Goal: Task Accomplishment & Management: Manage account settings

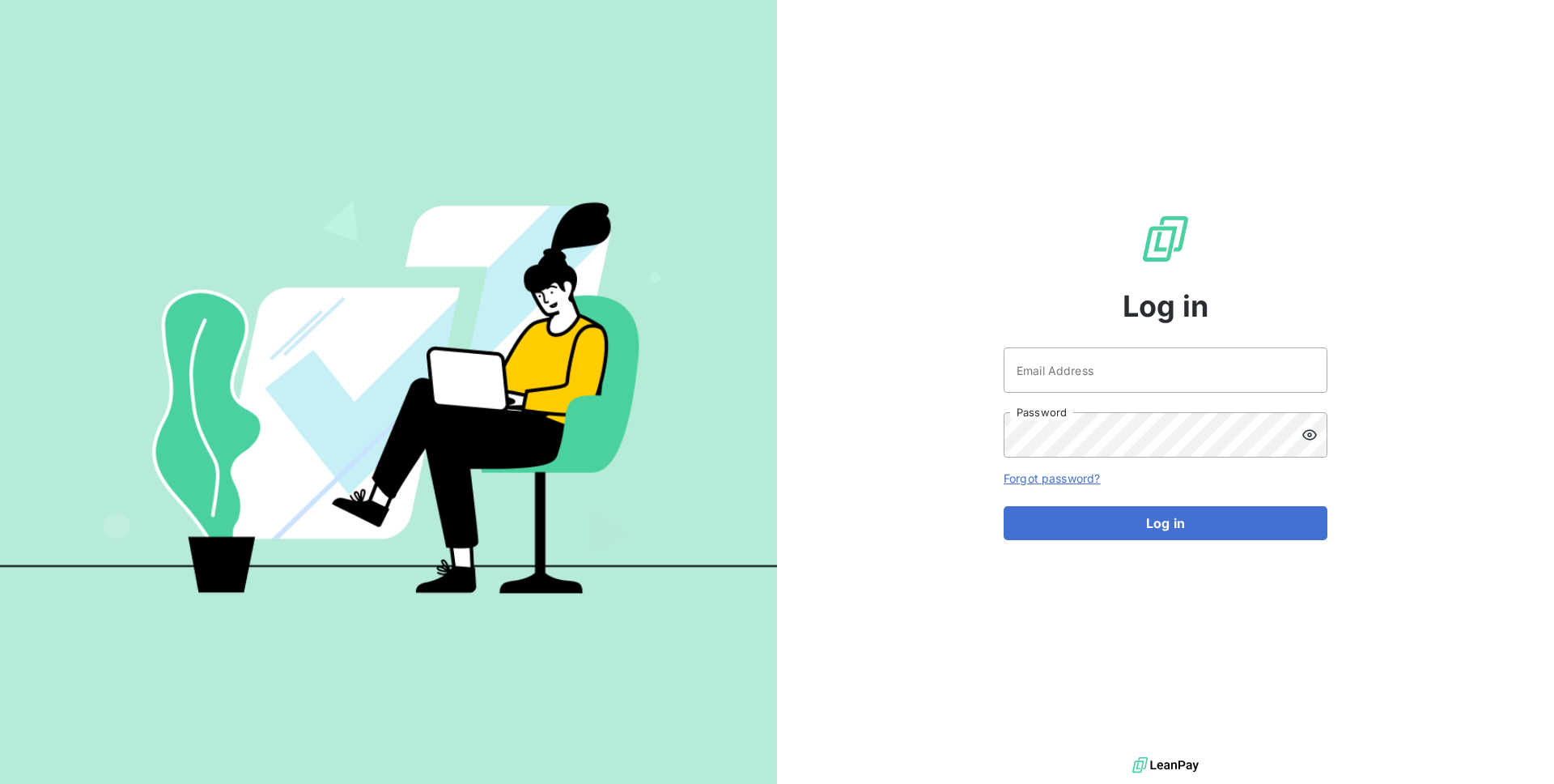
click at [1114, 393] on div "Email Address Password" at bounding box center [1166, 402] width 324 height 110
click at [1123, 373] on input "Email Address" at bounding box center [1166, 369] width 324 height 45
click at [1088, 368] on input "Email Address" at bounding box center [1166, 369] width 324 height 45
type input "[EMAIL_ADDRESS][DOMAIN_NAME]"
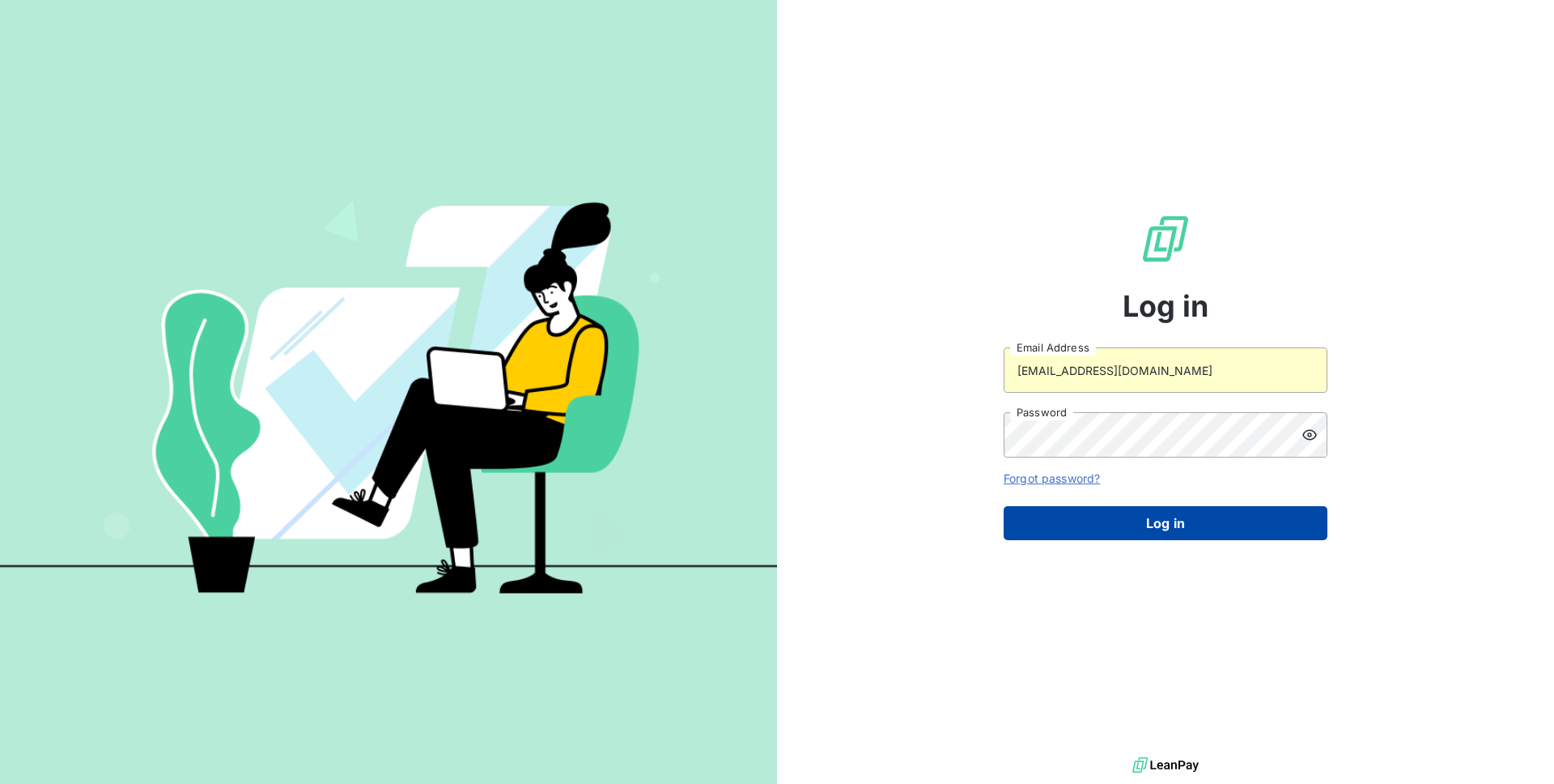
click at [1096, 532] on button "Log in" at bounding box center [1166, 523] width 324 height 34
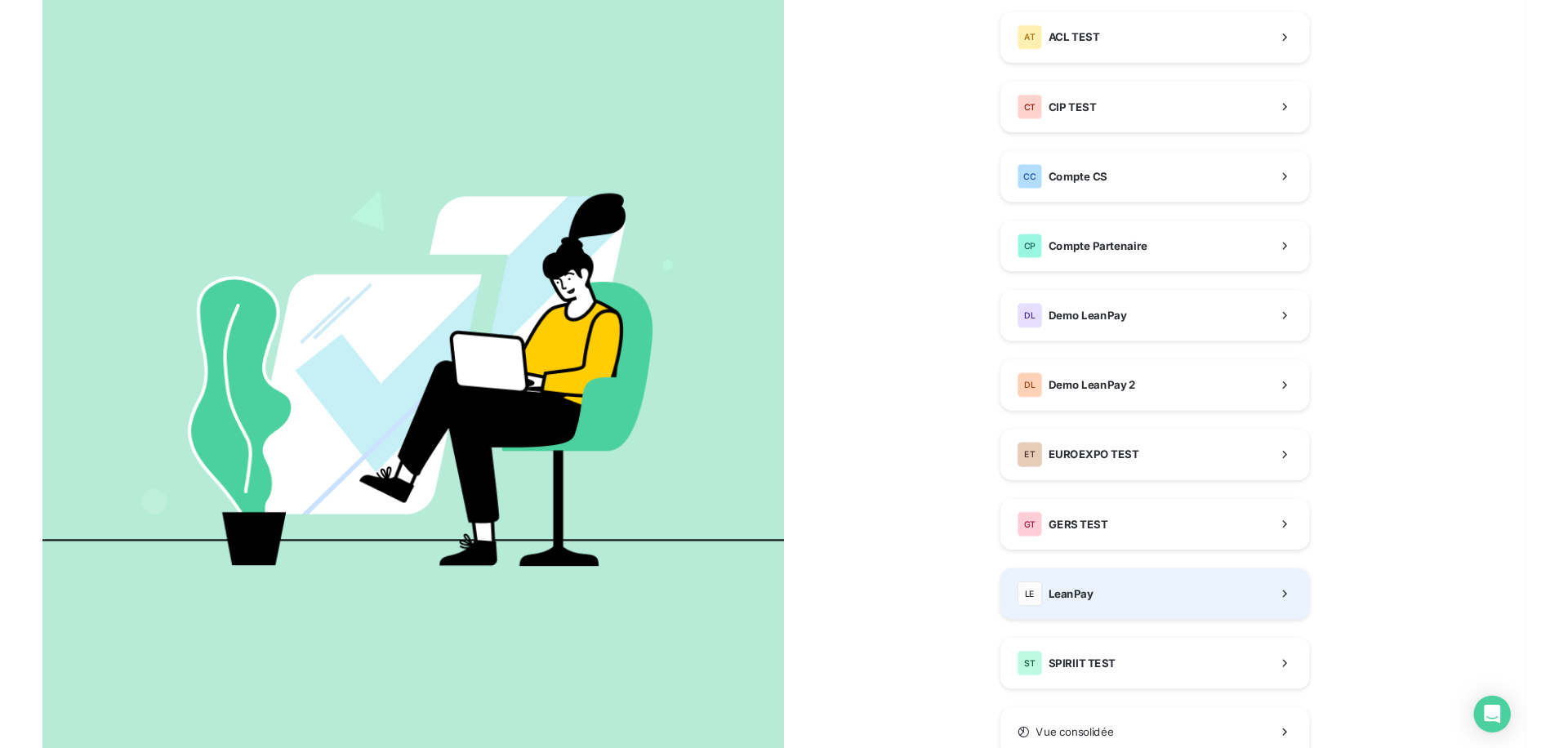
scroll to position [163, 0]
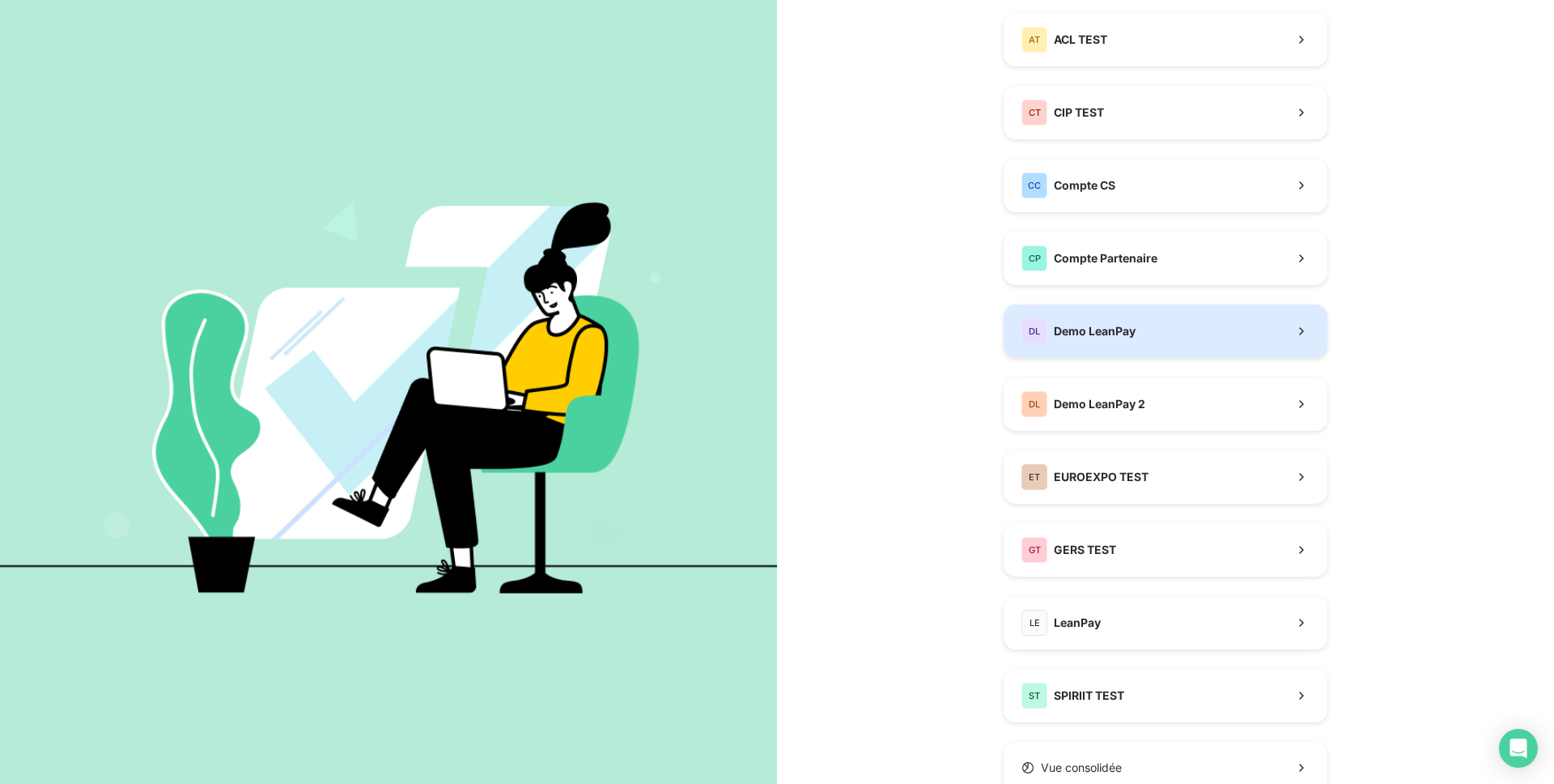
click at [1114, 330] on span "Demo LeanPay" at bounding box center [1095, 331] width 82 height 16
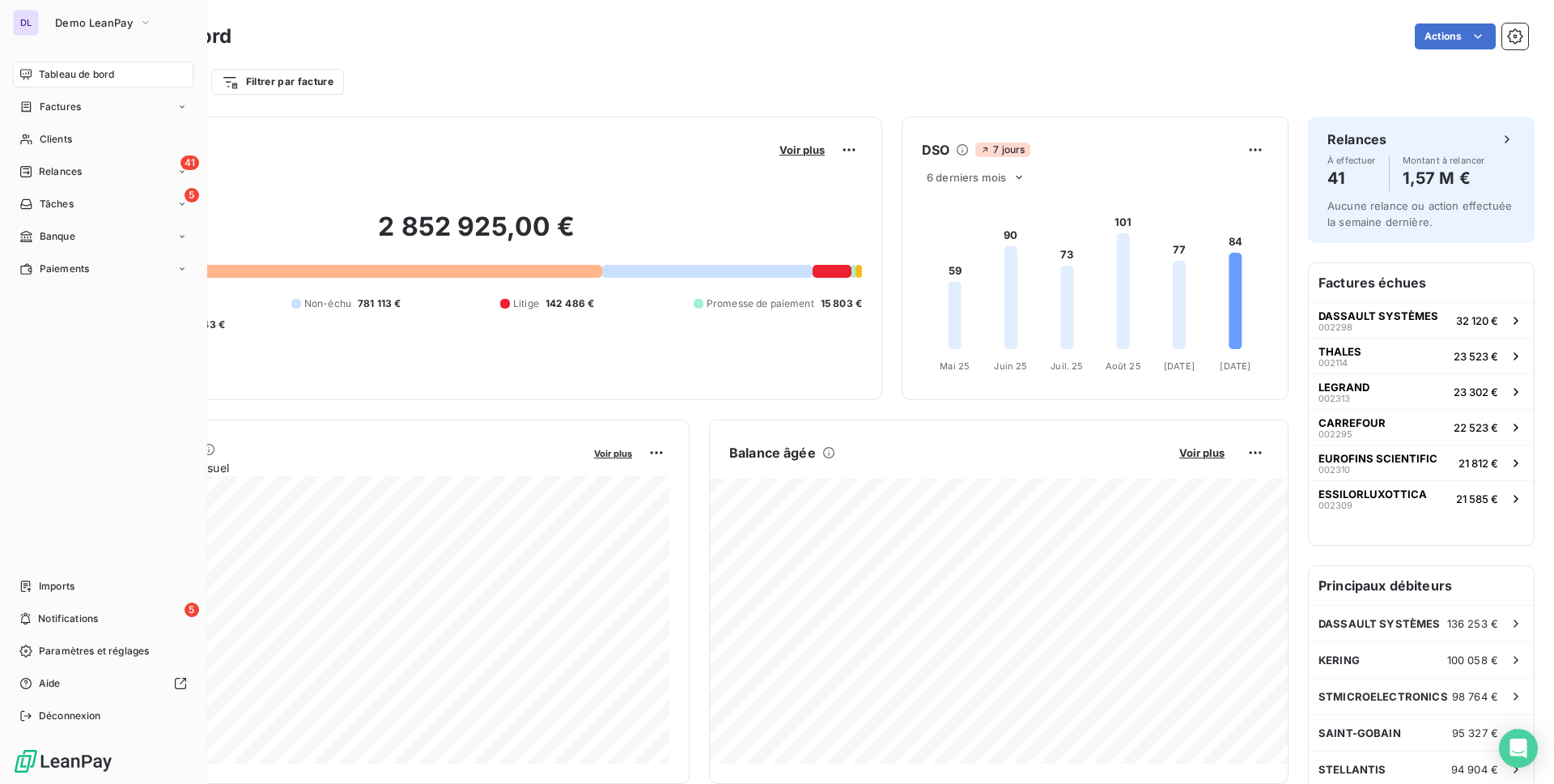
click at [89, 634] on nav "Imports 5 Notifications Paramètres et réglages Aide Déconnexion" at bounding box center [103, 650] width 180 height 155
click at [85, 662] on div "Paramètres et réglages" at bounding box center [103, 650] width 180 height 26
click at [21, 659] on div "Paramètres et réglages" at bounding box center [103, 650] width 180 height 26
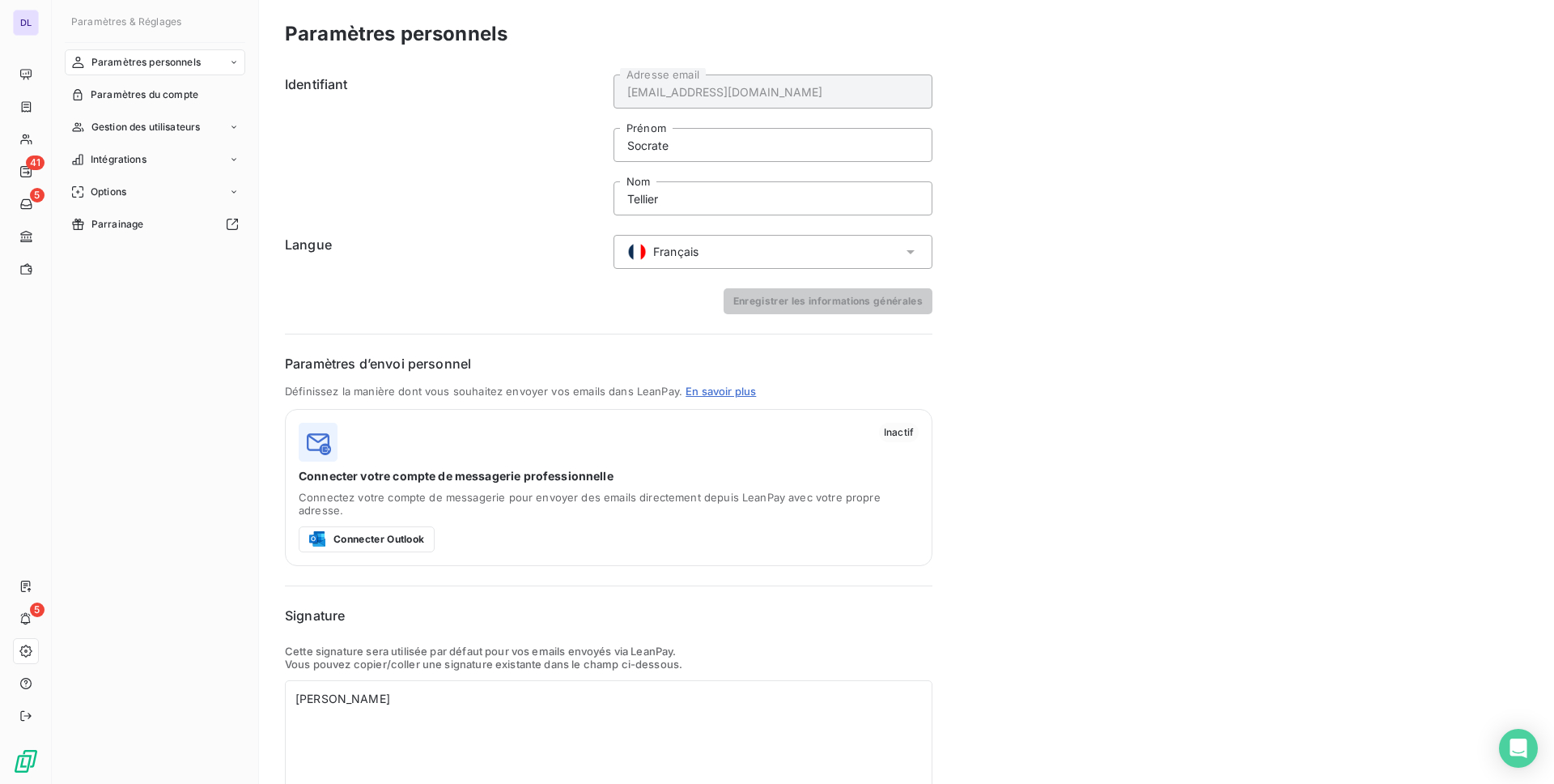
click at [704, 232] on form "Identifiant [EMAIL_ADDRESS][DOMAIN_NAME] Adresse email Socrate Prénom [PERSON_N…" at bounding box center [608, 194] width 647 height 240
click at [701, 242] on div "Français" at bounding box center [773, 251] width 319 height 34
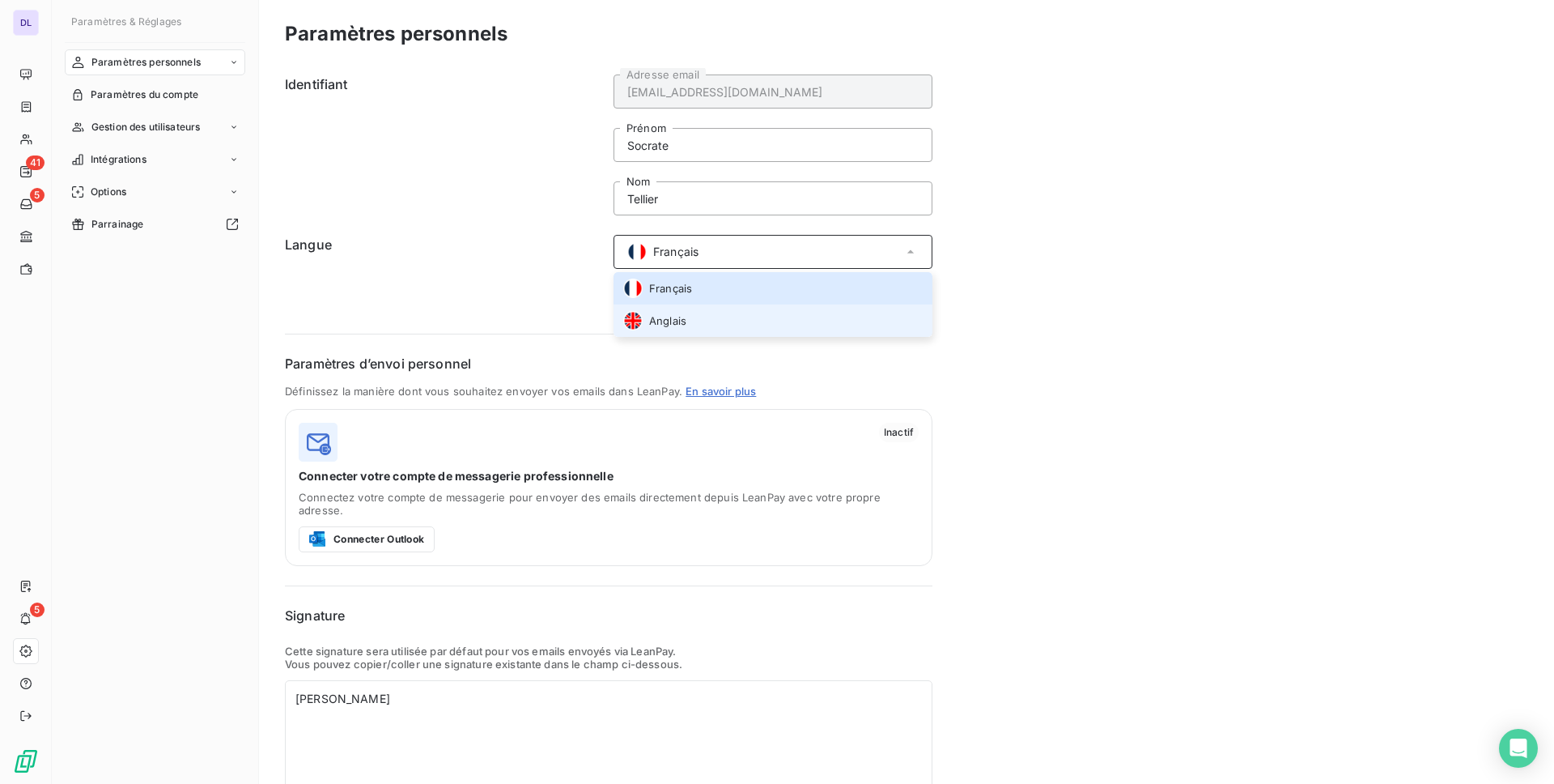
click at [697, 306] on li "Anglais" at bounding box center [773, 321] width 319 height 32
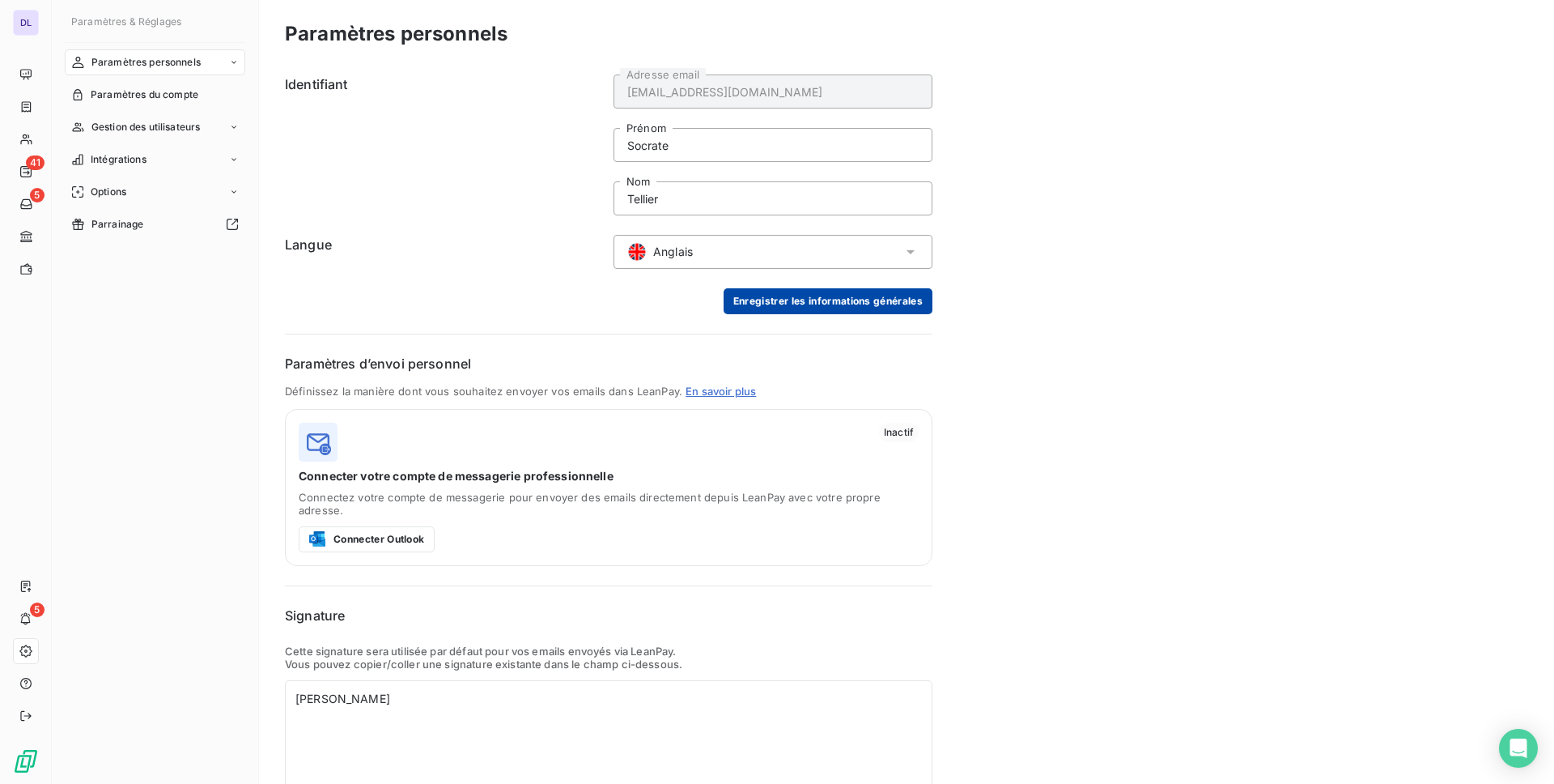
click at [799, 313] on button "Enregistrer les informations générales" at bounding box center [828, 301] width 209 height 26
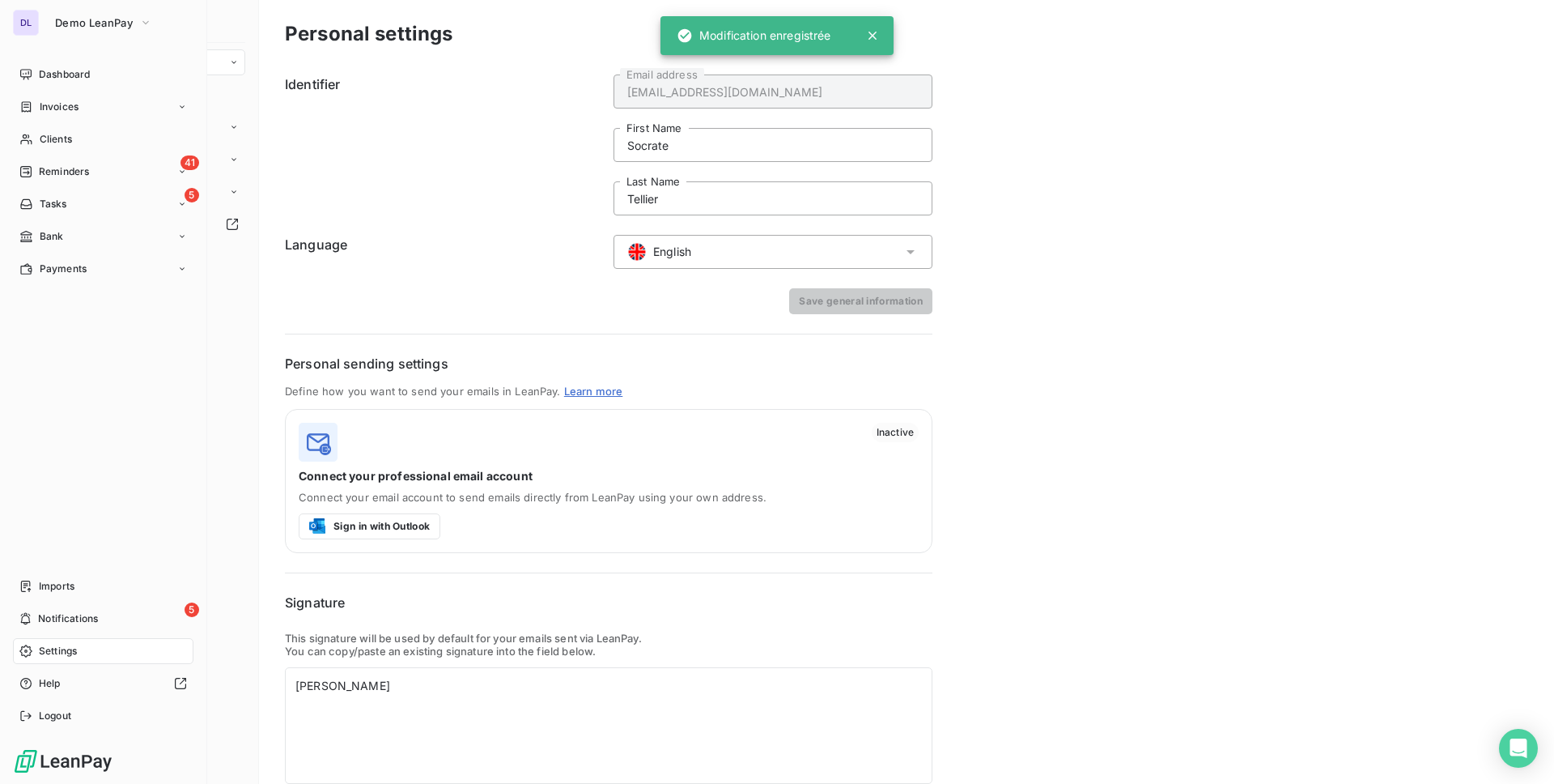
click at [97, 91] on nav "Dashboard Invoices Clients 41 Reminders 5 Tasks Bank Payments" at bounding box center [103, 171] width 180 height 220
click at [114, 69] on div "Dashboard" at bounding box center [103, 74] width 180 height 26
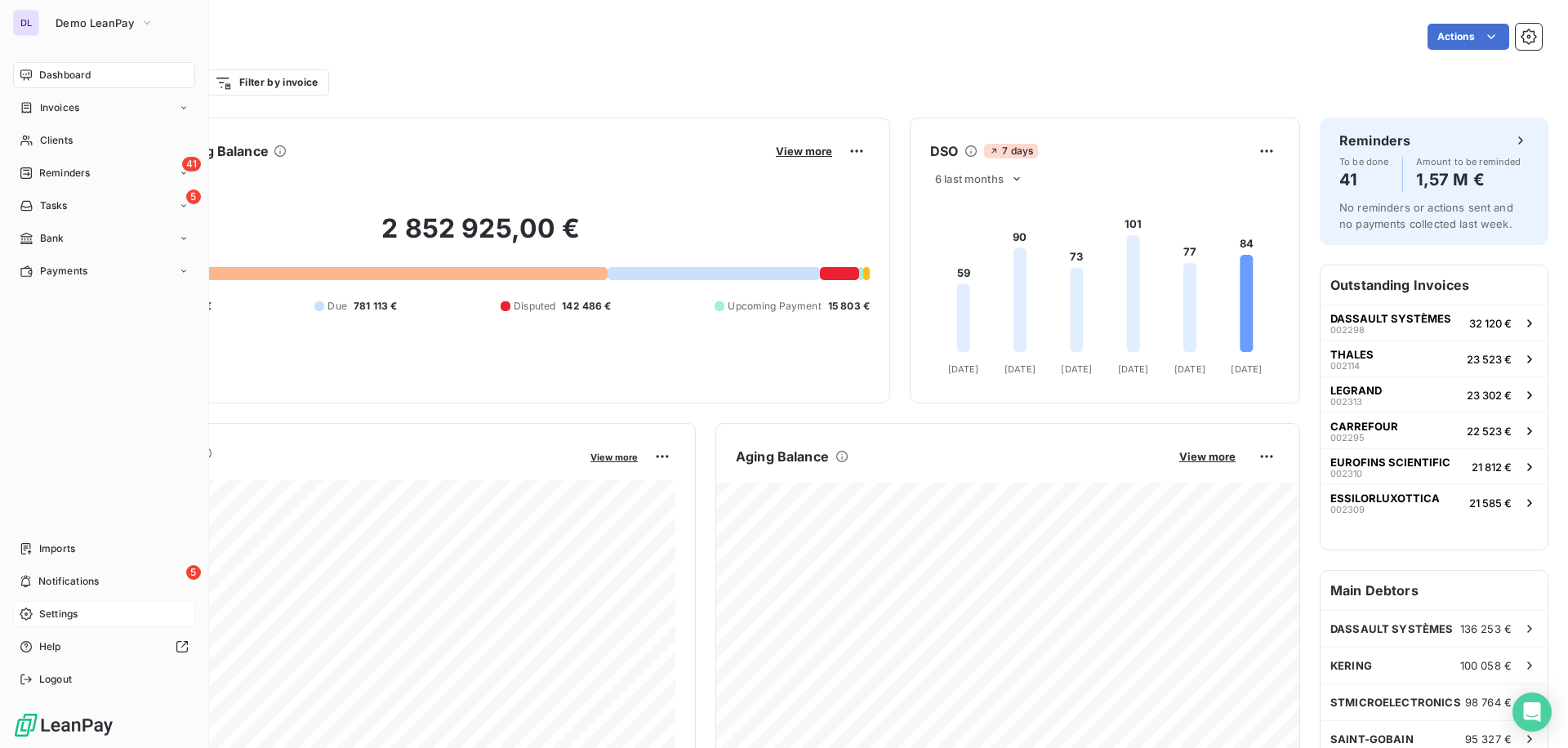
click at [69, 605] on div "Settings" at bounding box center [104, 614] width 182 height 26
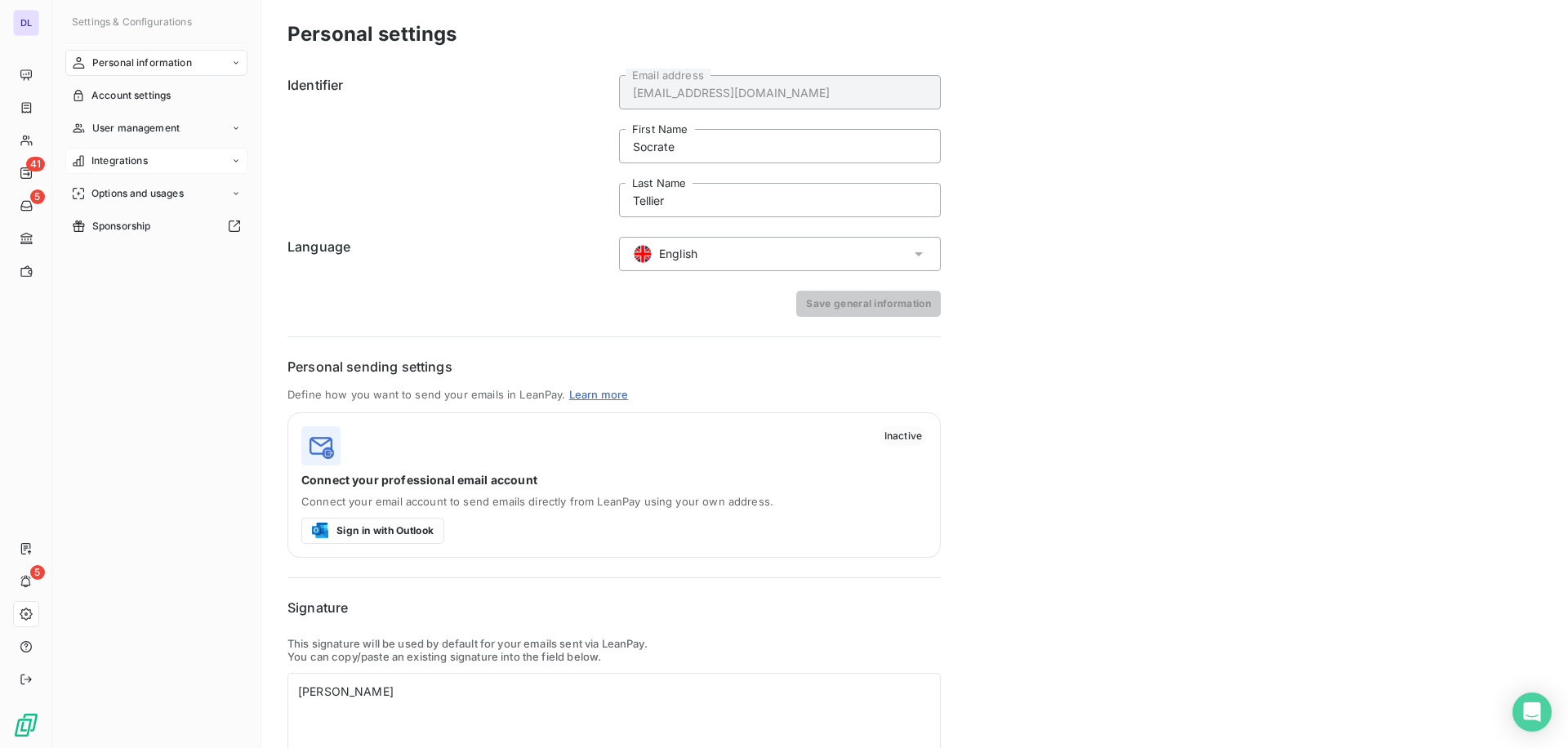
click at [130, 166] on span "Integrations" at bounding box center [119, 160] width 56 height 14
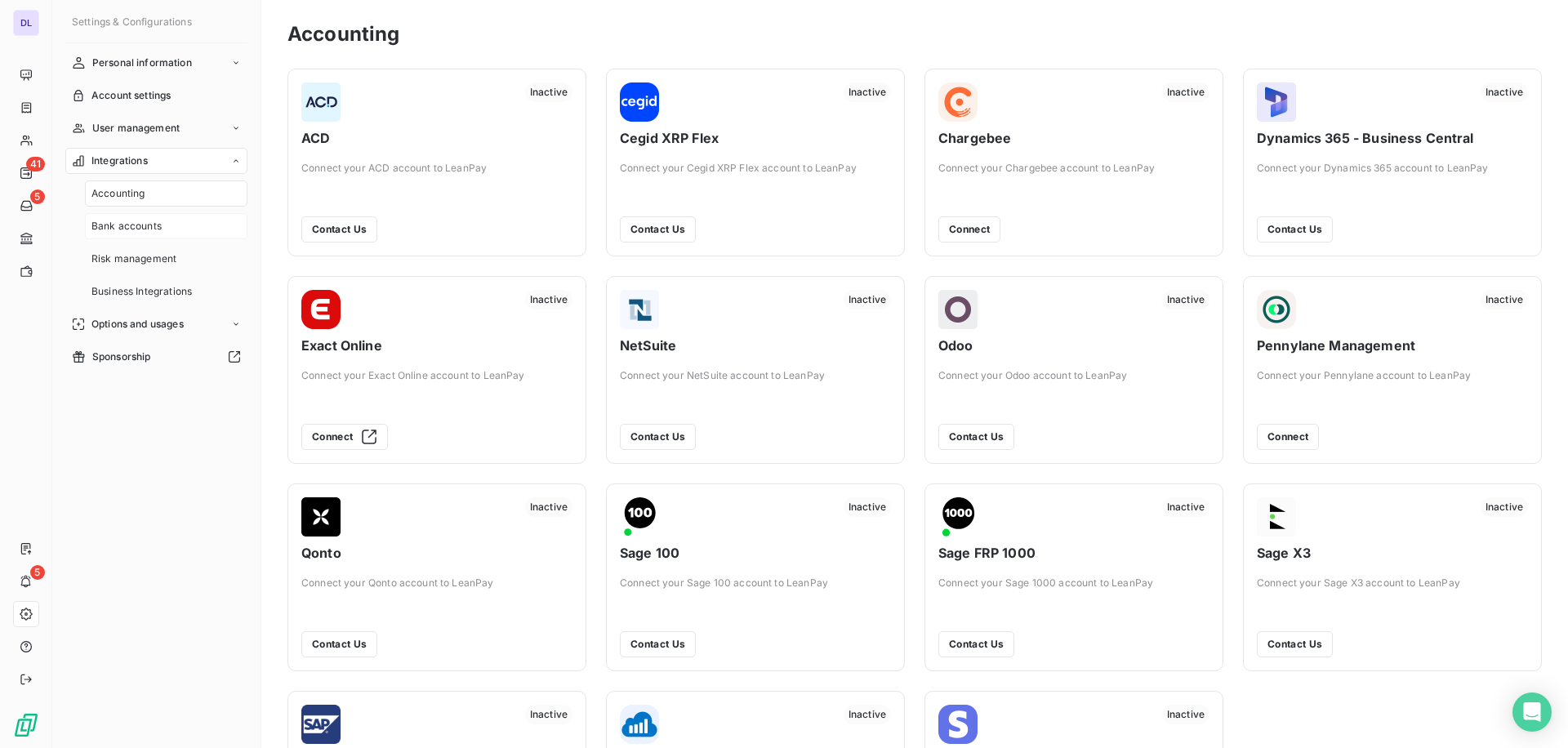
click at [155, 219] on span "Bank accounts" at bounding box center [126, 226] width 70 height 14
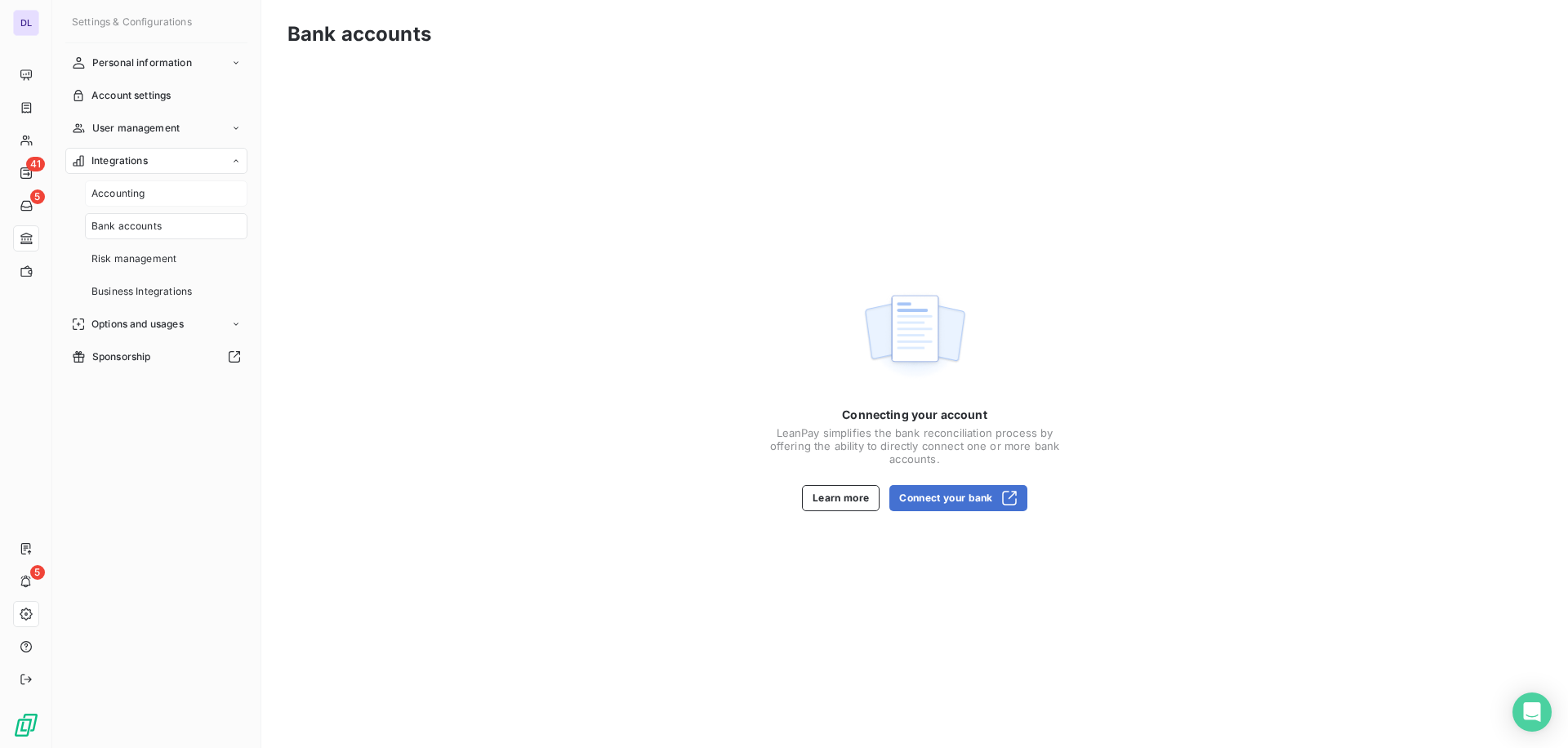
click at [159, 202] on div "Accounting" at bounding box center [166, 193] width 162 height 26
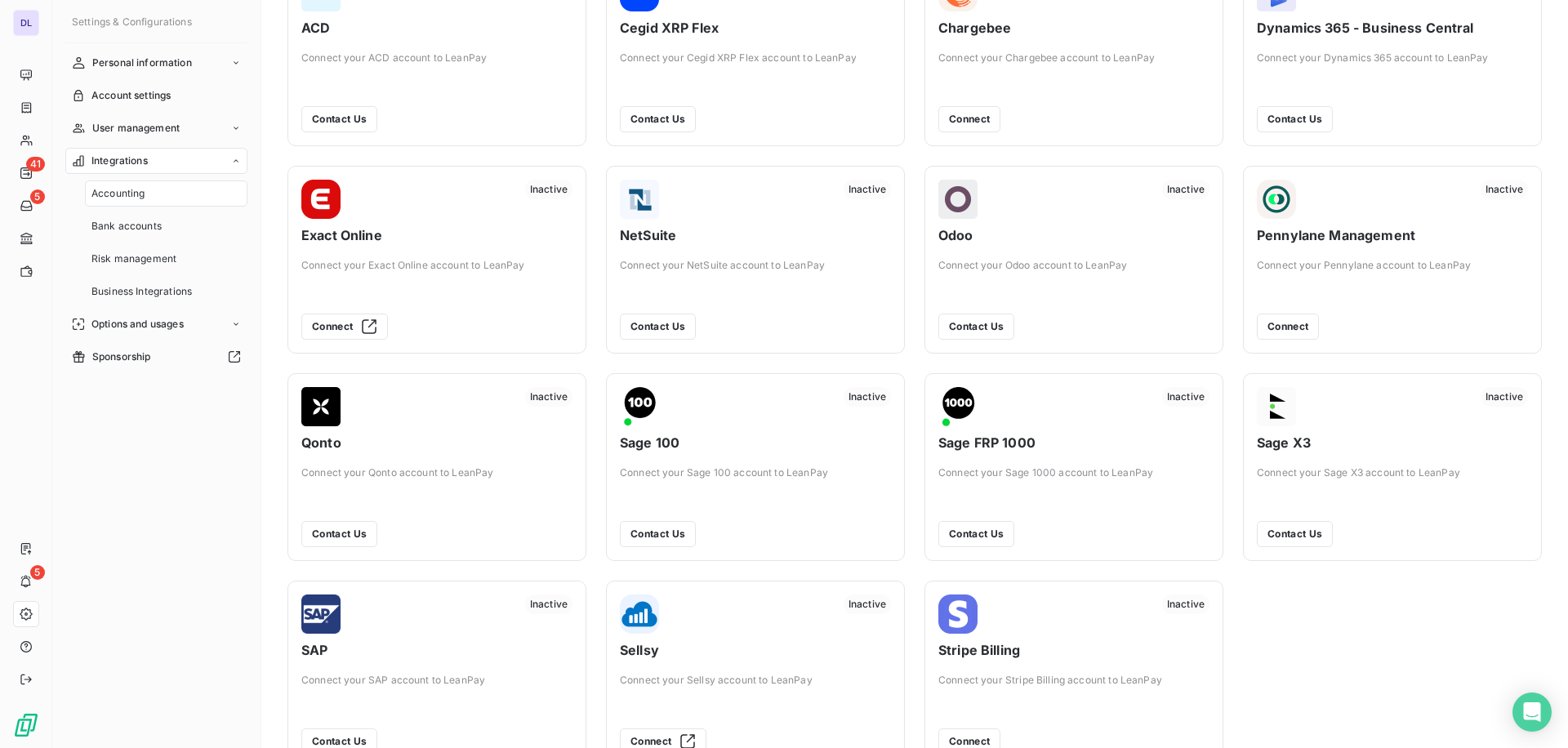
scroll to position [150, 0]
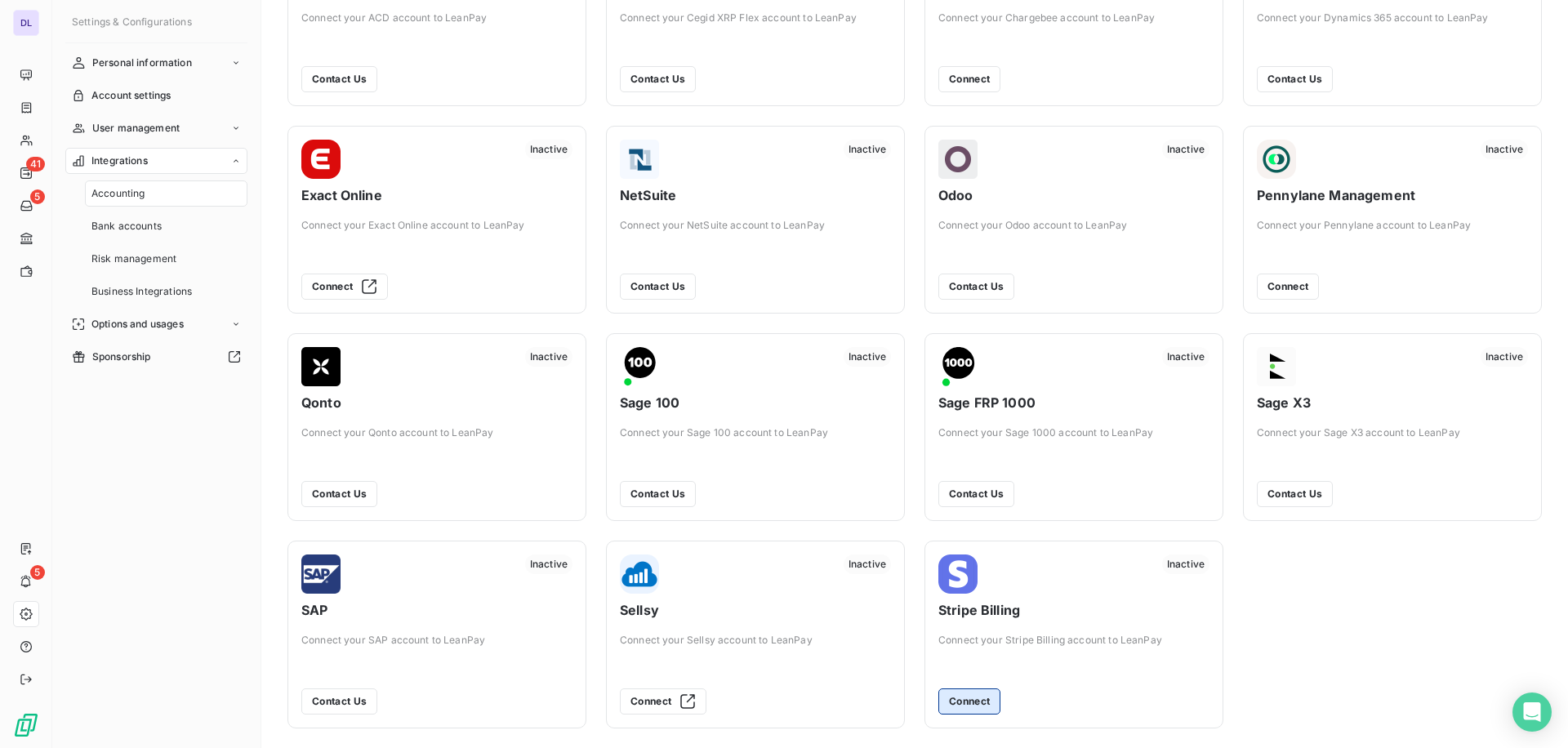
click at [970, 701] on button "Connect" at bounding box center [969, 701] width 62 height 26
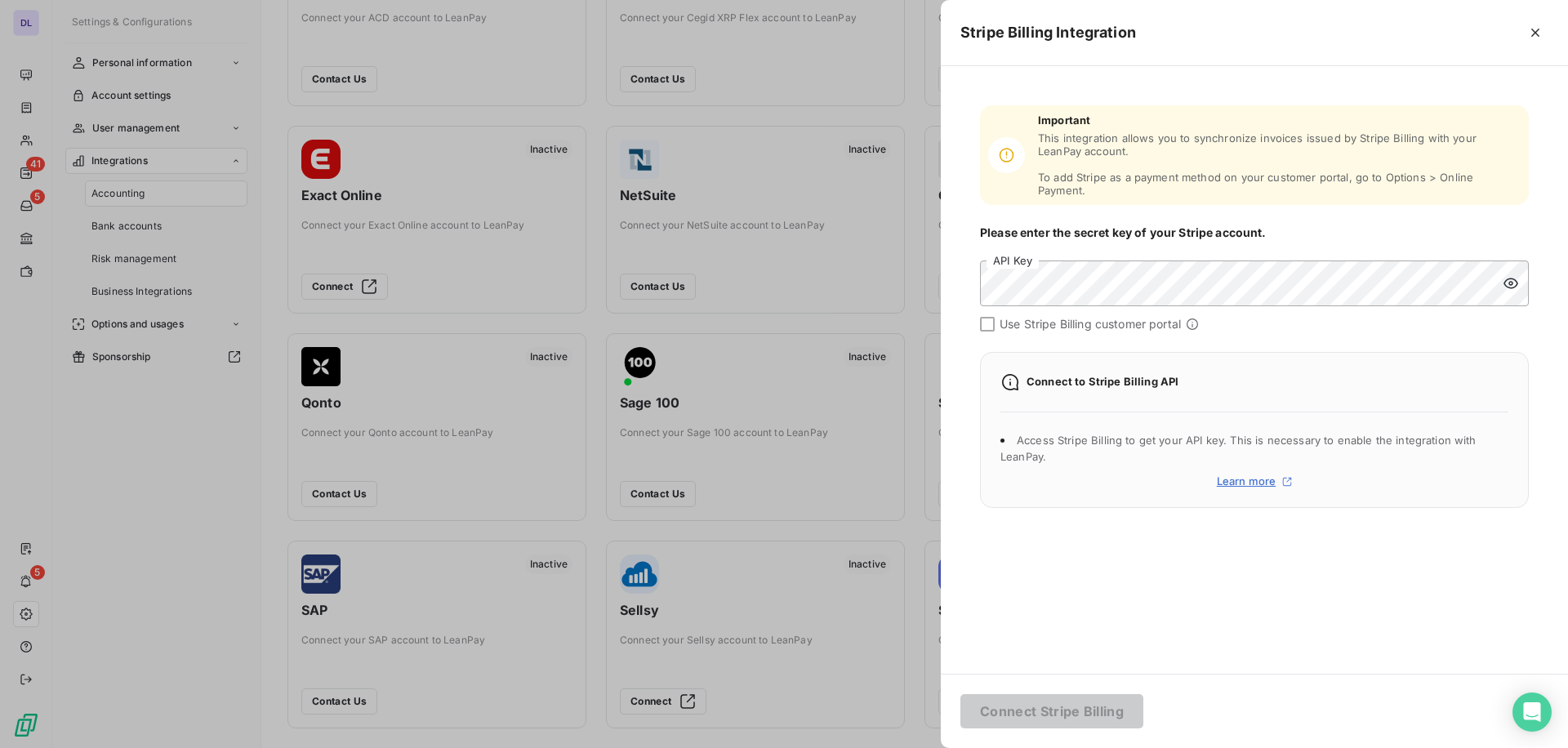
click at [759, 408] on div at bounding box center [784, 374] width 1568 height 748
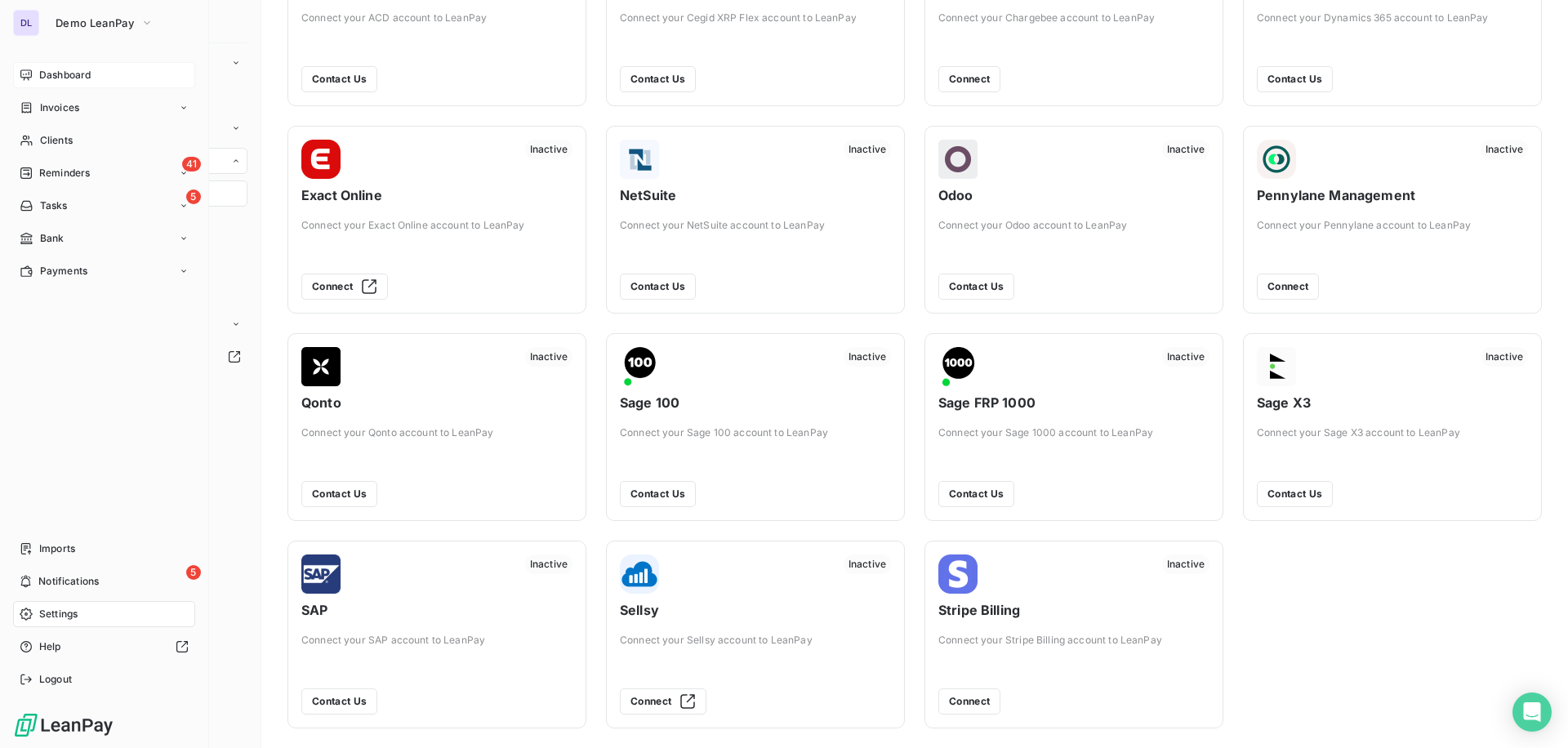
click at [25, 75] on icon at bounding box center [26, 75] width 13 height 13
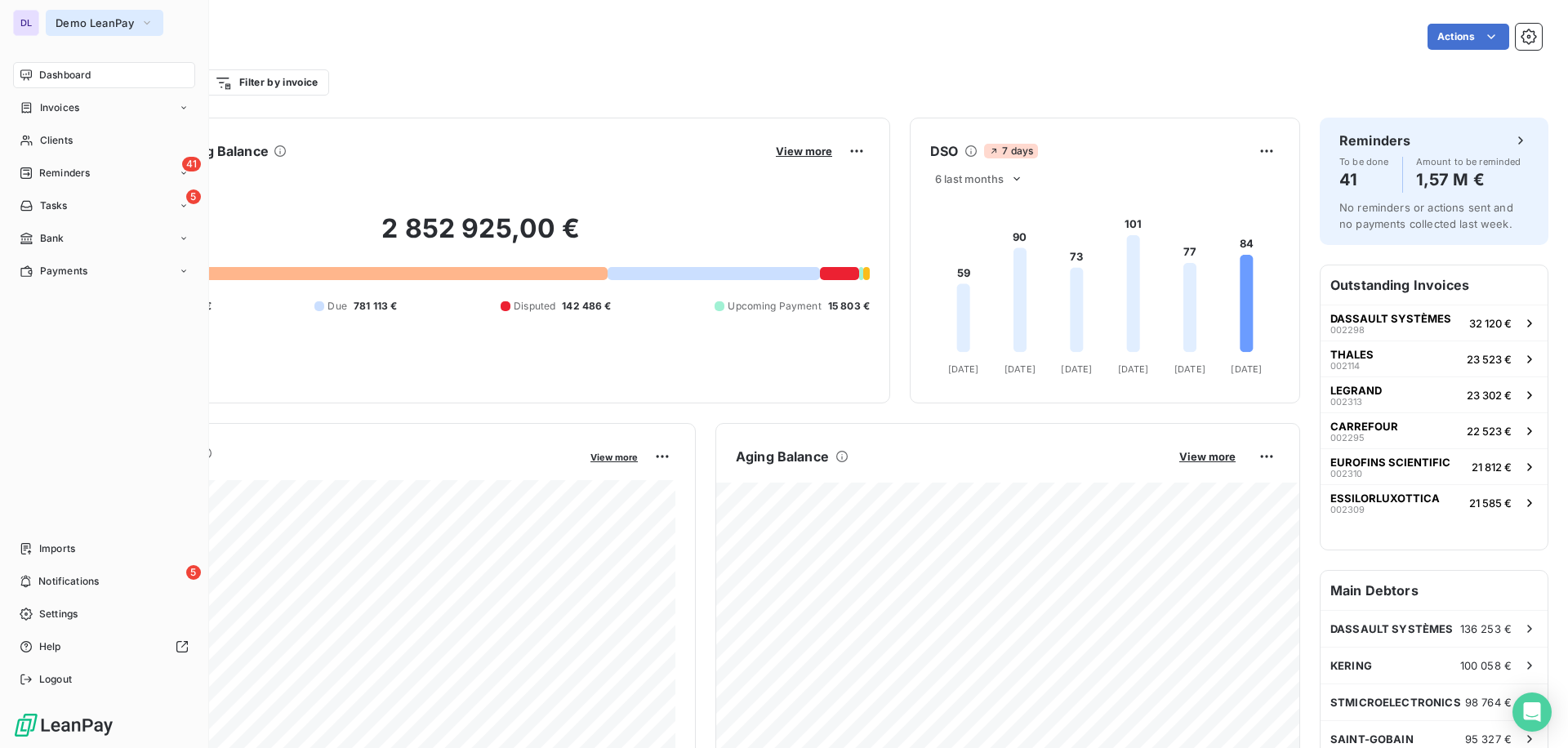
click at [110, 20] on span "Demo LeanPay" at bounding box center [95, 22] width 79 height 13
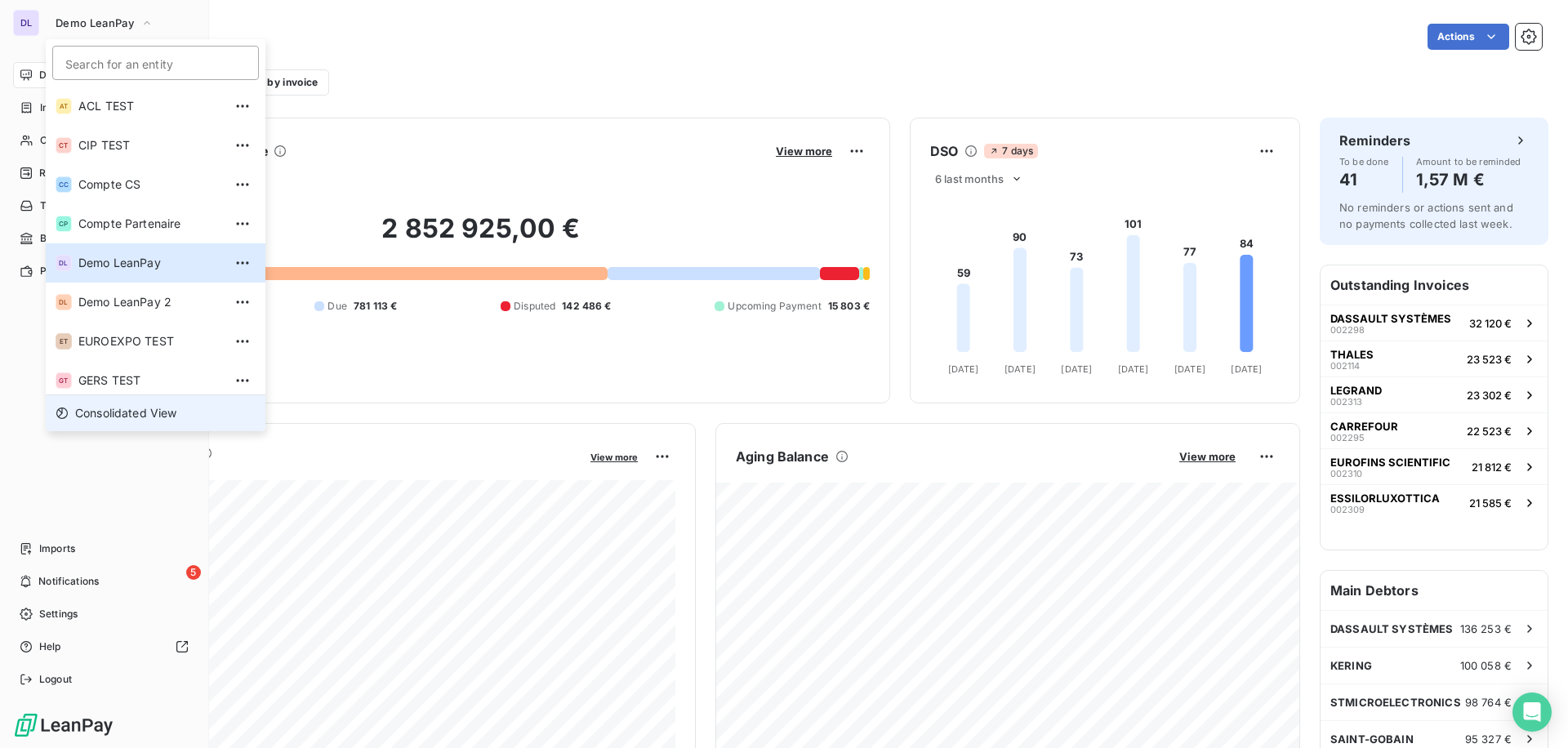
click at [139, 419] on span "Consolidated View" at bounding box center [126, 413] width 102 height 16
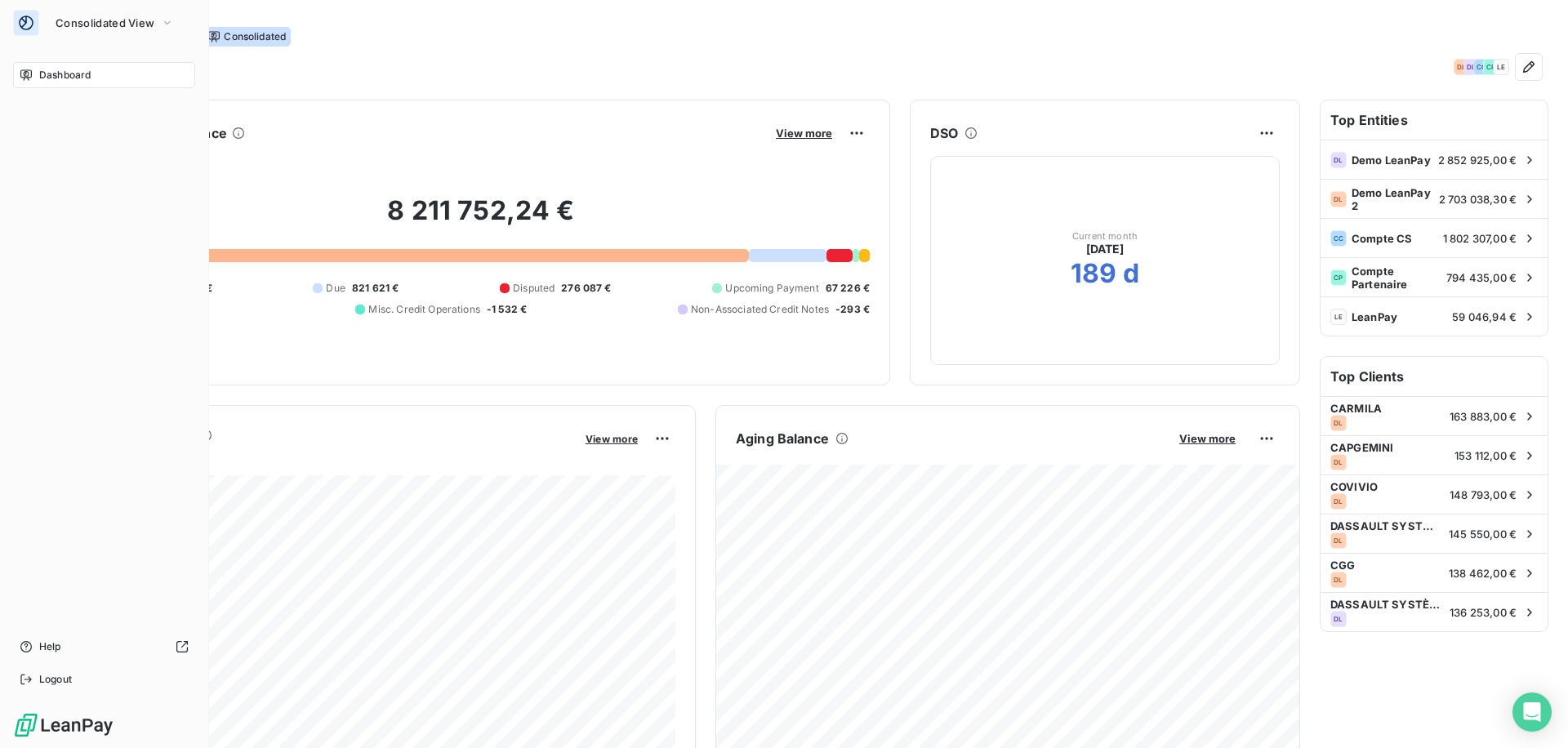
click at [47, 71] on span "Dashboard" at bounding box center [65, 75] width 51 height 14
click at [90, 20] on span "Consolidated View" at bounding box center [105, 22] width 99 height 13
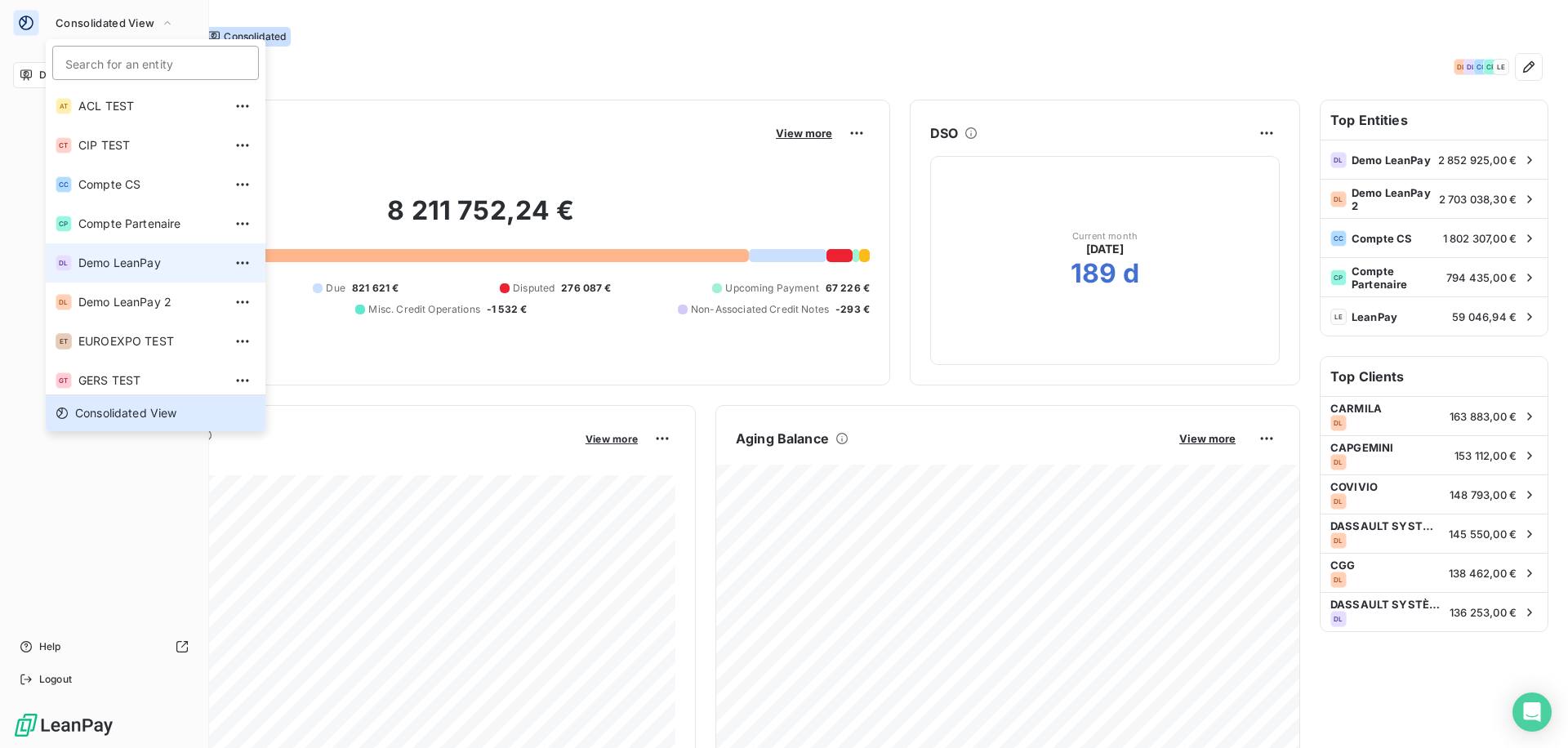
click at [125, 257] on span "Demo LeanPay" at bounding box center [151, 262] width 144 height 16
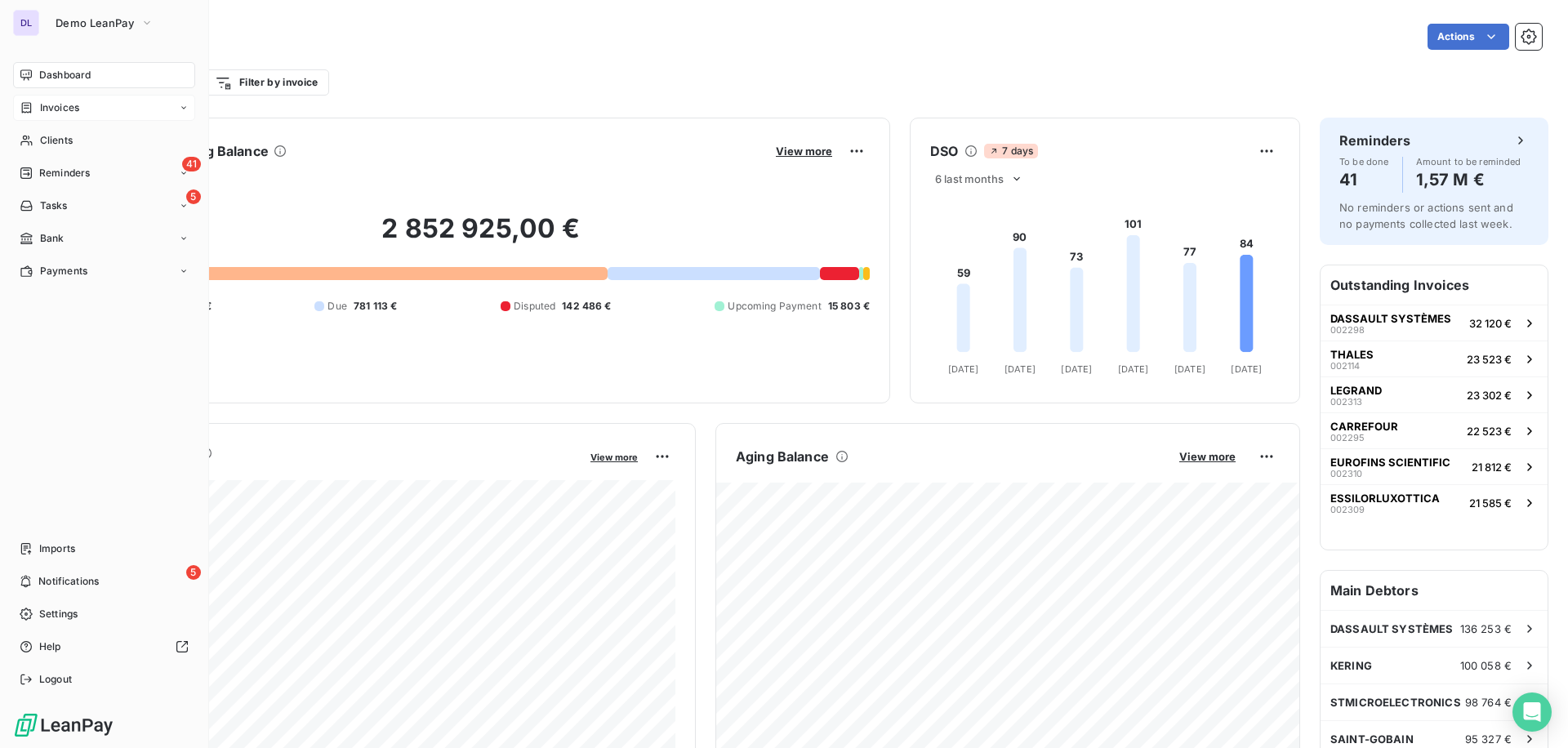
click at [65, 107] on span "Invoices" at bounding box center [60, 107] width 39 height 14
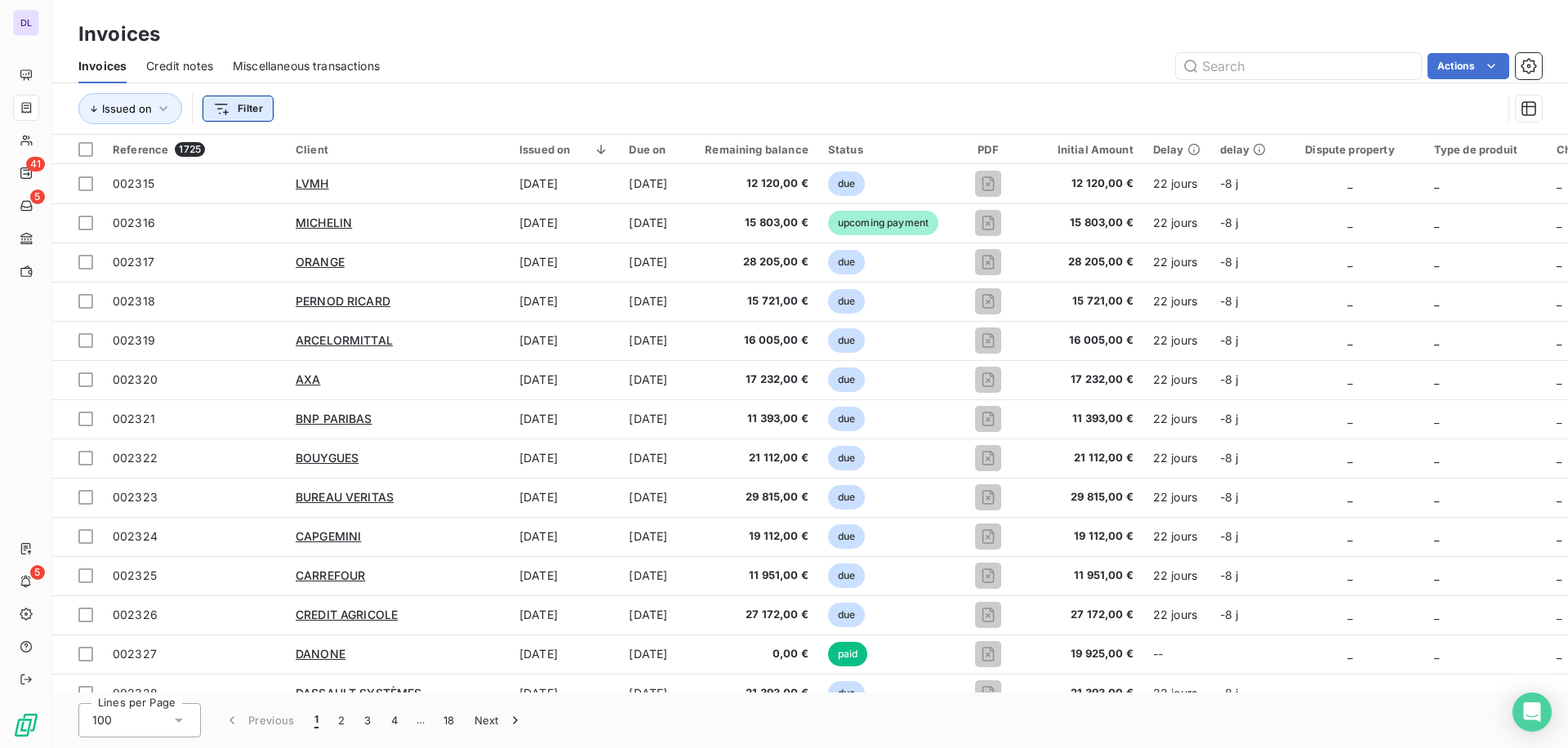
click at [245, 113] on html "DL 41 5 5 Invoices Invoices Credit notes Miscellaneous transactions Actions Iss…" at bounding box center [784, 374] width 1568 height 748
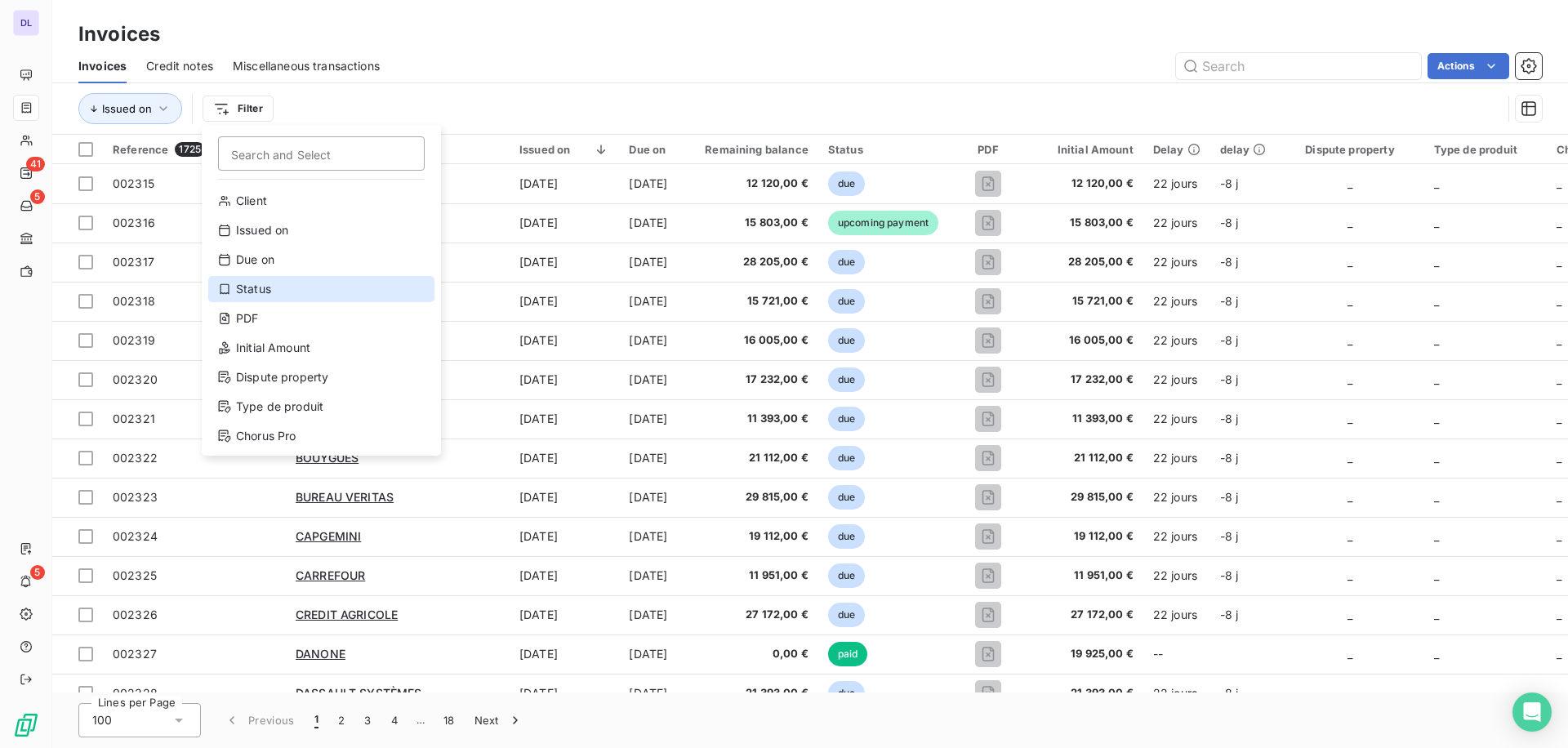
click at [304, 288] on div "Status" at bounding box center [321, 288] width 227 height 26
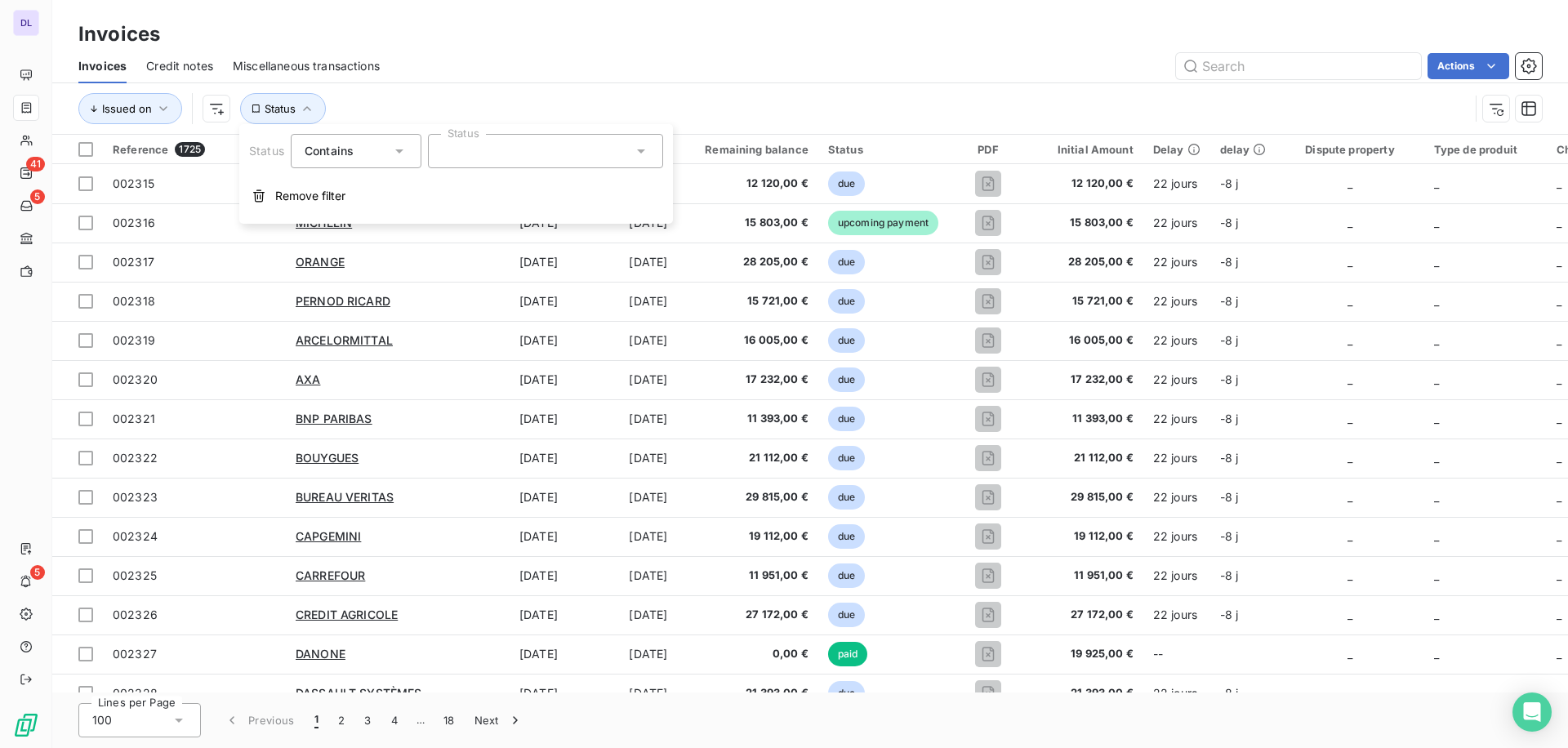
click at [484, 162] on div at bounding box center [546, 151] width 236 height 34
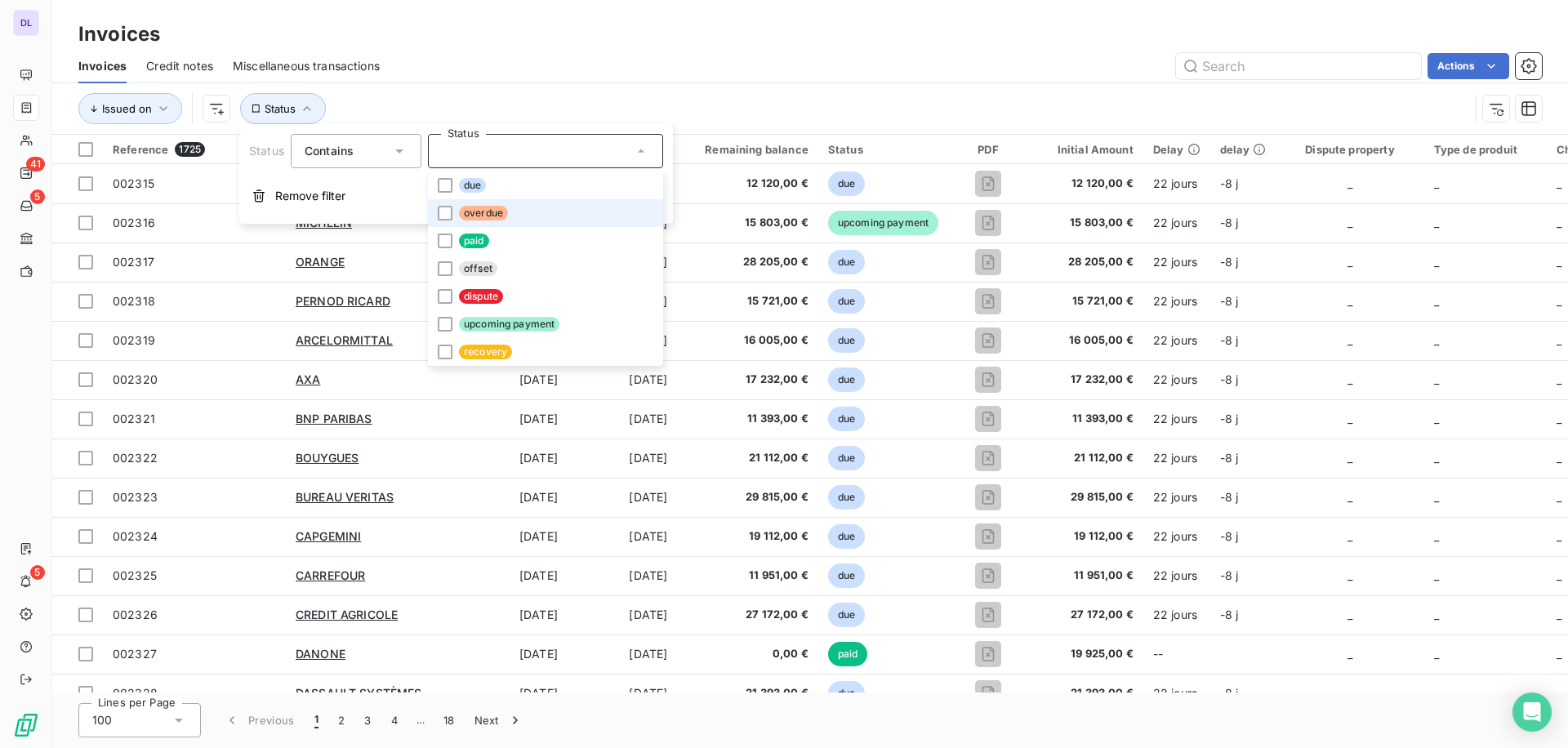
click at [493, 208] on span "overdue" at bounding box center [483, 213] width 49 height 14
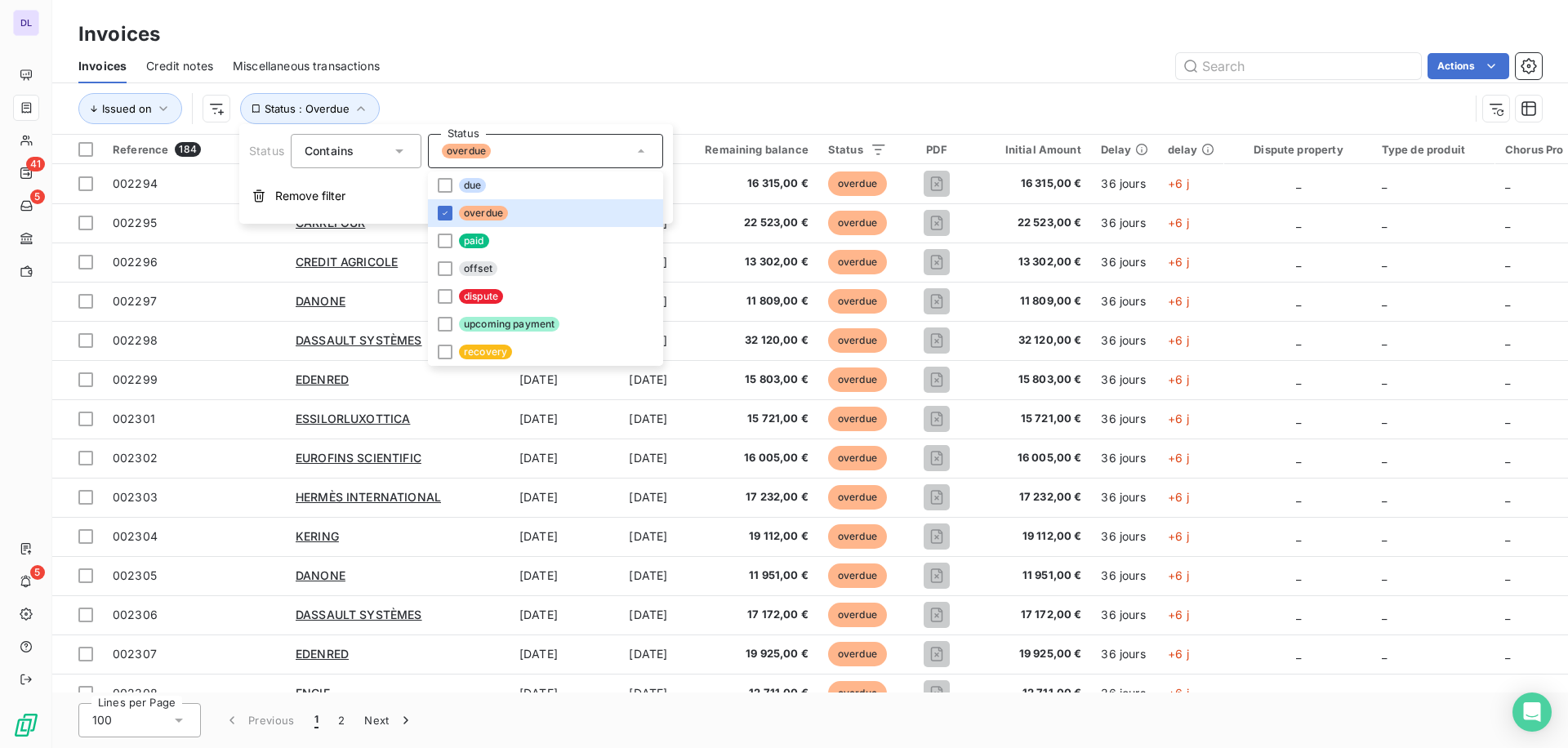
click at [633, 55] on div "Actions" at bounding box center [970, 65] width 1142 height 26
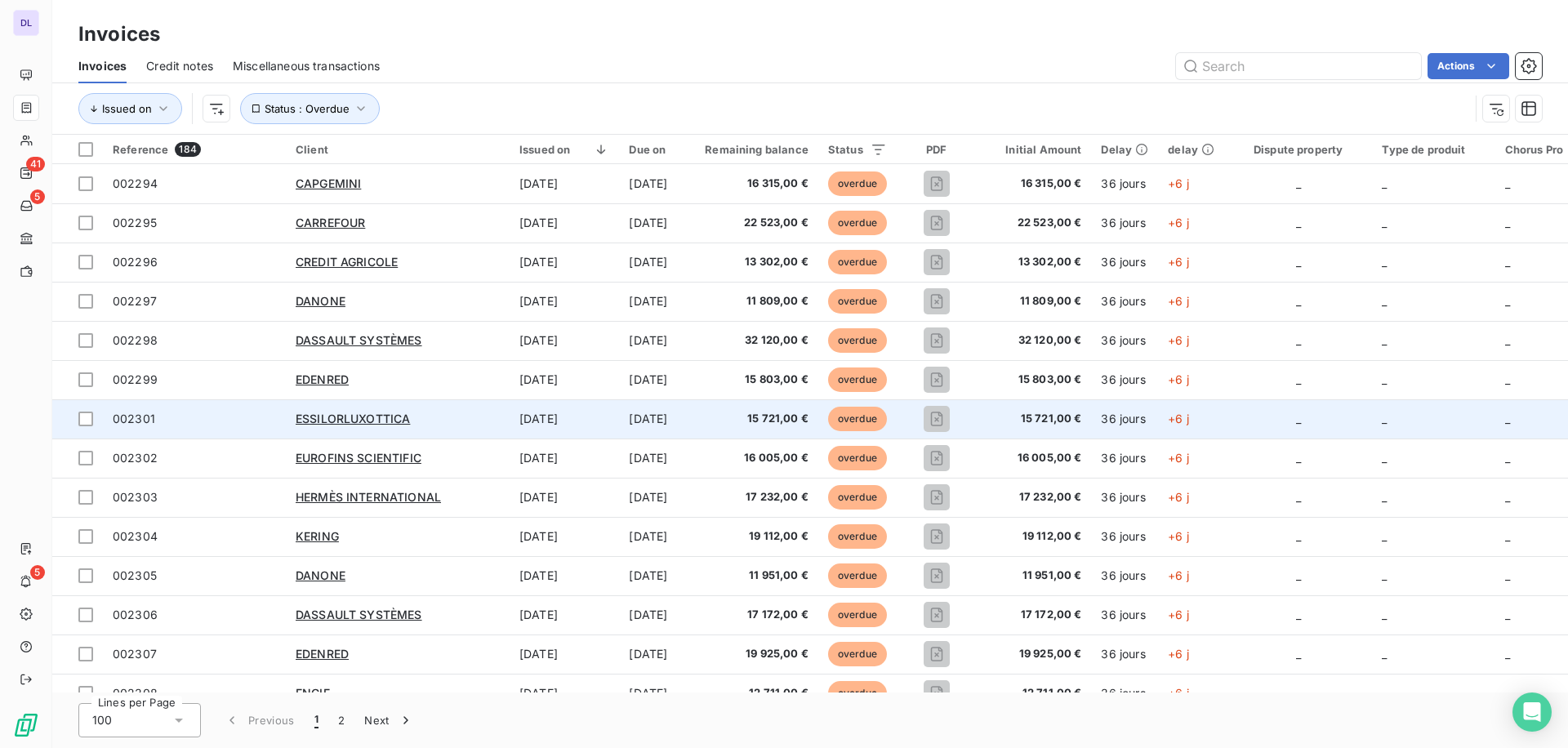
click at [569, 423] on td "[DATE]" at bounding box center [564, 419] width 109 height 39
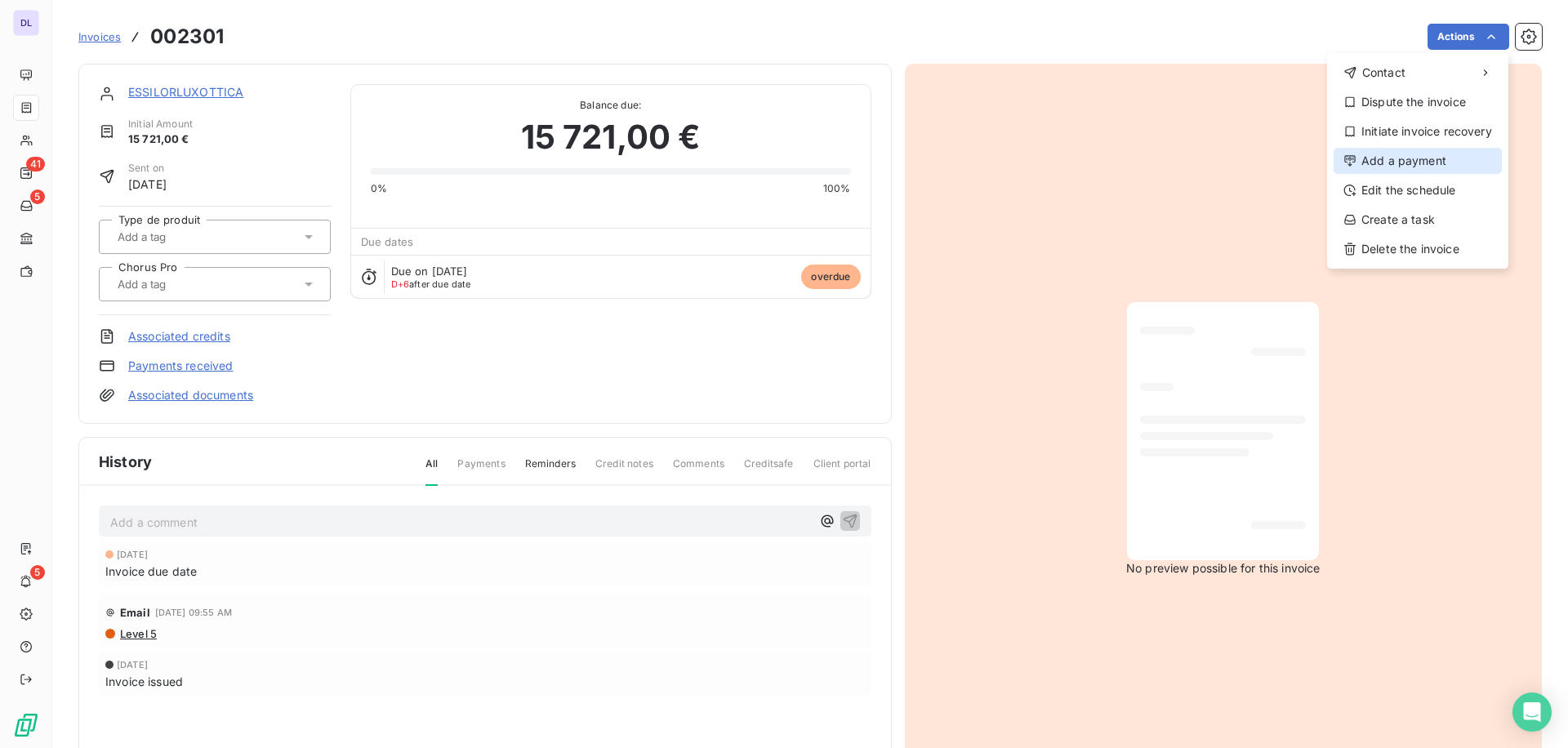
click at [1383, 166] on div "Add a payment" at bounding box center [1418, 160] width 168 height 26
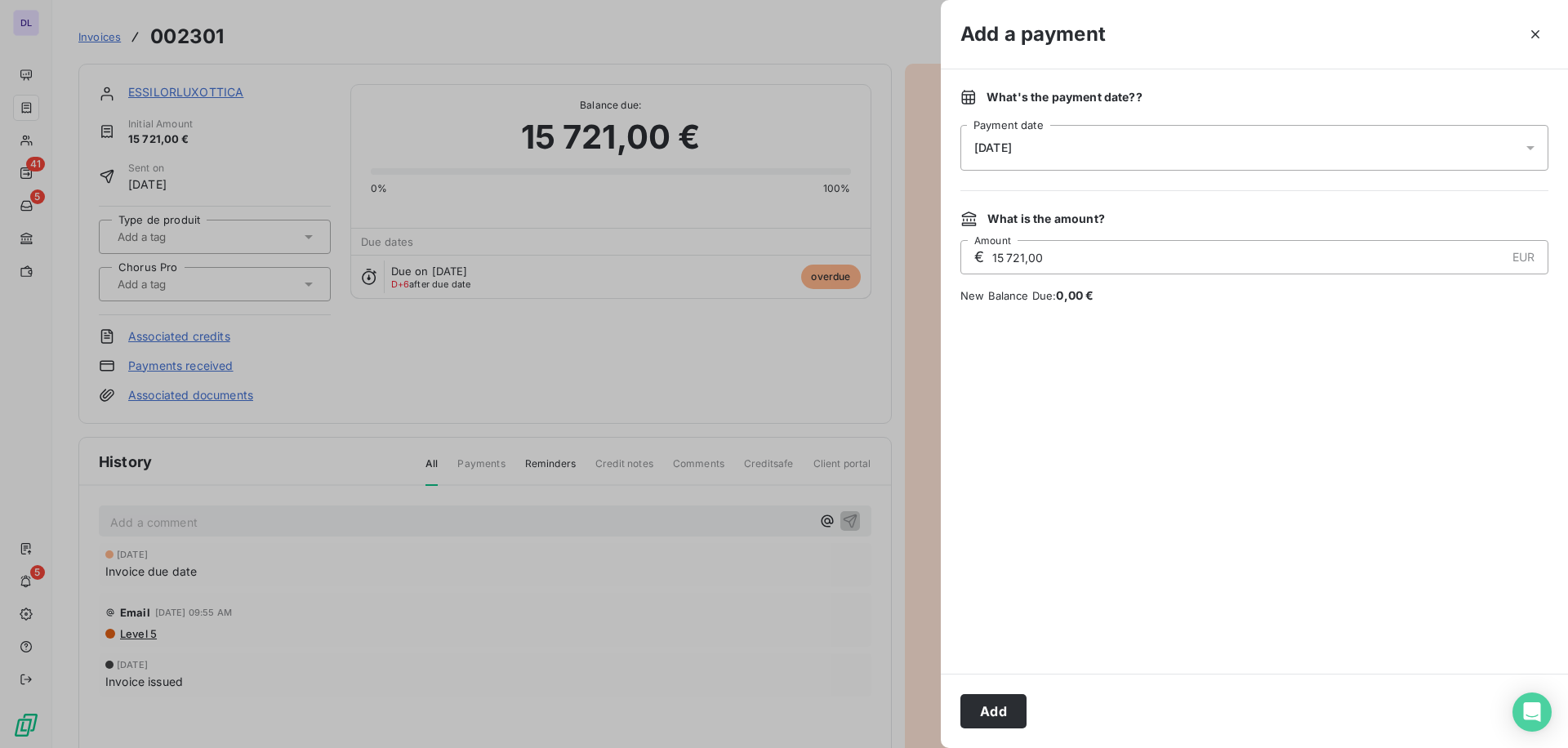
click at [1012, 142] on span "[DATE]" at bounding box center [994, 148] width 38 height 13
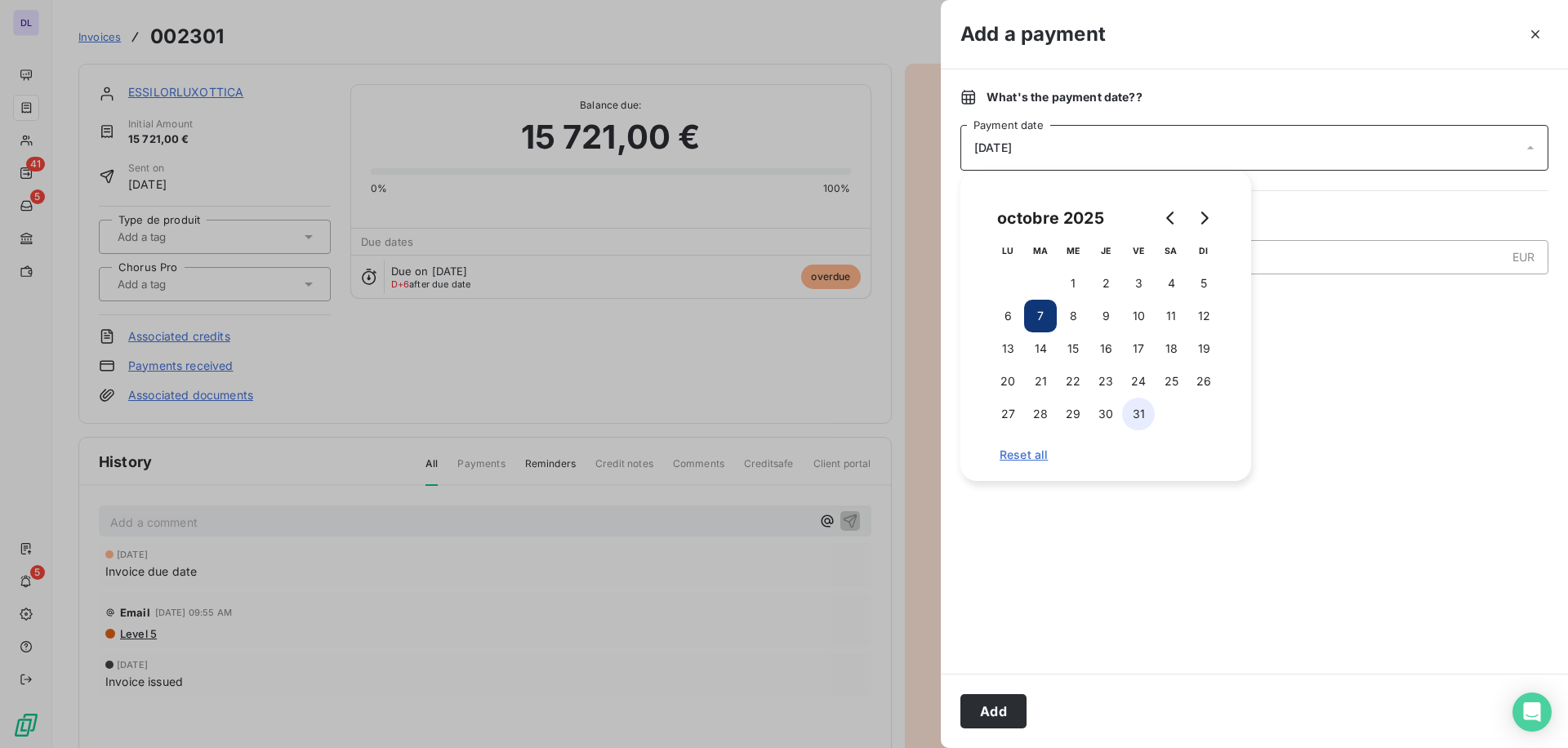
click at [1137, 409] on button "31" at bounding box center [1139, 414] width 32 height 32
click at [1325, 186] on div "What's the payment date? ? [DATE] Payment date What is the amount? € 15 721,00 …" at bounding box center [1254, 371] width 627 height 605
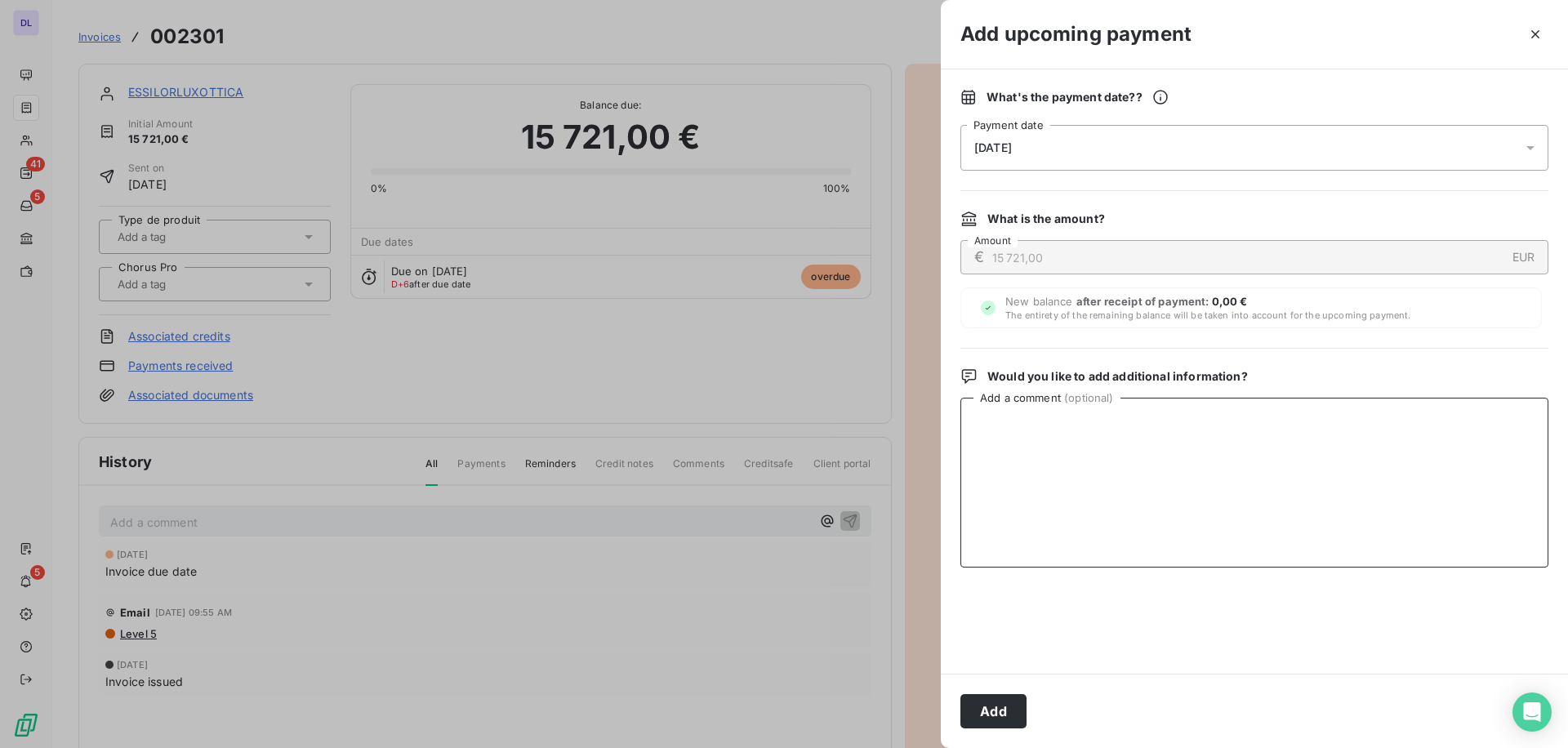
click at [1060, 442] on textarea "Add a comment ( optional )" at bounding box center [1254, 483] width 588 height 170
click at [998, 717] on button "Add" at bounding box center [994, 711] width 66 height 34
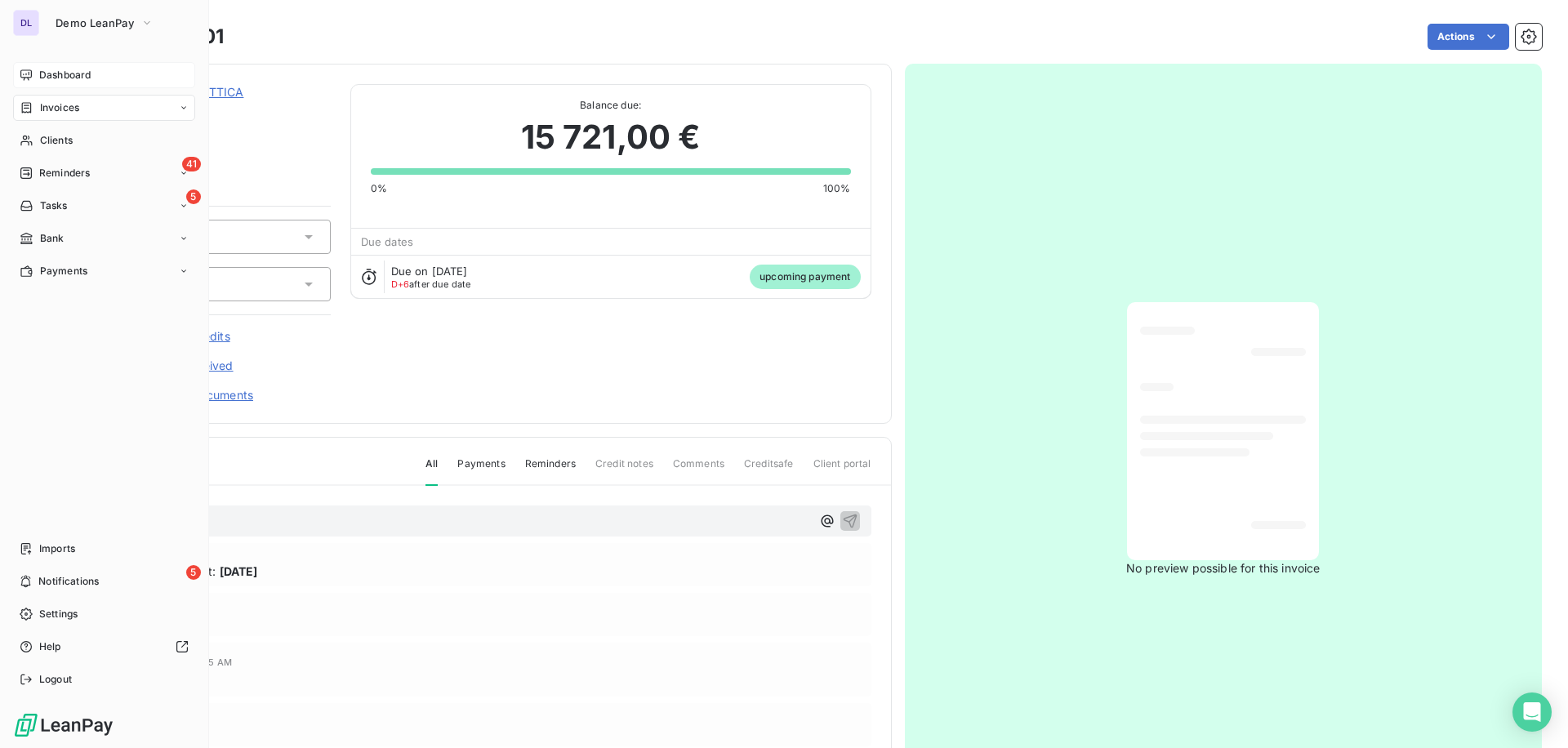
click at [40, 76] on span "Dashboard" at bounding box center [65, 75] width 51 height 14
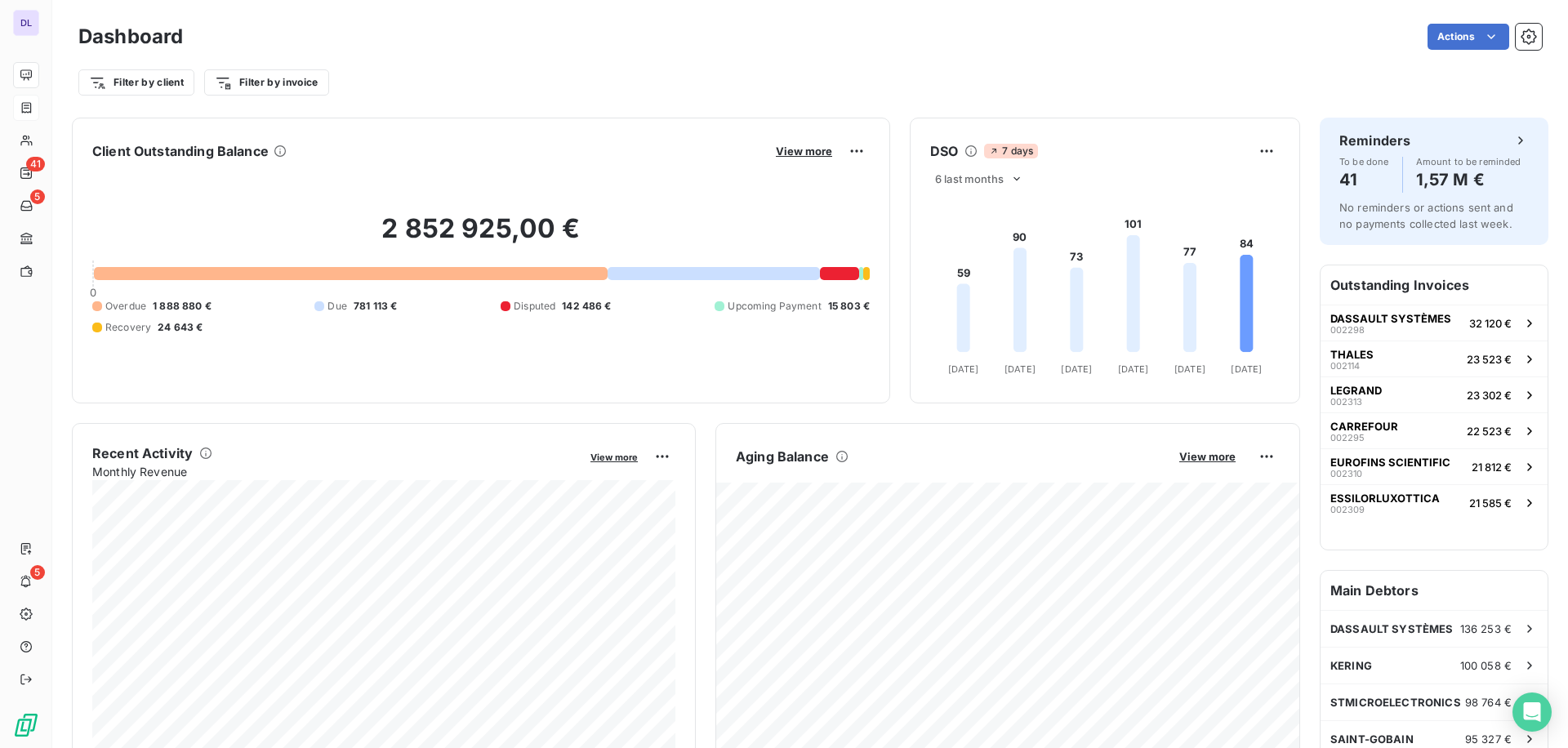
click at [979, 193] on foreignobject at bounding box center [1106, 286] width 389 height 194
click at [991, 185] on span "6 last months" at bounding box center [969, 178] width 69 height 13
click at [1115, 180] on div "6 last months 6 12" at bounding box center [1105, 179] width 349 height 20
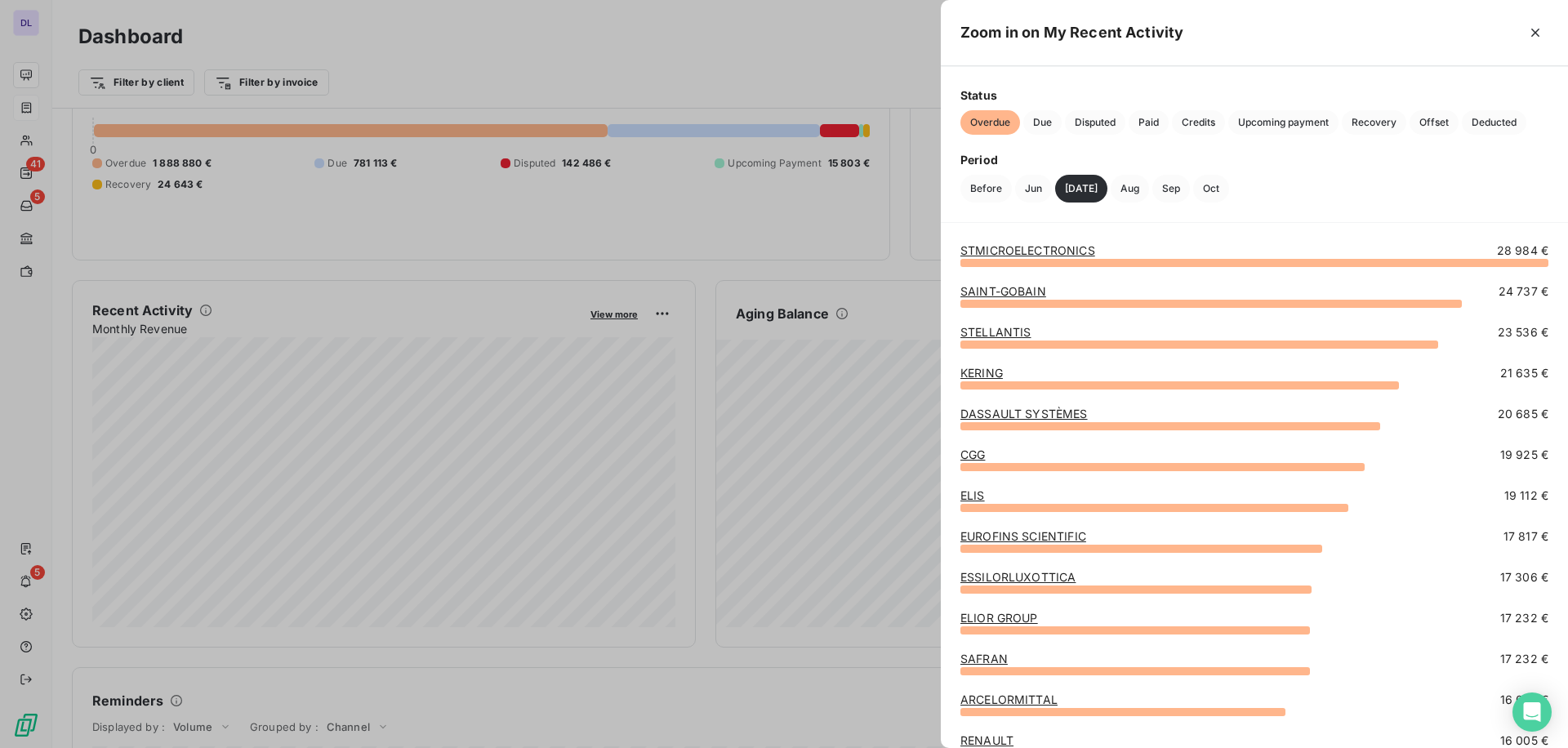
click at [1000, 254] on link "STMICROELECTRONICS" at bounding box center [1028, 250] width 134 height 13
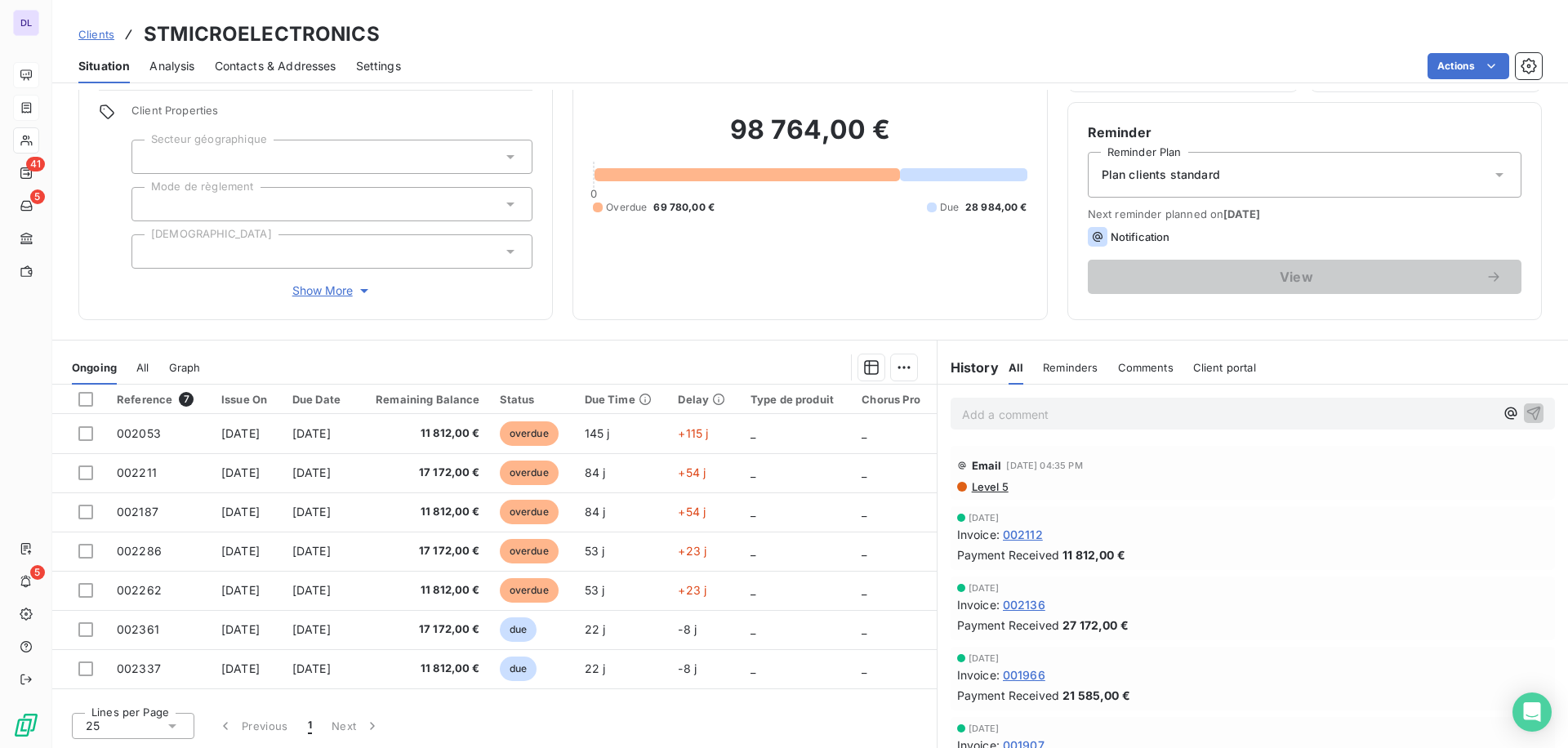
click at [995, 483] on span "Level 5" at bounding box center [989, 486] width 39 height 13
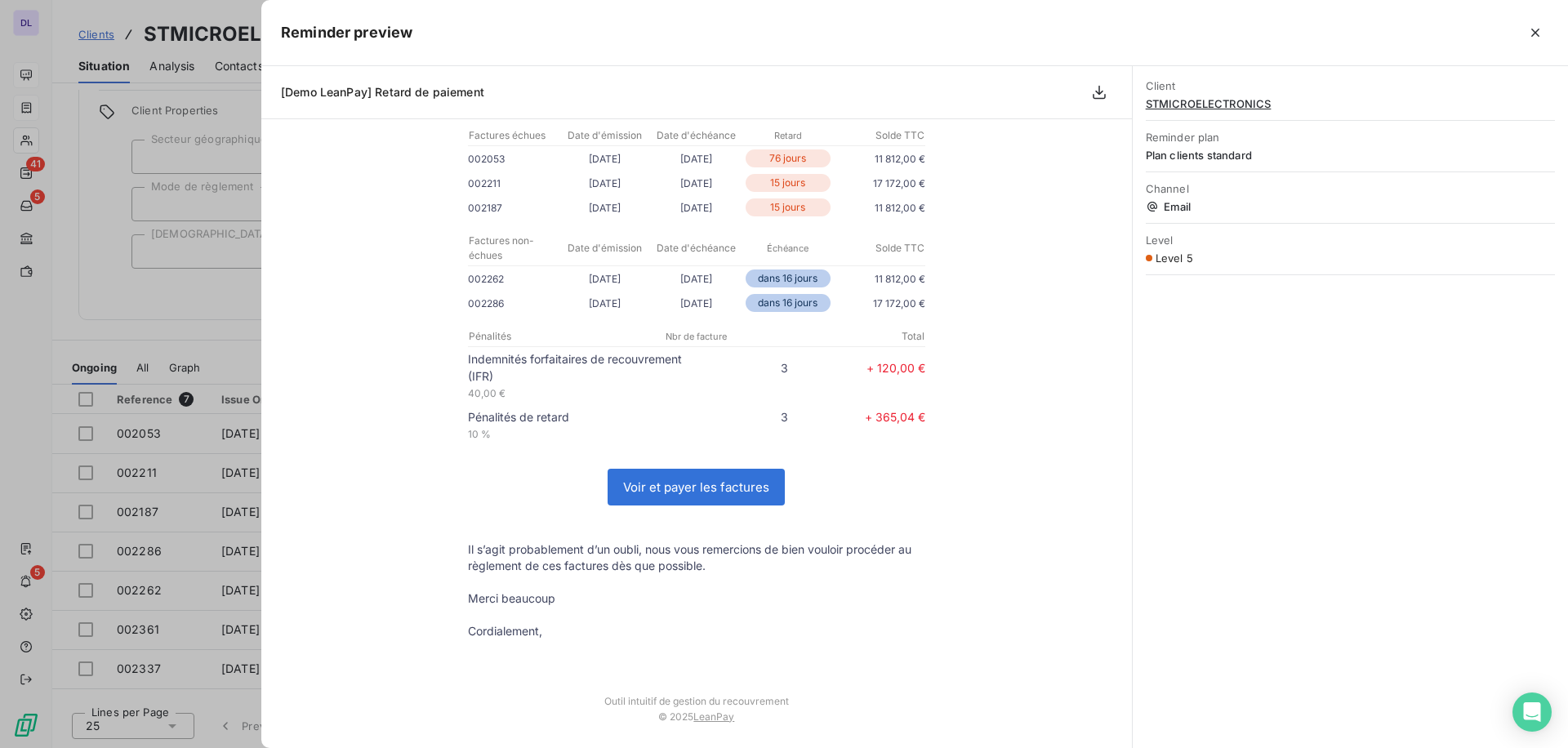
scroll to position [266, 0]
click at [174, 355] on div at bounding box center [784, 374] width 1568 height 748
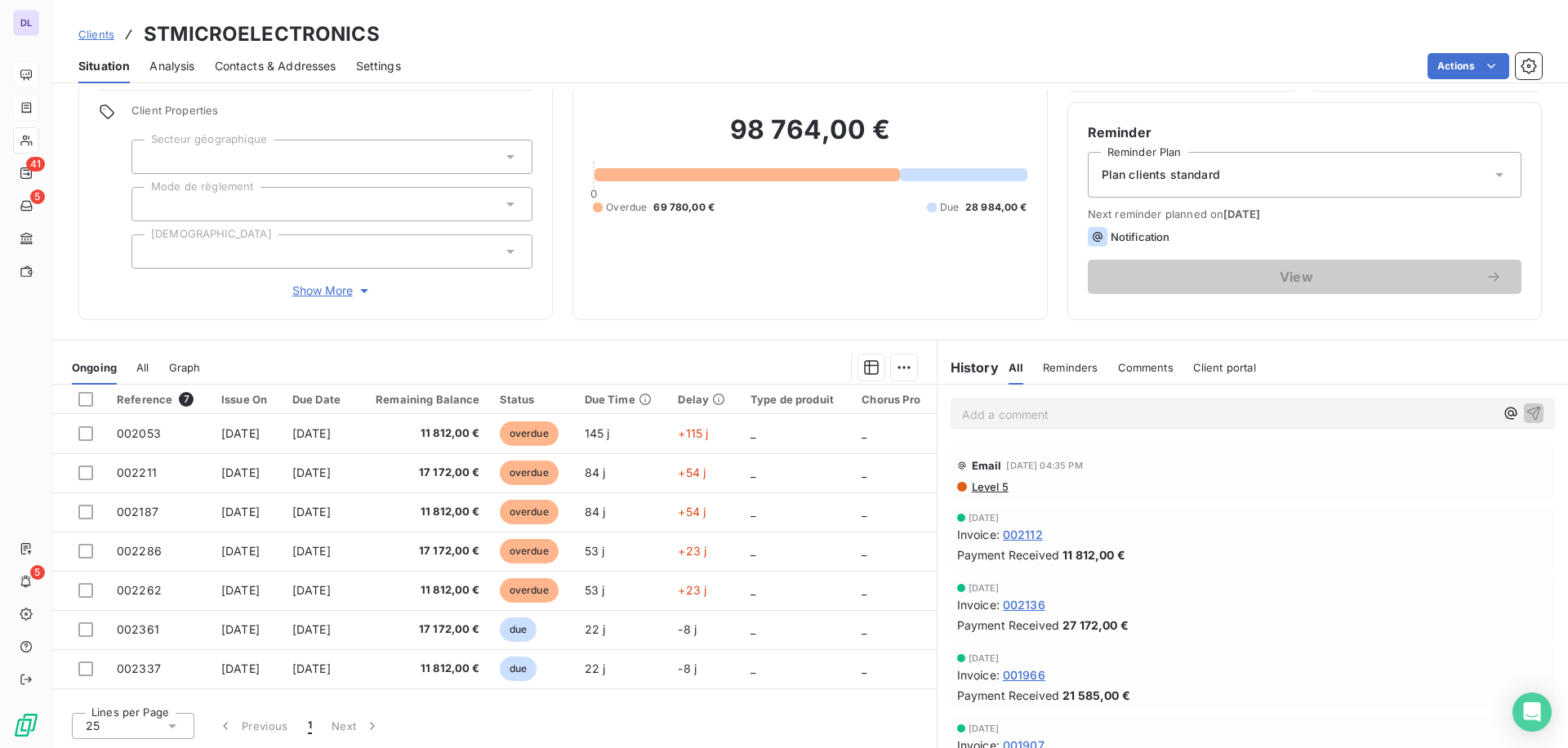
scroll to position [36, 0]
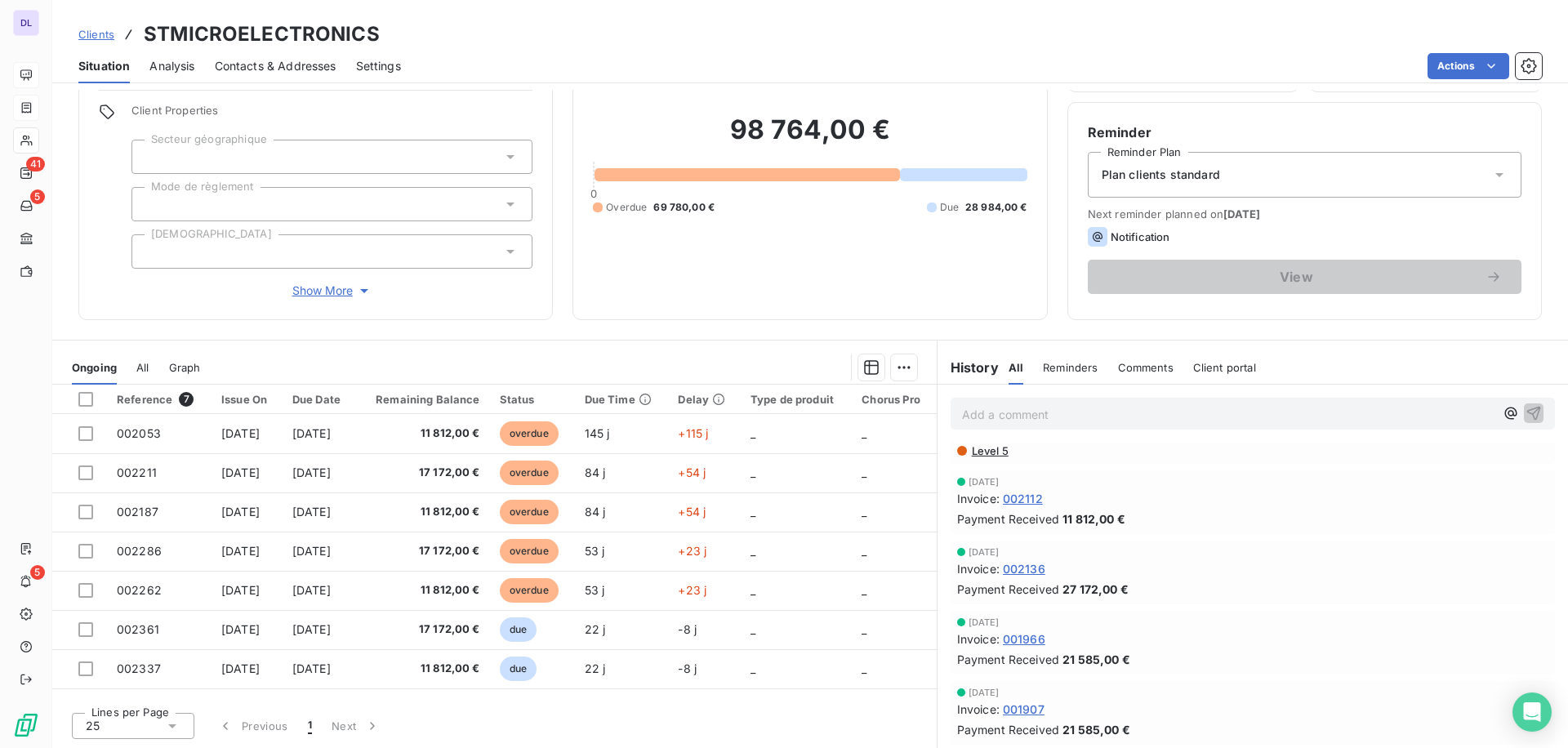
click at [1005, 405] on p "Add a comment ﻿" at bounding box center [1228, 414] width 532 height 21
click at [1149, 409] on p "@" at bounding box center [1228, 413] width 532 height 19
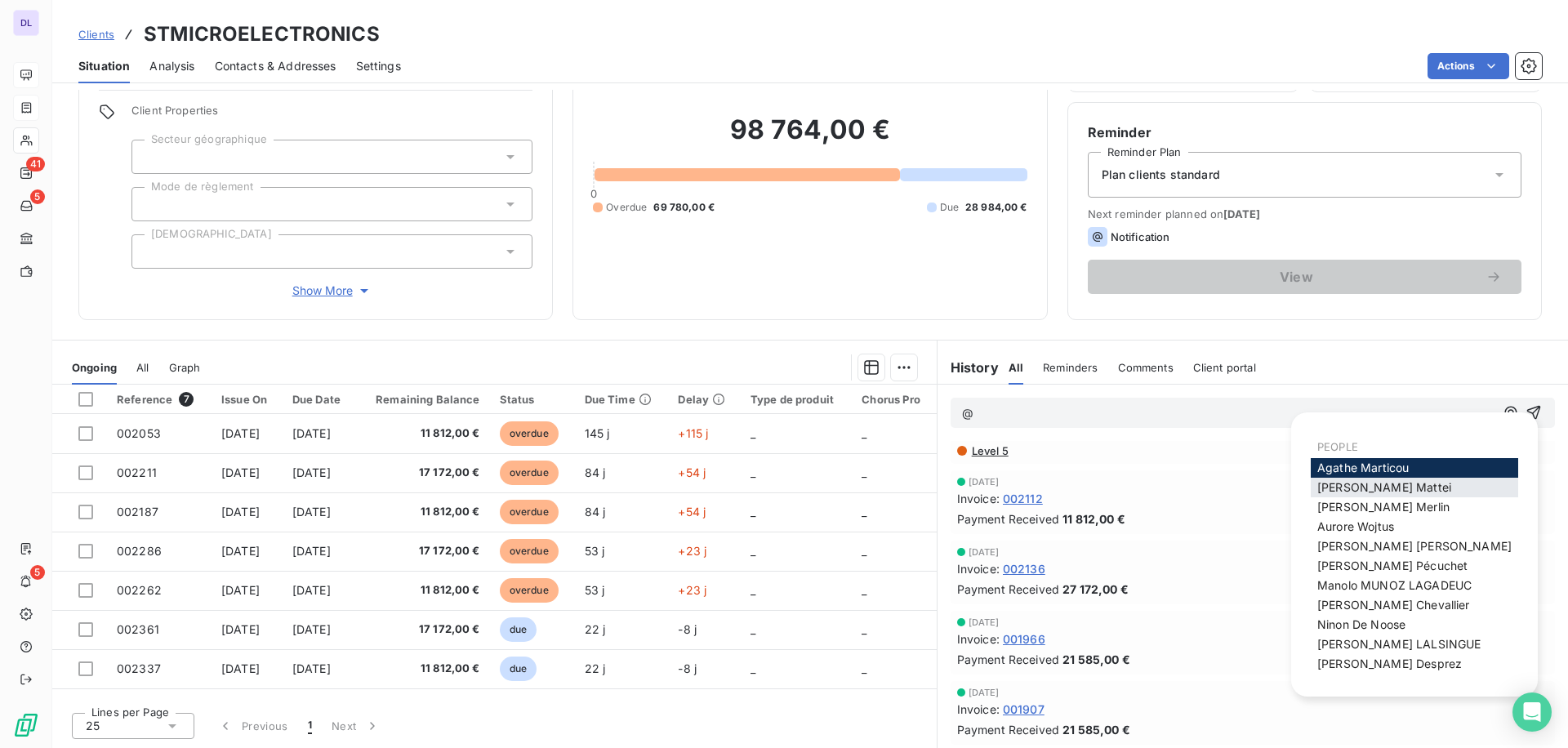
click at [1348, 481] on span "[PERSON_NAME]" at bounding box center [1385, 486] width 134 height 13
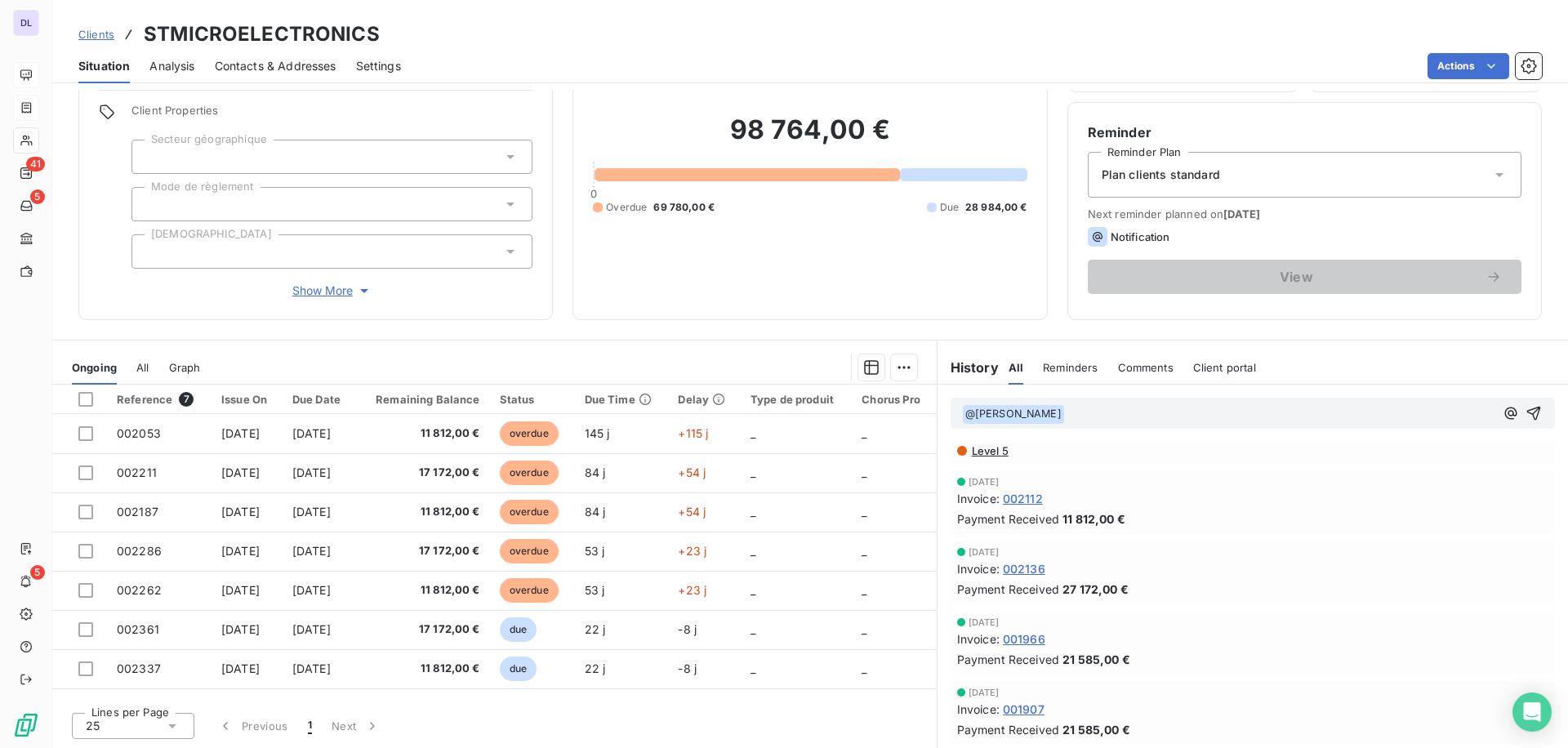
scroll to position [36, 0]
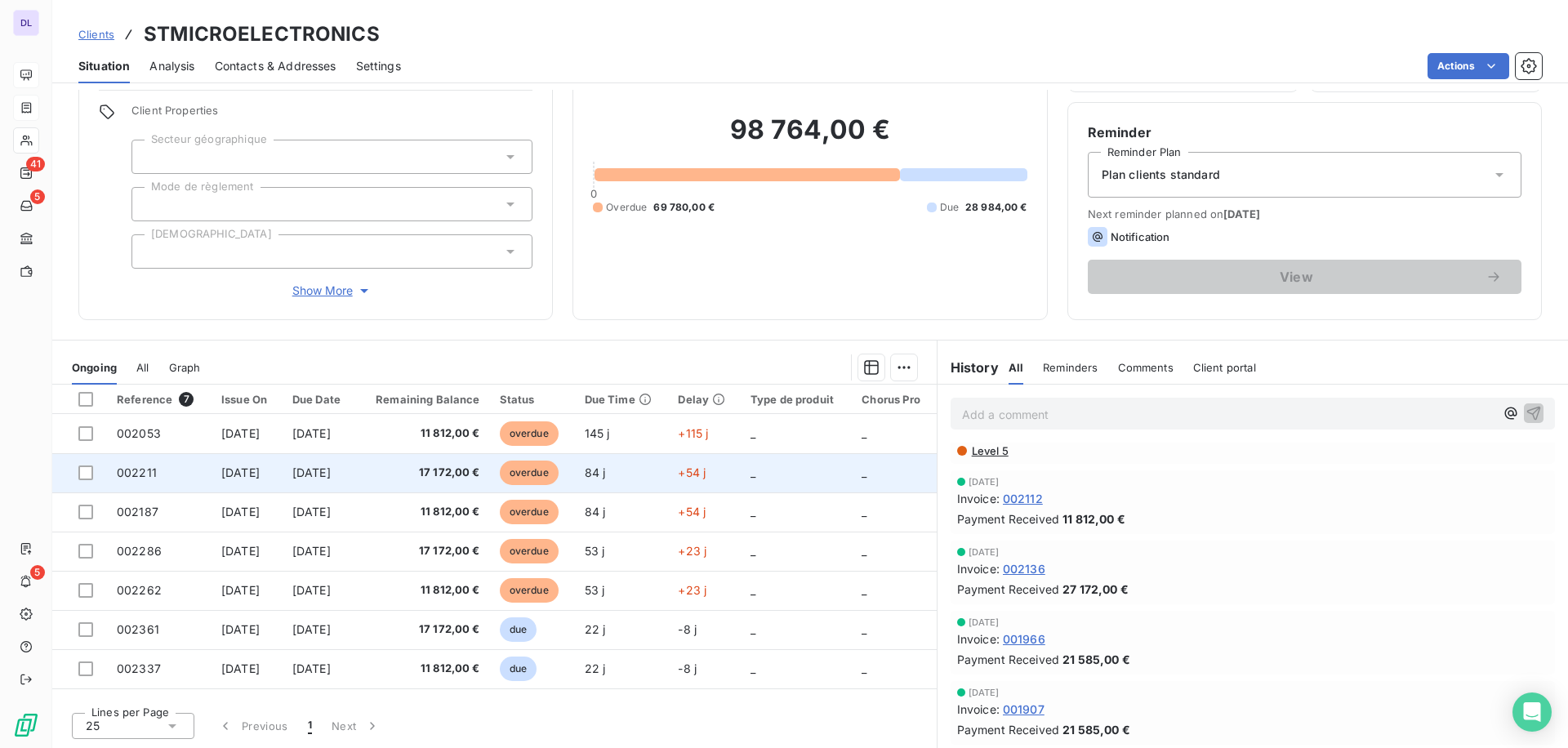
click at [426, 476] on span "17 172,00 €" at bounding box center [423, 473] width 115 height 16
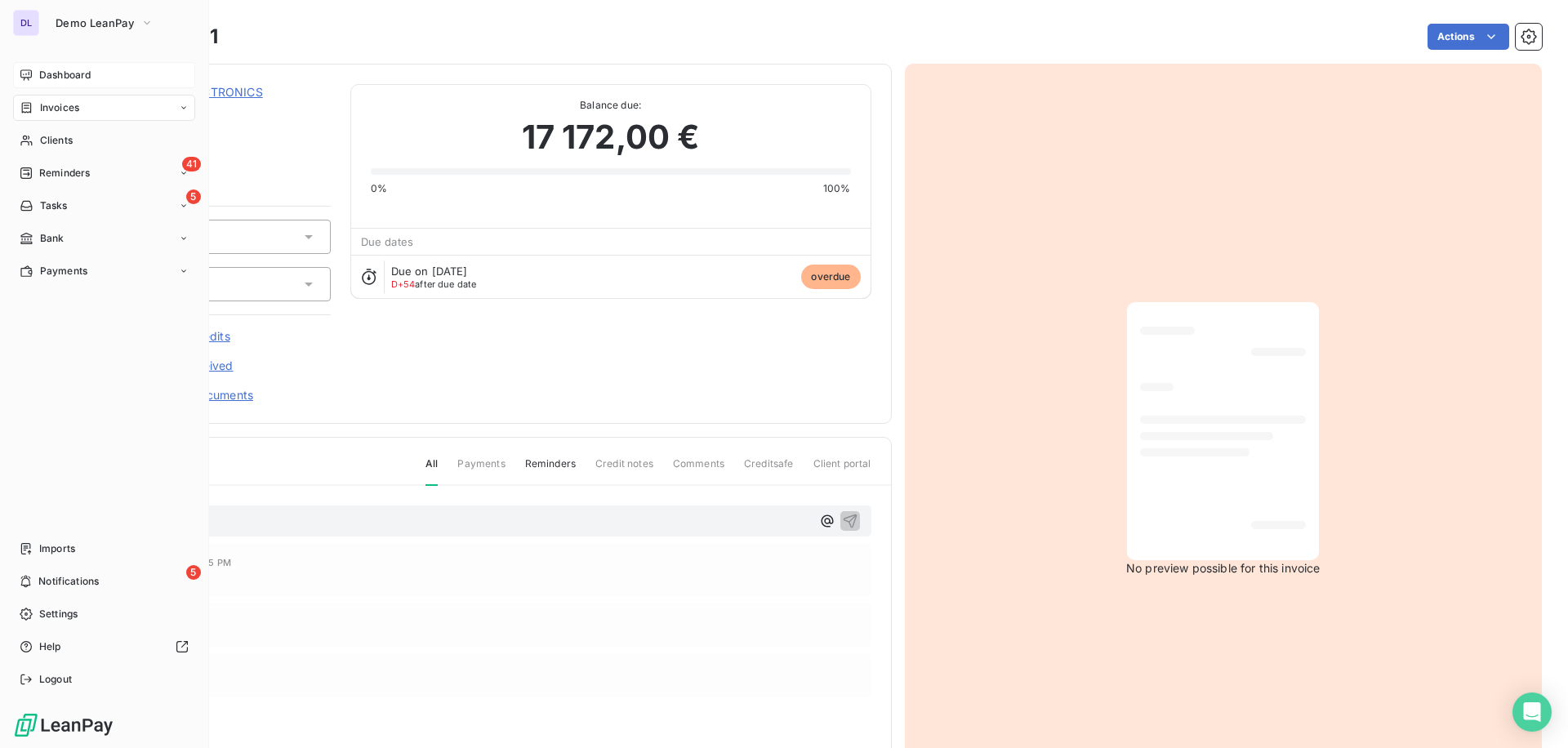
click at [81, 77] on span "Dashboard" at bounding box center [65, 75] width 51 height 14
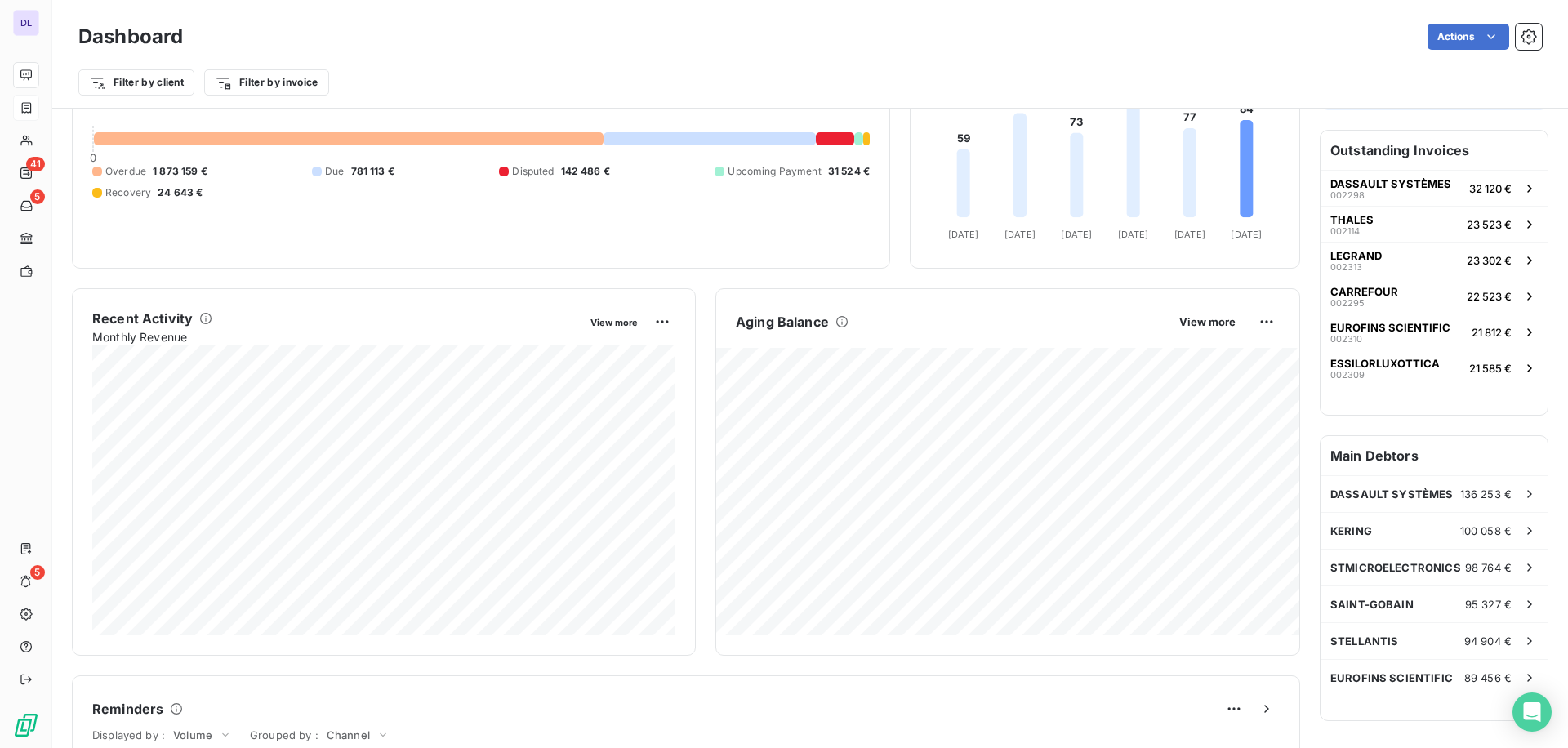
scroll to position [137, 0]
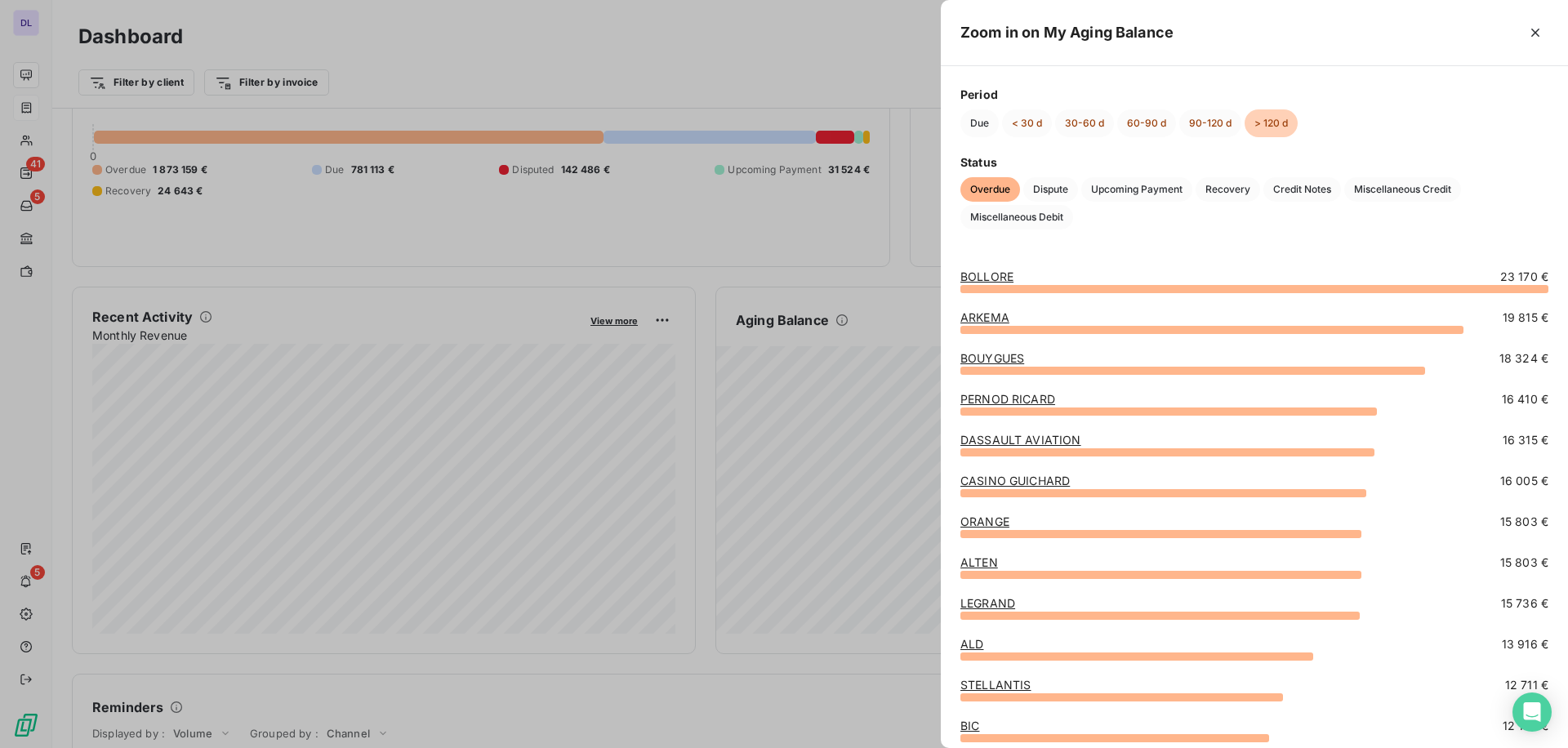
click at [765, 558] on div at bounding box center [784, 374] width 1568 height 748
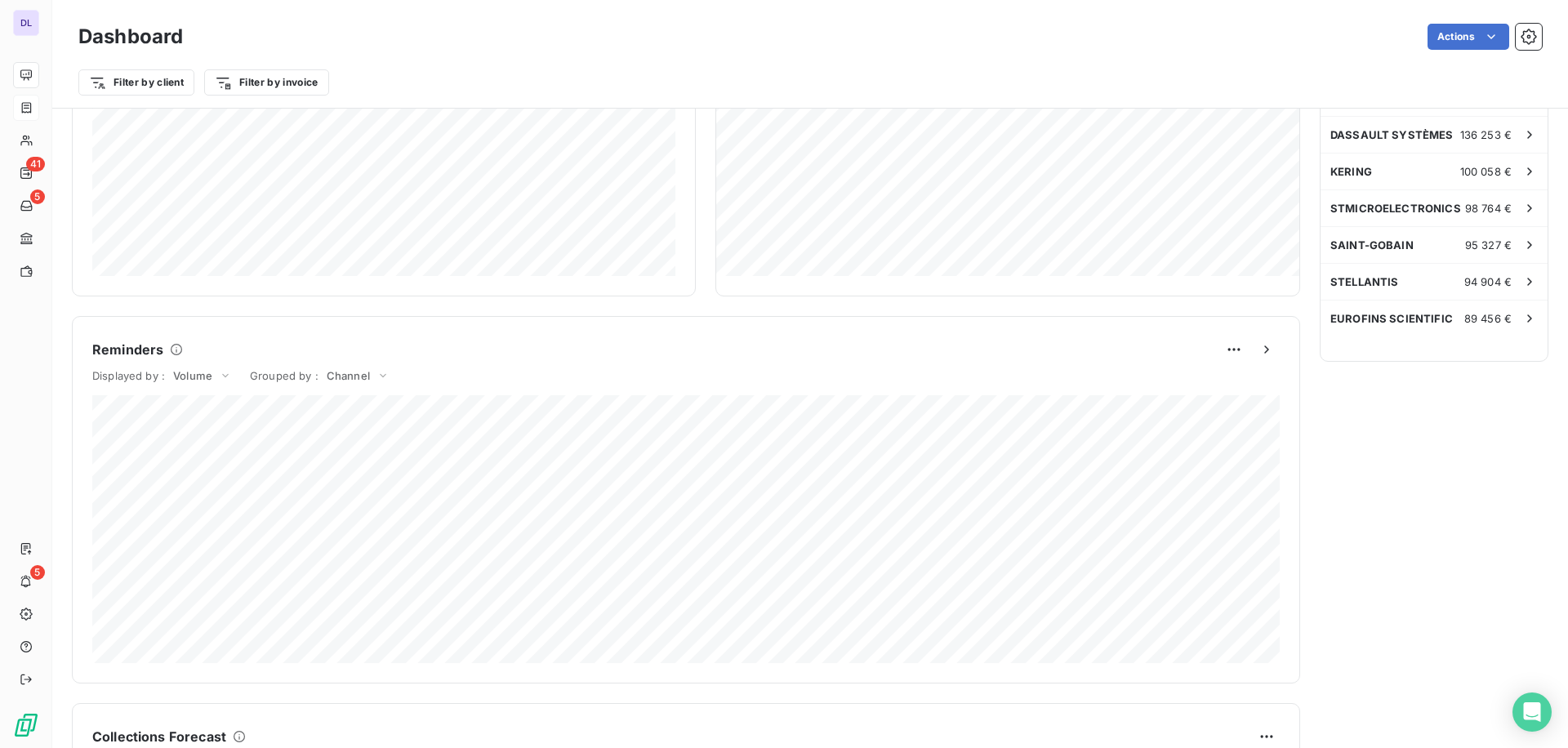
scroll to position [495, 0]
click at [221, 377] on icon at bounding box center [225, 374] width 13 height 16
click at [190, 359] on li "Amount" at bounding box center [165, 360] width 138 height 30
click at [347, 378] on span "Channel" at bounding box center [350, 374] width 43 height 13
click at [323, 373] on li "Users" at bounding box center [323, 376] width 144 height 30
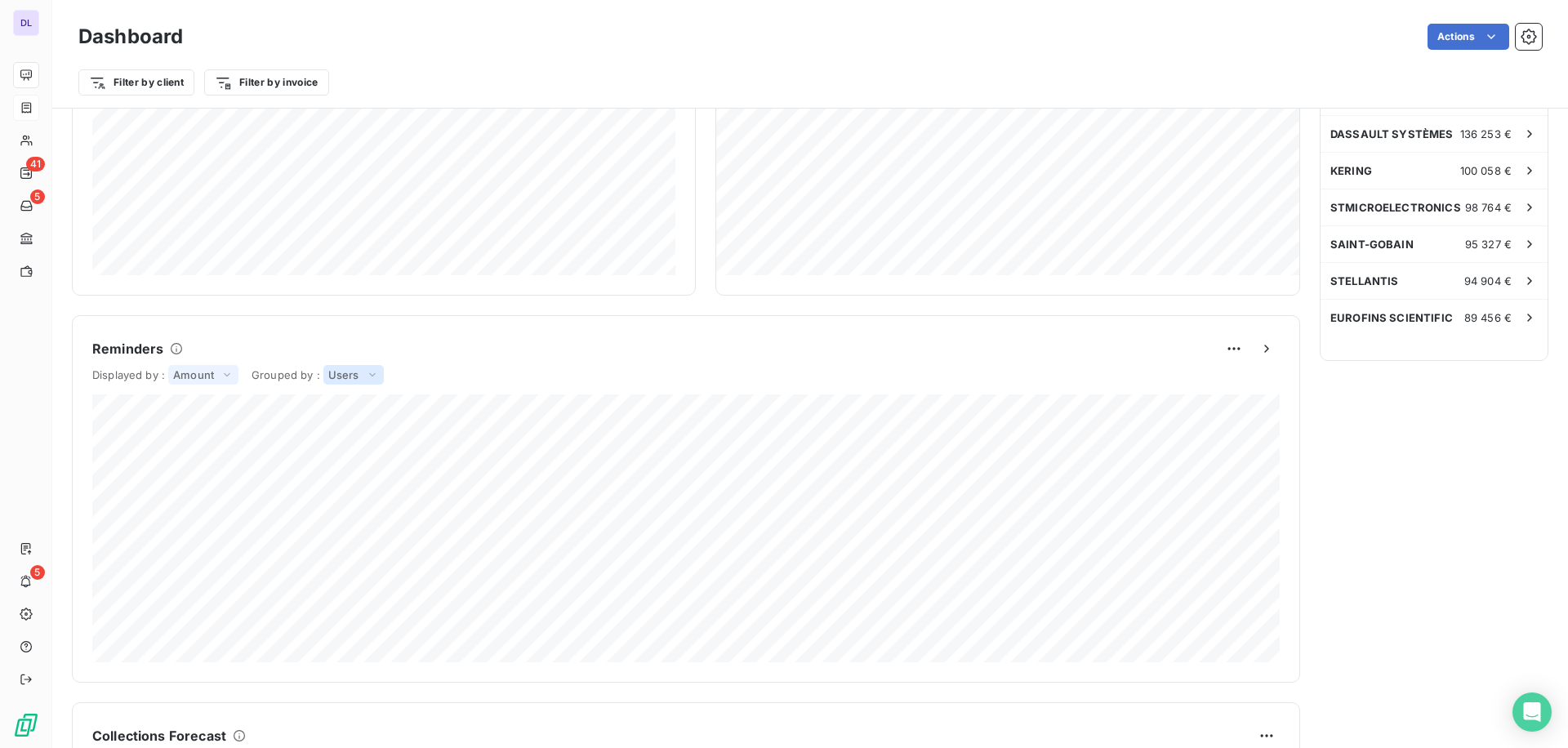
click at [345, 374] on span "Users" at bounding box center [344, 374] width 31 height 13
click at [353, 332] on li "Level" at bounding box center [318, 347] width 133 height 30
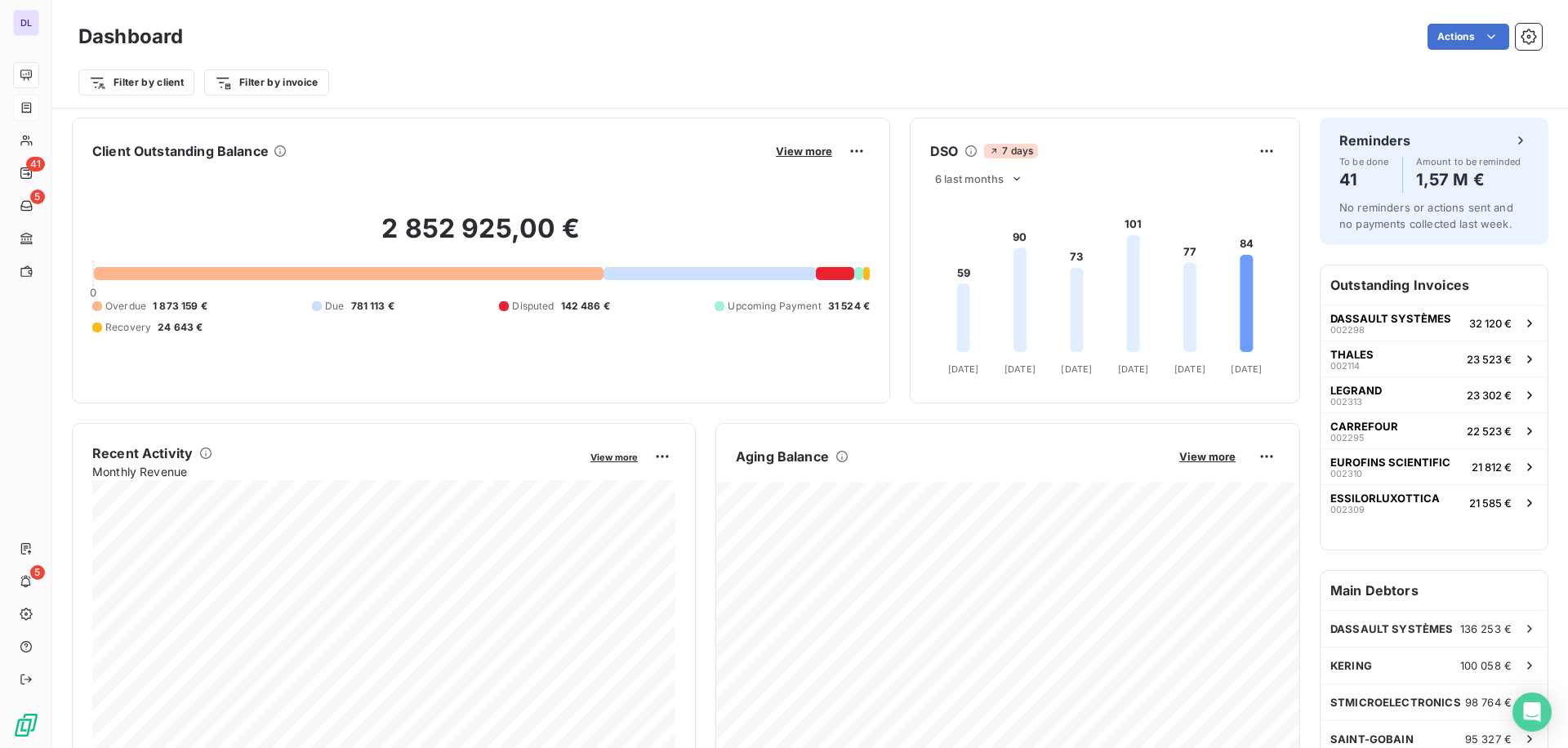
scroll to position [0, 0]
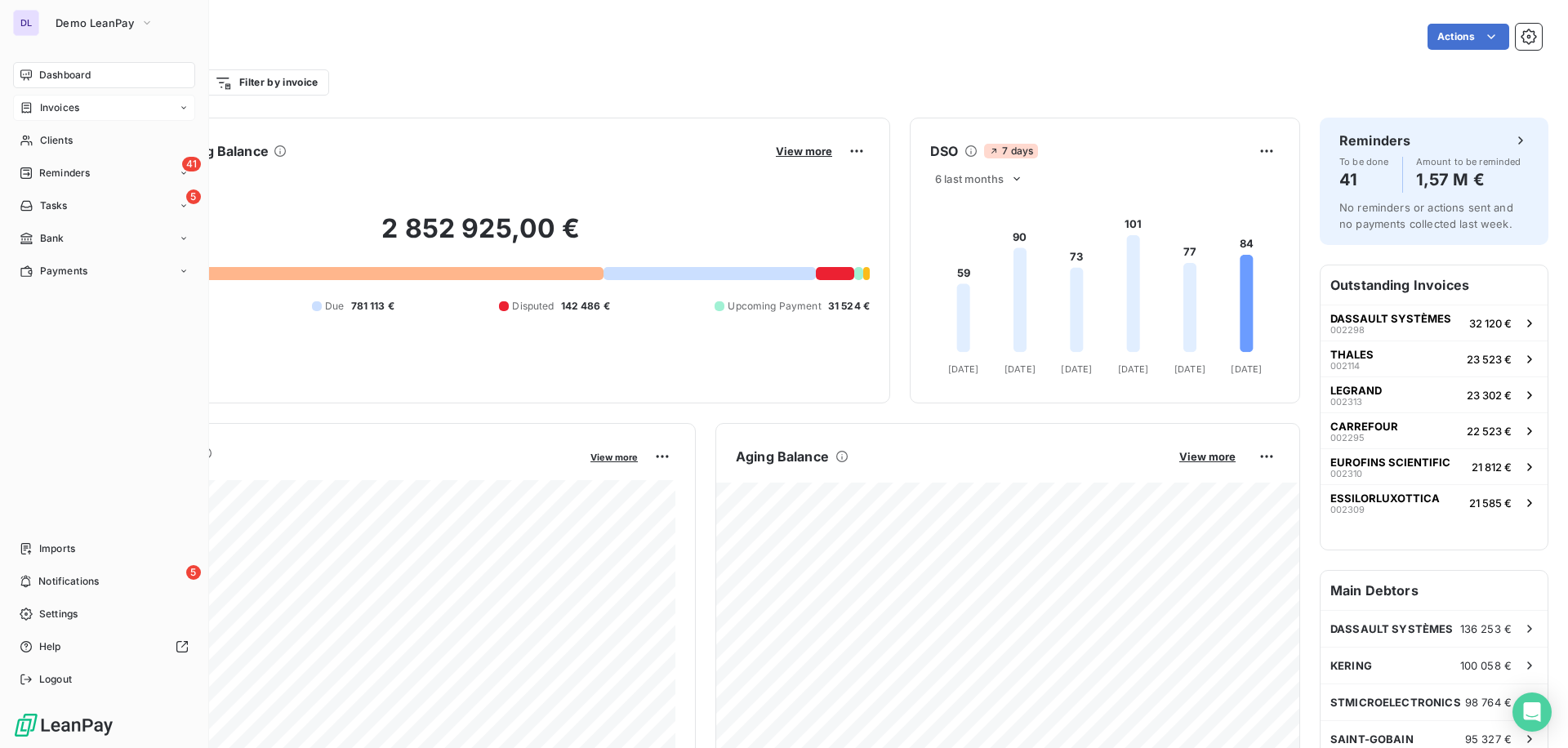
click at [94, 108] on div "Invoices" at bounding box center [104, 107] width 182 height 26
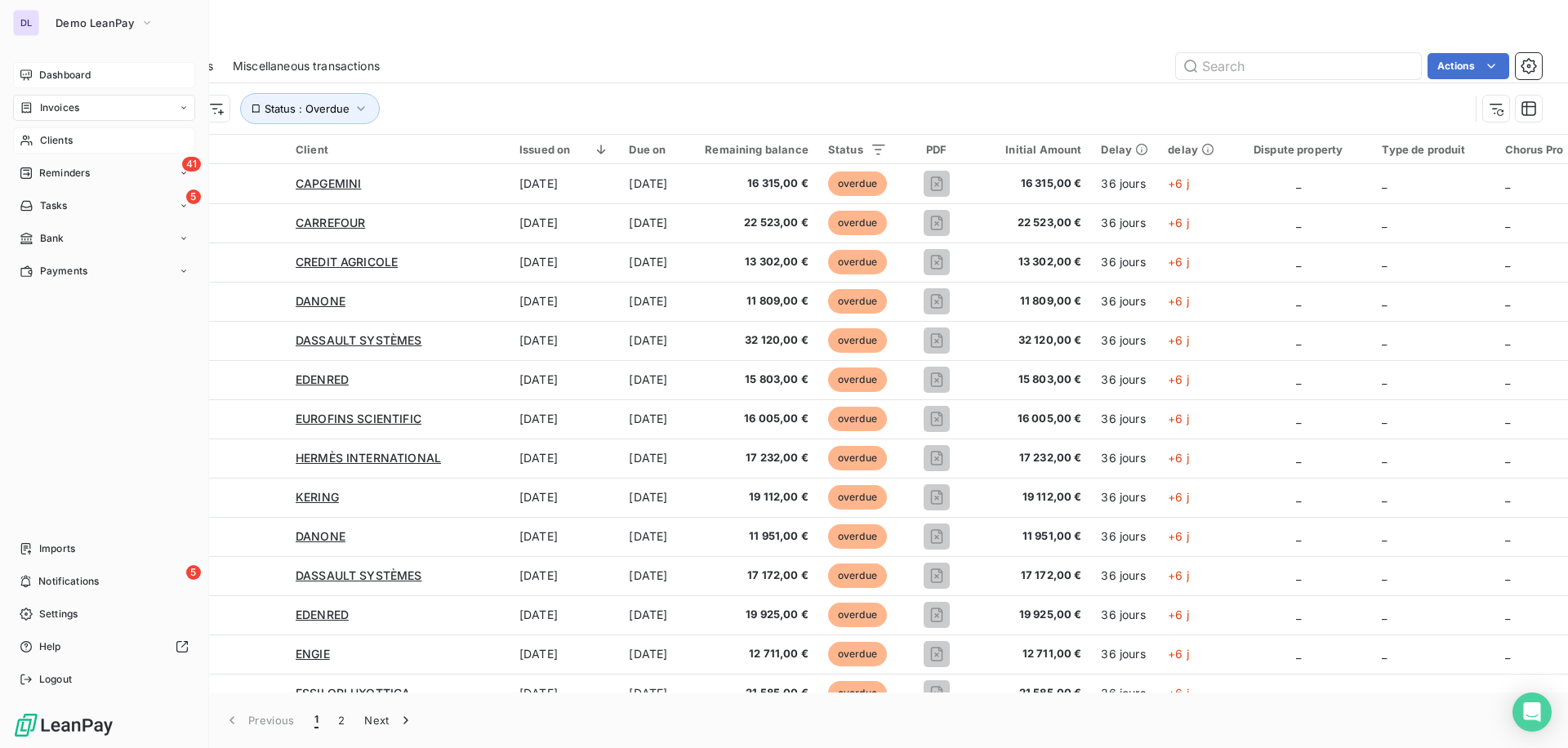
click at [50, 150] on div "Clients" at bounding box center [104, 140] width 182 height 26
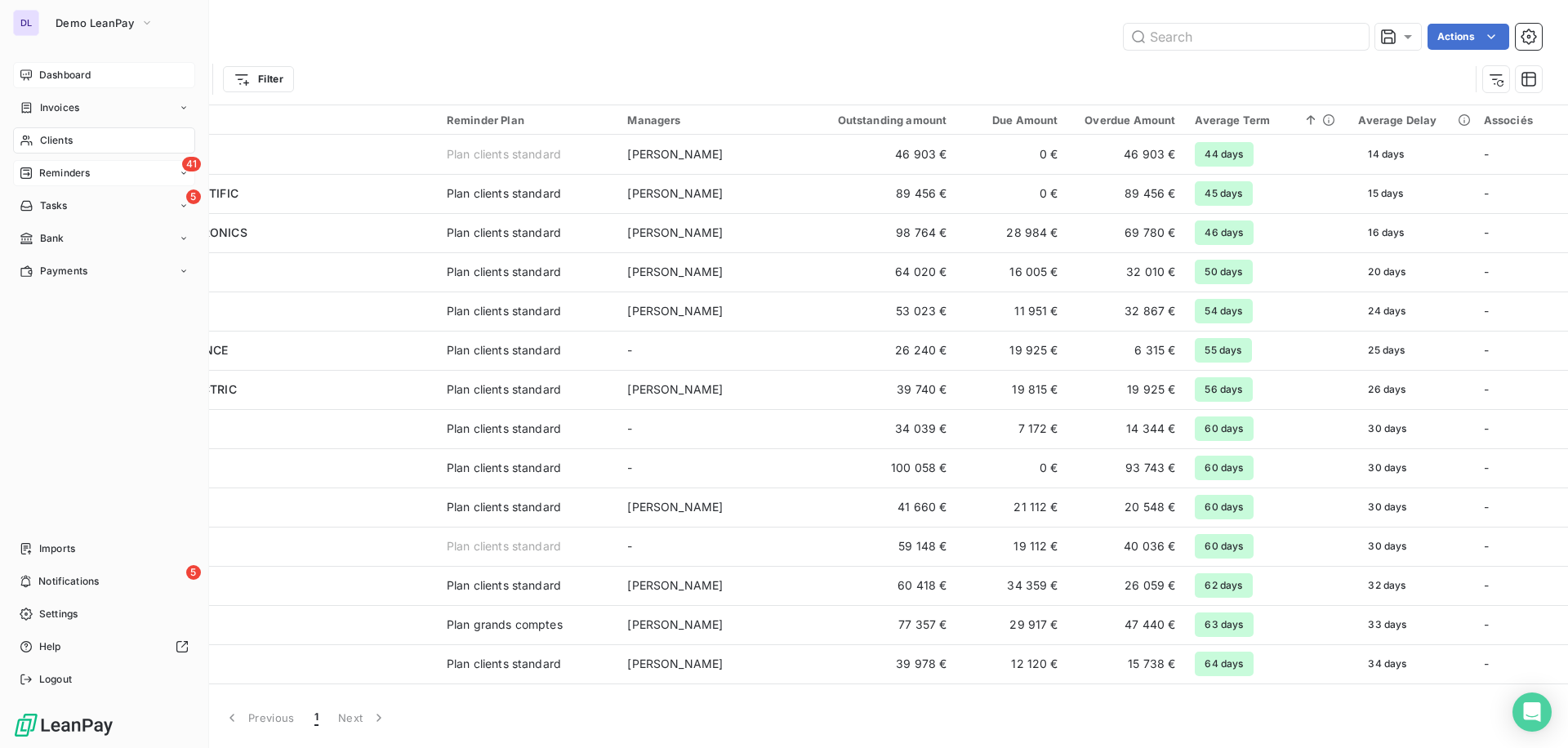
click at [82, 176] on span "Reminders" at bounding box center [65, 173] width 51 height 14
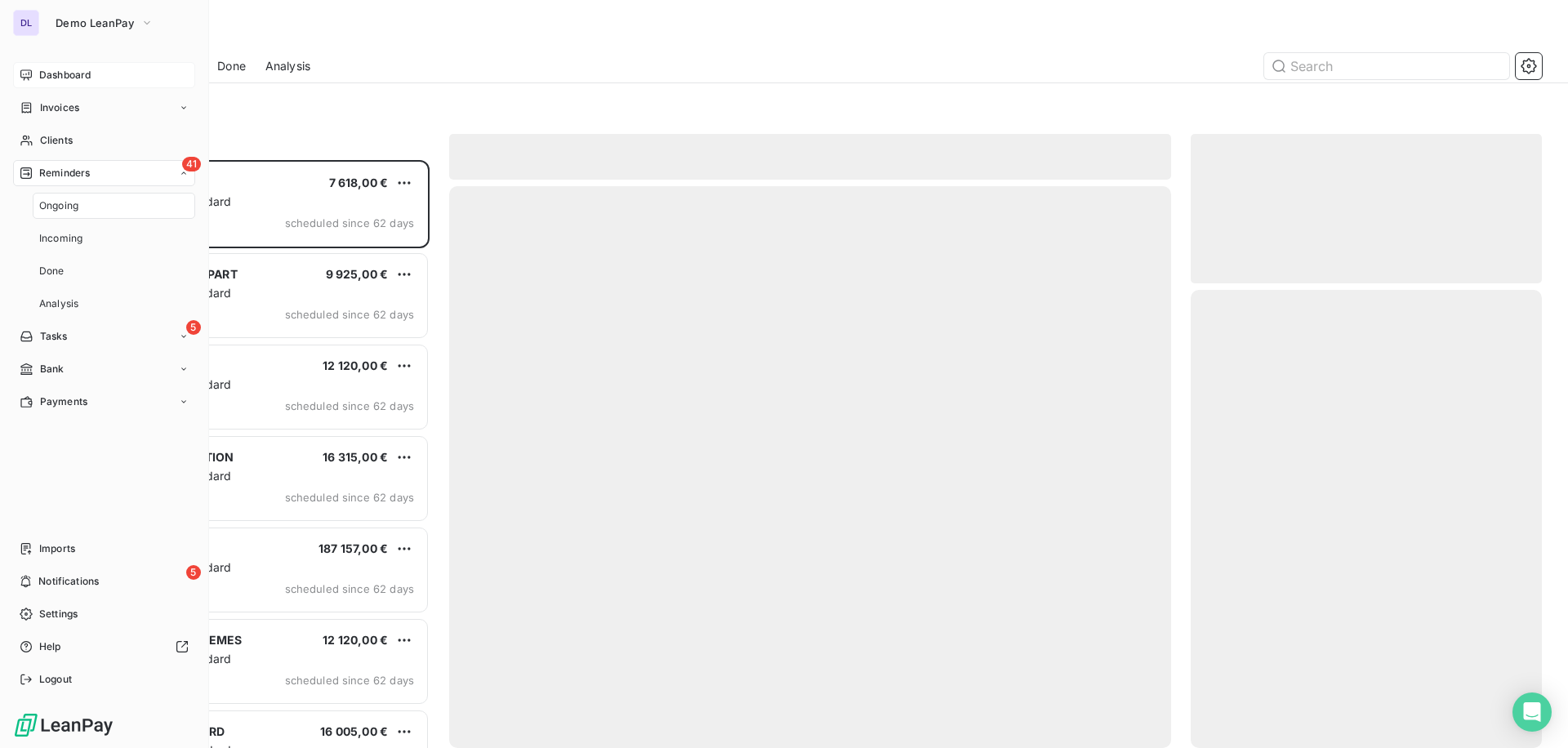
scroll to position [588, 351]
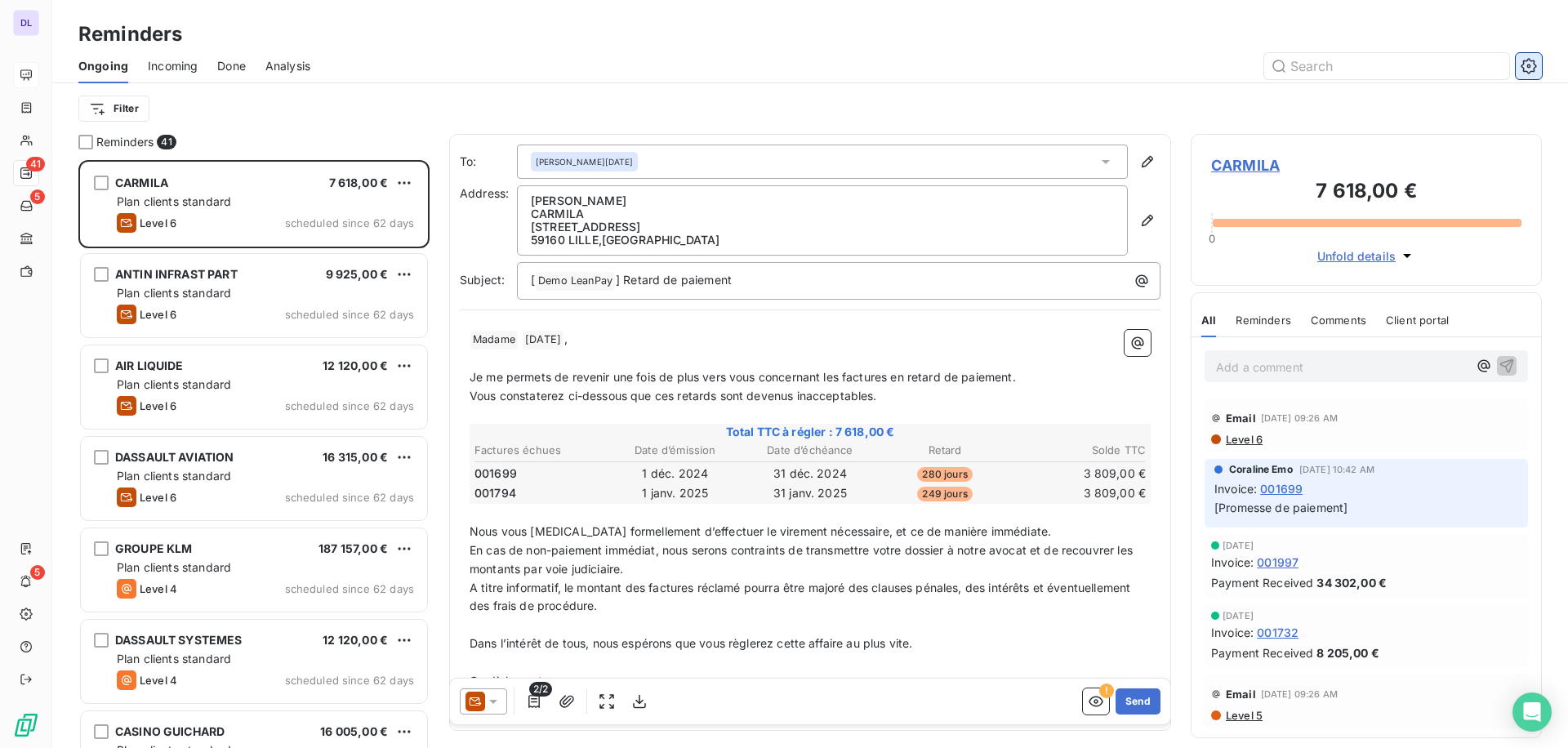
click at [1535, 64] on icon "button" at bounding box center [1529, 65] width 15 height 15
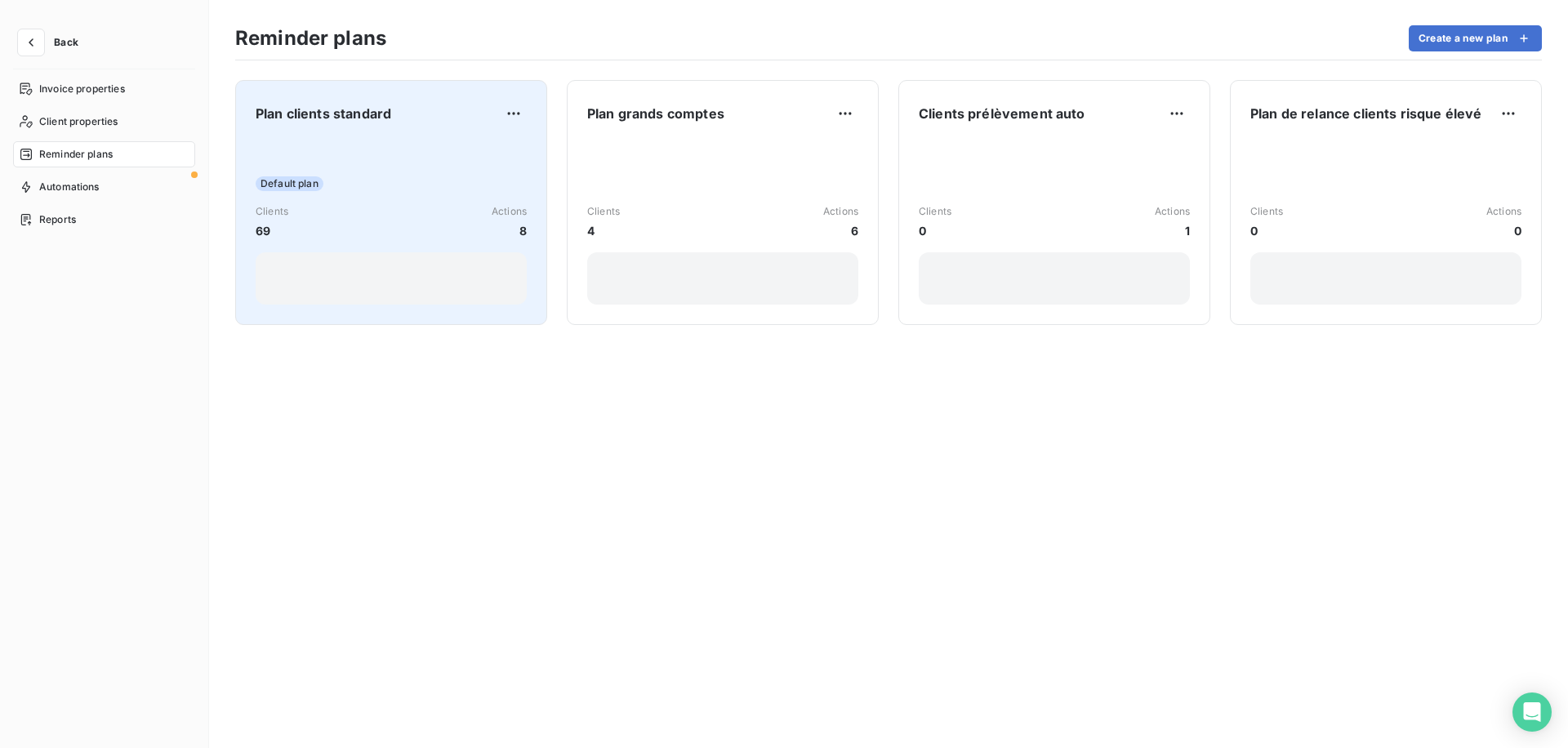
click at [390, 165] on div "Default plan Clients 69 Actions 8" at bounding box center [391, 222] width 271 height 165
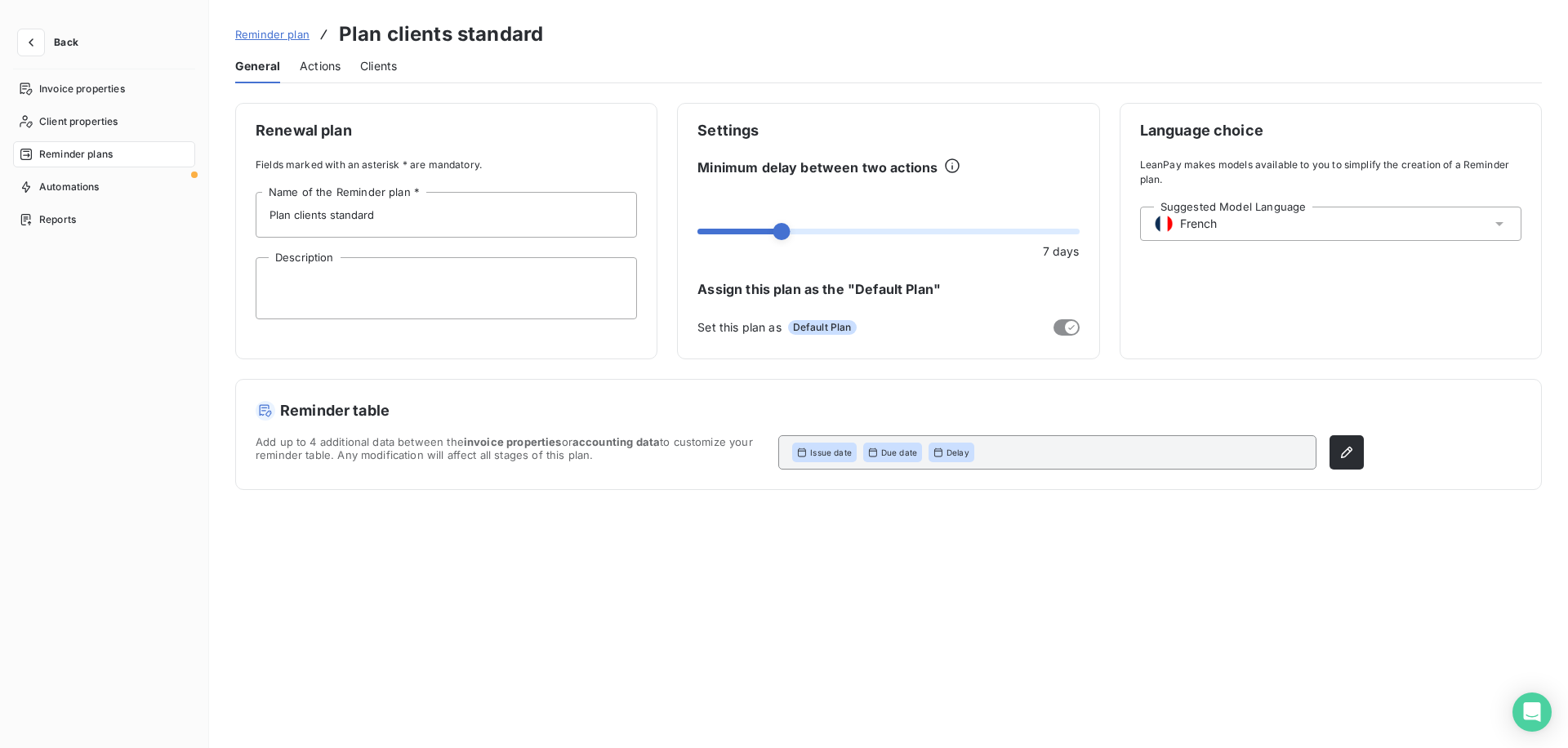
click at [317, 66] on span "Actions" at bounding box center [321, 66] width 41 height 16
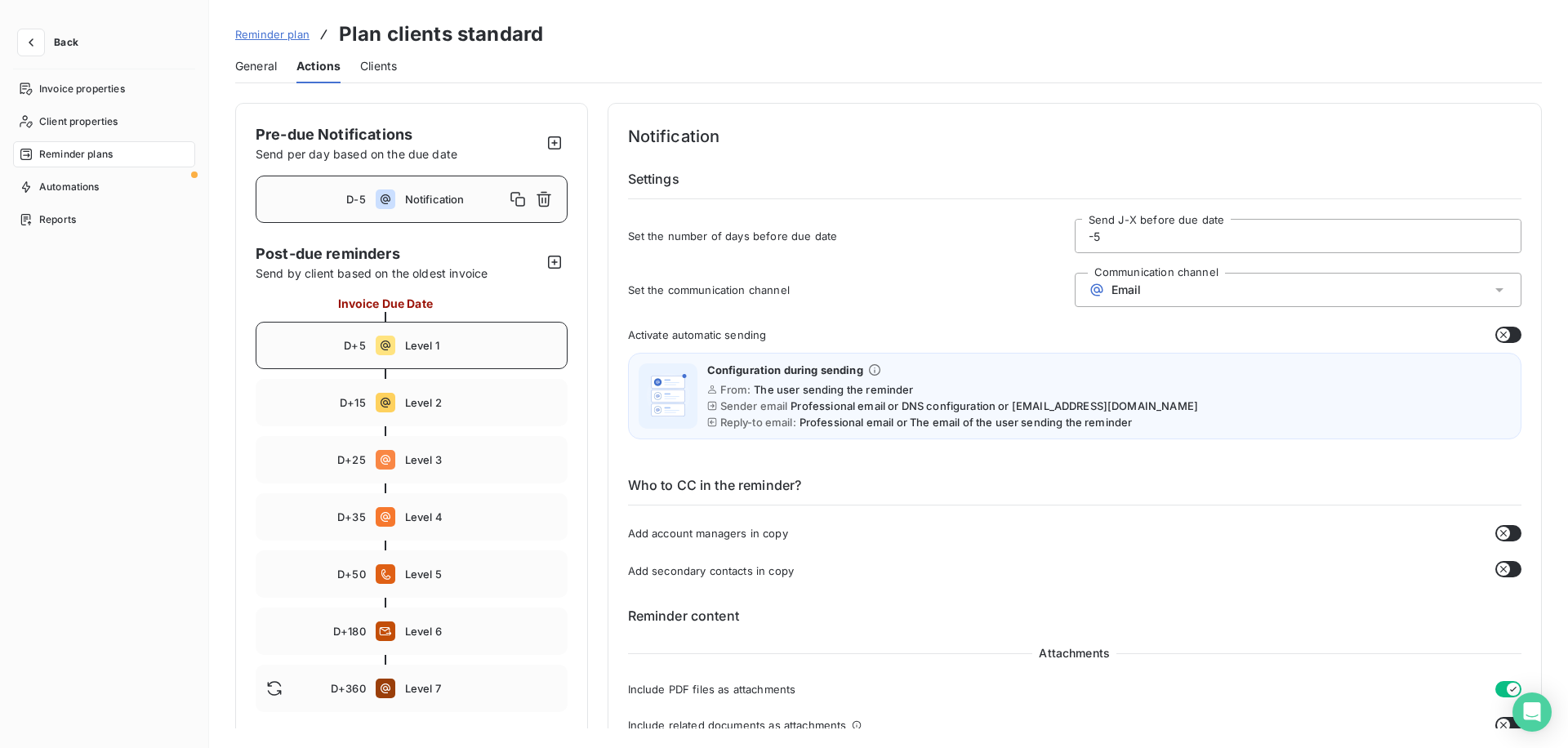
click at [467, 348] on span "Level 1" at bounding box center [481, 345] width 152 height 13
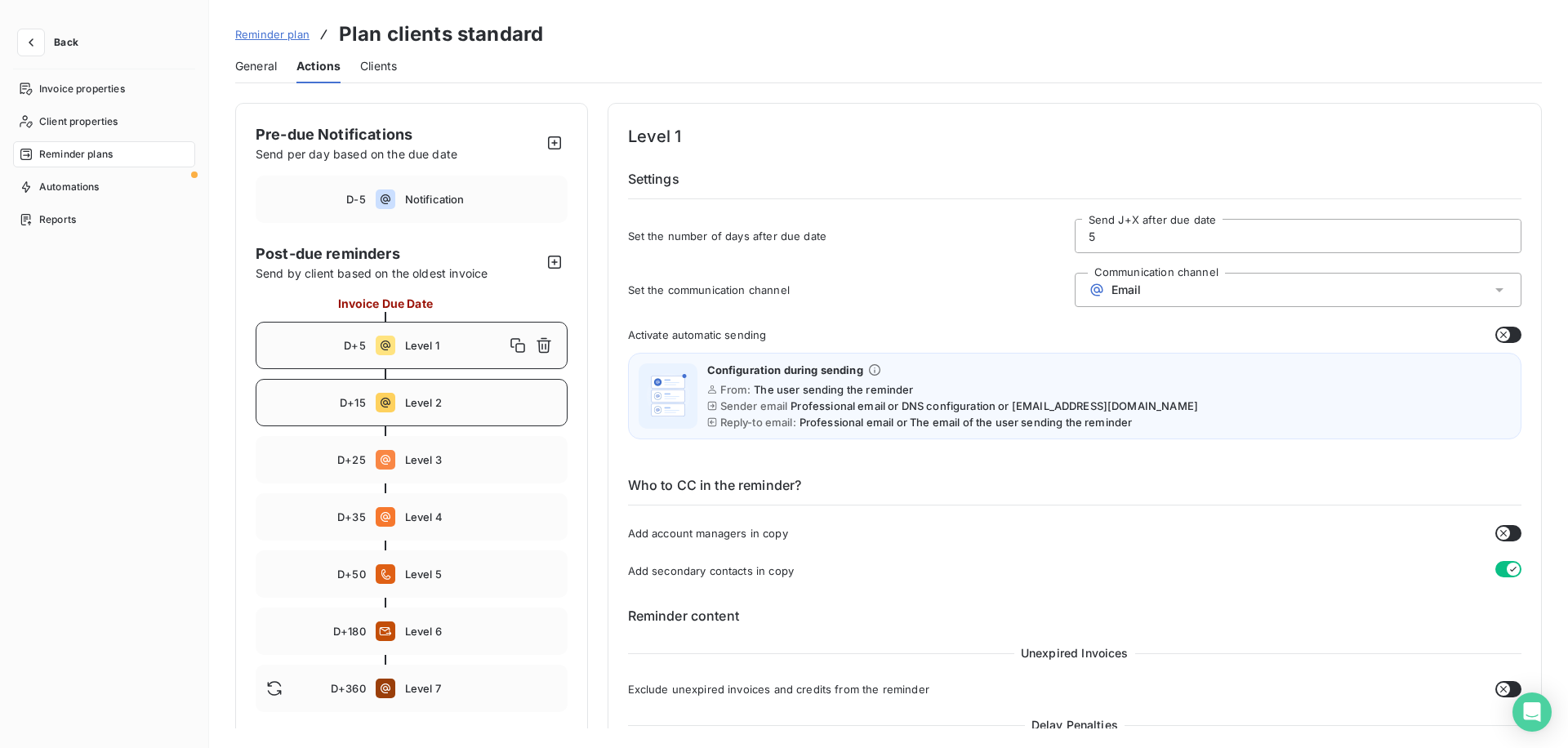
click at [346, 411] on div "D+15 Level 2" at bounding box center [411, 402] width 312 height 47
click at [354, 468] on div "D+25 Level 3" at bounding box center [411, 460] width 312 height 47
click at [485, 349] on span "Level 1" at bounding box center [481, 345] width 152 height 13
click at [1132, 228] on input "5" at bounding box center [1298, 236] width 445 height 32
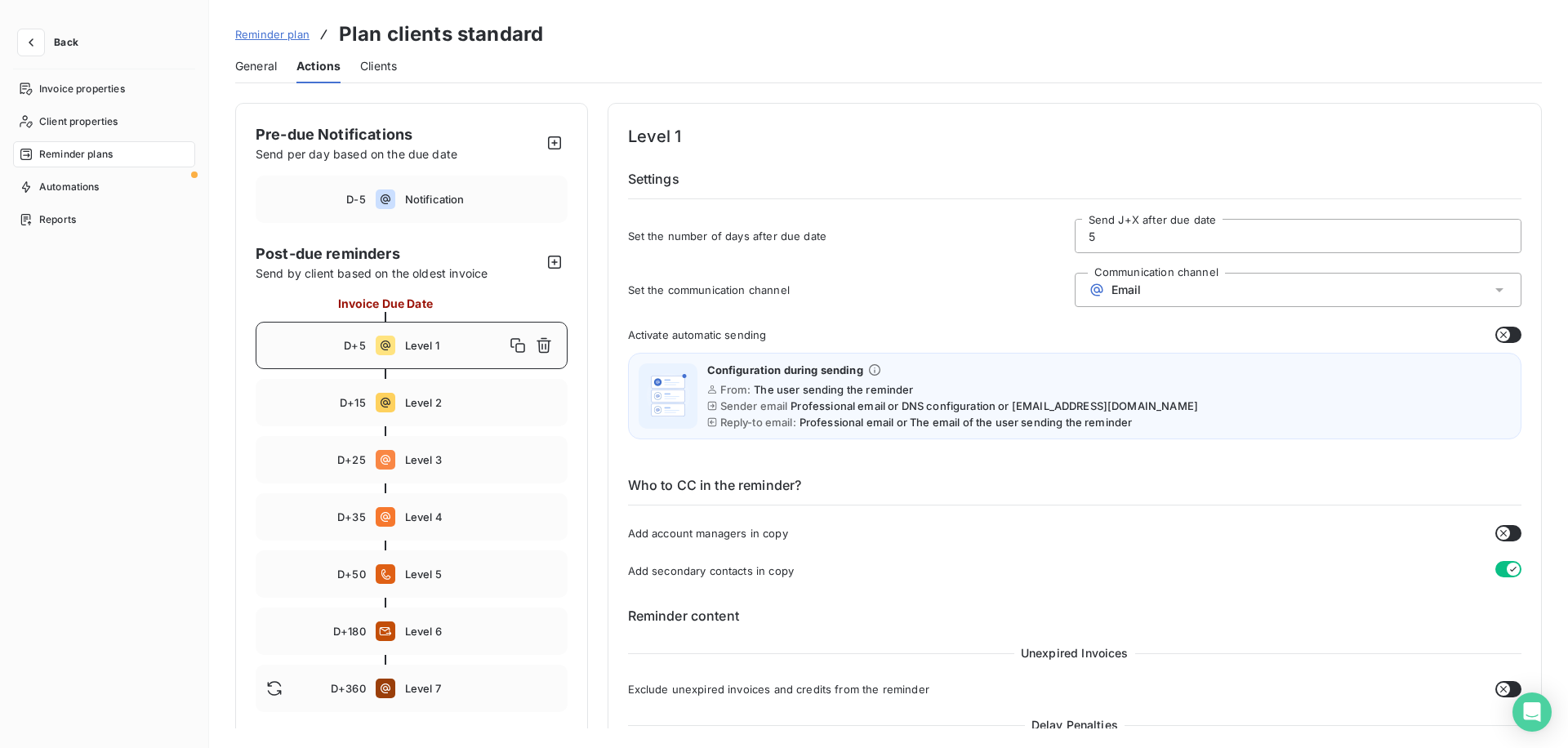
click at [1132, 228] on input "5" at bounding box center [1298, 236] width 445 height 32
click at [1137, 293] on div "Email" at bounding box center [1298, 290] width 447 height 34
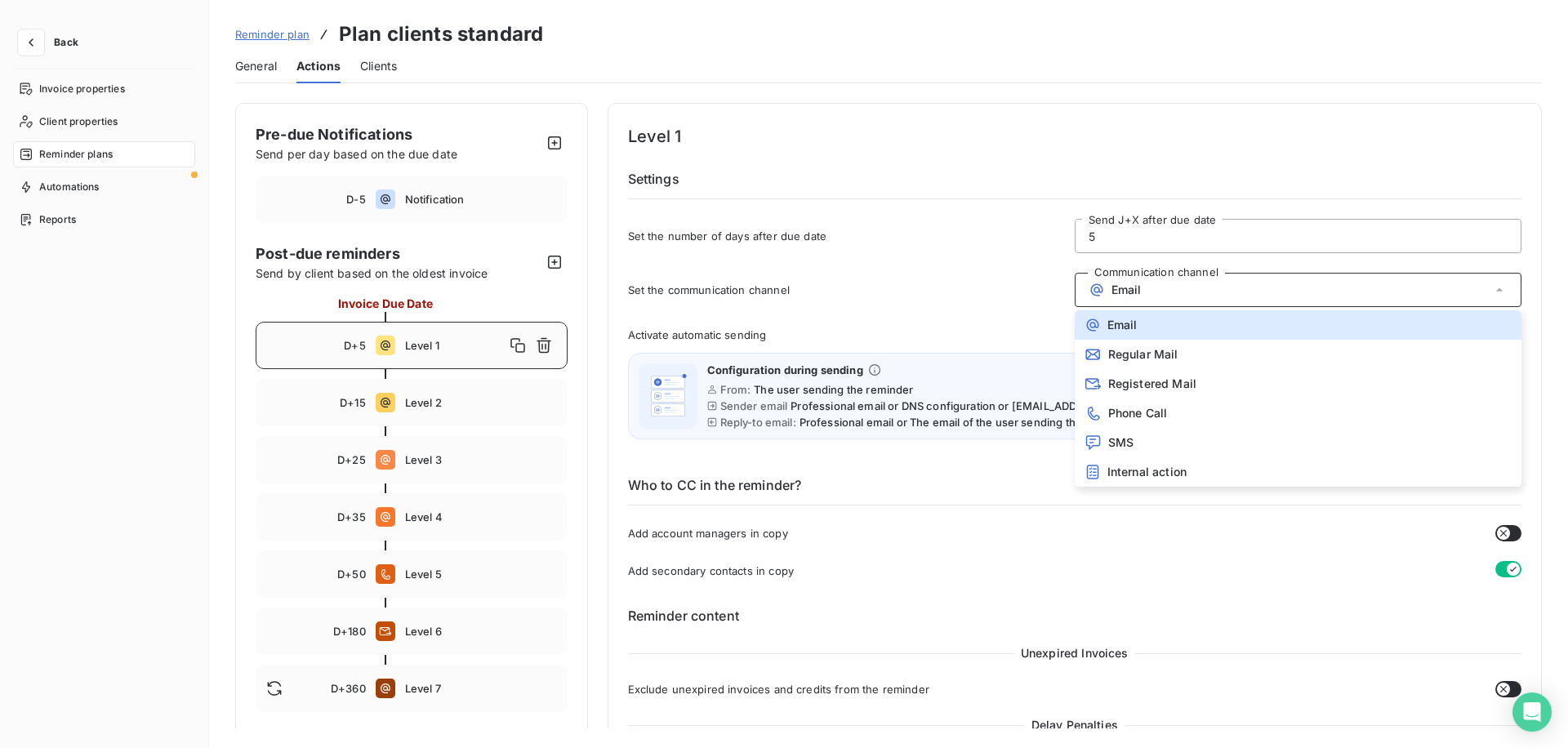
click at [973, 357] on div "Configuration during sending From: The user sending the reminder Sender email P…" at bounding box center [1075, 396] width 894 height 87
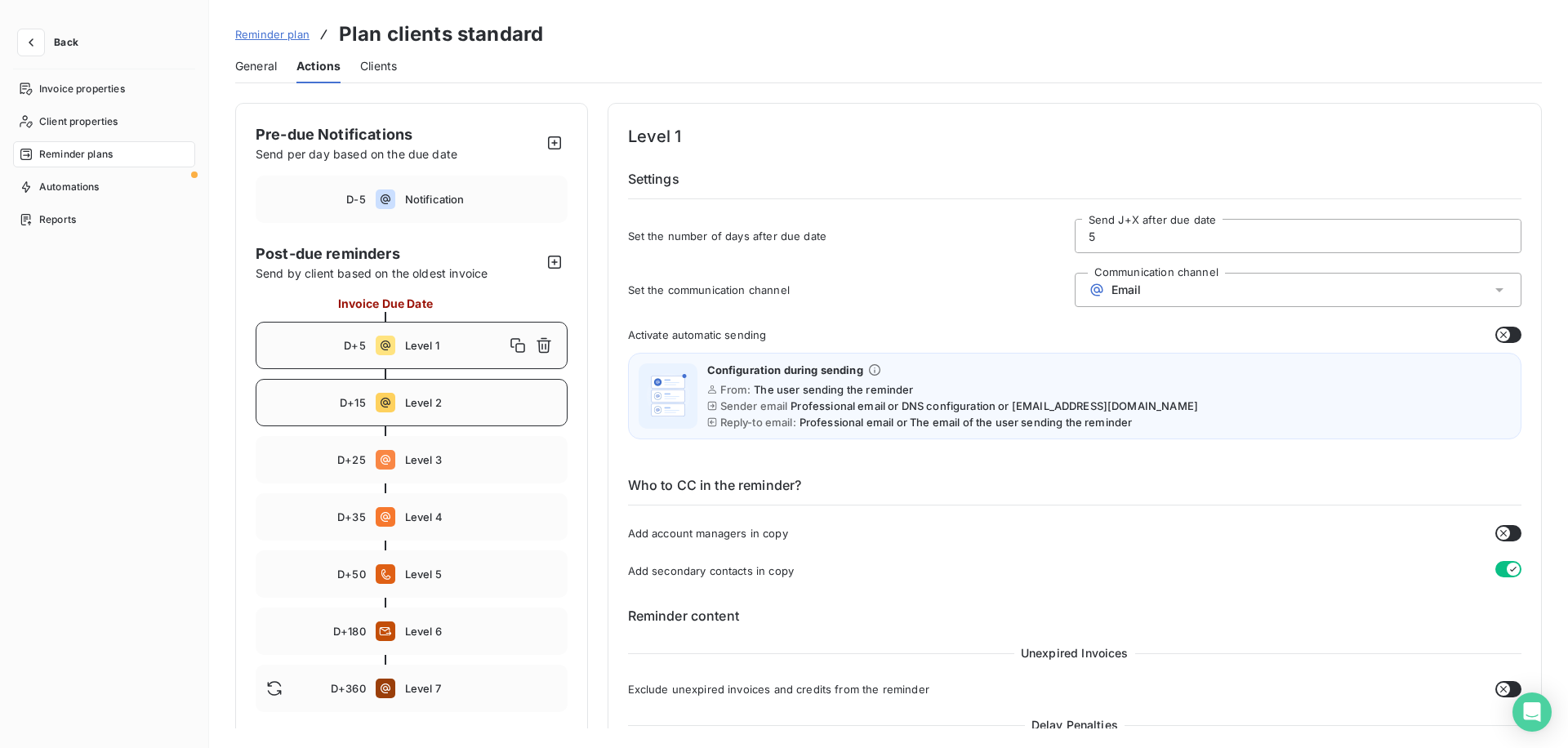
click at [439, 404] on span "Level 2" at bounding box center [481, 402] width 152 height 13
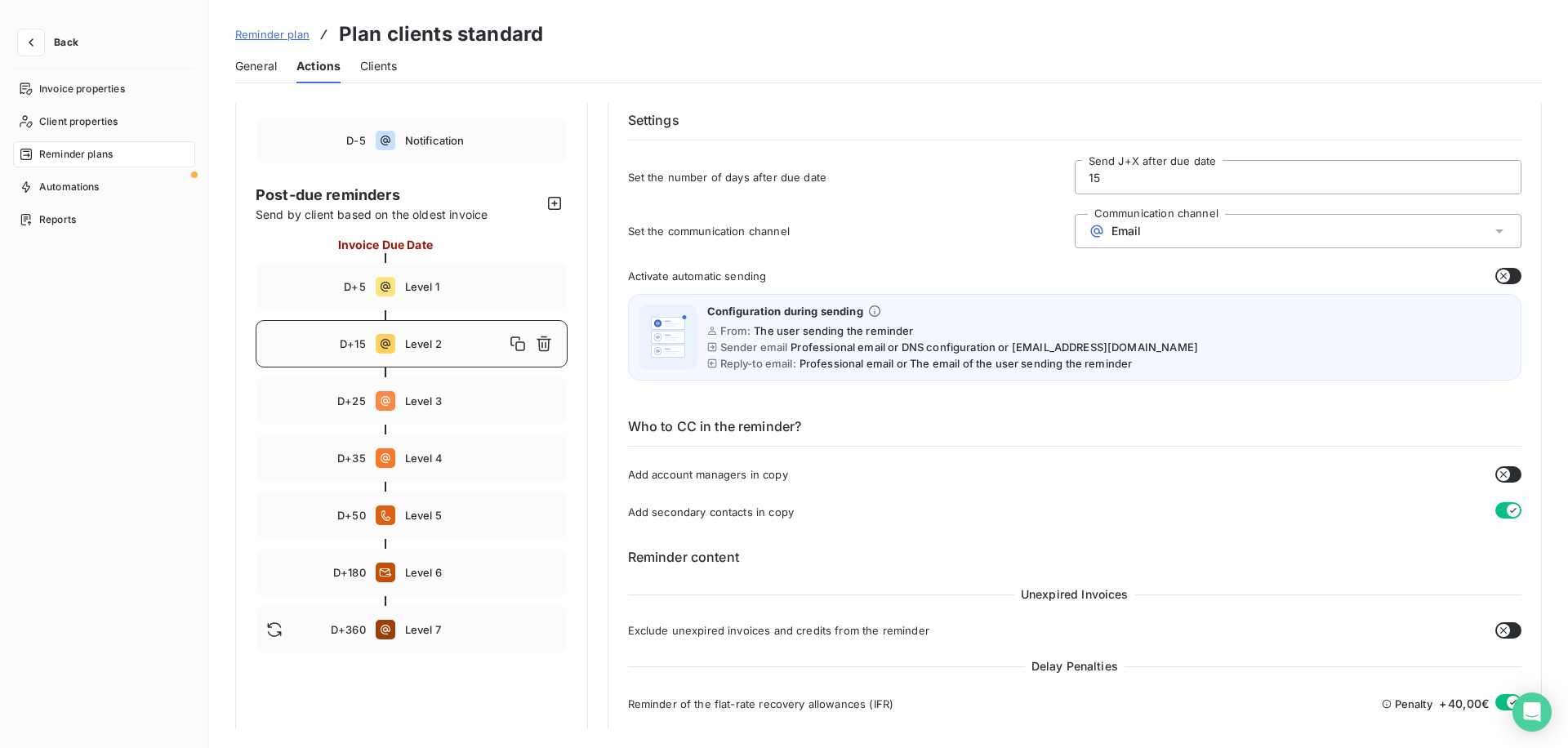
scroll to position [61, 0]
click at [1120, 229] on span "Email" at bounding box center [1127, 228] width 30 height 13
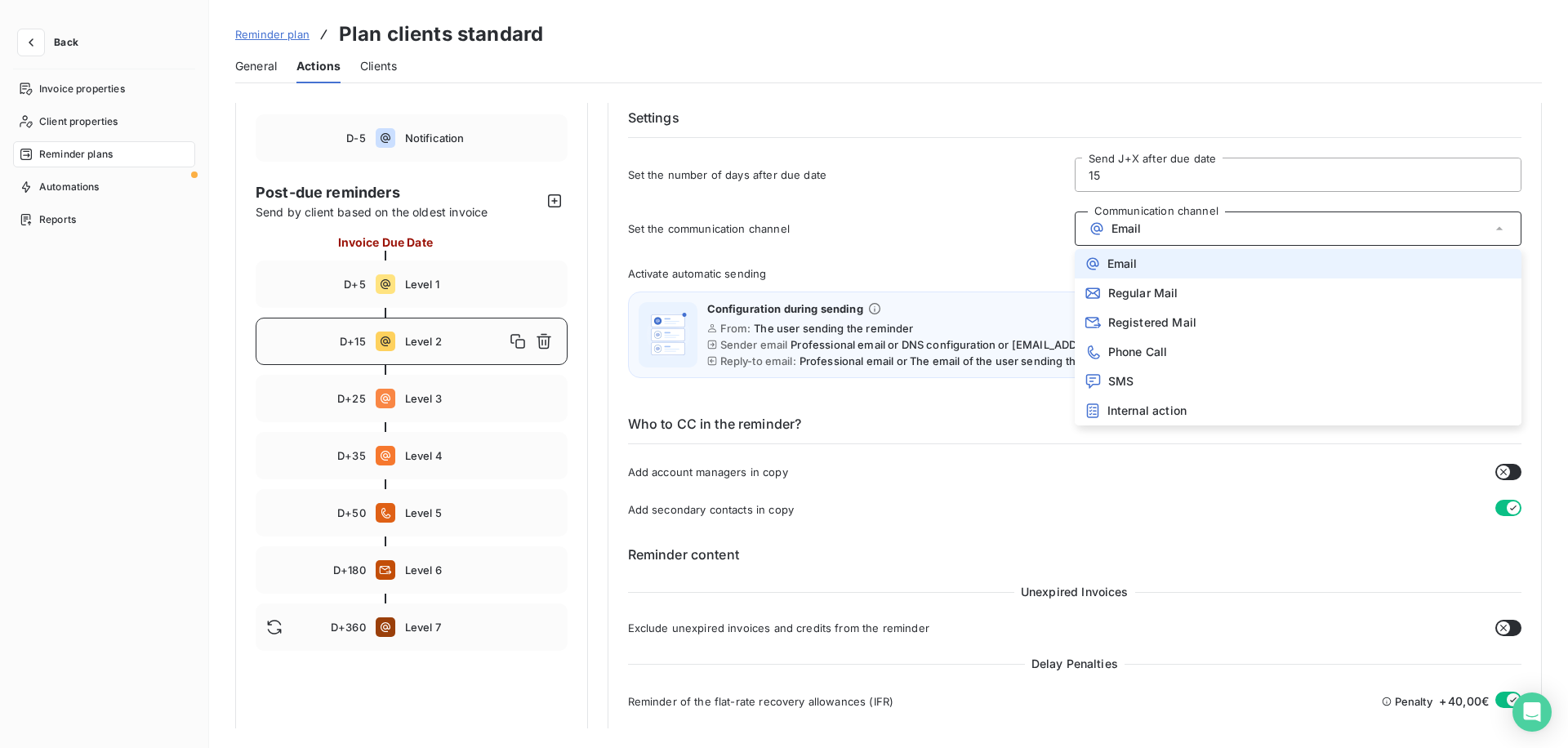
click at [939, 254] on div "Set the communication channel Communication channel Email Email Regular Mail Re…" at bounding box center [1075, 233] width 894 height 44
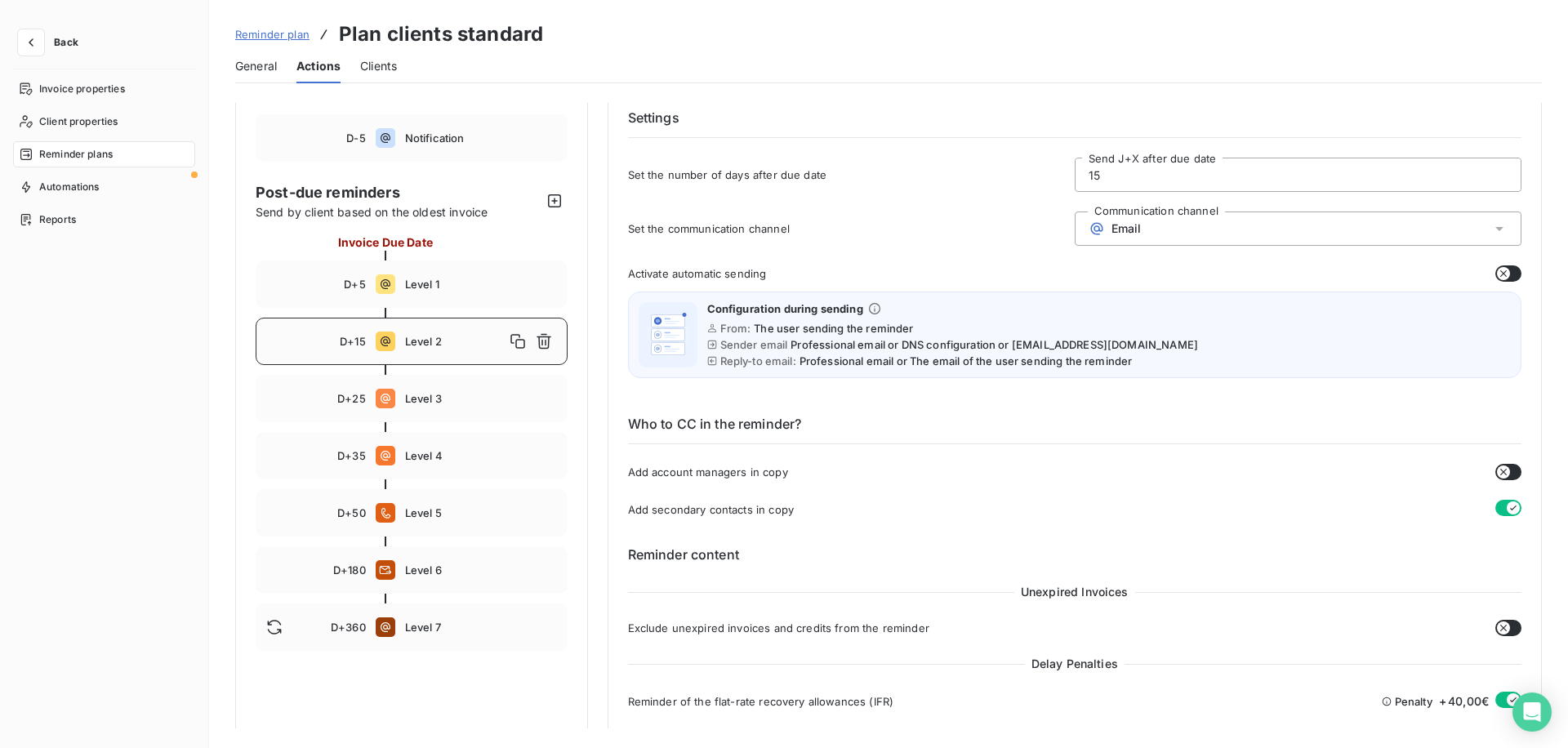
click at [713, 275] on span "Activate automatic sending" at bounding box center [697, 273] width 139 height 13
click at [751, 273] on span "Activate automatic sending" at bounding box center [697, 273] width 139 height 13
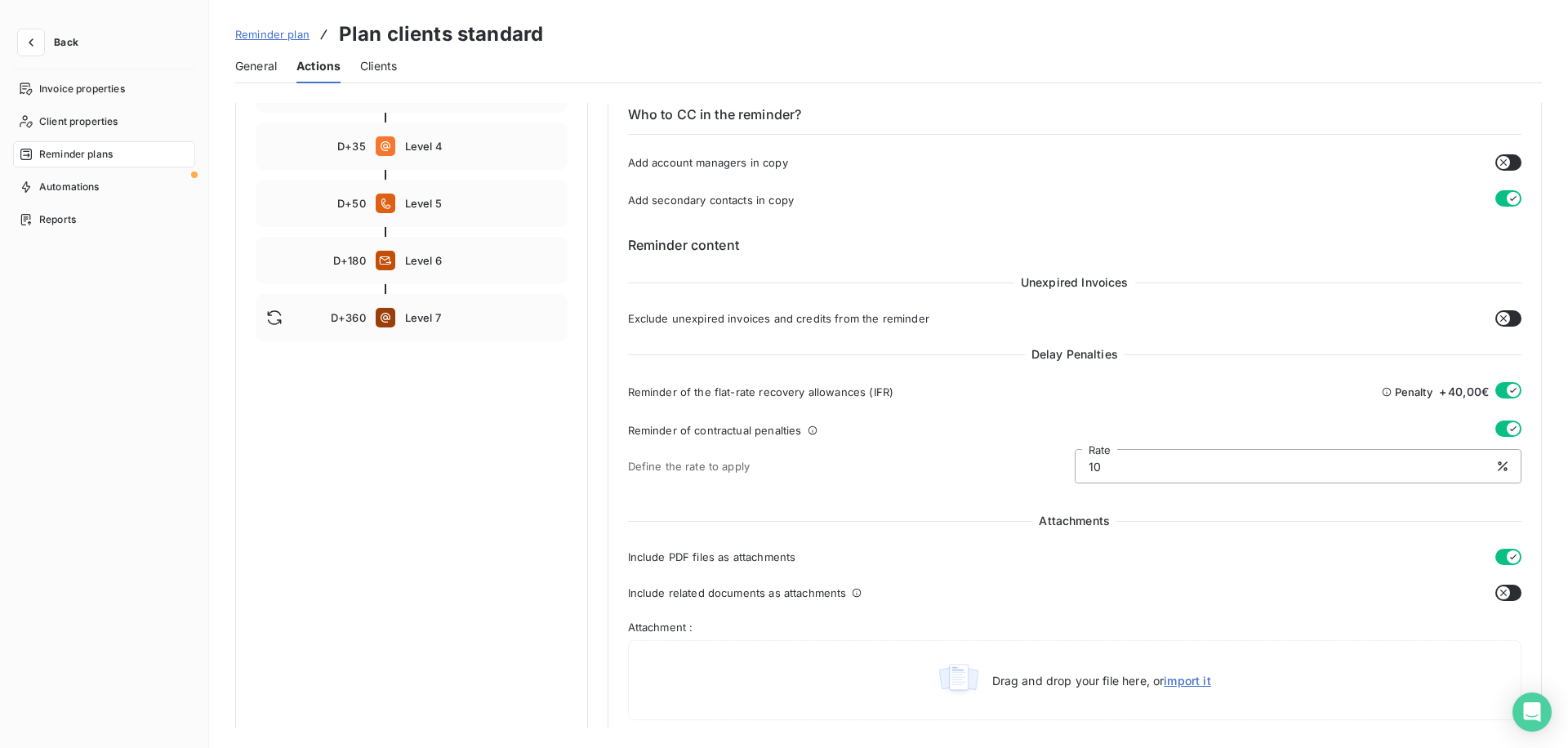
scroll to position [373, 0]
click at [823, 317] on span "Exclude unexpired invoices and credits from the reminder" at bounding box center [779, 316] width 301 height 13
click at [765, 314] on span "Exclude unexpired invoices and credits from the reminder" at bounding box center [779, 316] width 301 height 13
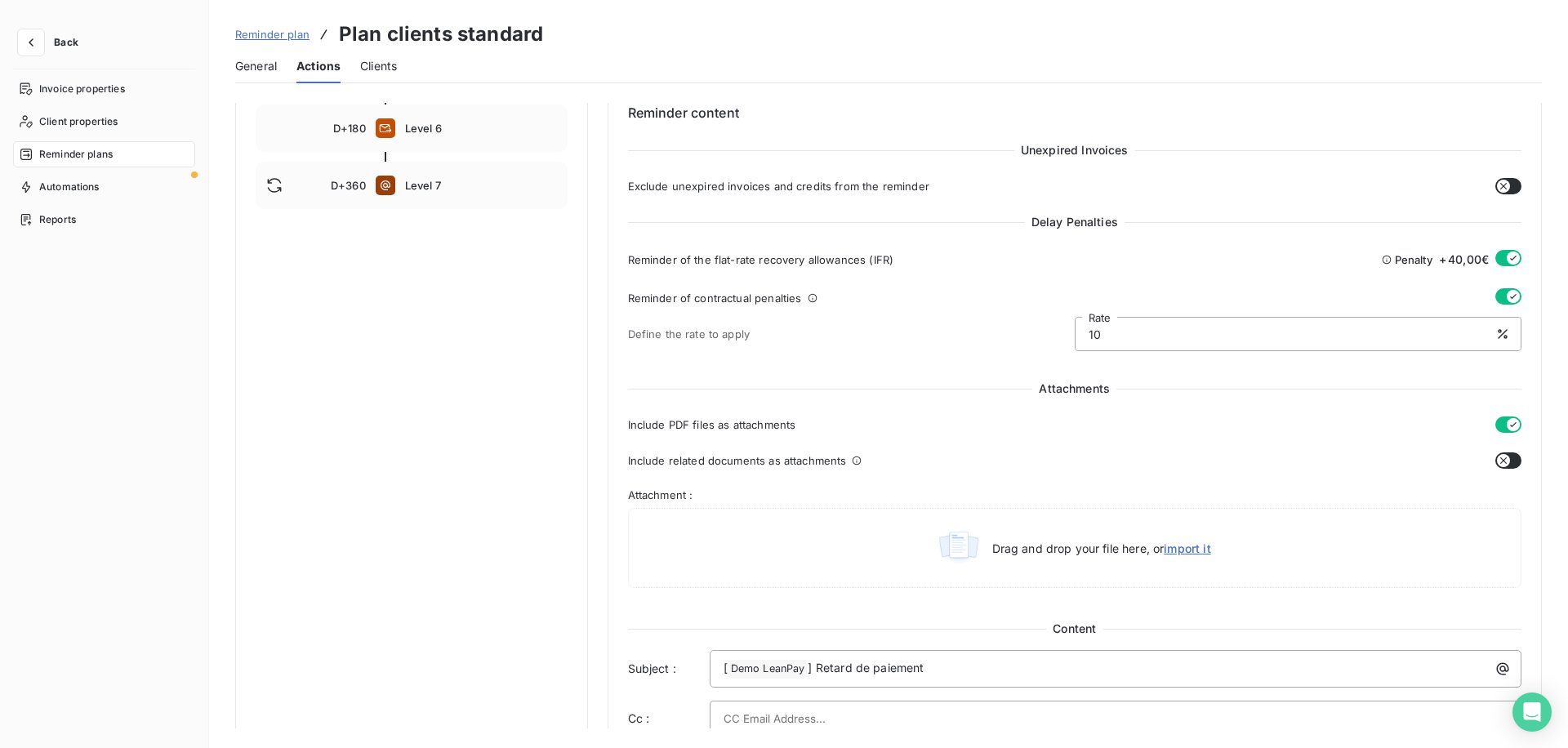
scroll to position [504, 0]
click at [1507, 254] on icon "button" at bounding box center [1513, 257] width 13 height 13
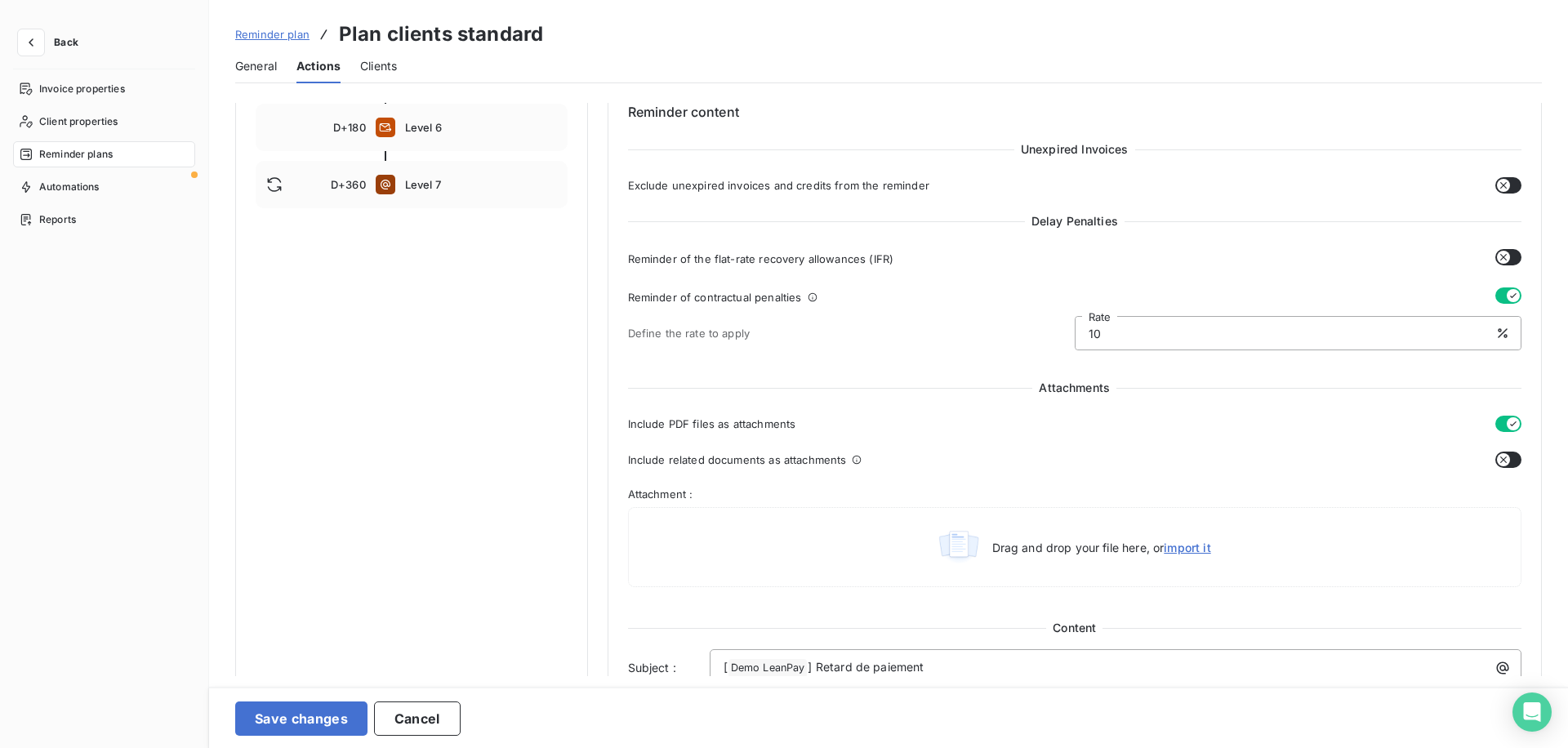
click at [1507, 294] on icon "button" at bounding box center [1513, 296] width 13 height 13
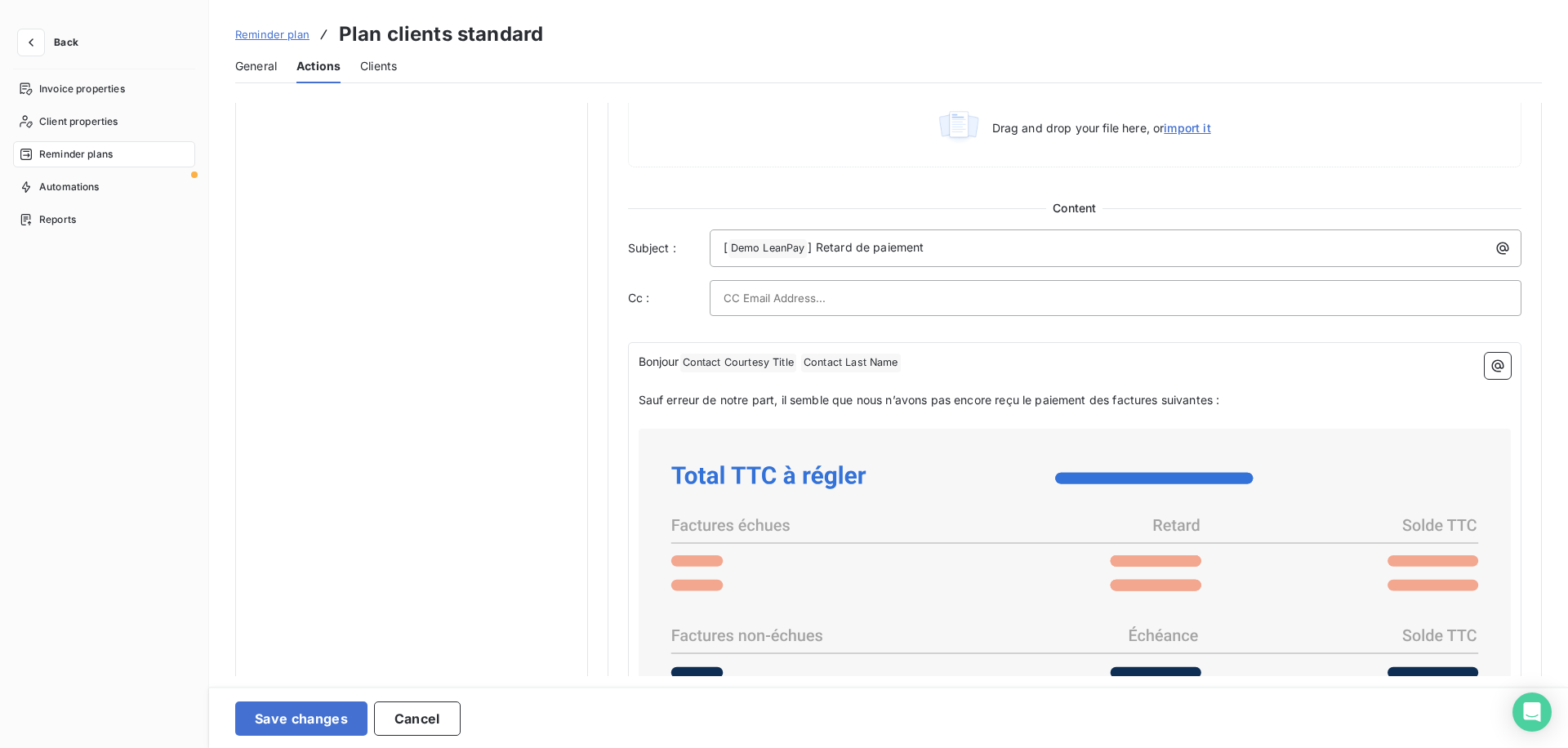
scroll to position [902, 0]
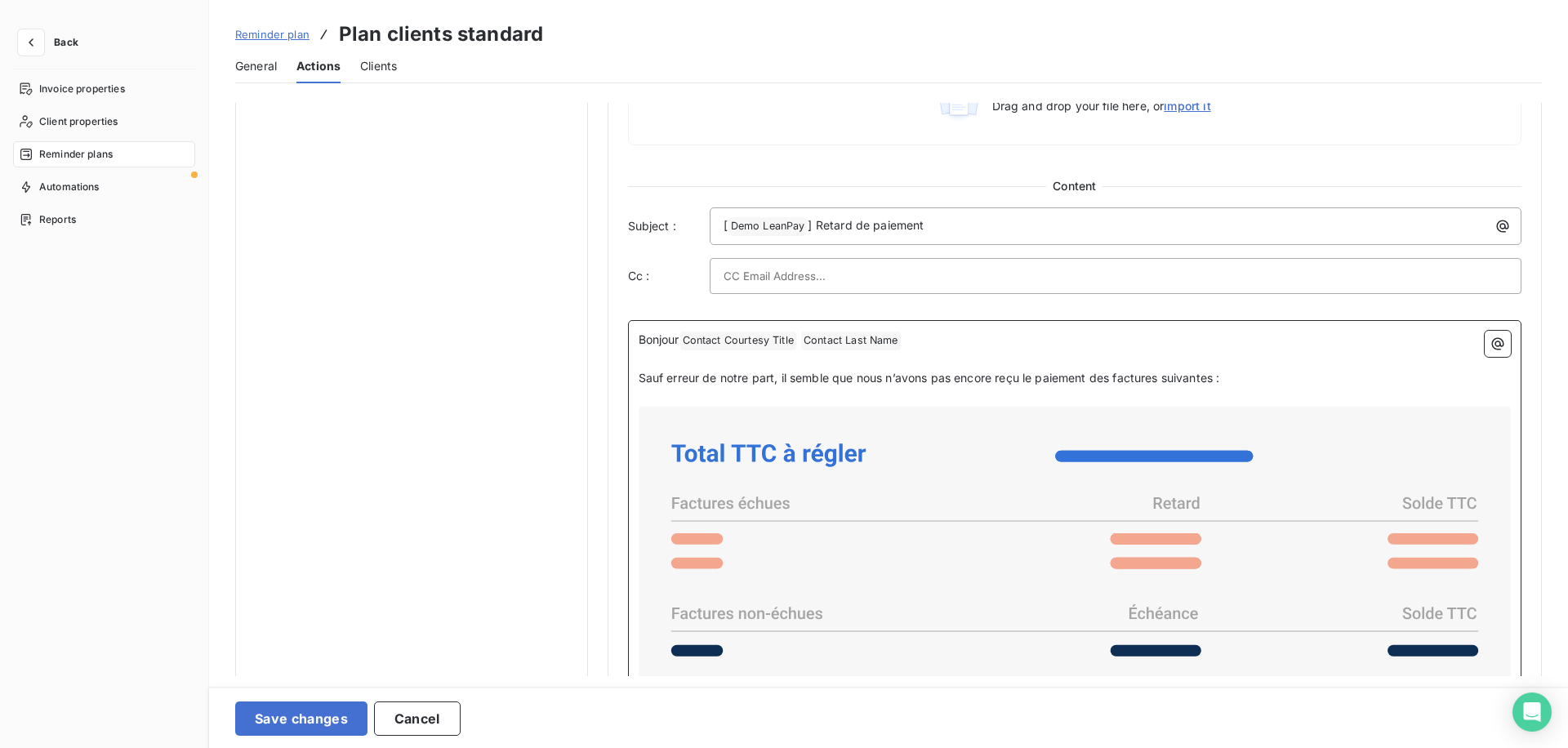
click at [722, 374] on span "Sauf erreur de notre part, il semble que nous n’avons pas encore reçu le paieme…" at bounding box center [929, 377] width 582 height 13
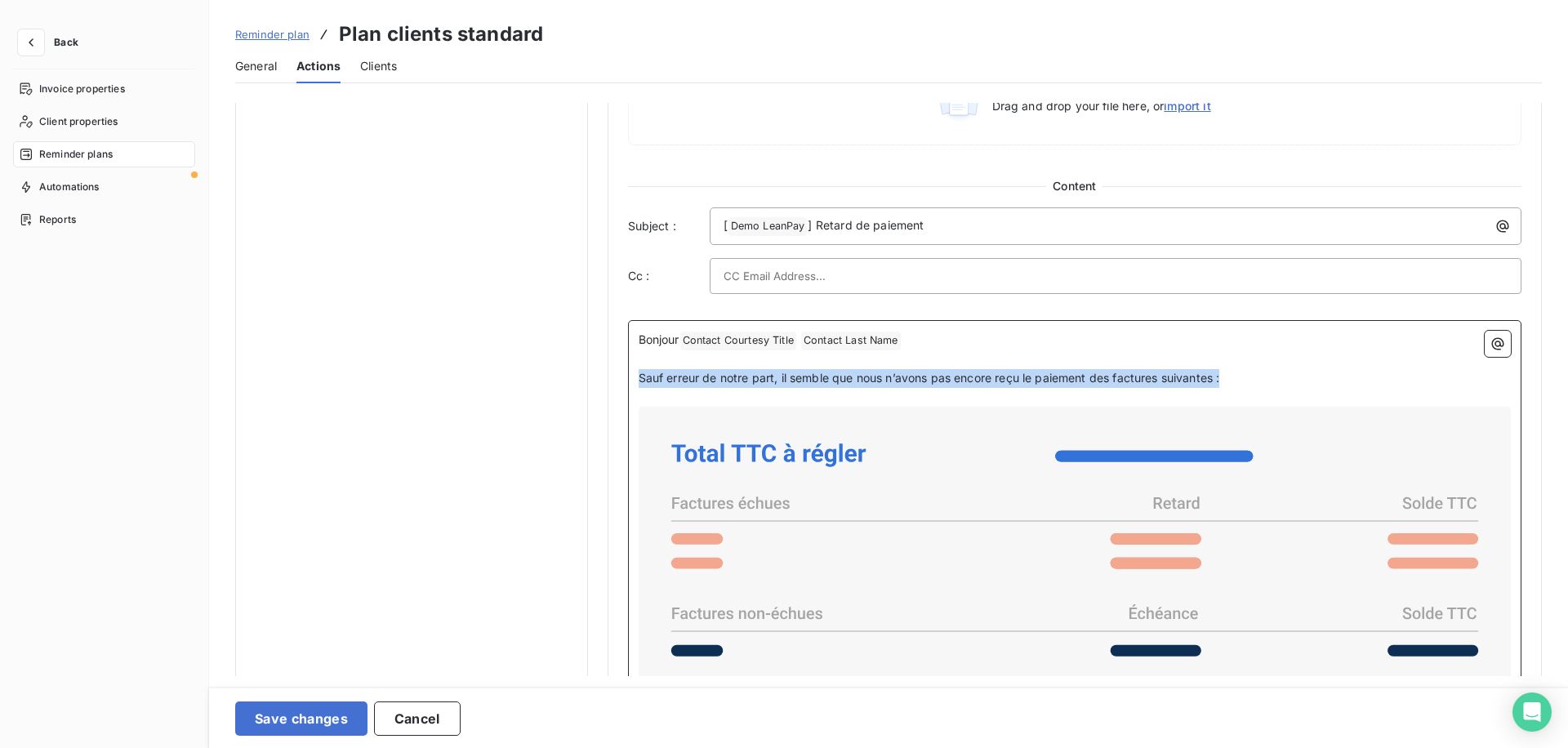
click at [722, 374] on span "Sauf erreur de notre part, il semble que nous n’avons pas encore reçu le paieme…" at bounding box center [929, 377] width 582 height 13
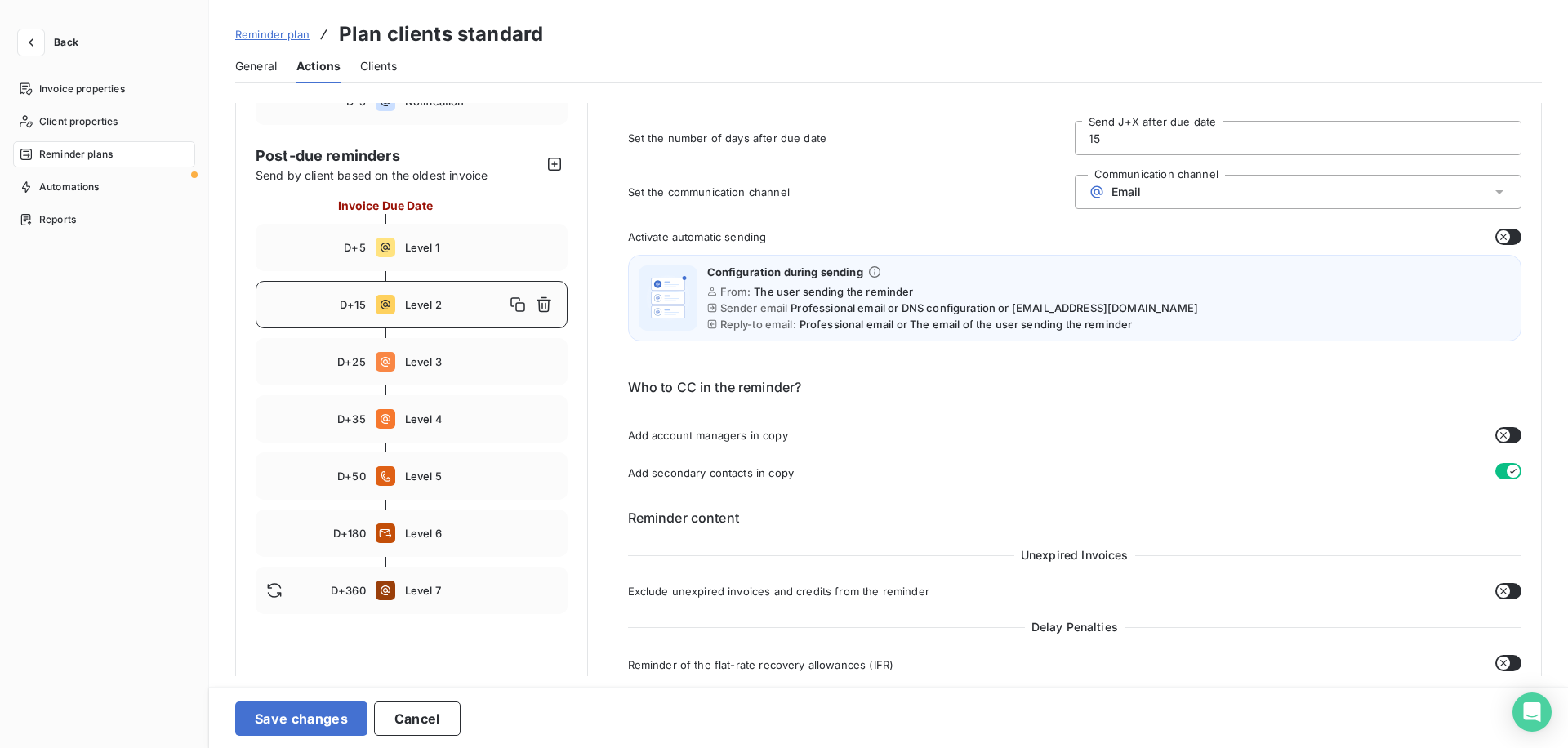
scroll to position [95, 0]
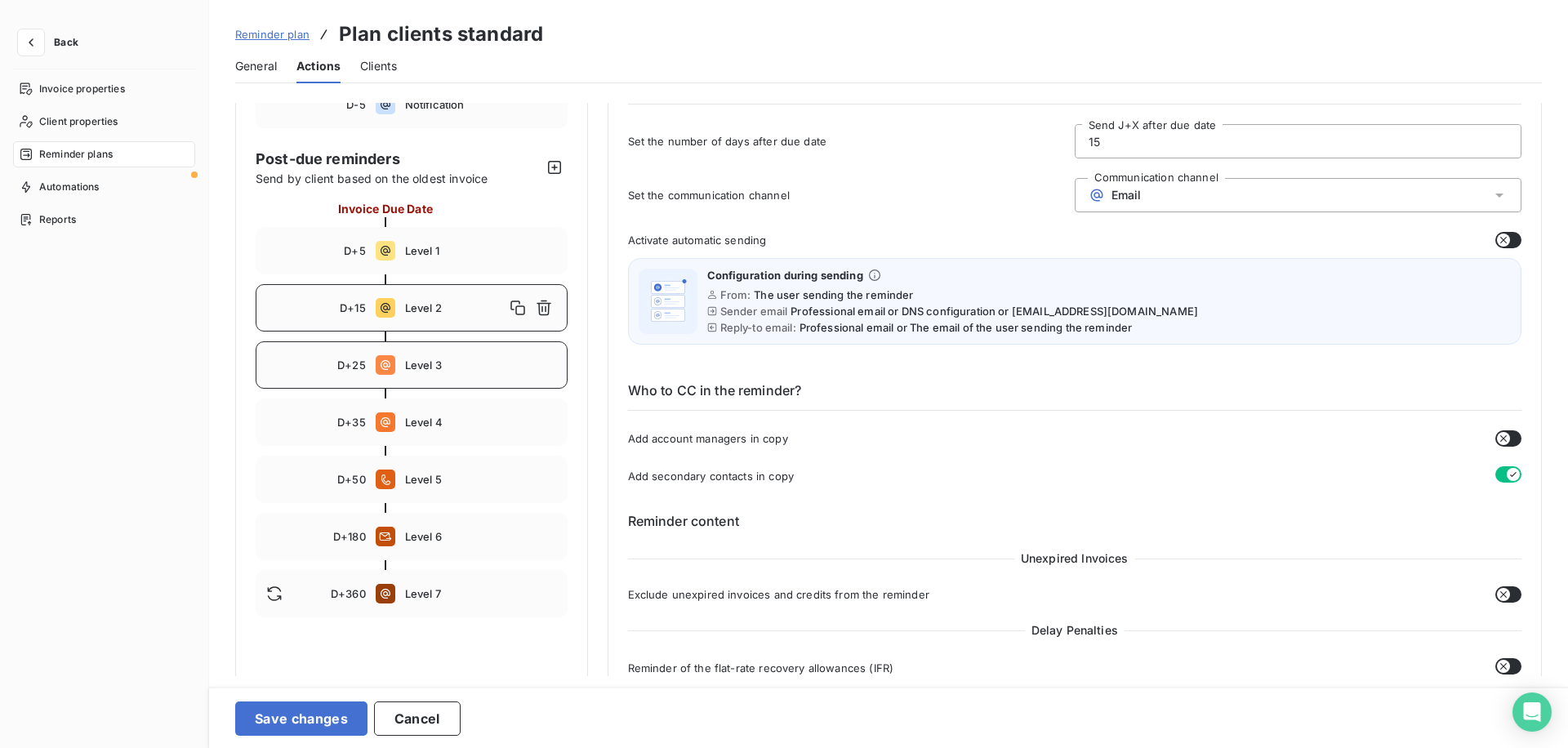
click at [458, 368] on span "Level 3" at bounding box center [481, 365] width 152 height 13
type input "25"
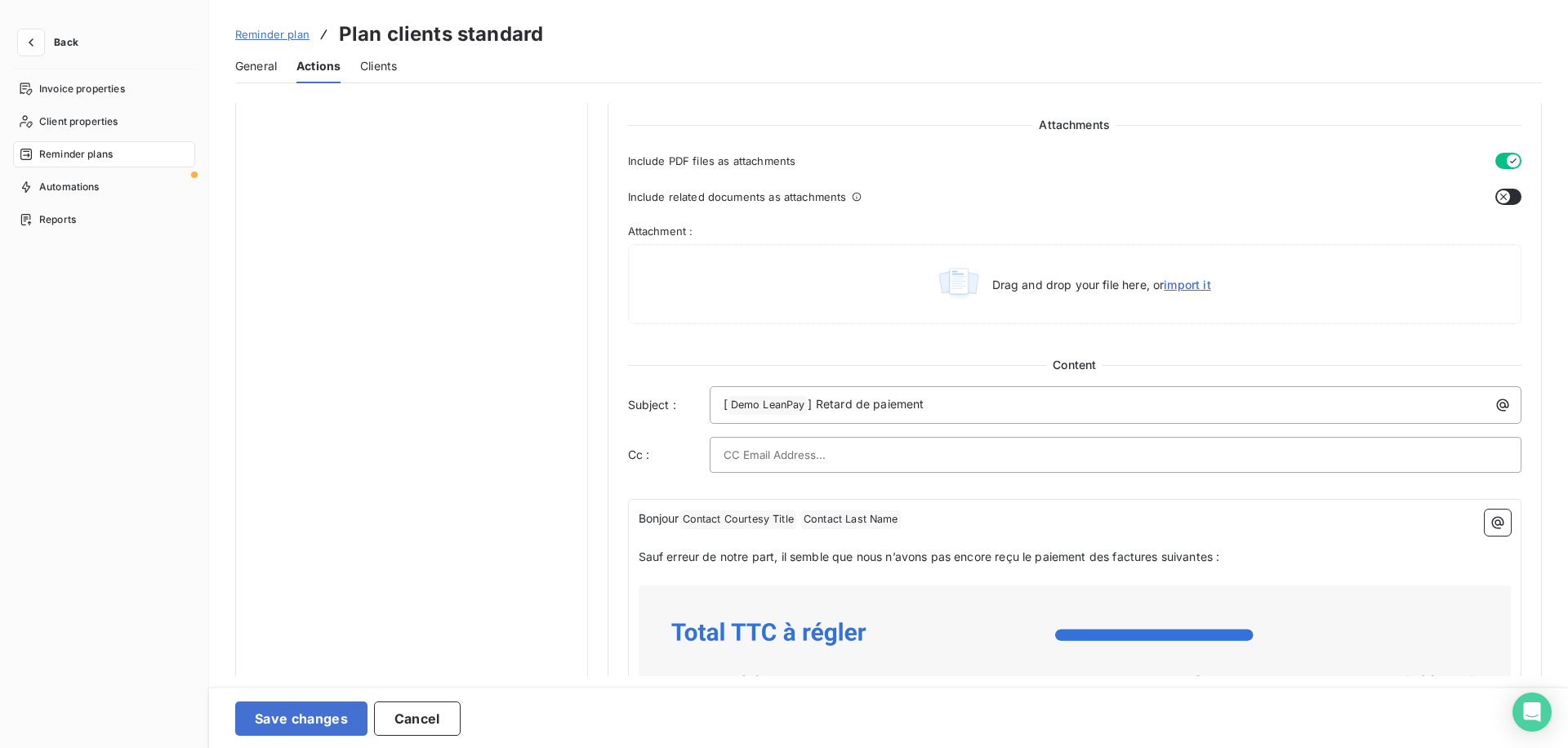
scroll to position [1053, 0]
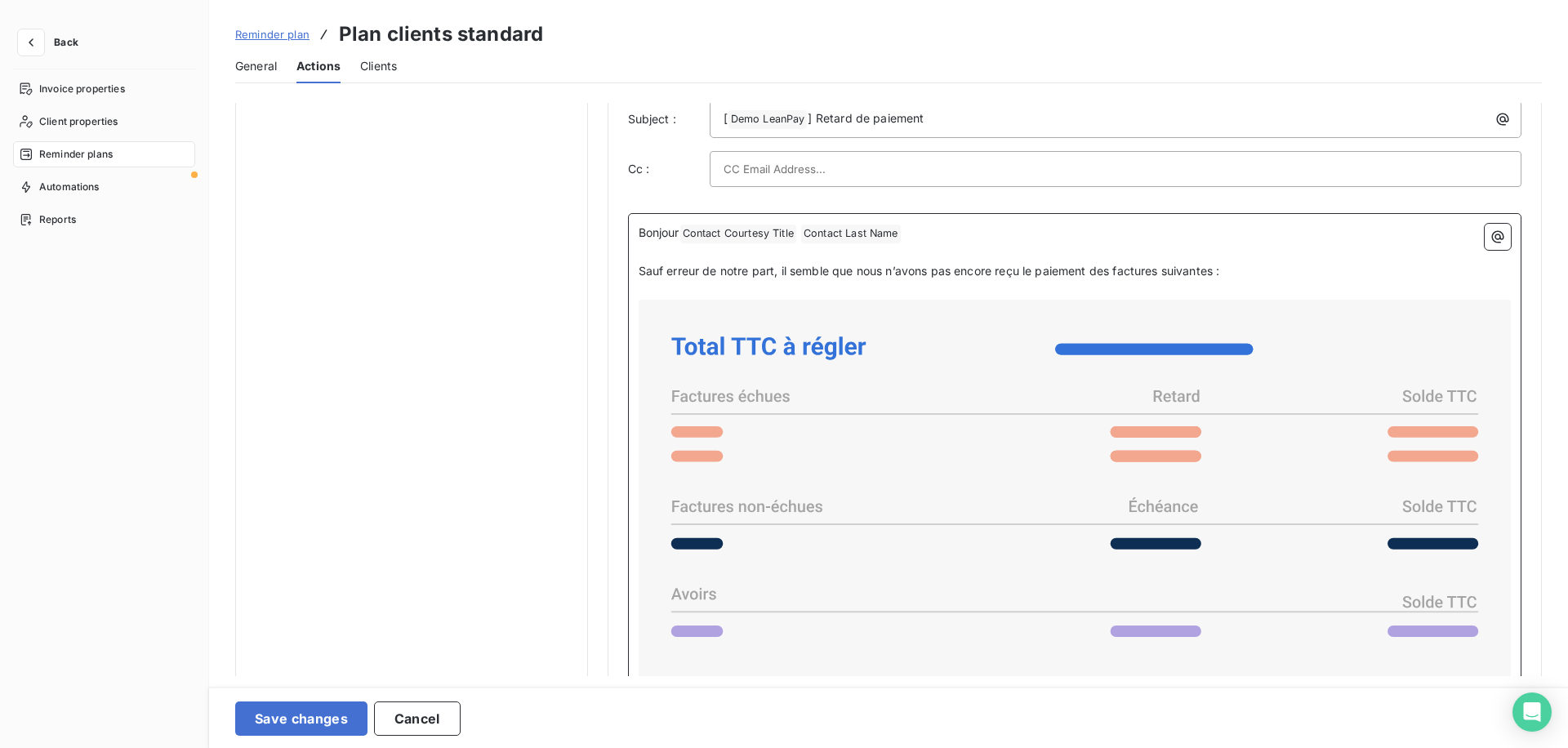
click at [838, 429] on icon at bounding box center [1075, 529] width 860 height 446
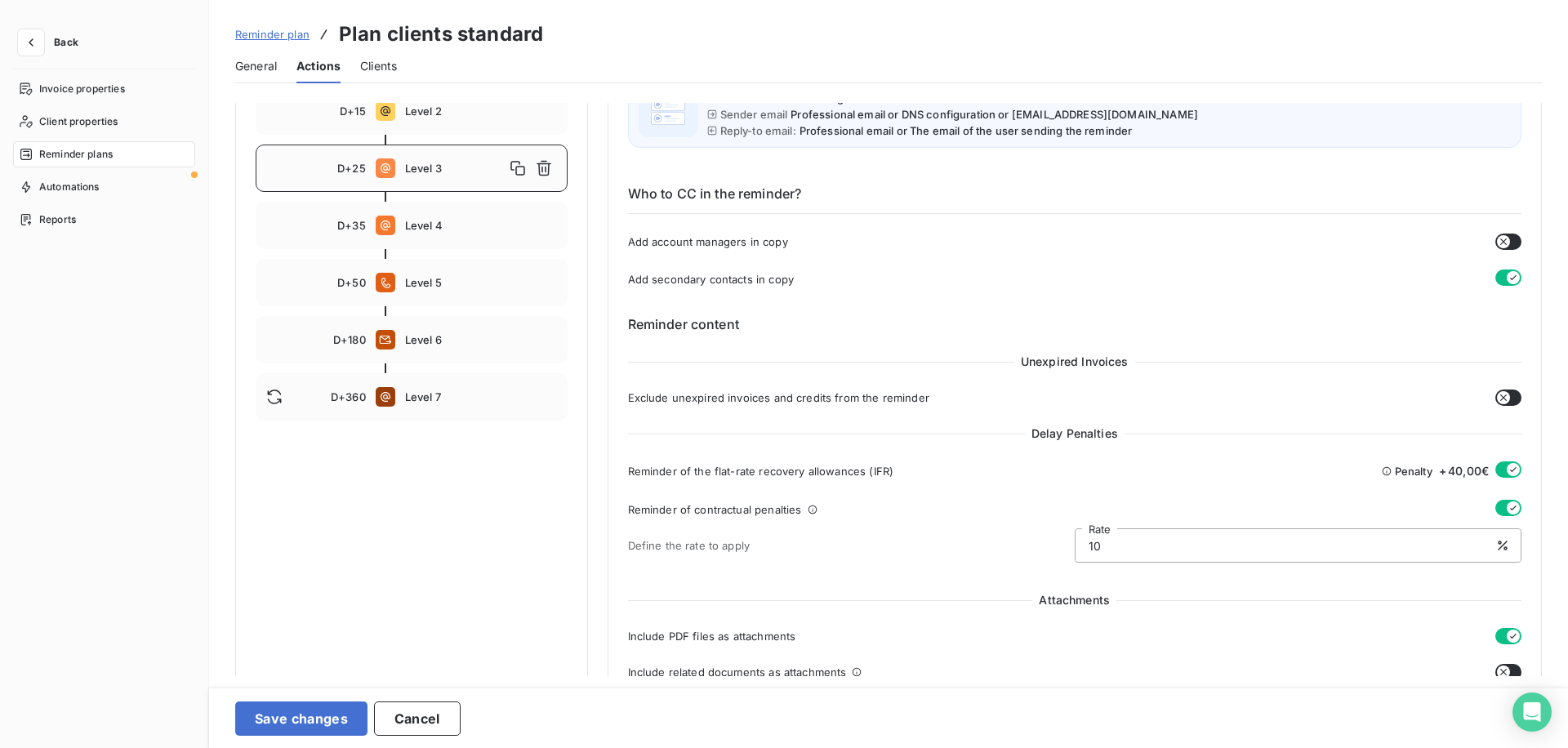
scroll to position [0, 0]
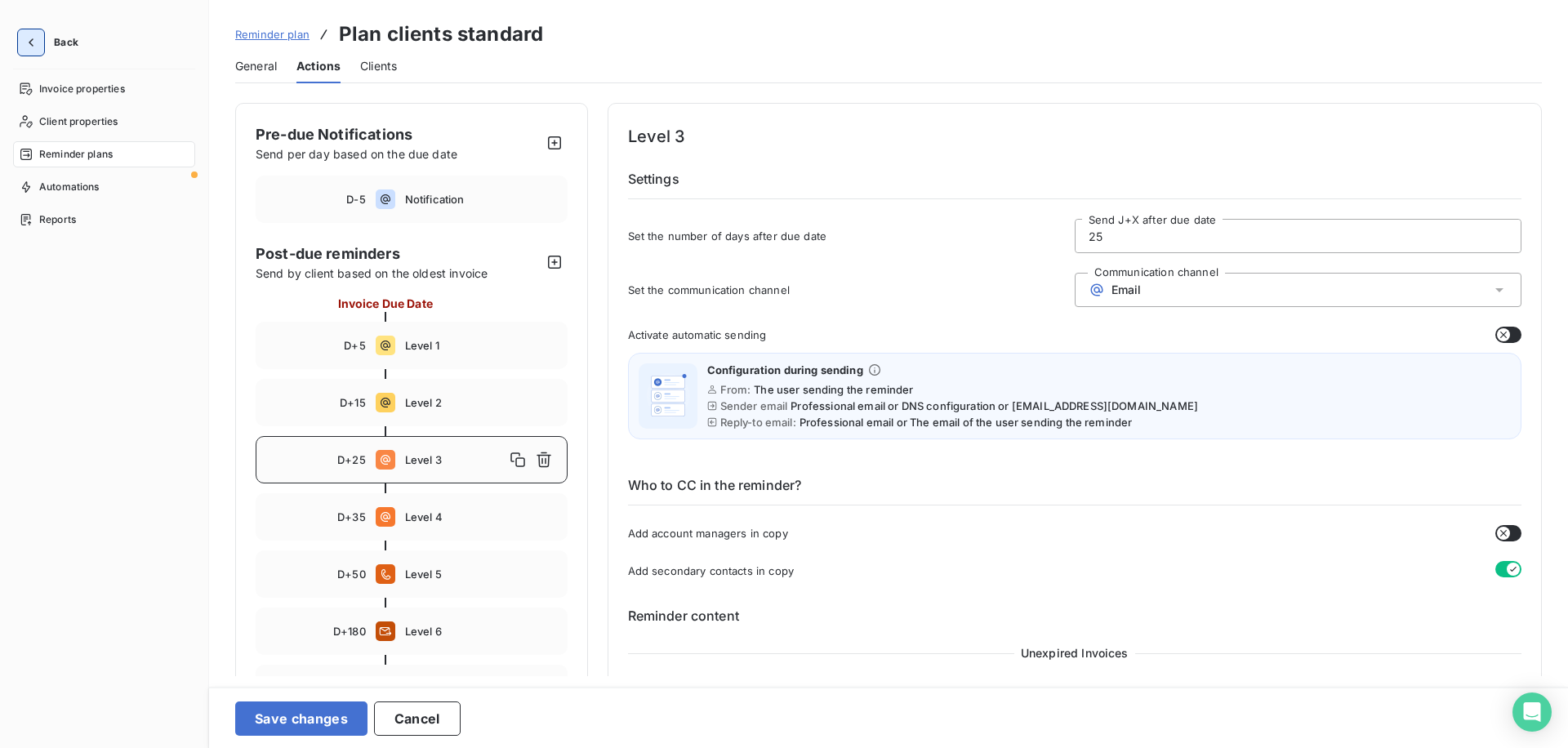
click at [28, 47] on icon "button" at bounding box center [31, 42] width 16 height 16
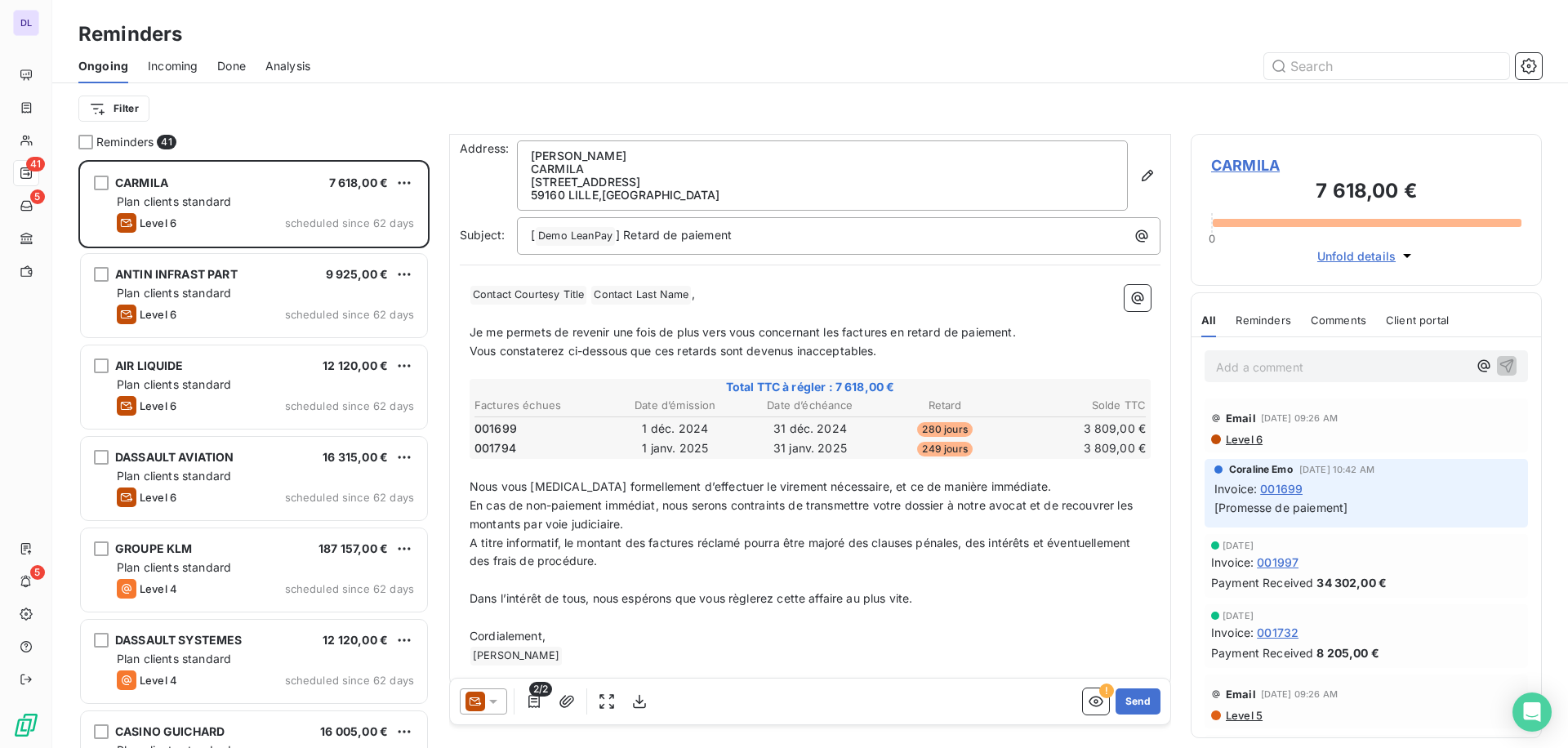
scroll to position [47, 0]
click at [1529, 64] on icon "button" at bounding box center [1529, 65] width 4 height 4
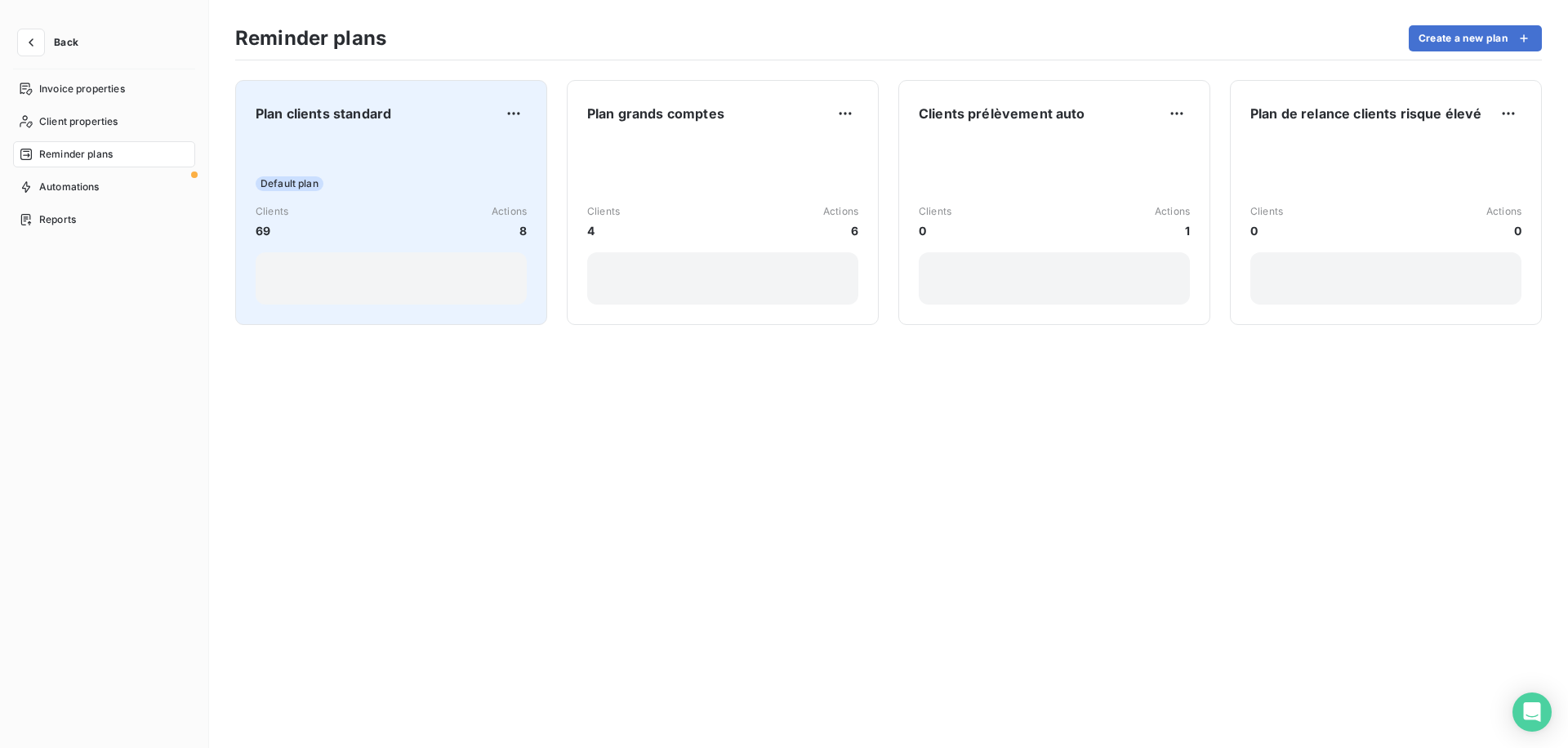
click at [485, 148] on div "Default plan Clients 69 Actions 8" at bounding box center [391, 222] width 271 height 165
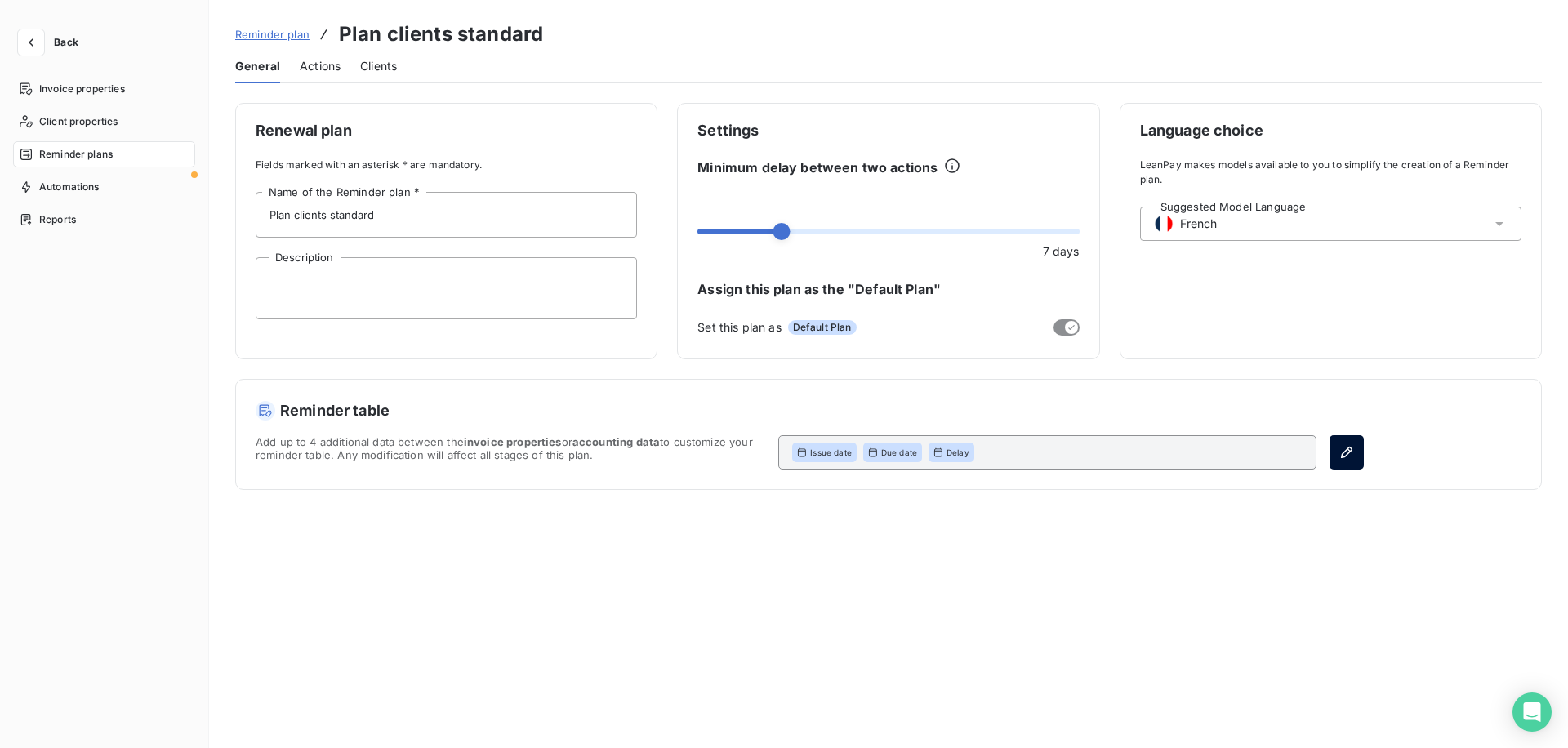
click at [1341, 464] on button "button" at bounding box center [1347, 452] width 34 height 34
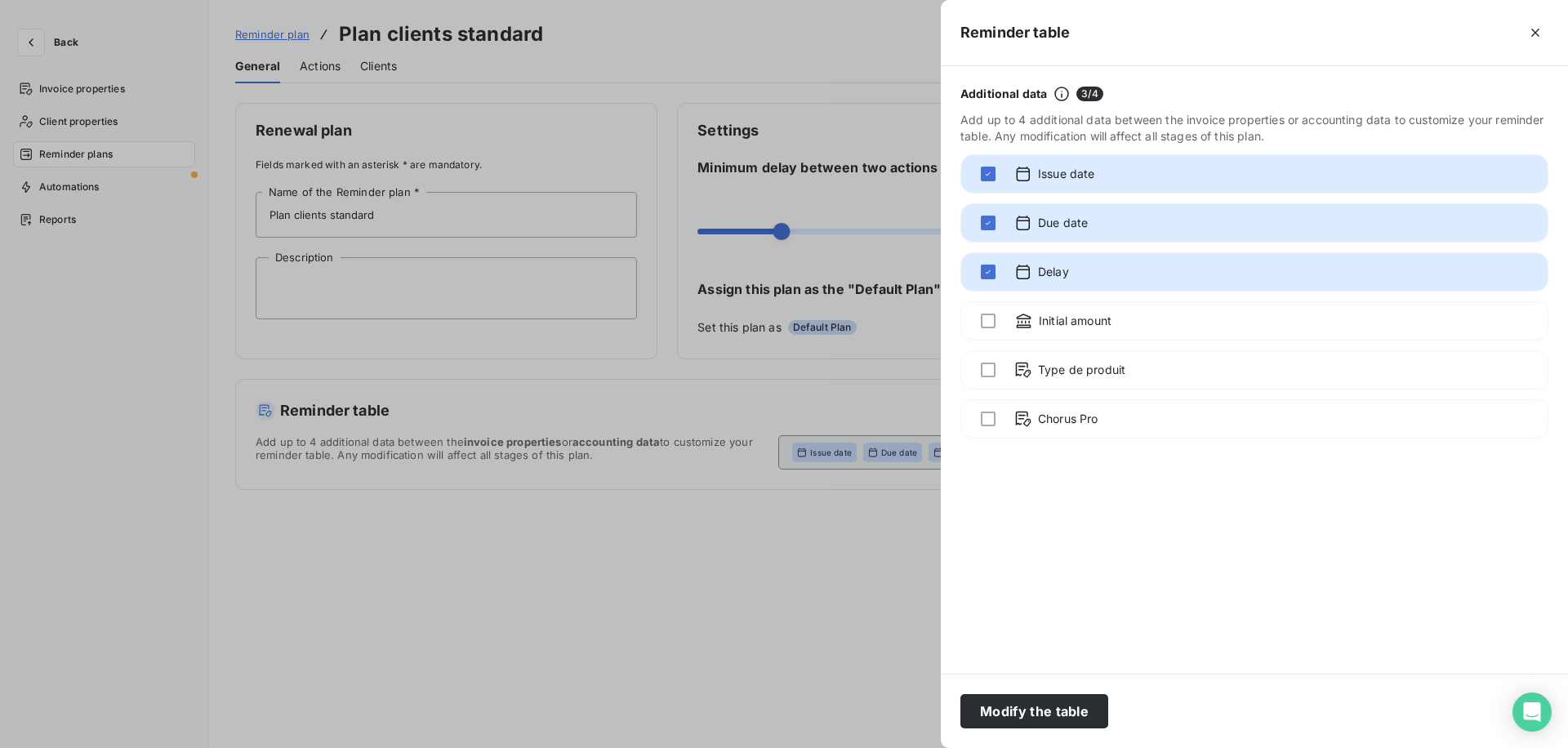
click at [783, 573] on div at bounding box center [784, 374] width 1568 height 748
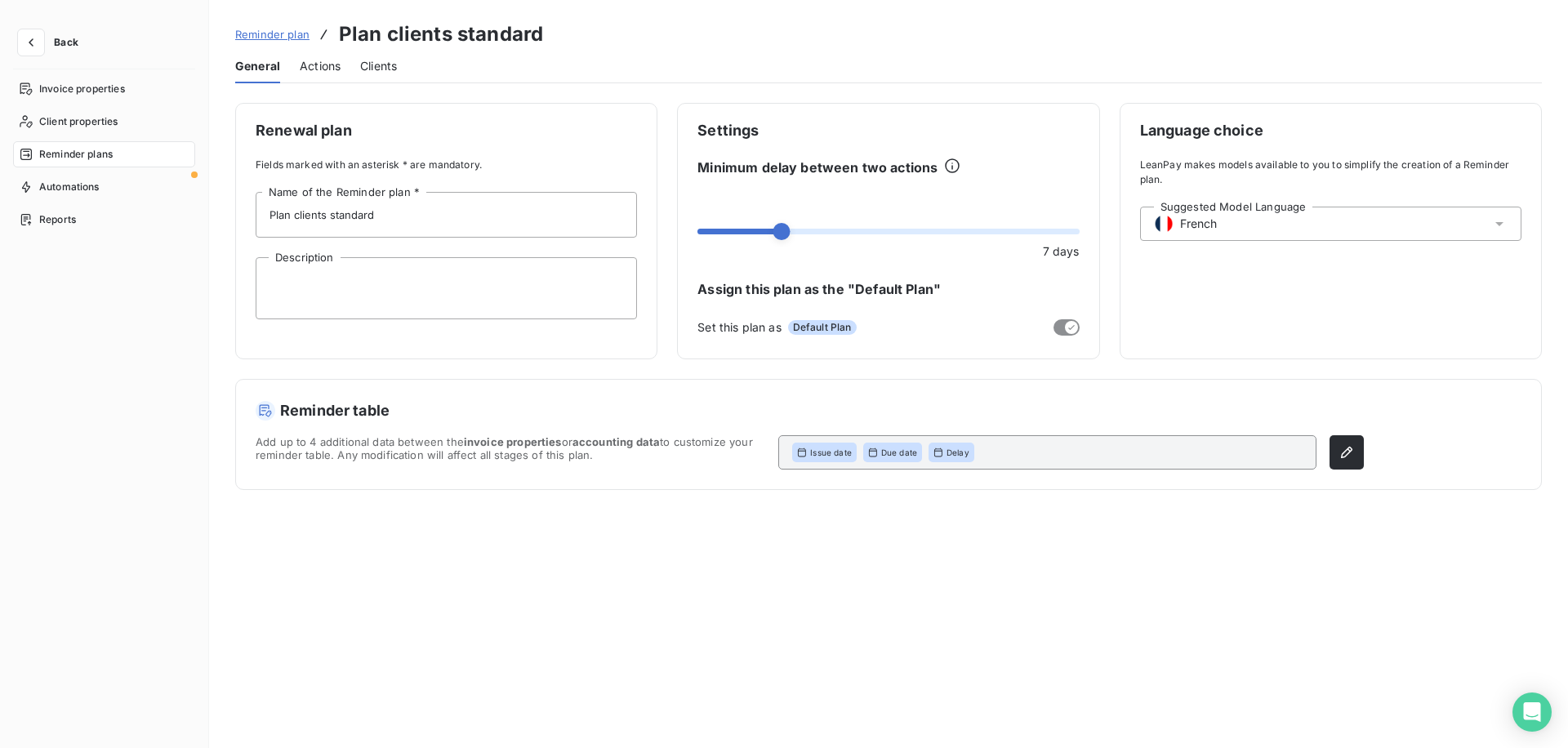
click at [319, 64] on span "Actions" at bounding box center [321, 66] width 41 height 16
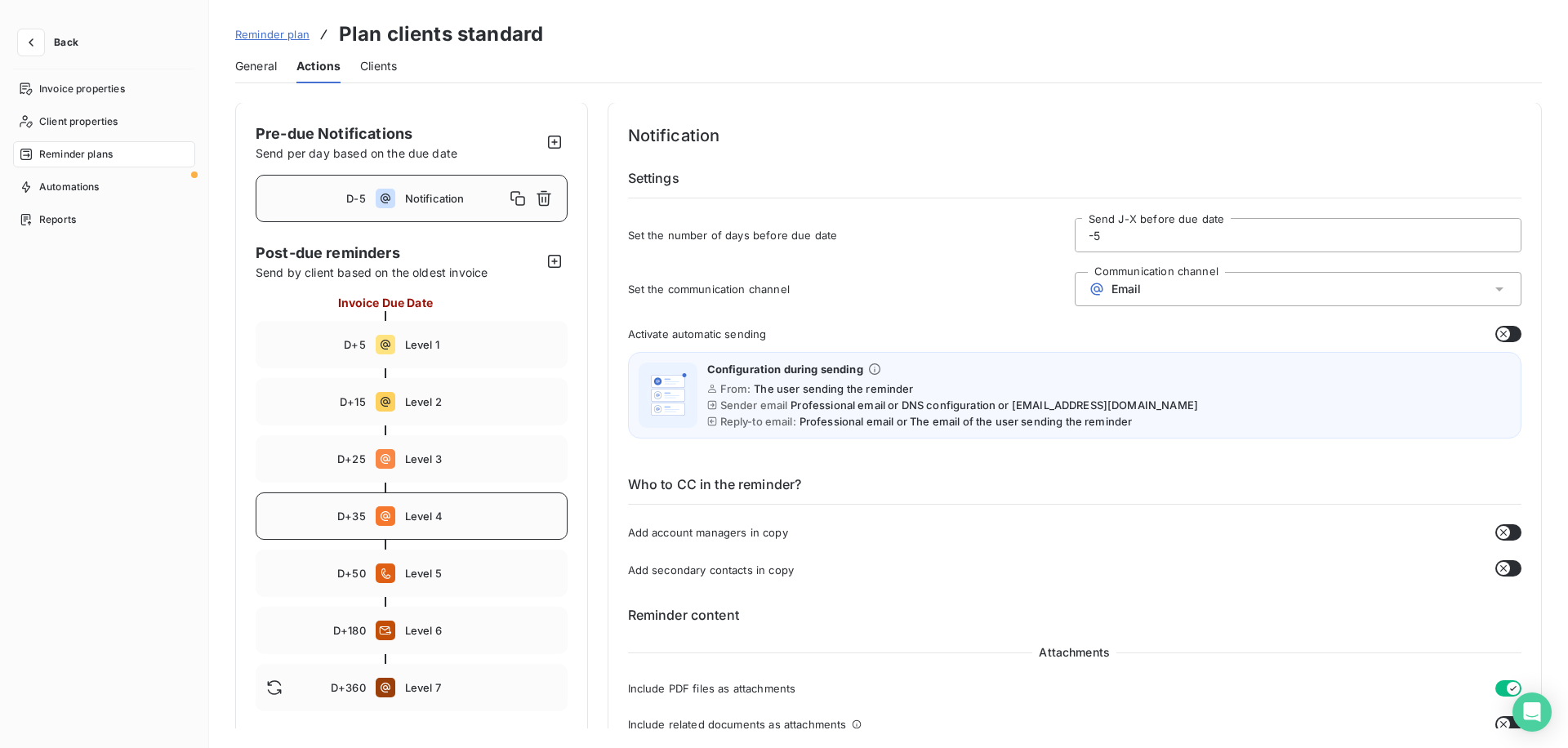
scroll to position [39, 0]
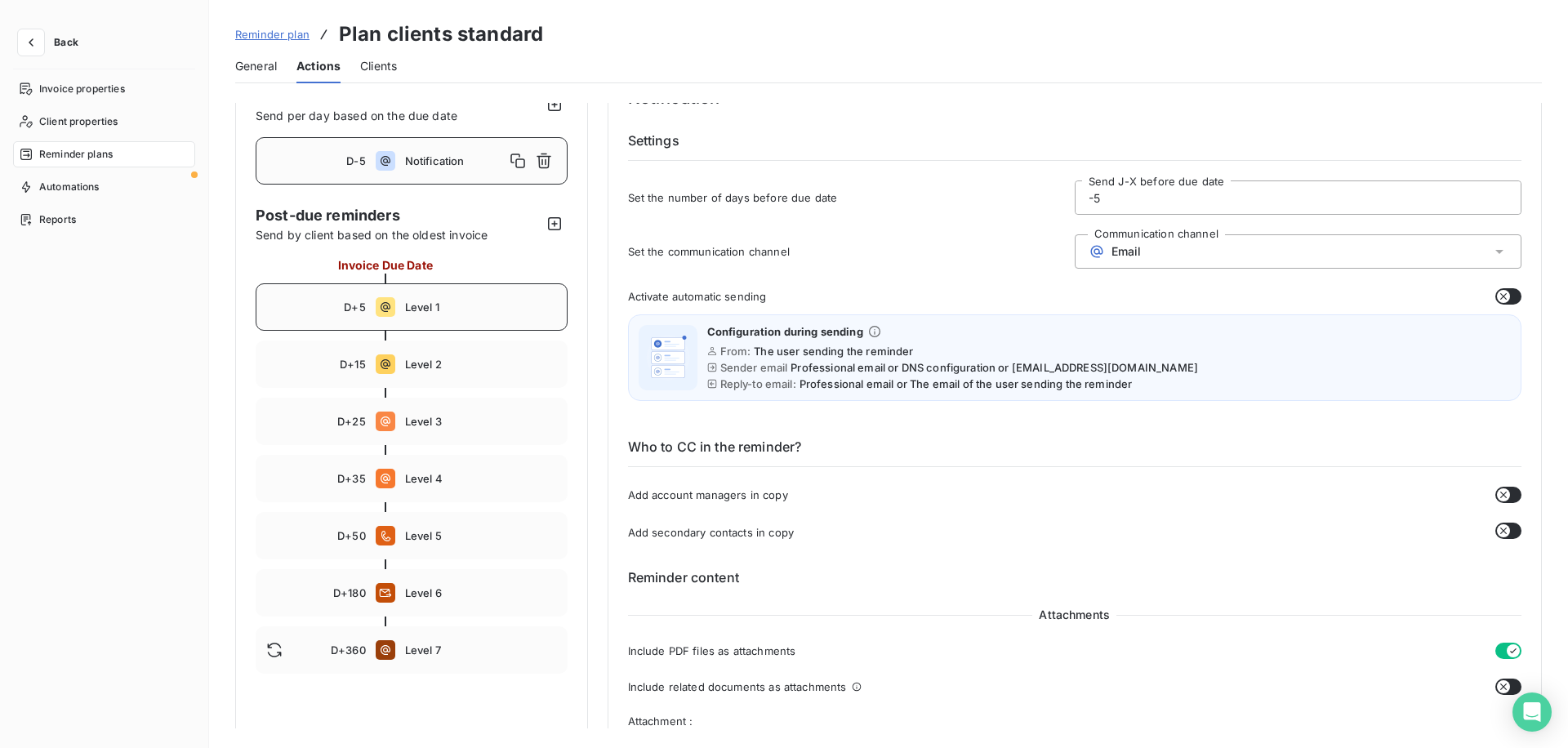
click at [446, 321] on div "D+5 Level 1" at bounding box center [411, 306] width 312 height 47
type input "5"
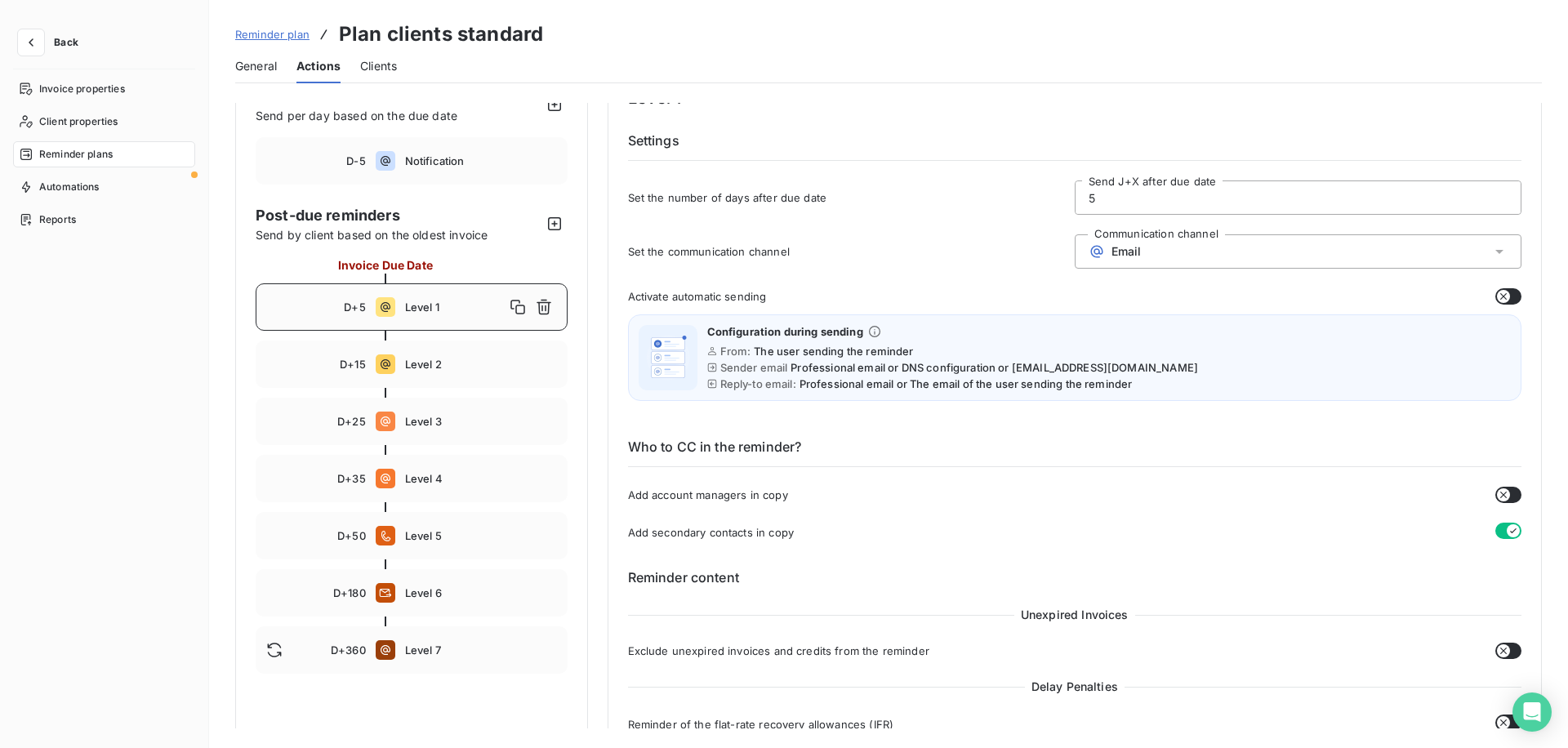
scroll to position [64, 0]
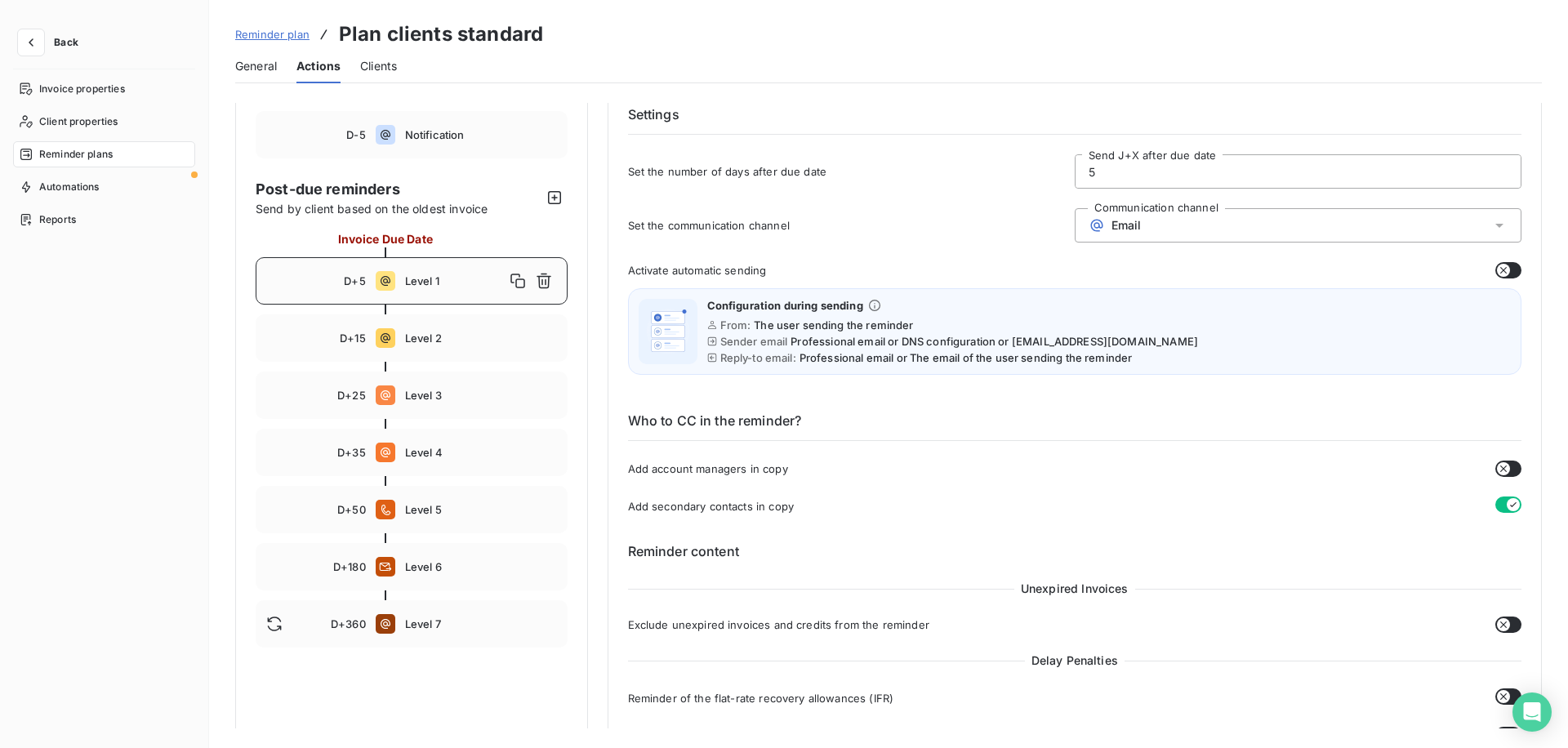
click at [1503, 270] on icon "button" at bounding box center [1503, 270] width 13 height 13
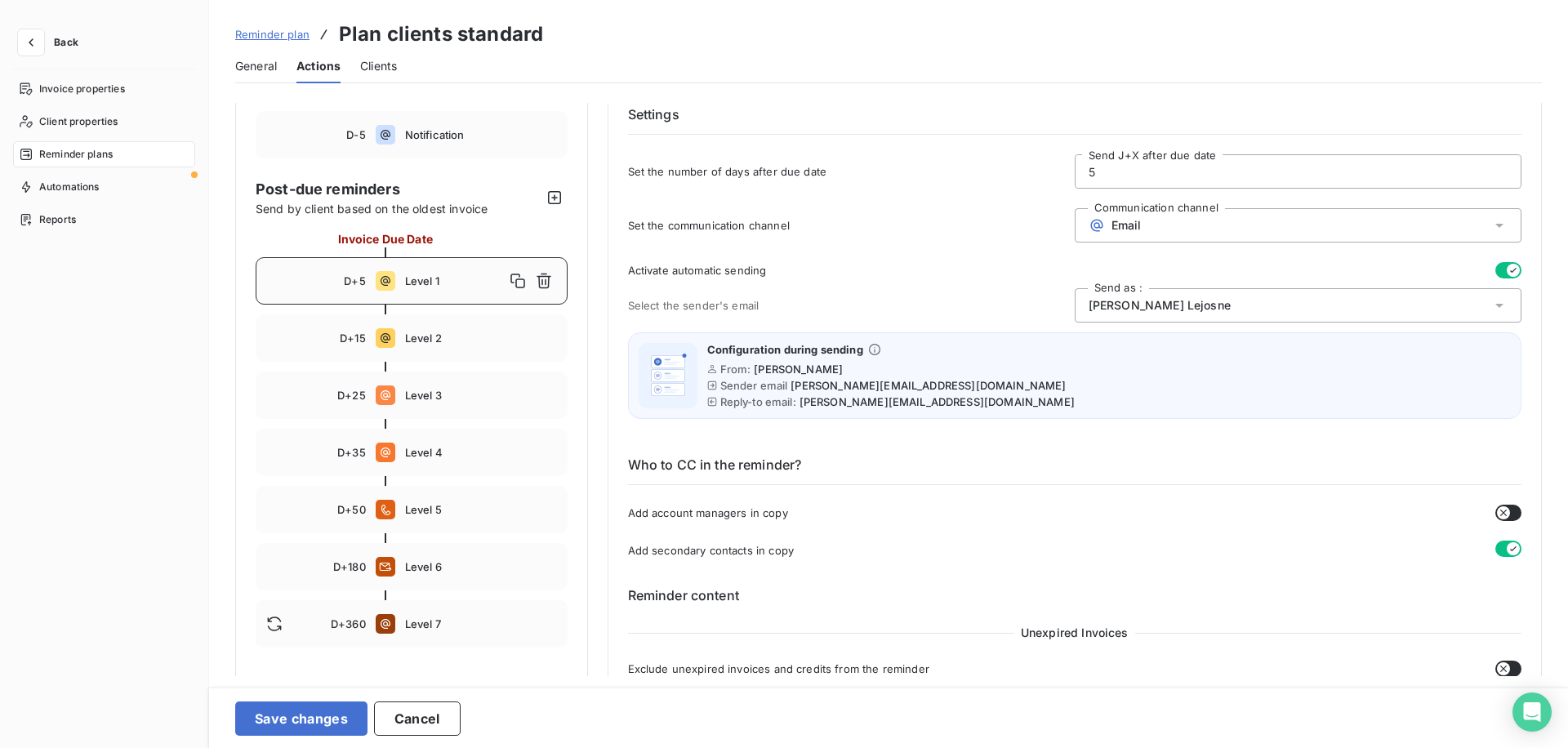
click at [1507, 275] on icon "button" at bounding box center [1513, 270] width 13 height 13
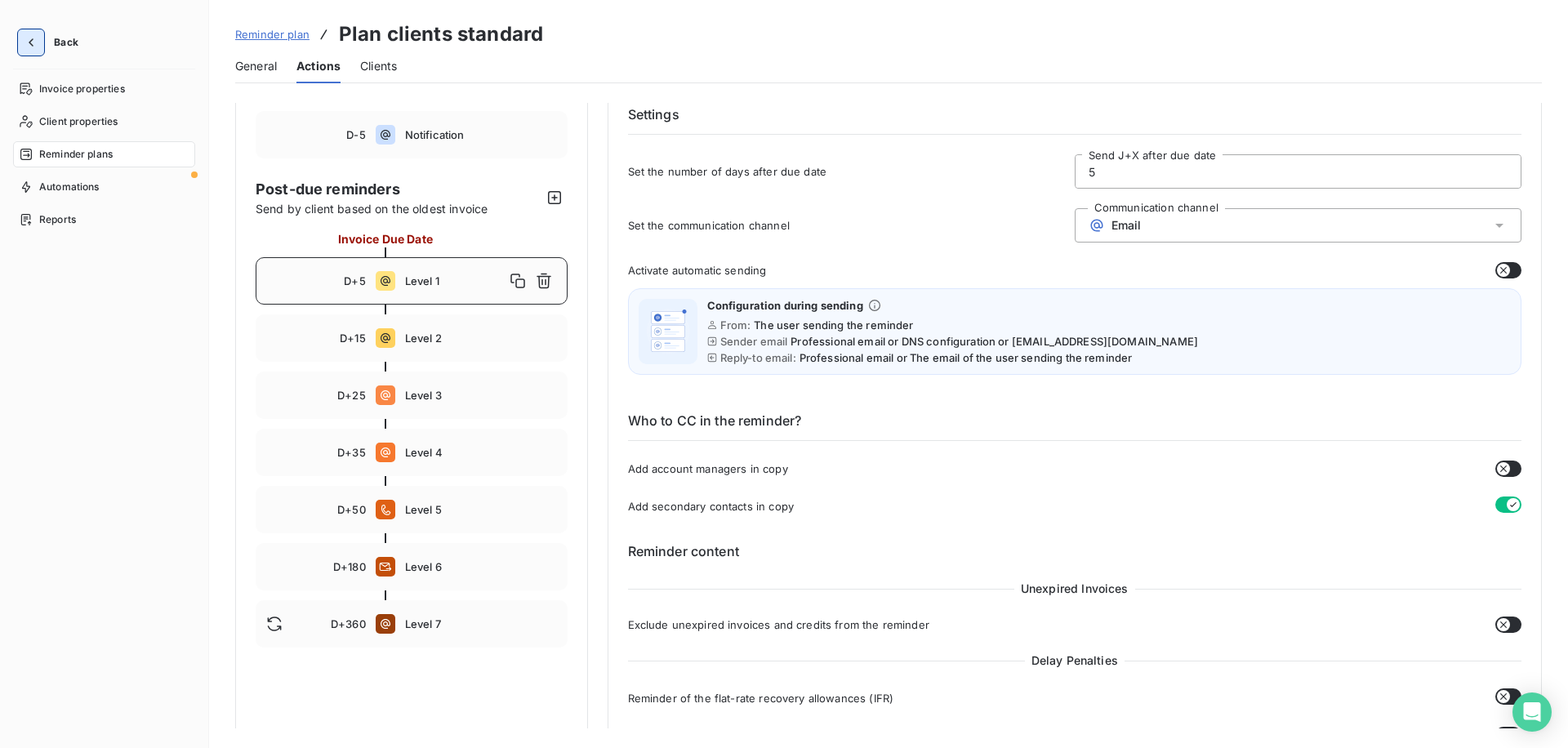
click at [30, 39] on icon "button" at bounding box center [31, 42] width 16 height 16
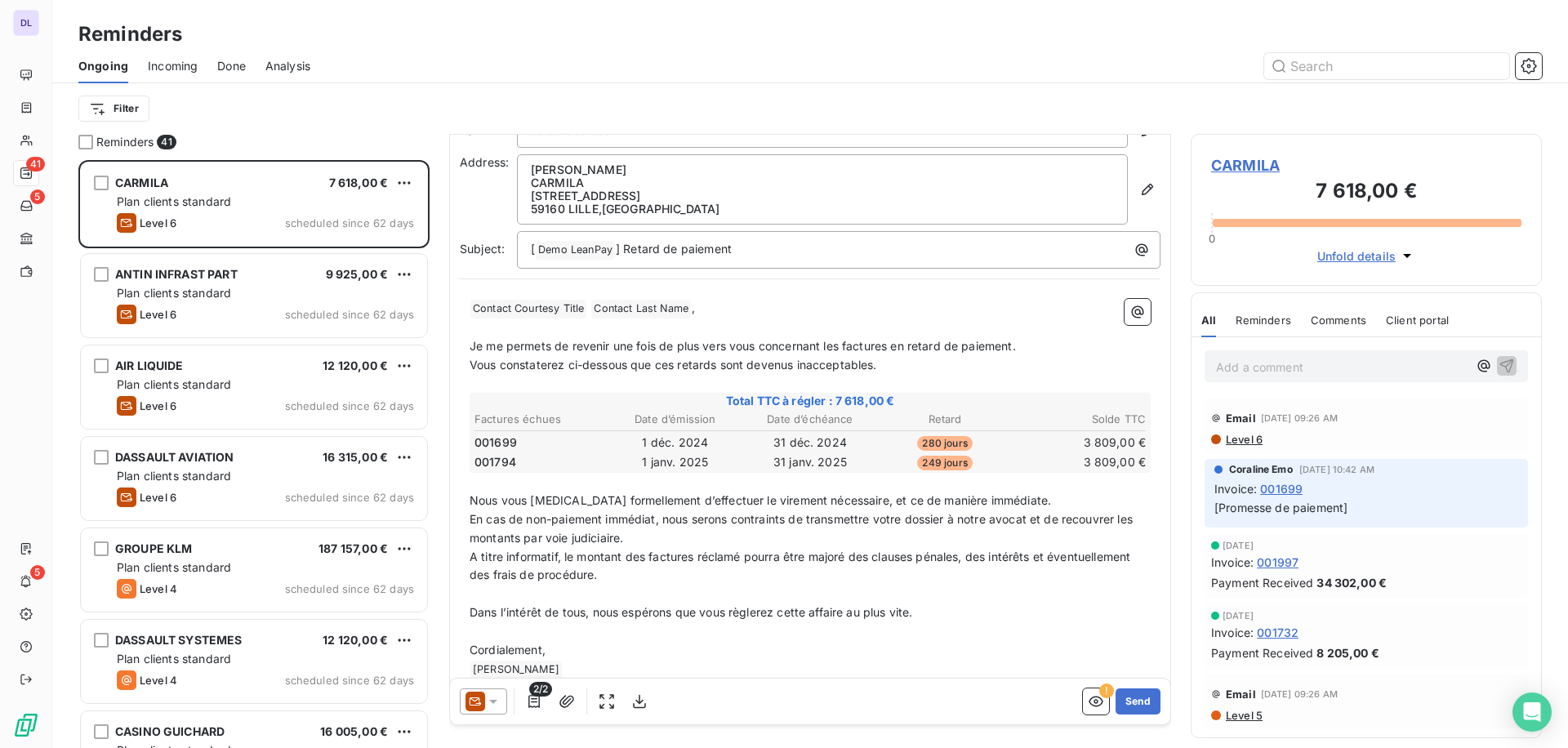
scroll to position [41, 0]
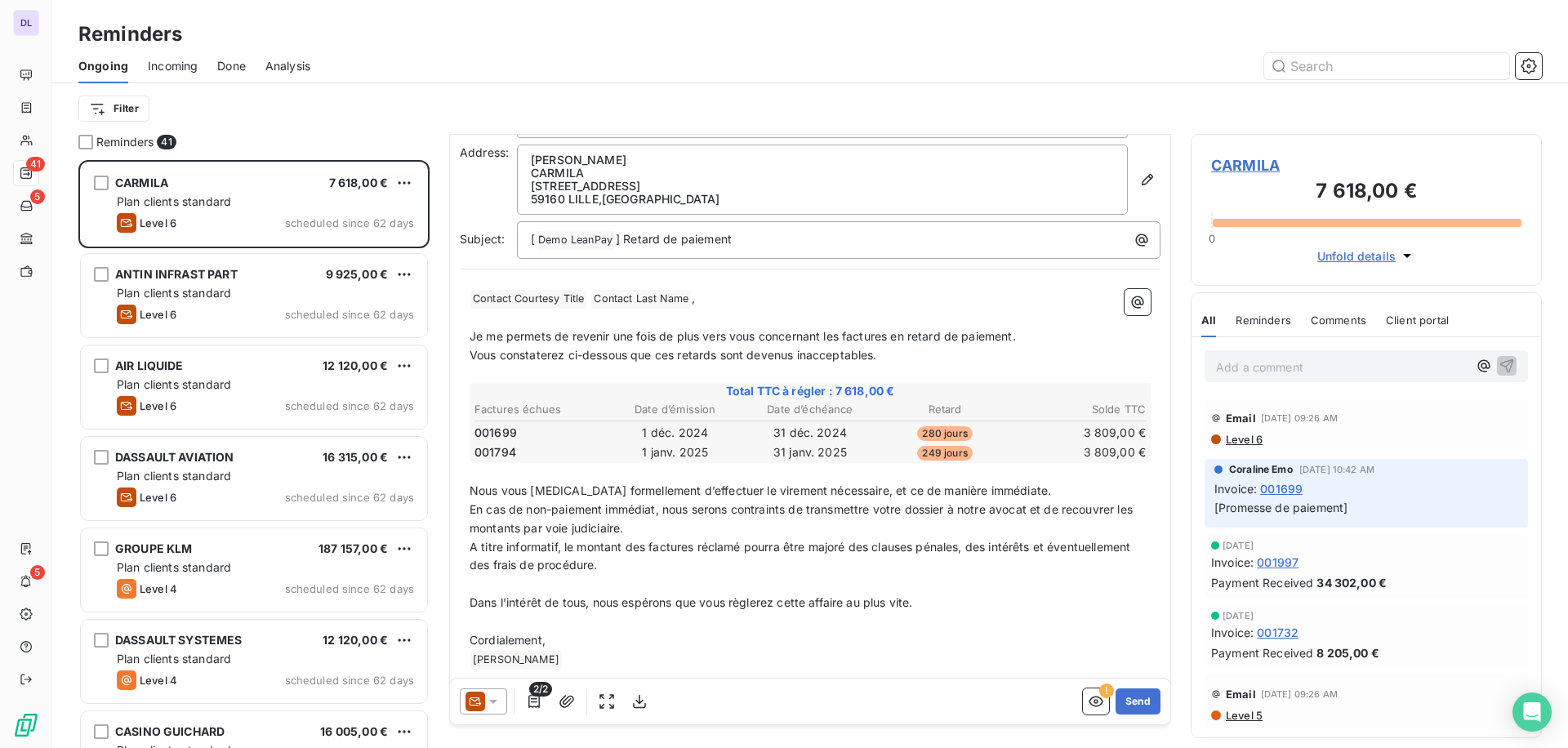
click at [531, 357] on span "Vous constaterez ci-dessous que ces retards sont devenus inacceptables." at bounding box center [673, 354] width 408 height 13
click at [532, 695] on span "2/2" at bounding box center [541, 689] width 23 height 14
click at [532, 701] on icon "button" at bounding box center [534, 701] width 16 height 16
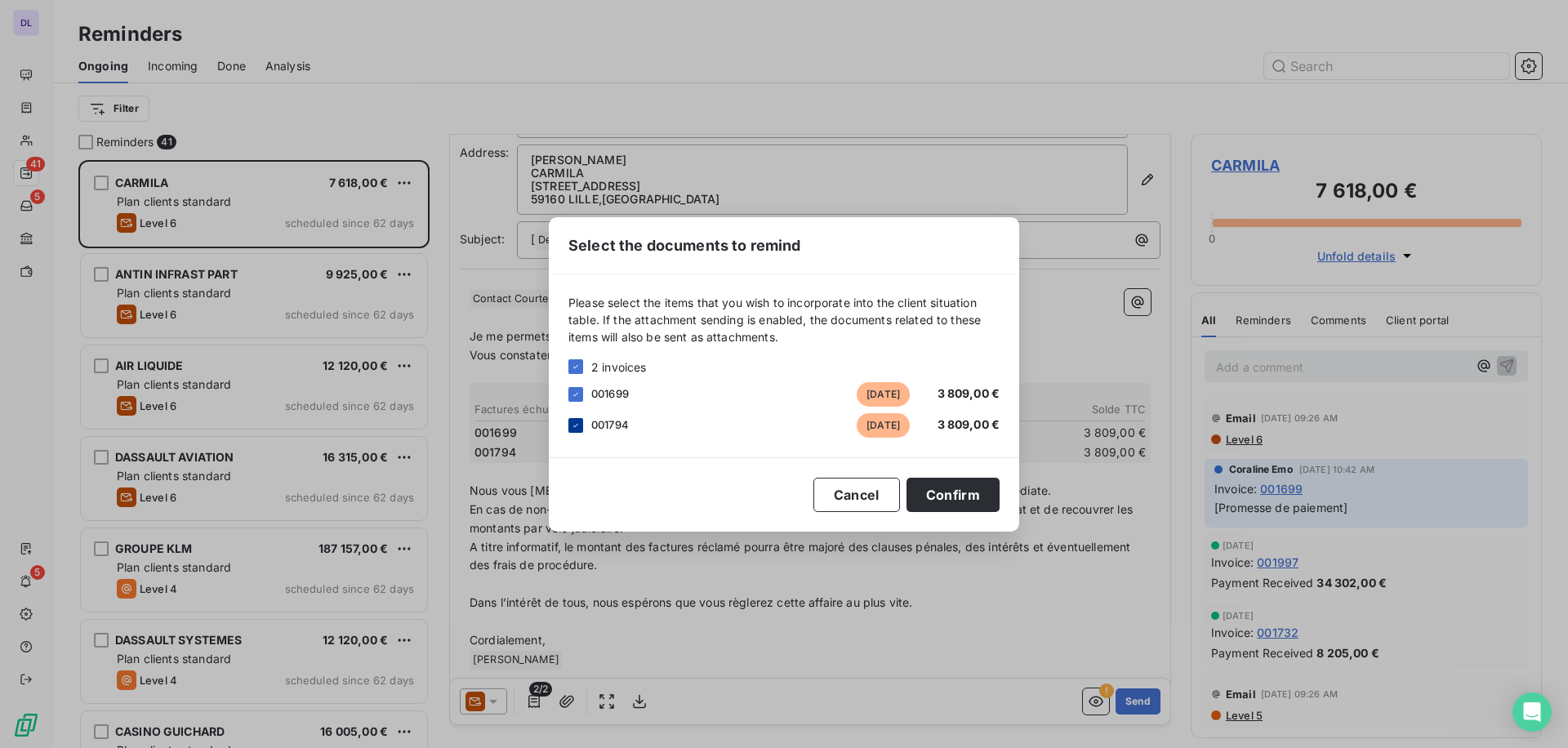
click at [572, 422] on icon at bounding box center [575, 426] width 10 height 10
click at [960, 488] on button "Confirm" at bounding box center [953, 494] width 93 height 34
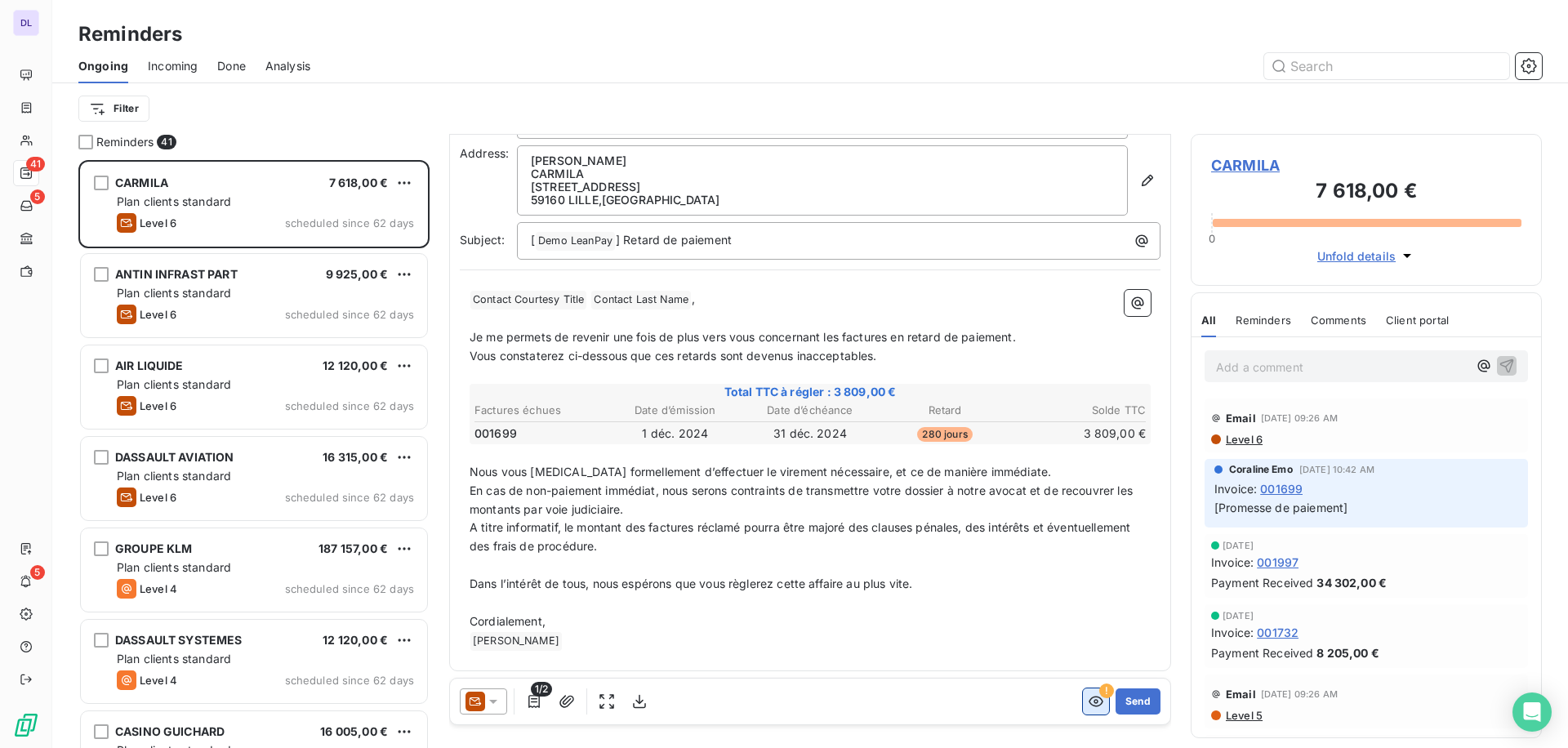
click at [1090, 690] on button "button" at bounding box center [1096, 701] width 26 height 26
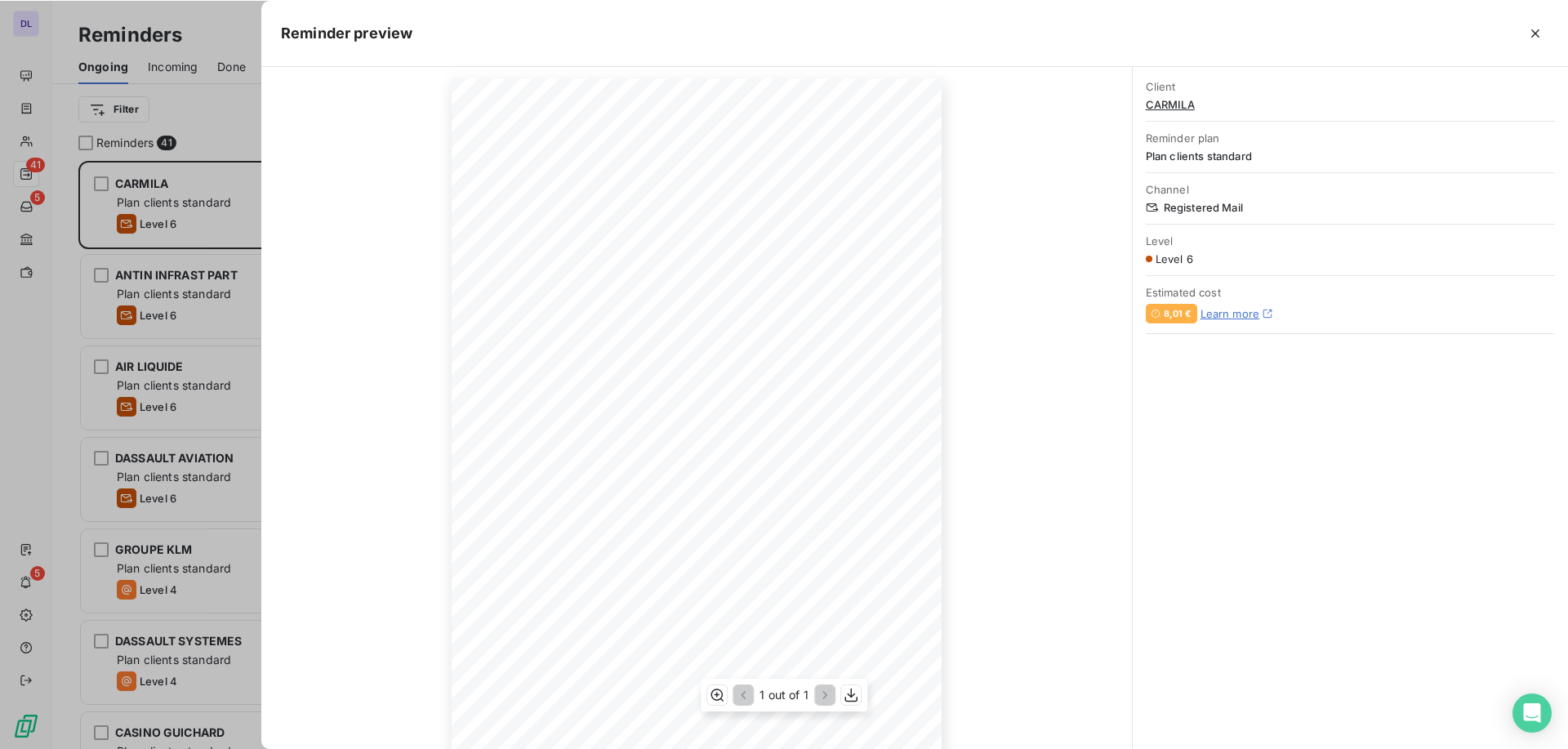
scroll to position [60, 0]
click at [192, 338] on div at bounding box center [784, 374] width 1568 height 748
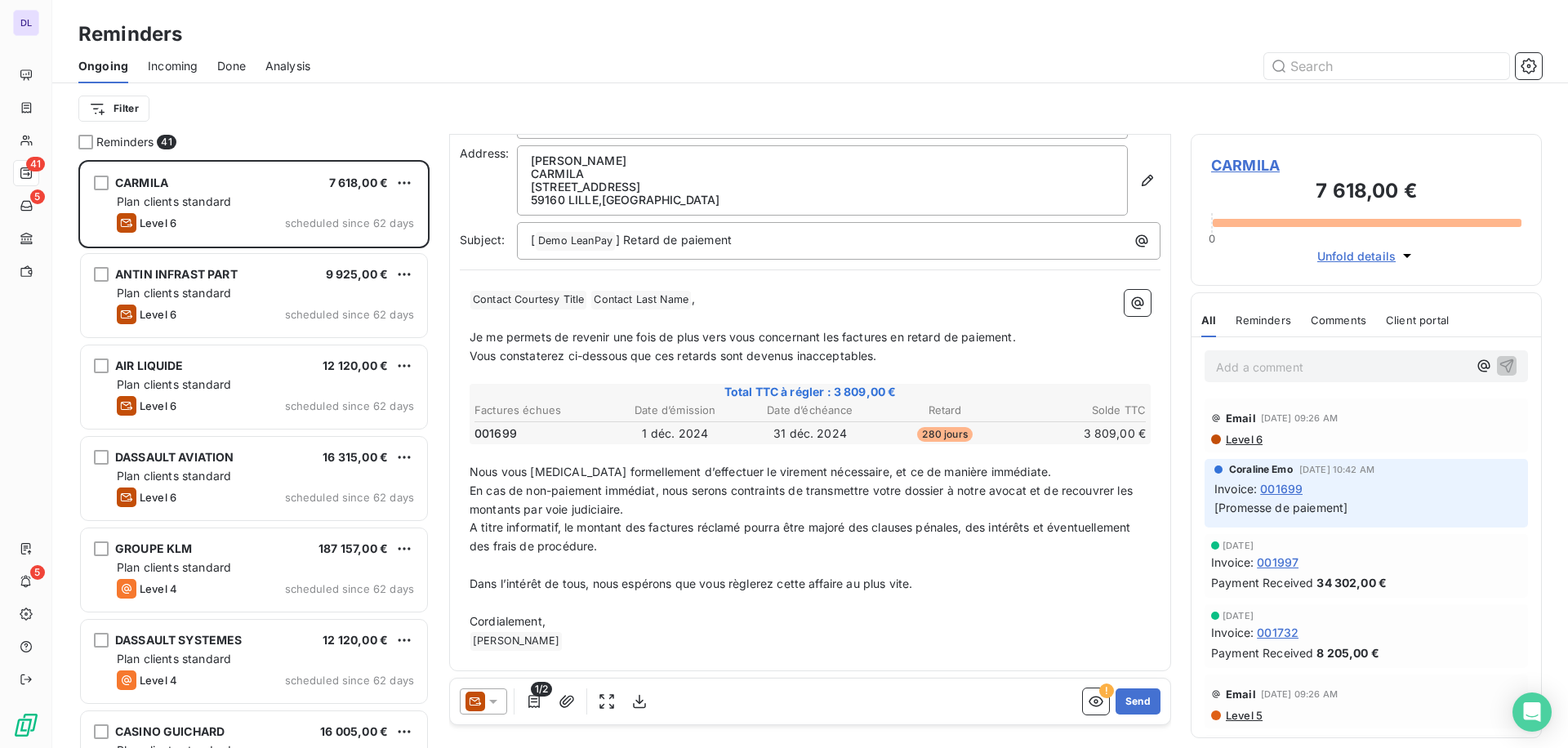
click at [483, 701] on icon at bounding box center [476, 701] width 20 height 20
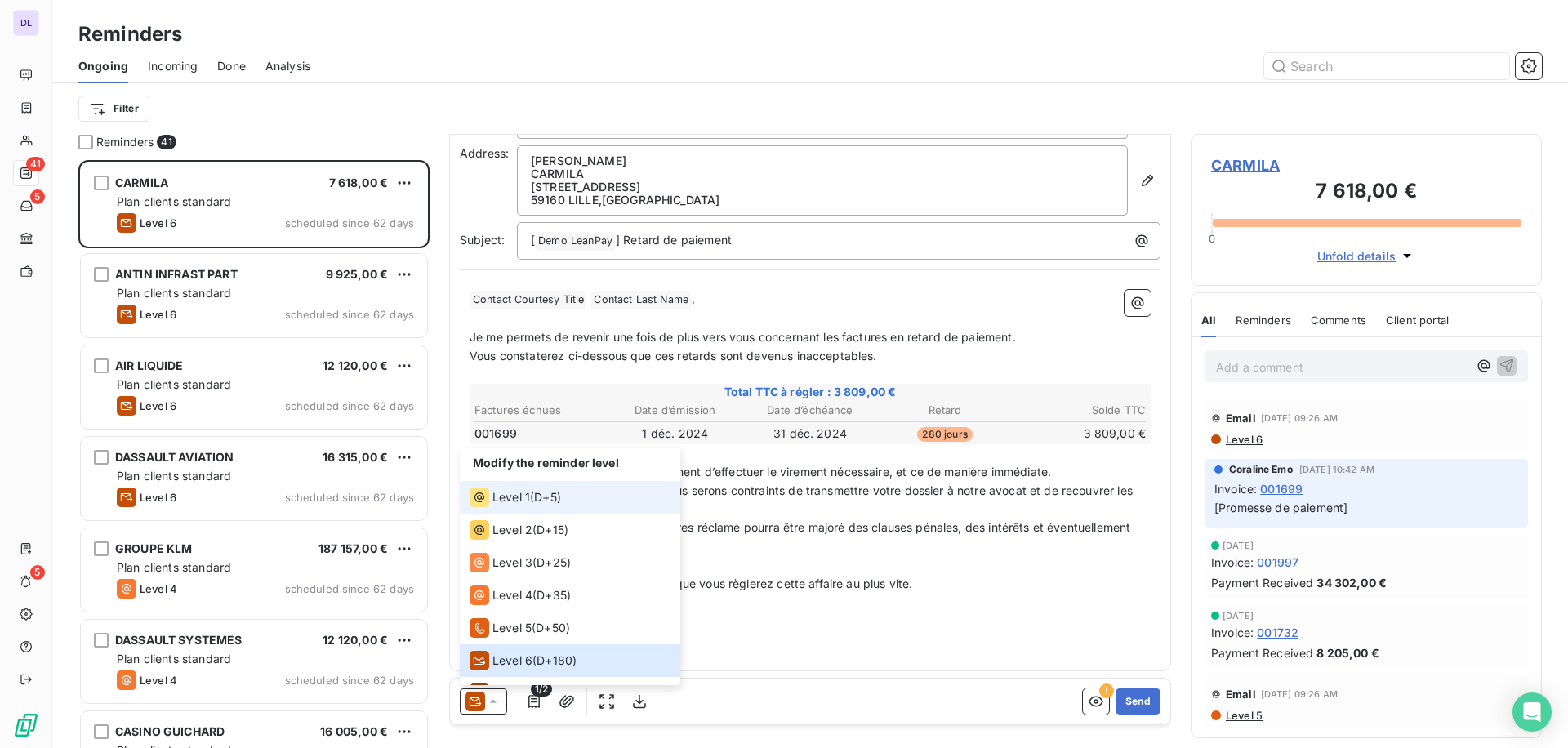
click at [549, 495] on span "D+5 )" at bounding box center [547, 497] width 27 height 16
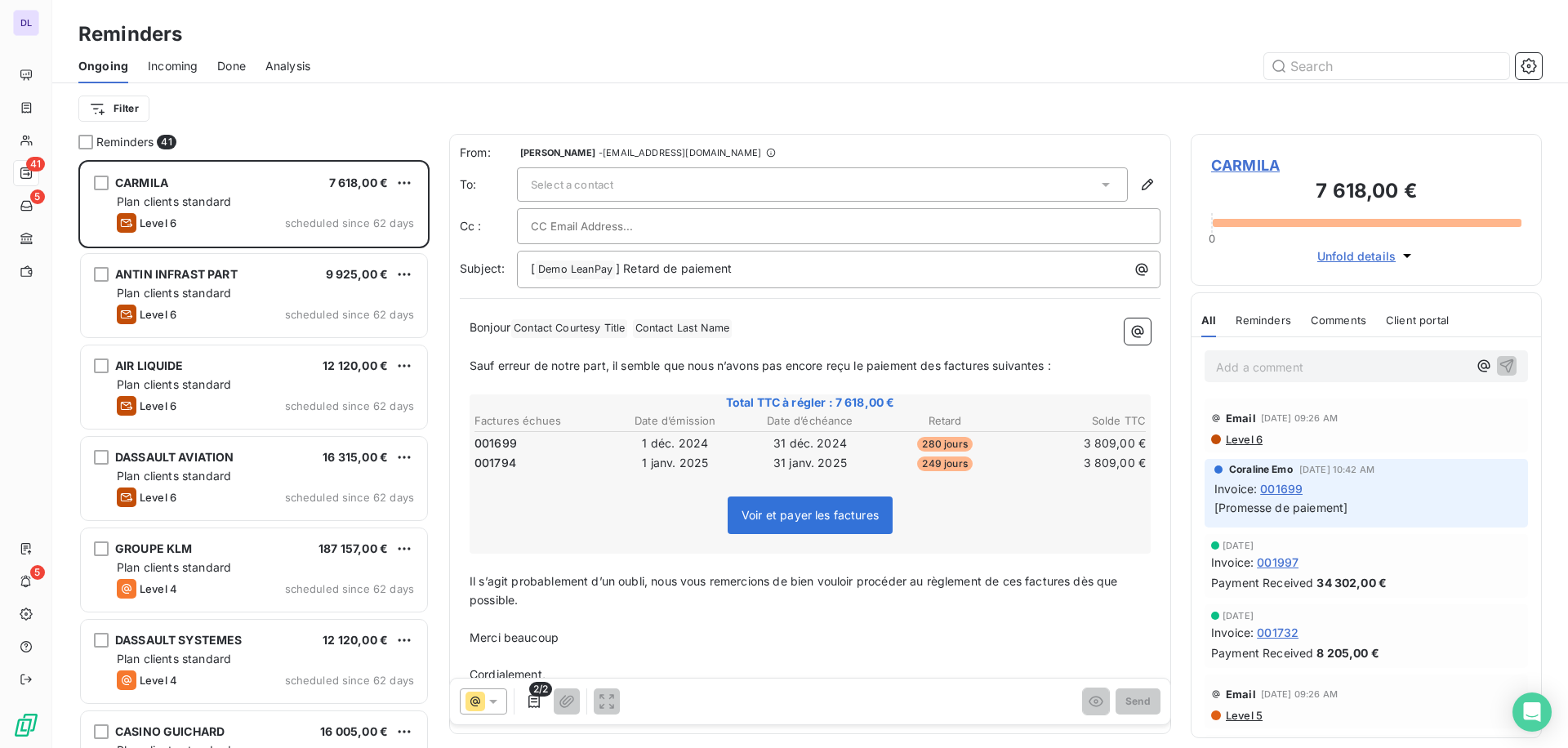
click at [603, 178] on span "Select a contact" at bounding box center [573, 185] width 82 height 13
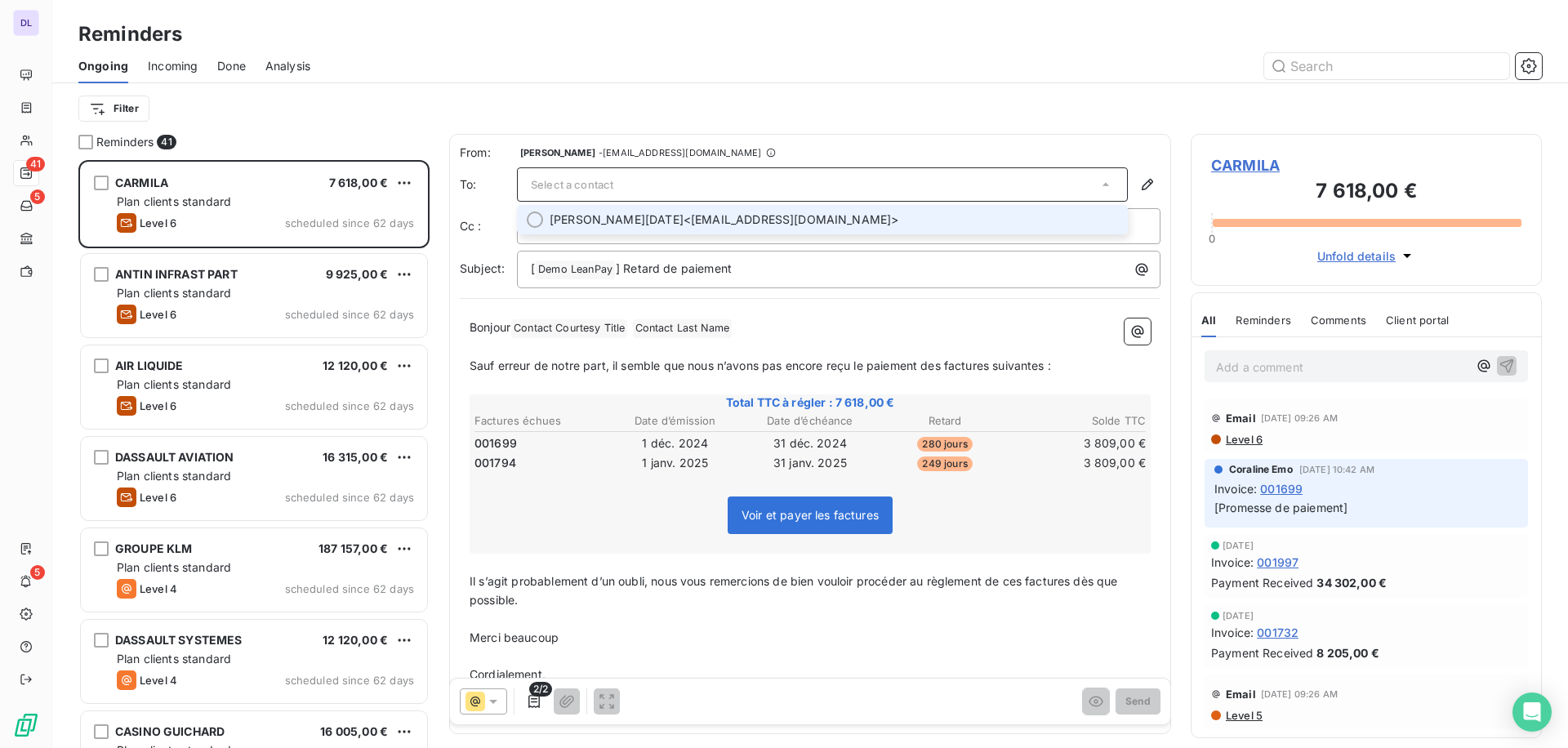
click at [605, 219] on span "[PERSON_NAME][DATE]" at bounding box center [617, 219] width 134 height 16
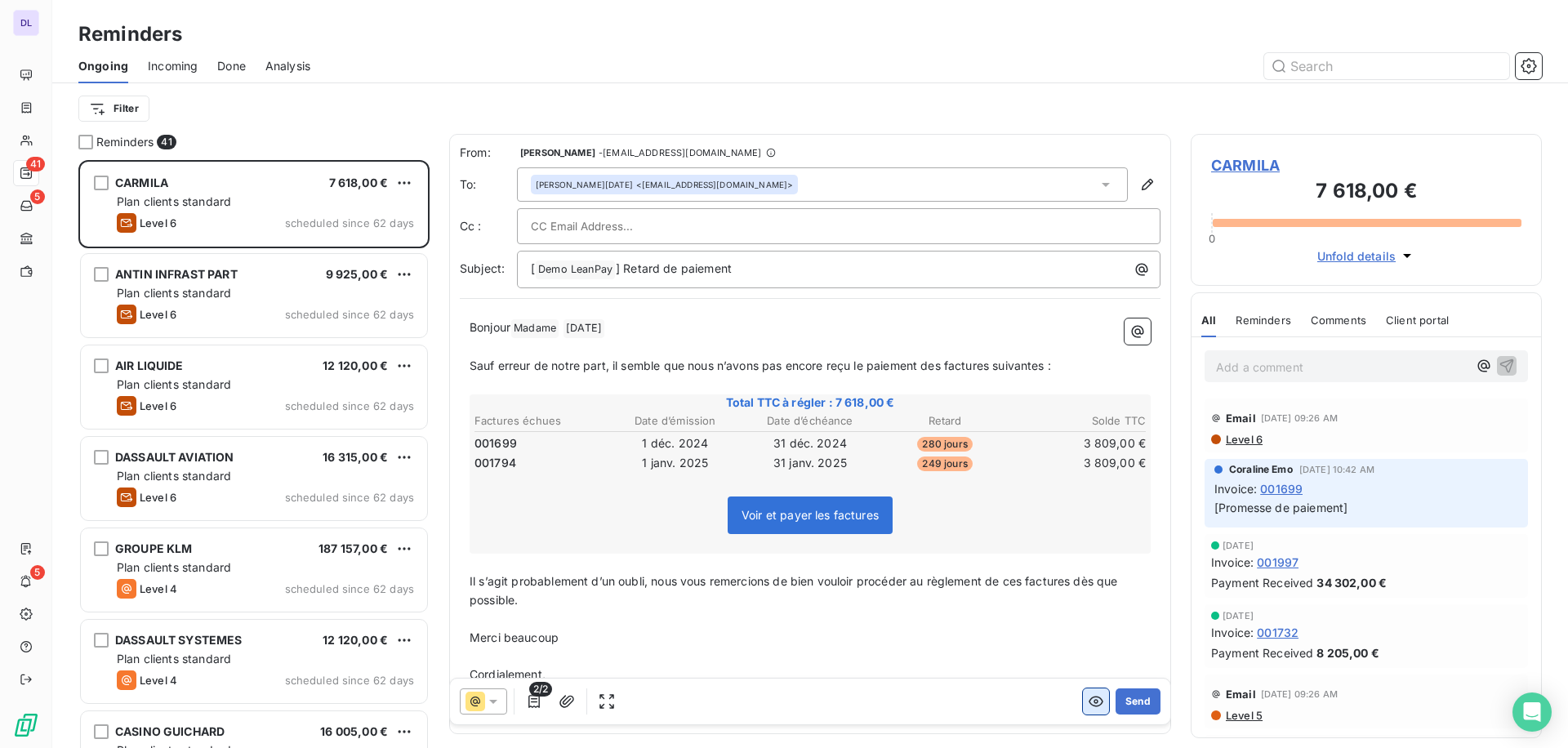
click at [1088, 693] on icon "button" at bounding box center [1096, 701] width 16 height 16
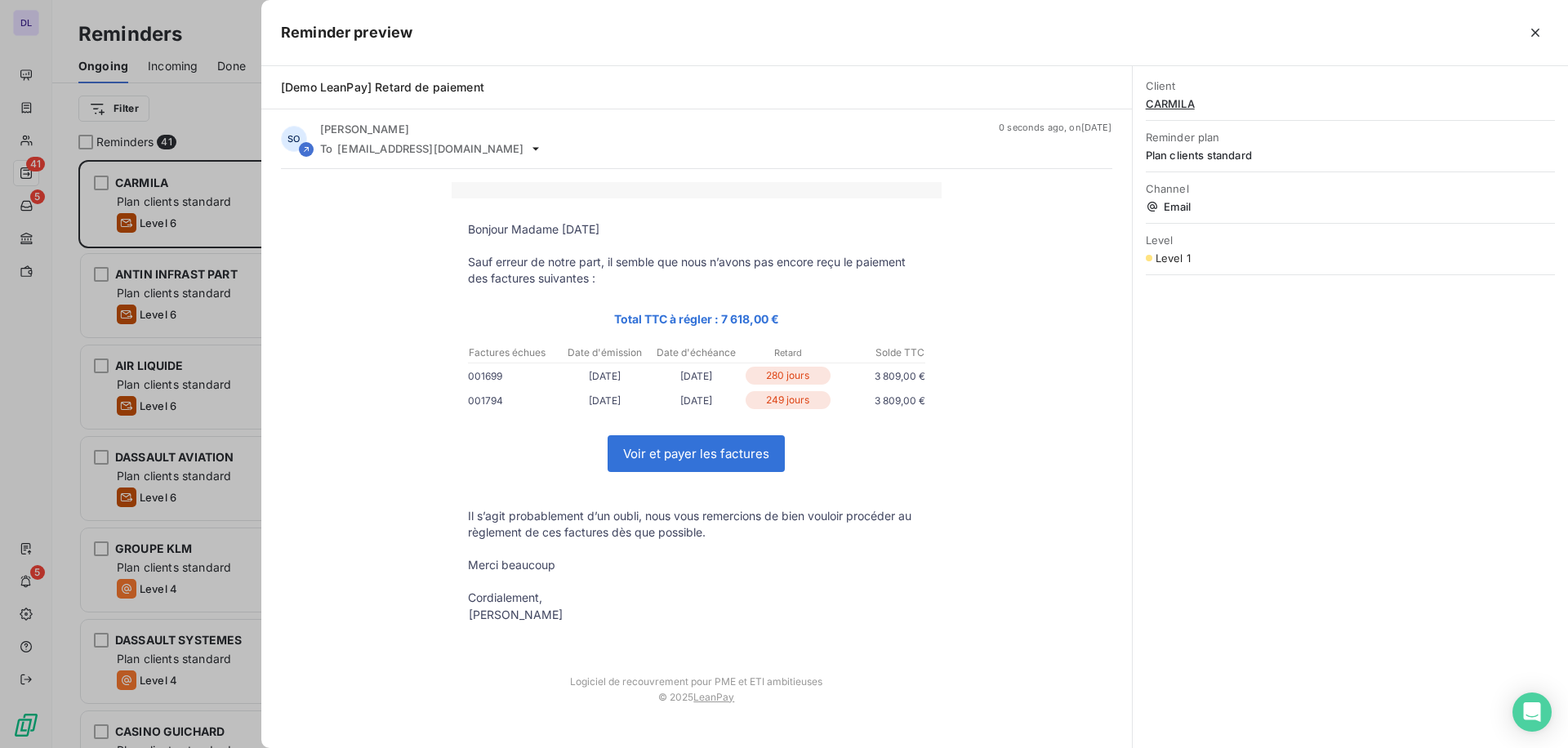
click at [138, 362] on div at bounding box center [784, 374] width 1568 height 748
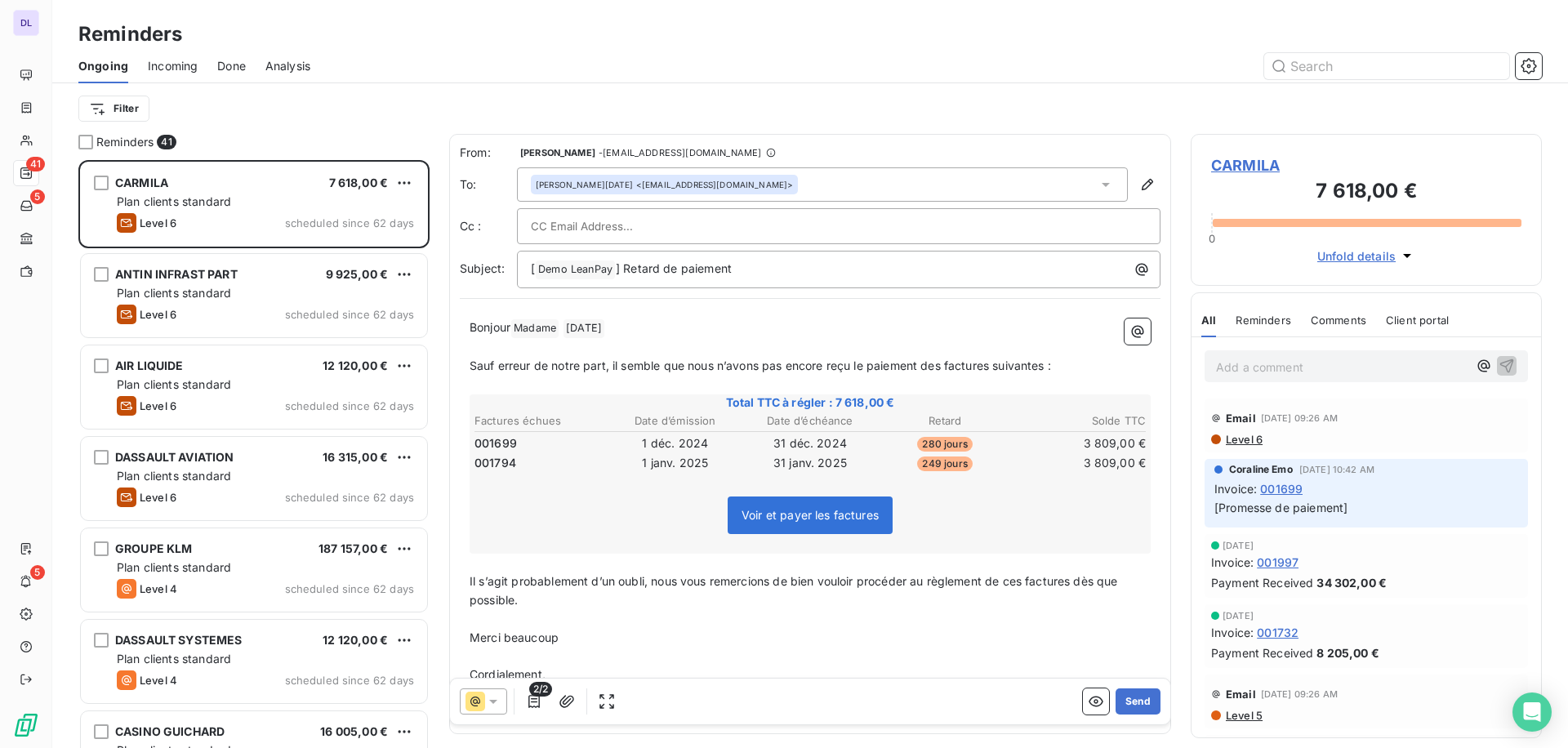
click at [817, 511] on span "Voir et payer les factures" at bounding box center [810, 514] width 137 height 13
click at [1089, 702] on icon "button" at bounding box center [1096, 701] width 16 height 16
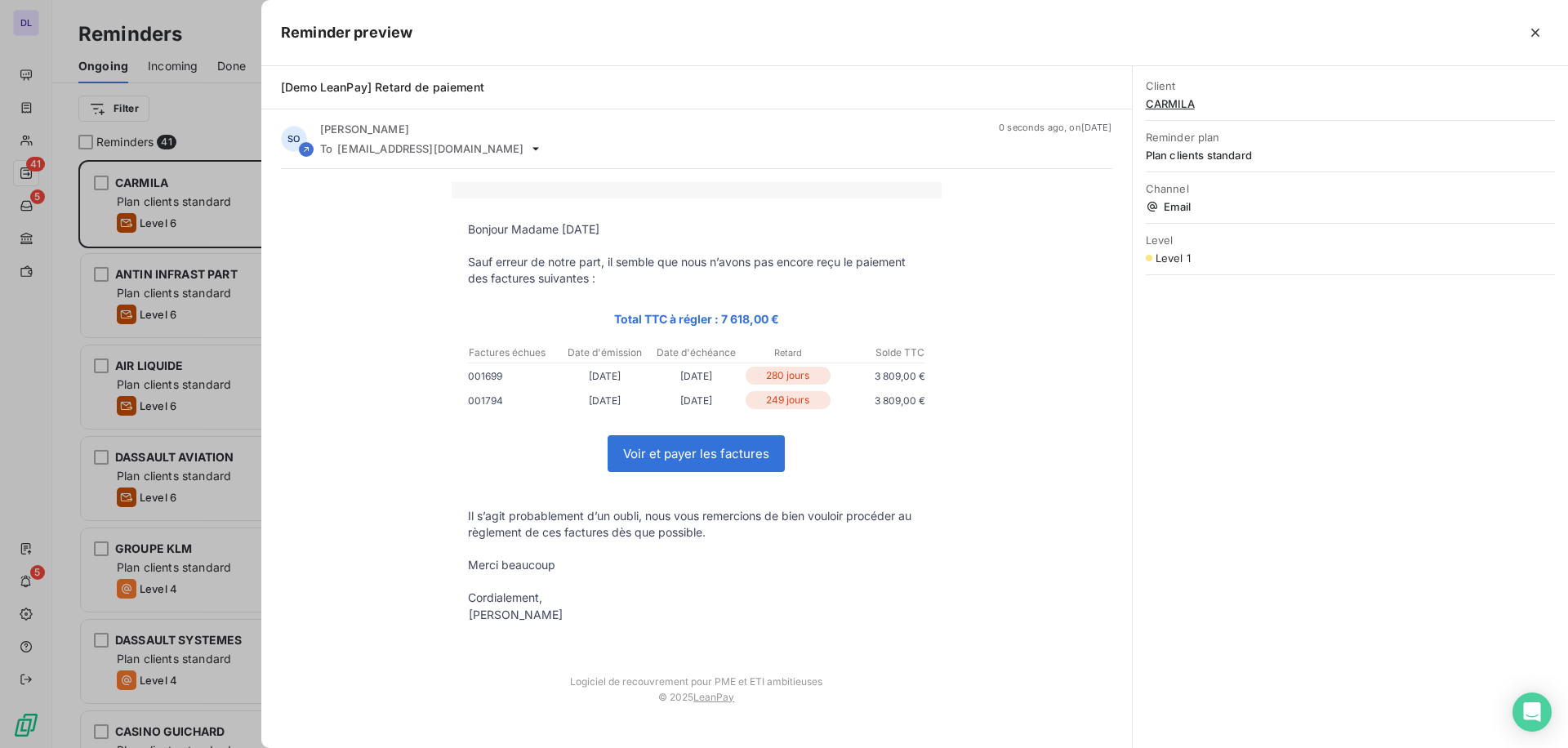
click at [676, 449] on link "Voir et payer les factures" at bounding box center [696, 453] width 176 height 35
click at [195, 458] on div at bounding box center [784, 374] width 1568 height 748
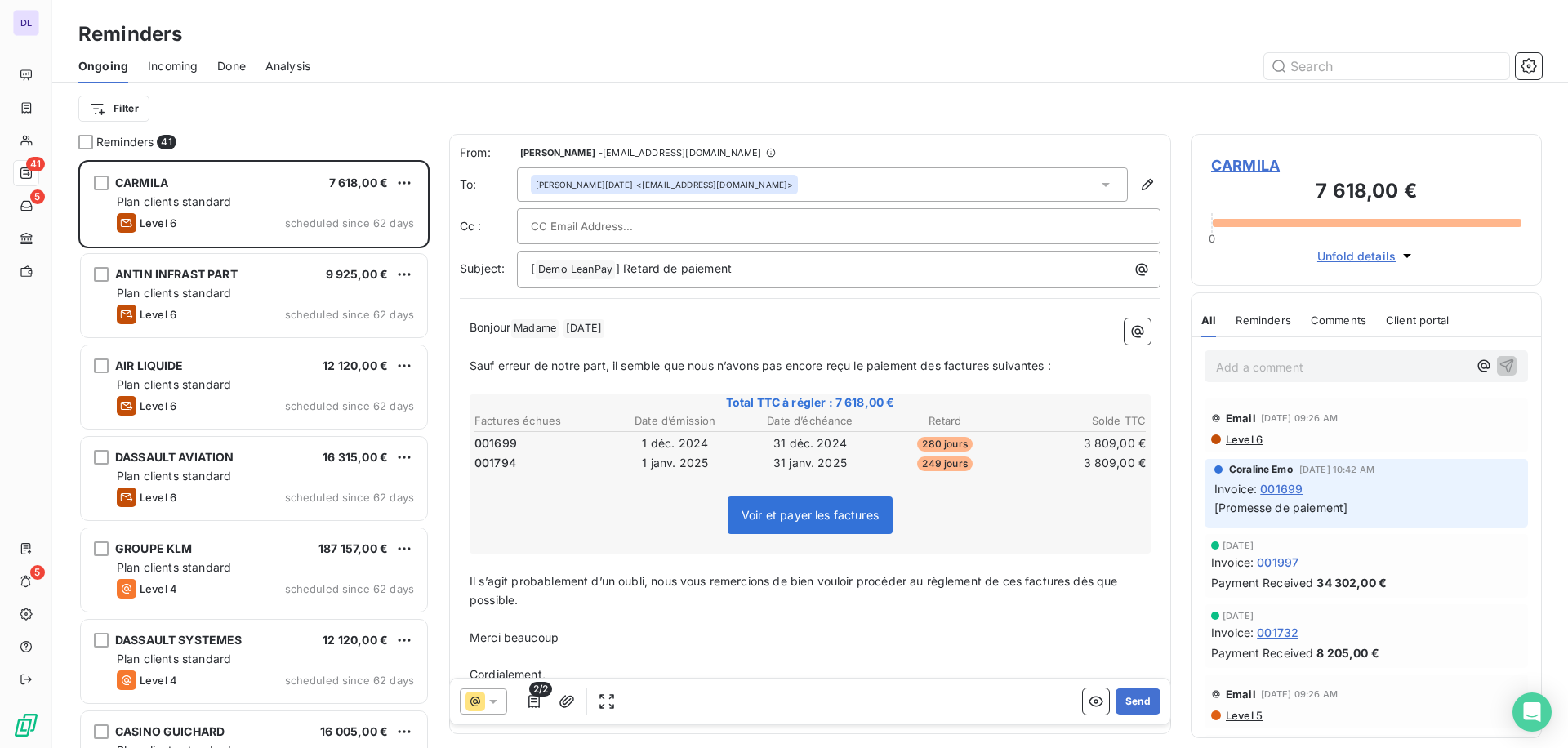
click at [179, 75] on div "Incoming" at bounding box center [173, 66] width 50 height 34
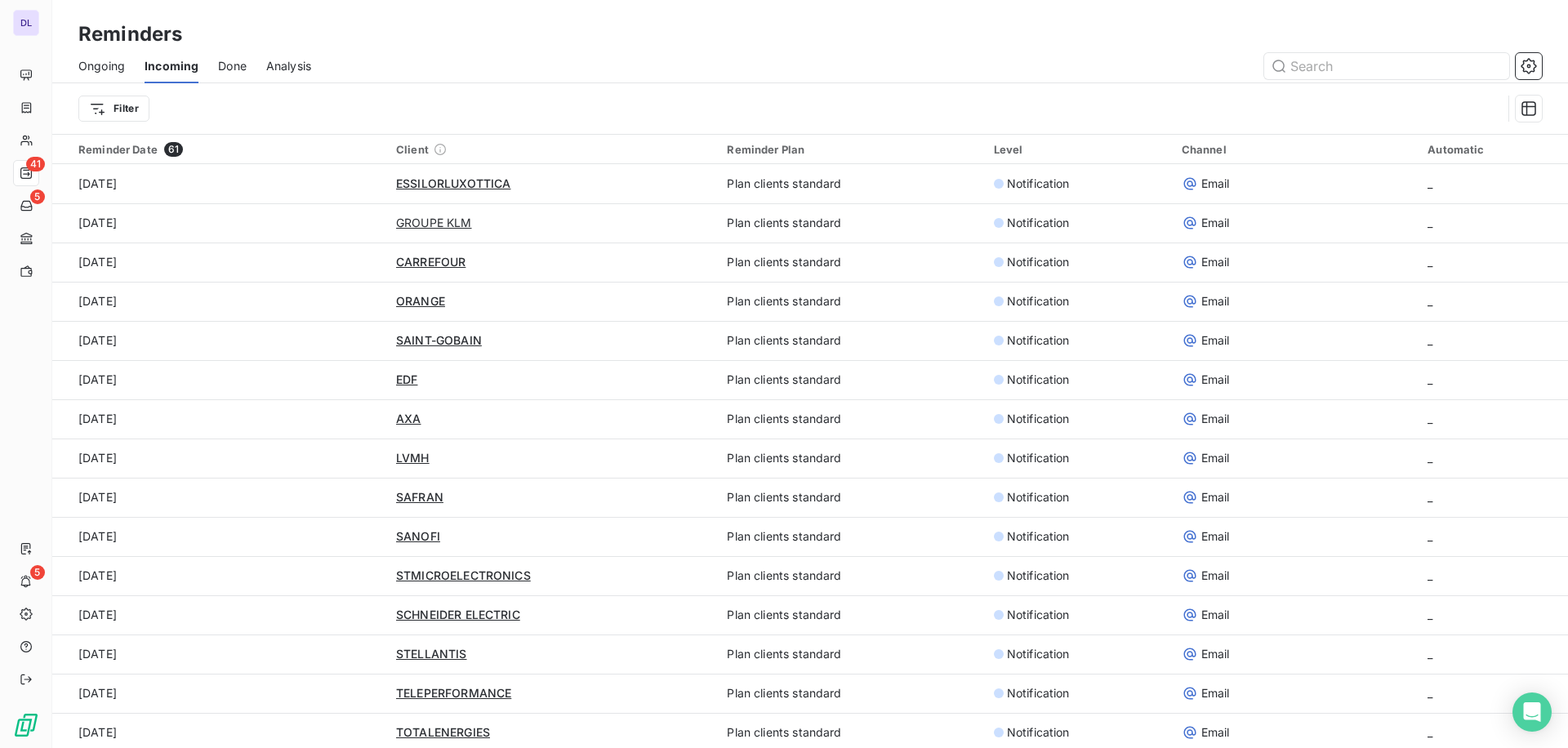
click at [228, 78] on div "Done" at bounding box center [232, 66] width 29 height 34
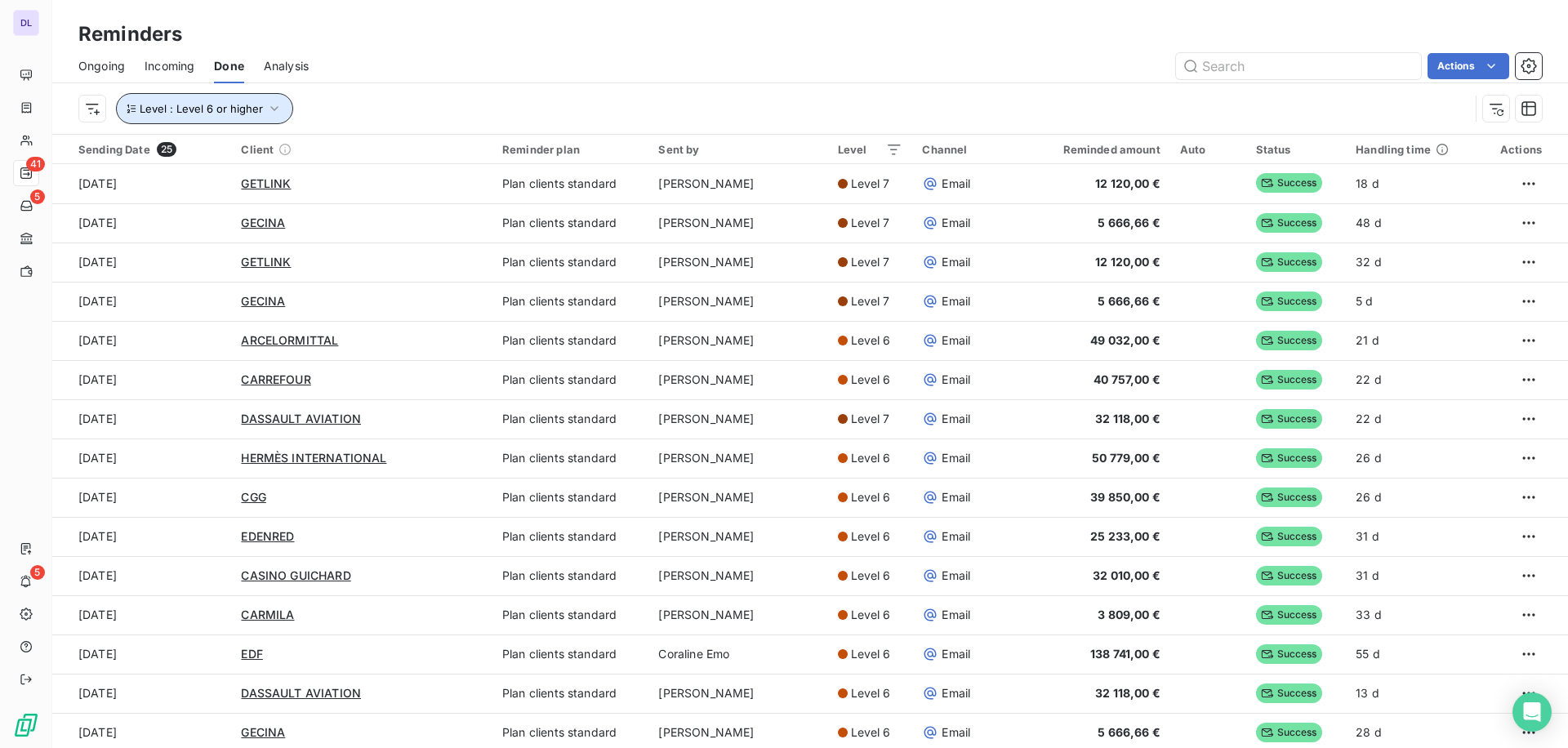
click at [237, 109] on span "Level : Level 6 or higher" at bounding box center [202, 108] width 124 height 13
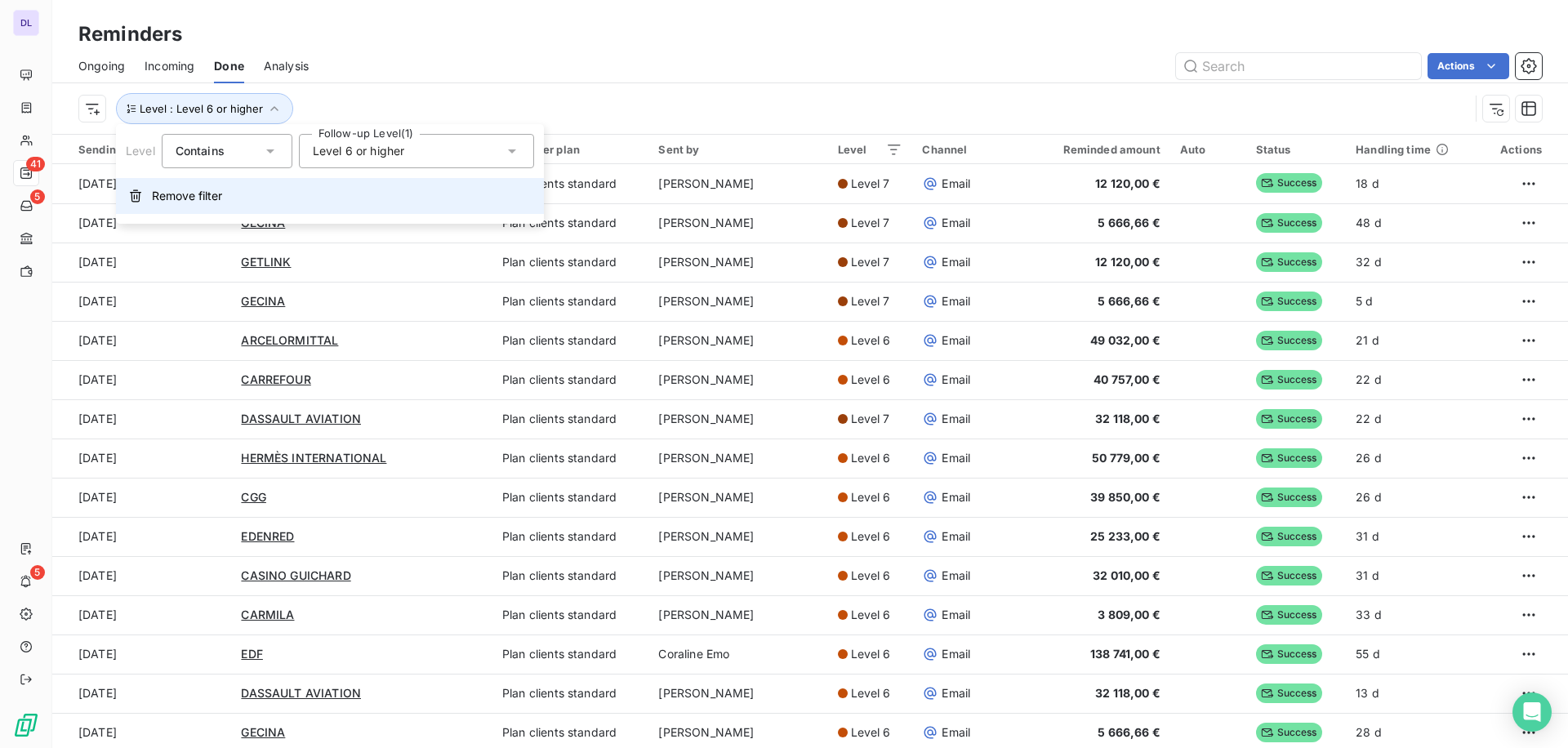
click at [239, 194] on button "Remove filter" at bounding box center [330, 196] width 428 height 36
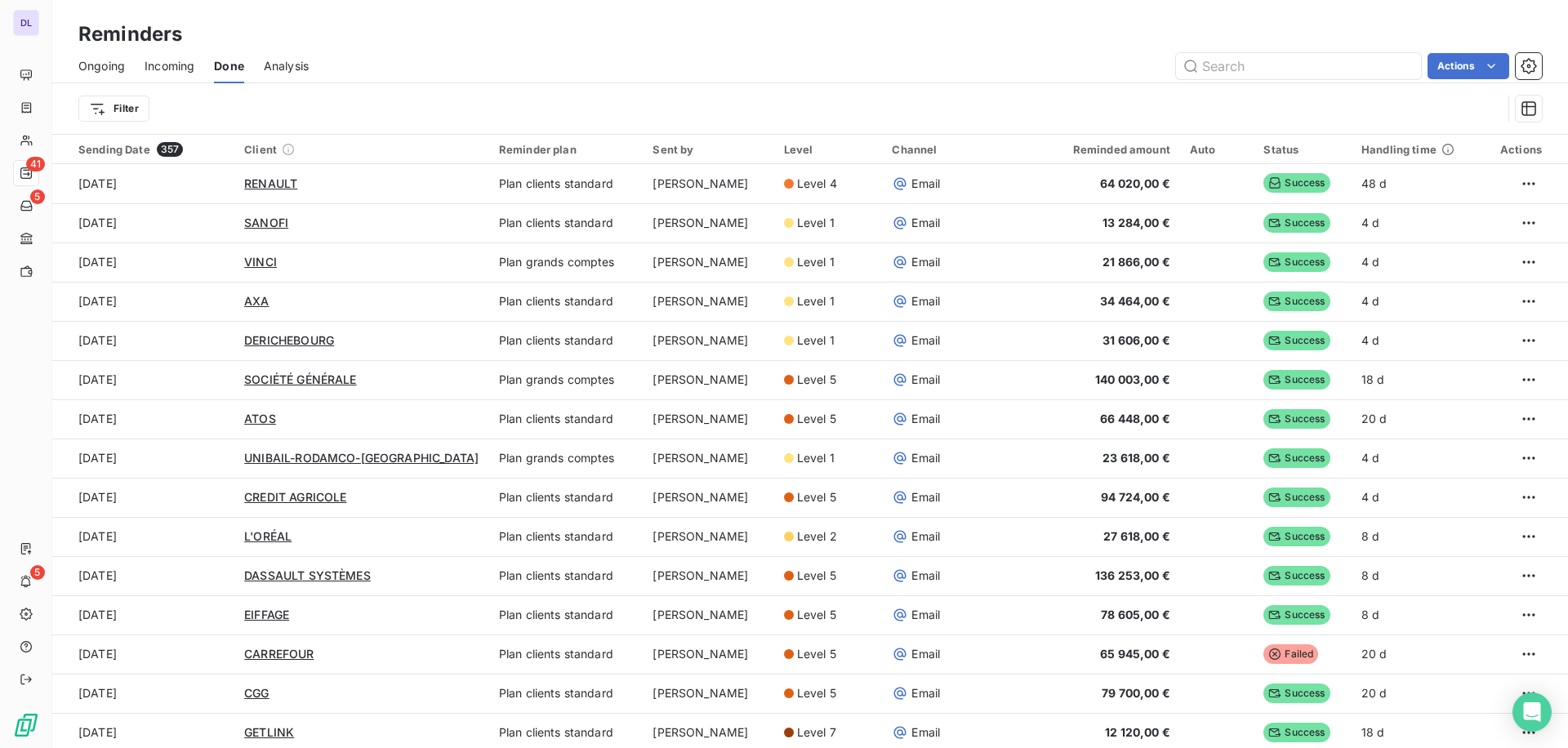
click at [289, 69] on span "Analysis" at bounding box center [286, 66] width 45 height 16
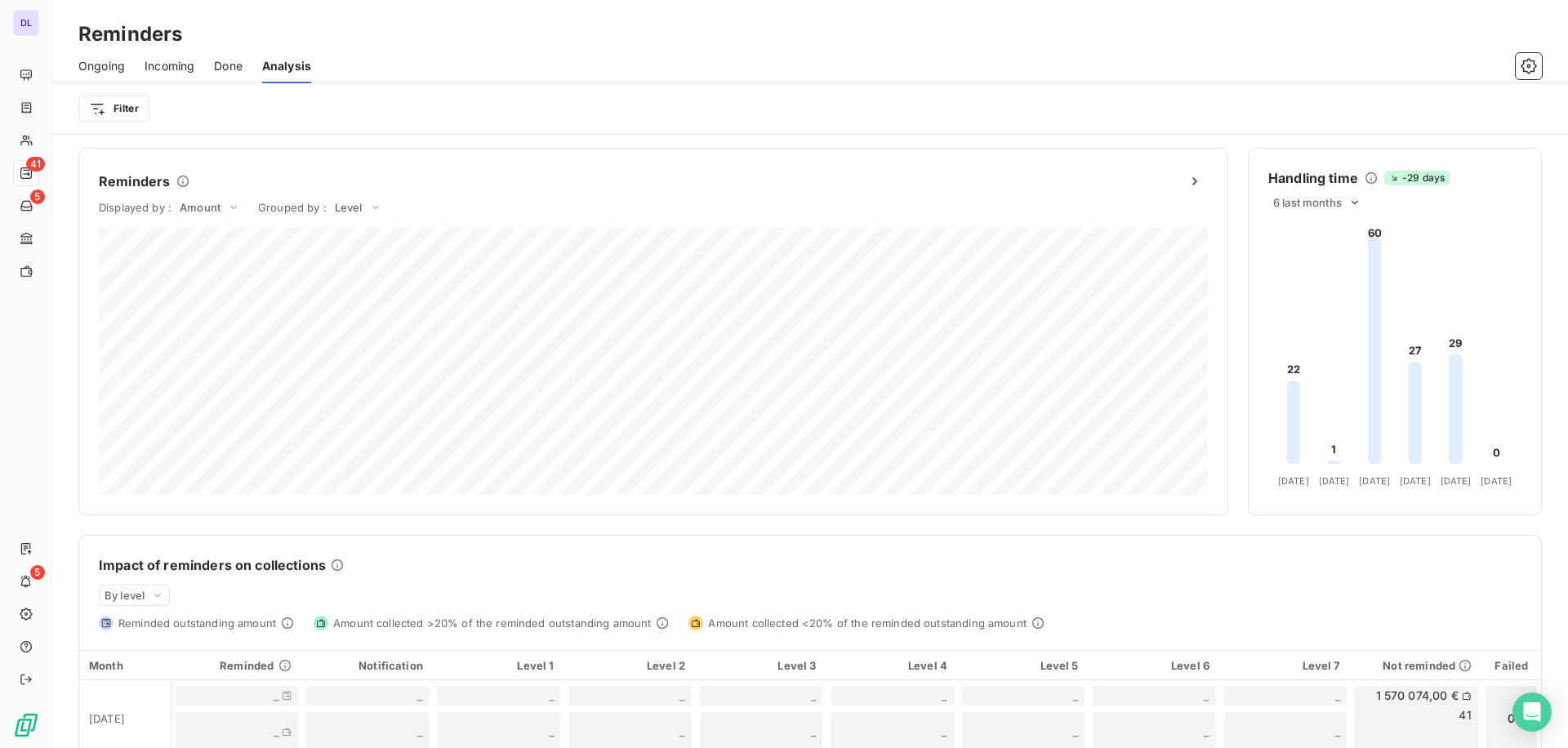
scroll to position [378, 0]
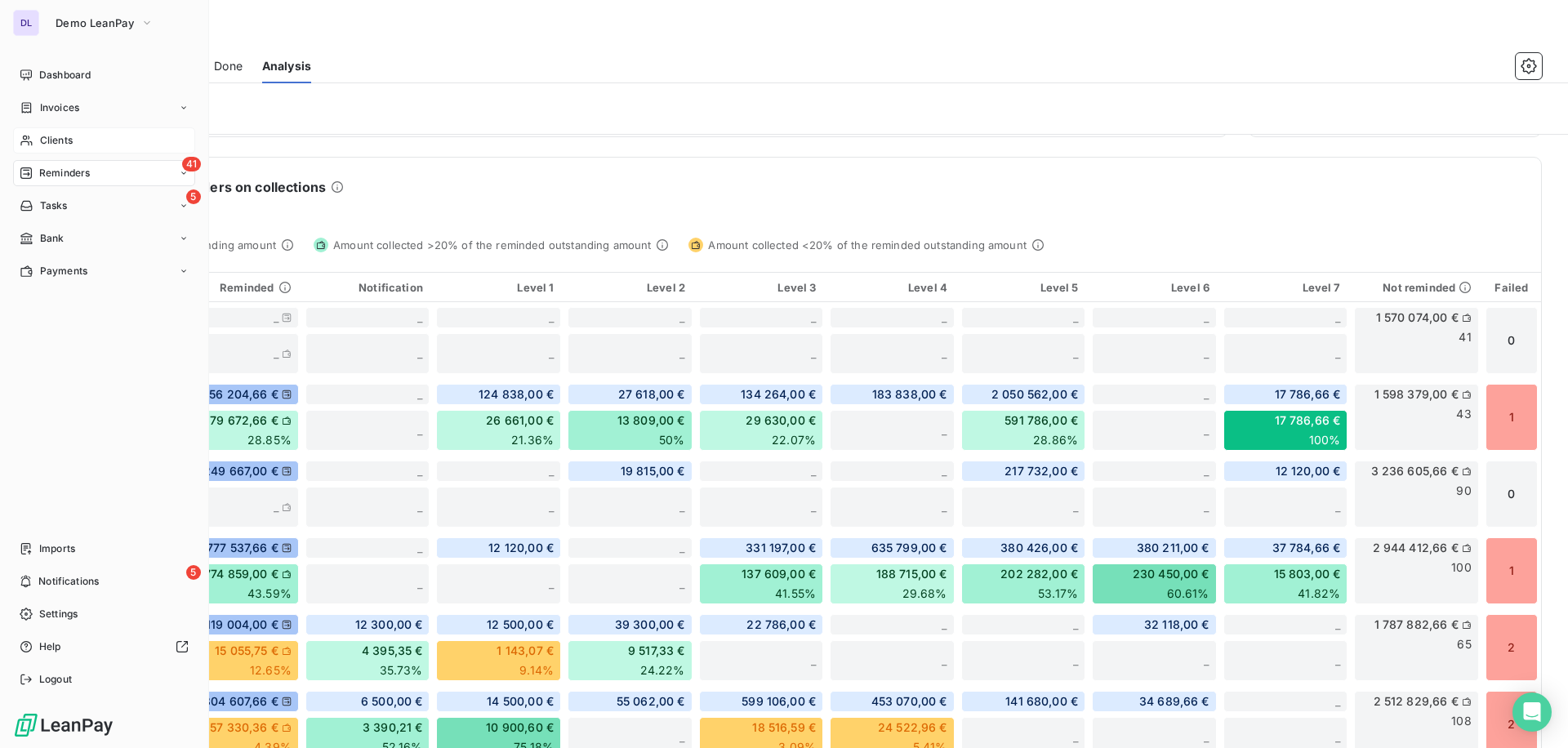
click at [41, 144] on span "Clients" at bounding box center [56, 141] width 32 height 14
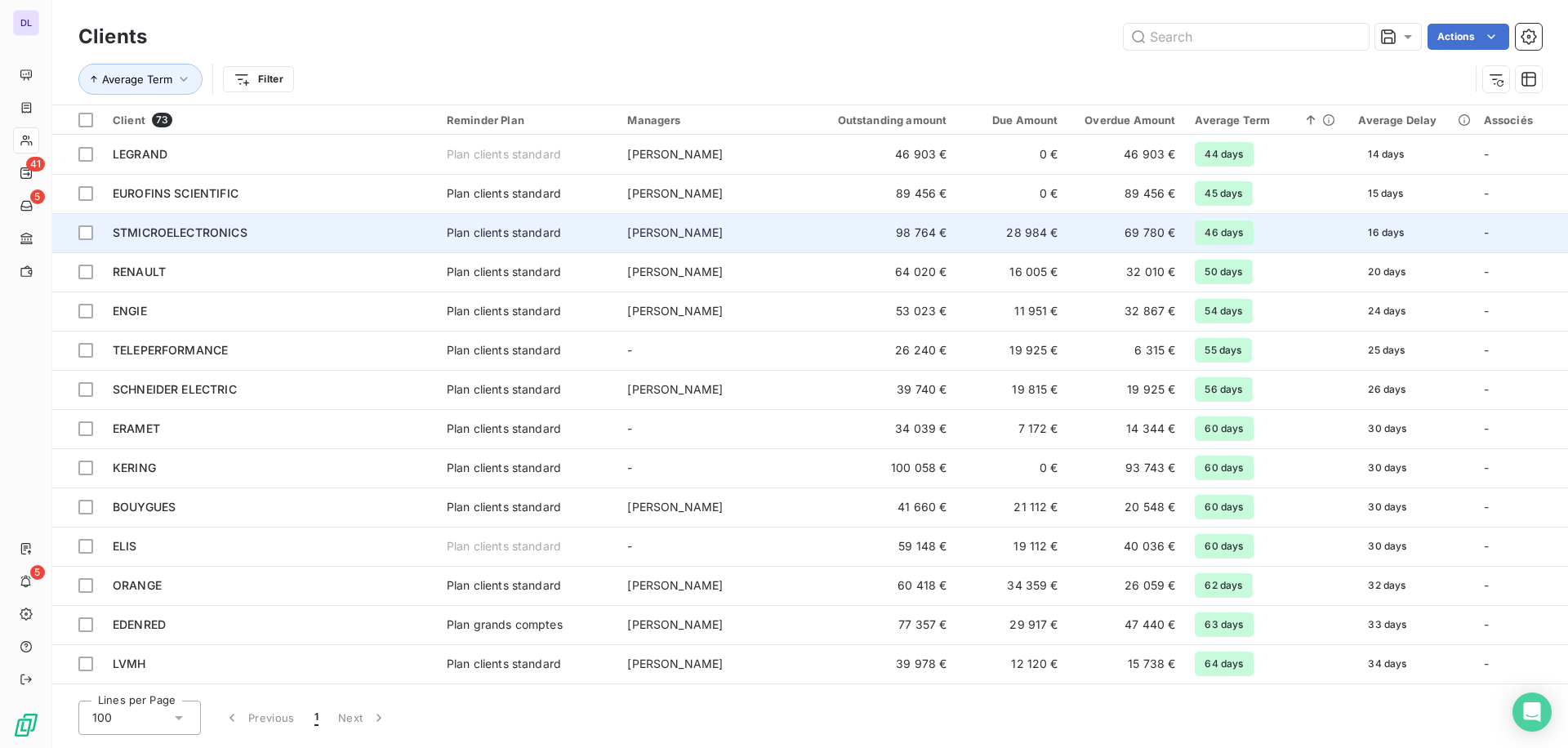
click at [323, 226] on div "STMICROELECTRONICS" at bounding box center [270, 233] width 314 height 16
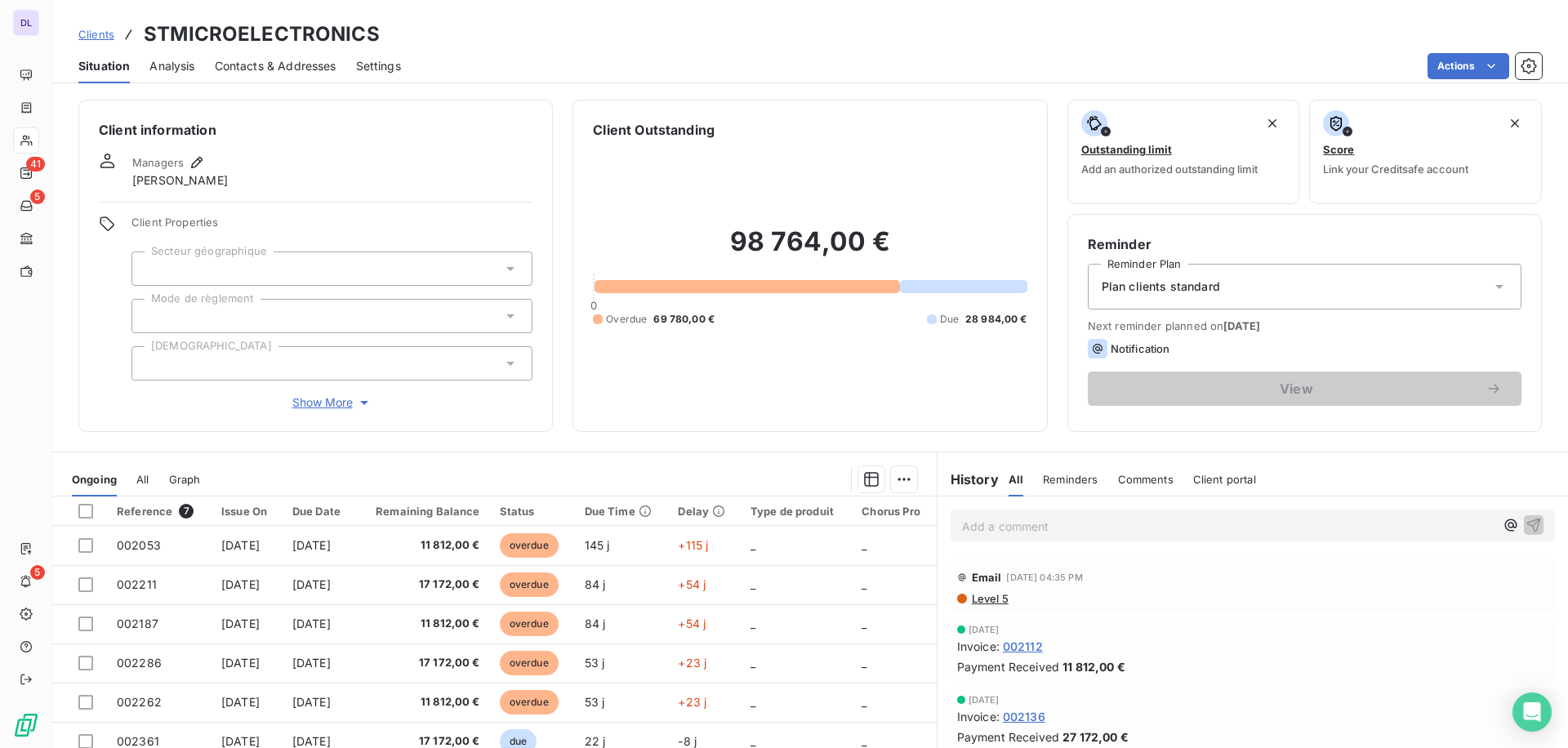
click at [177, 69] on span "Analysis" at bounding box center [172, 66] width 45 height 16
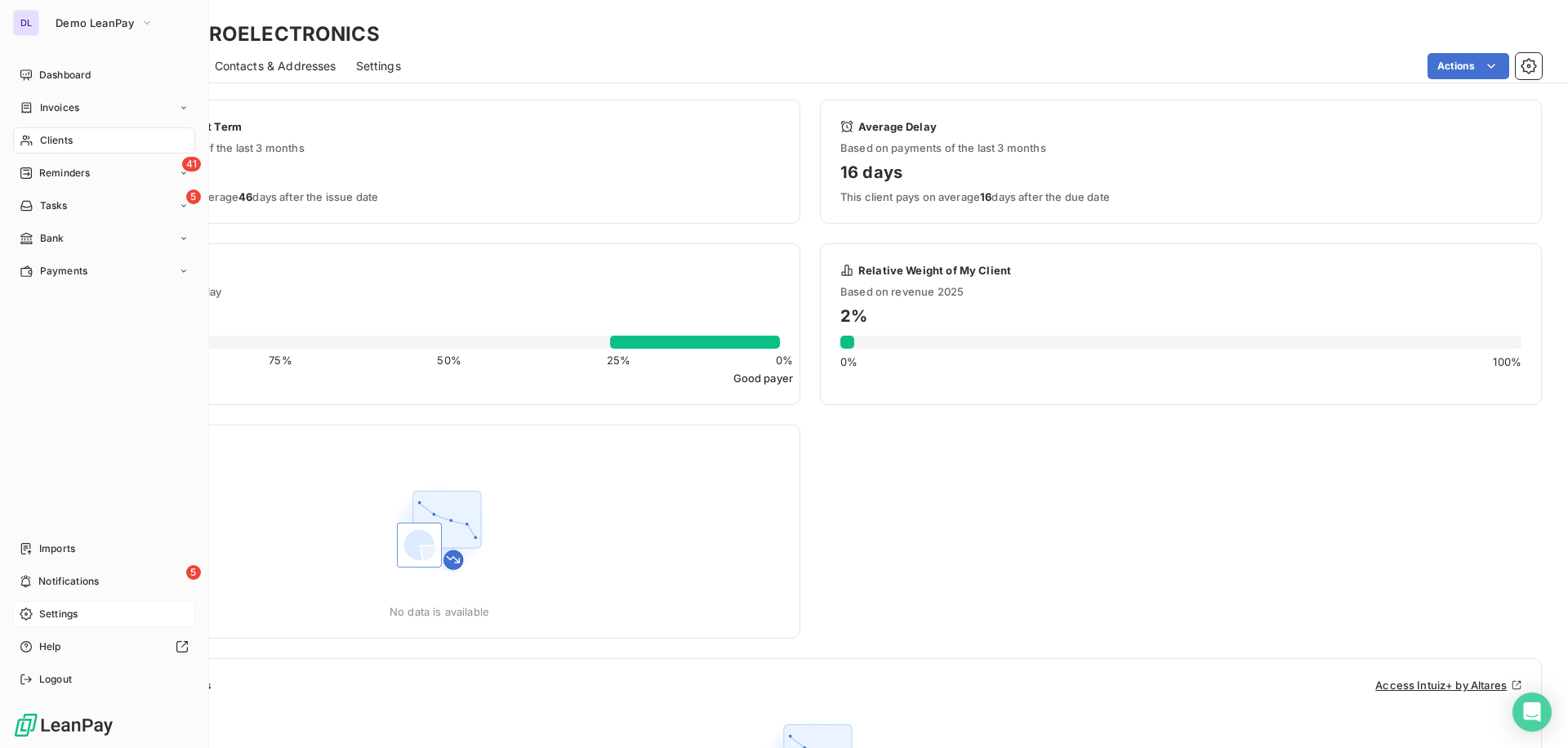
click at [73, 607] on span "Settings" at bounding box center [58, 614] width 39 height 14
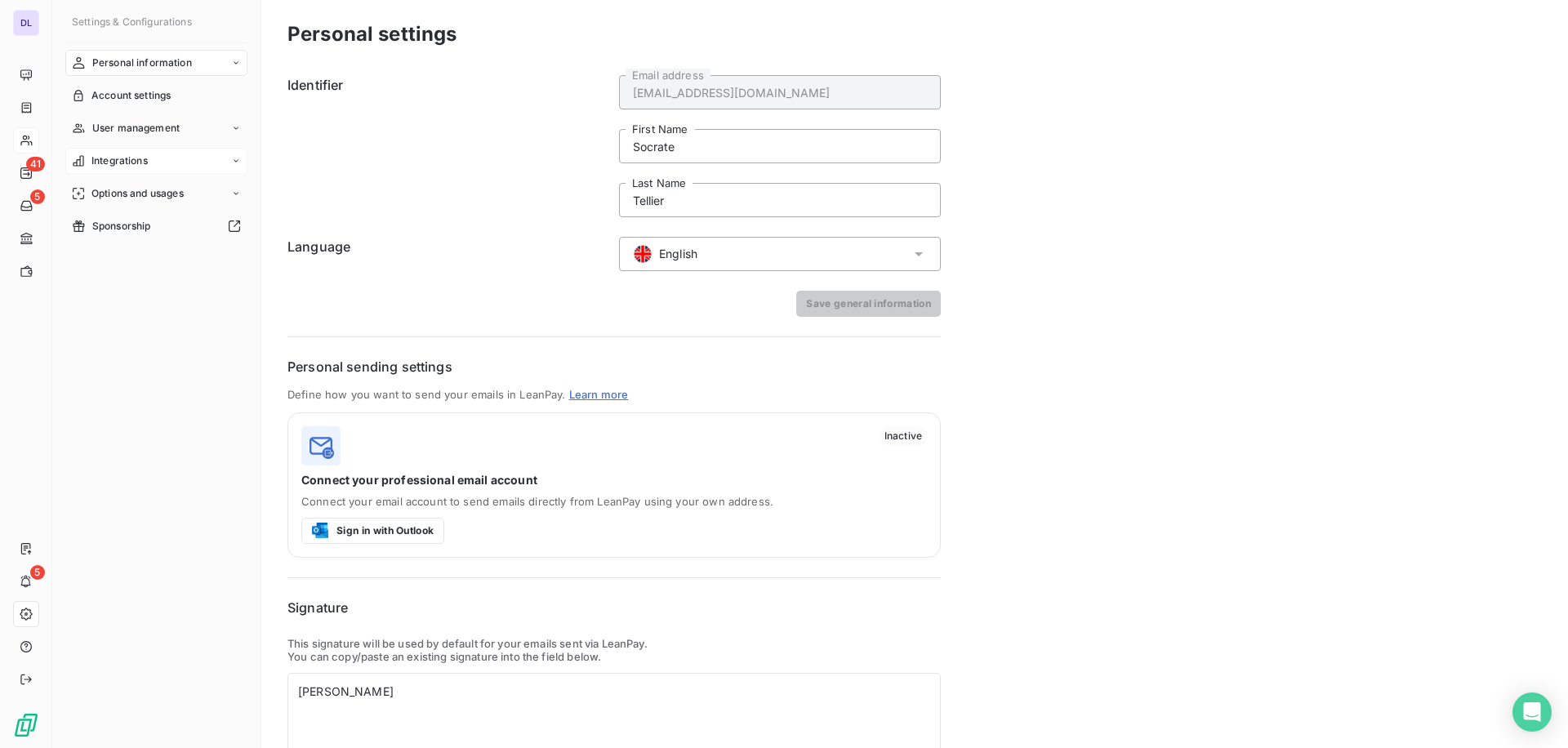
click at [160, 166] on div "Integrations" at bounding box center [156, 160] width 182 height 26
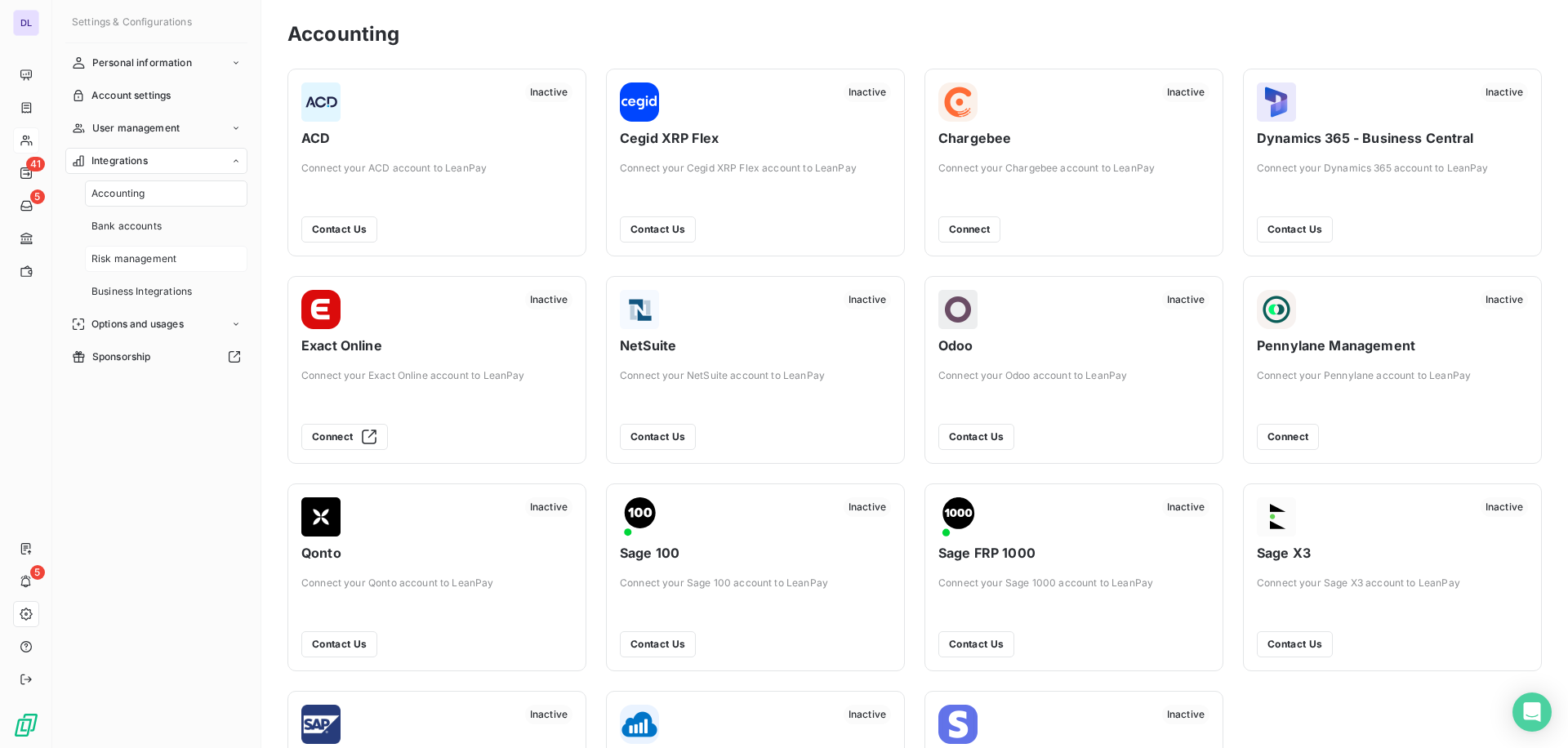
click at [142, 262] on span "Risk management" at bounding box center [134, 259] width 85 height 14
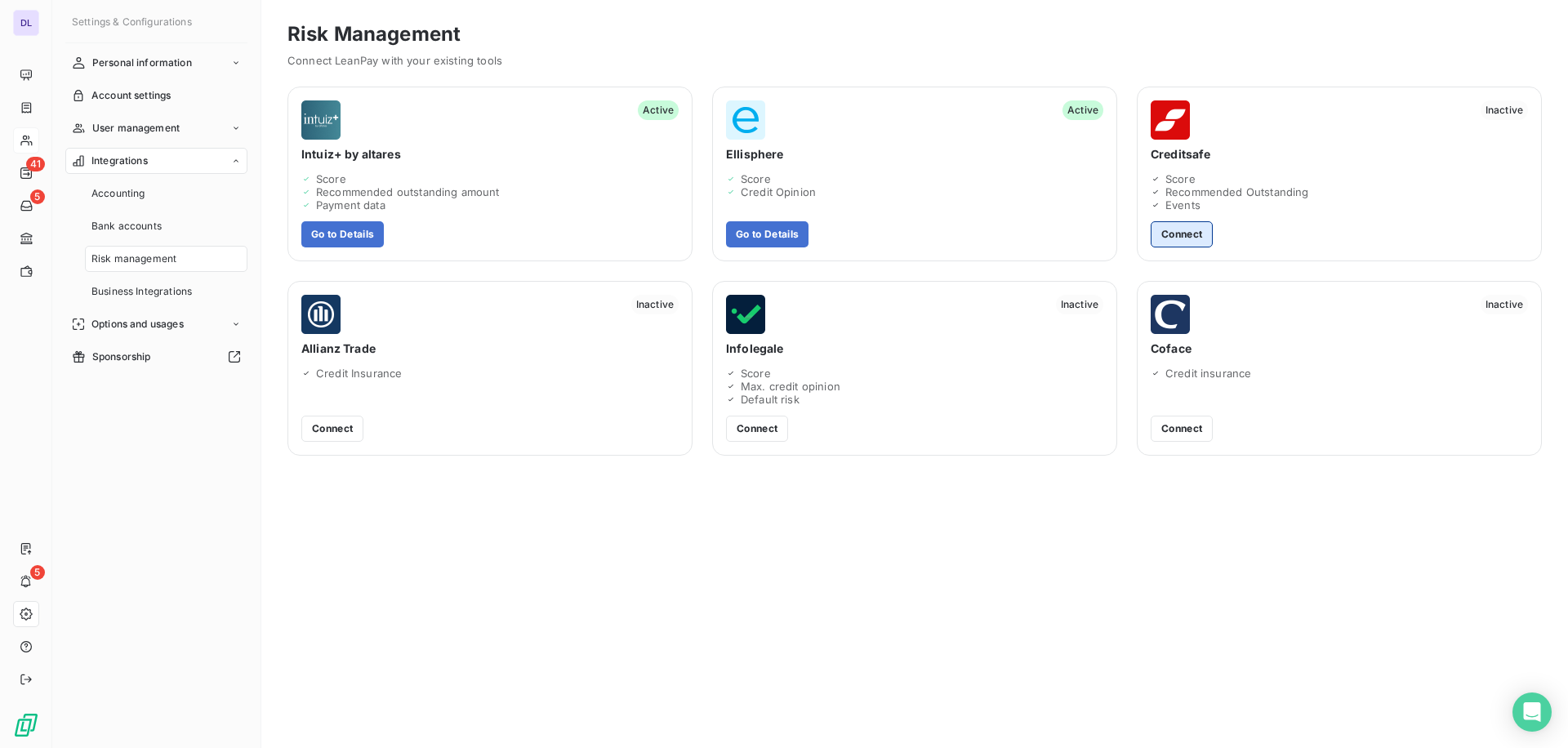
click at [1186, 232] on button "Connect" at bounding box center [1182, 234] width 62 height 26
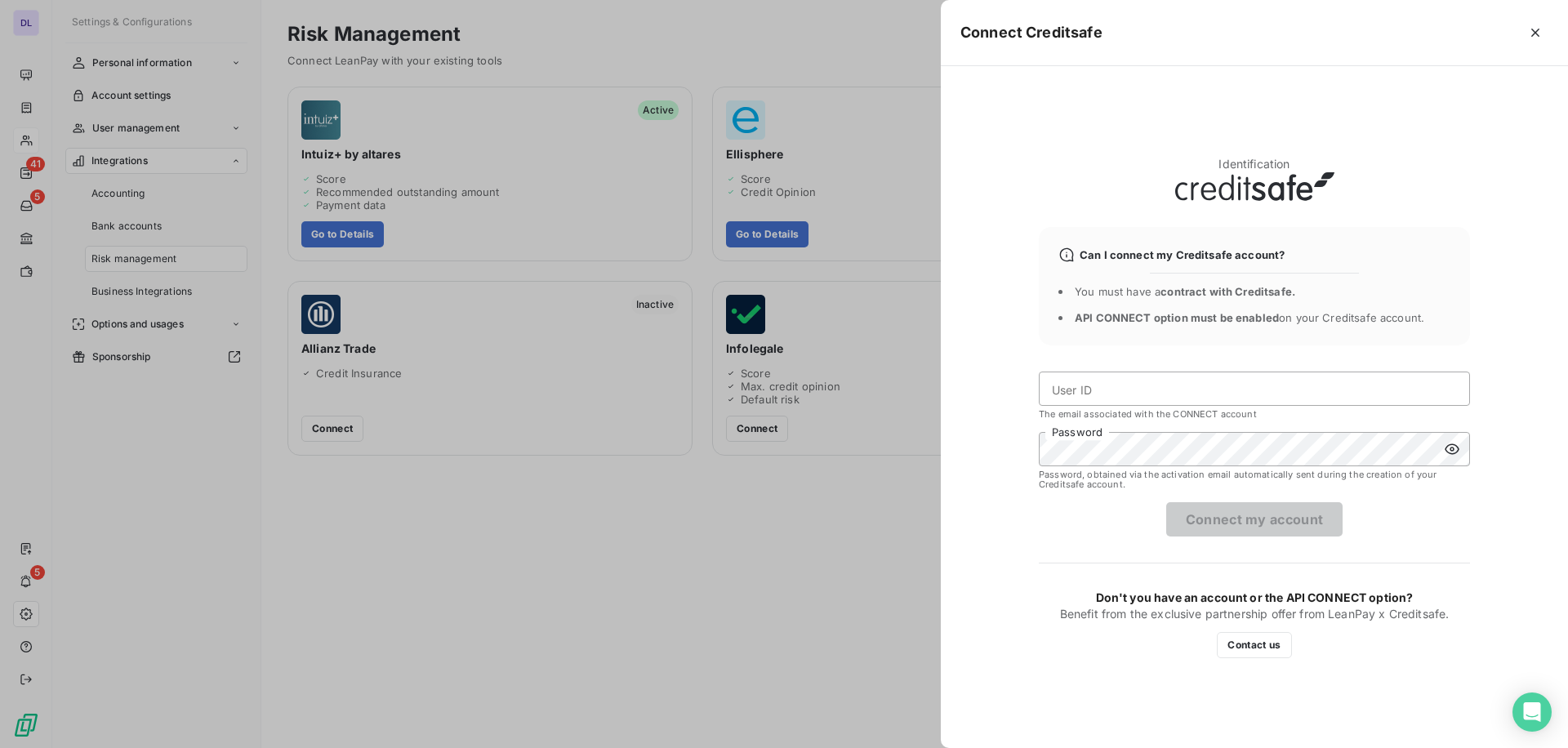
click at [737, 565] on div at bounding box center [784, 374] width 1568 height 748
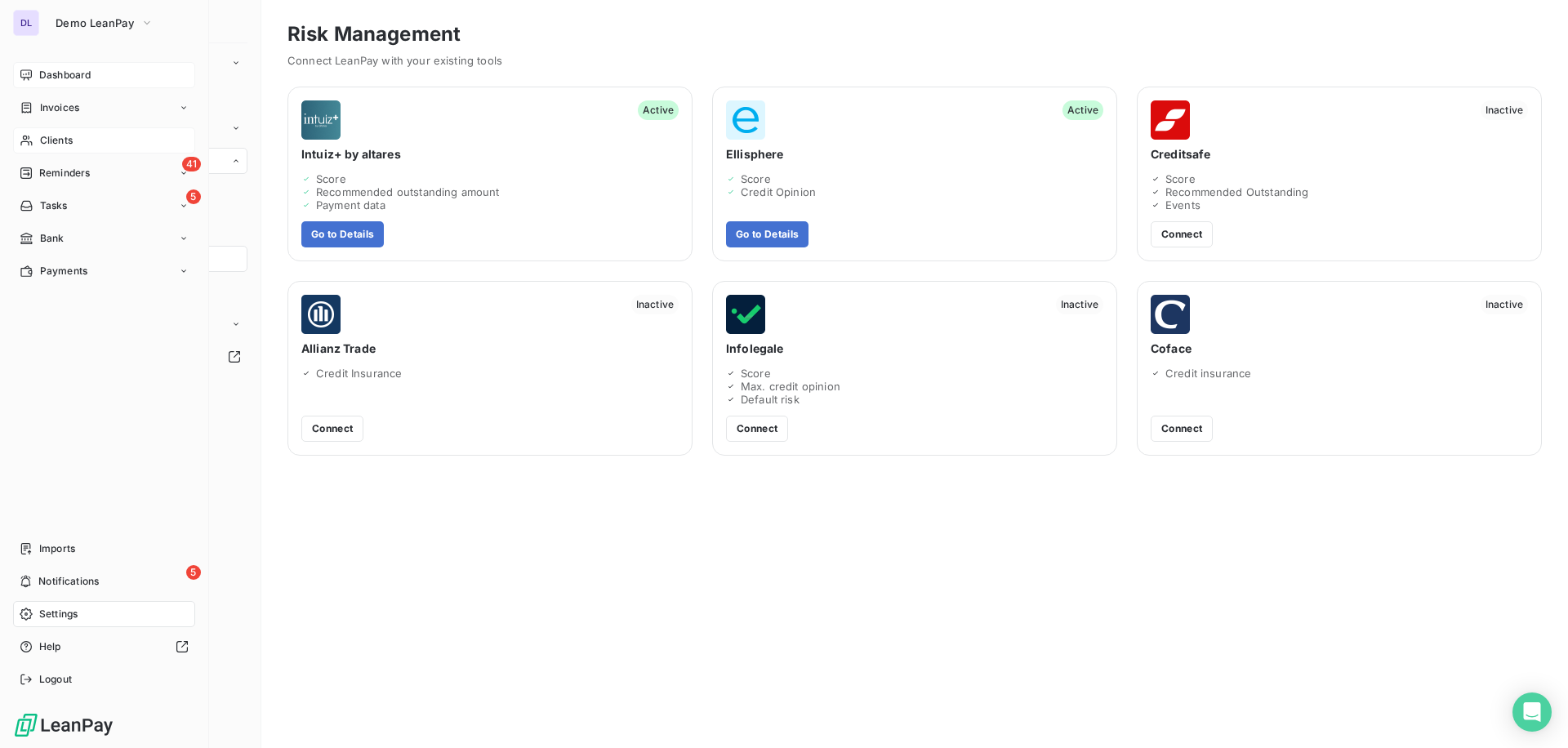
click at [41, 71] on span "Dashboard" at bounding box center [65, 75] width 51 height 14
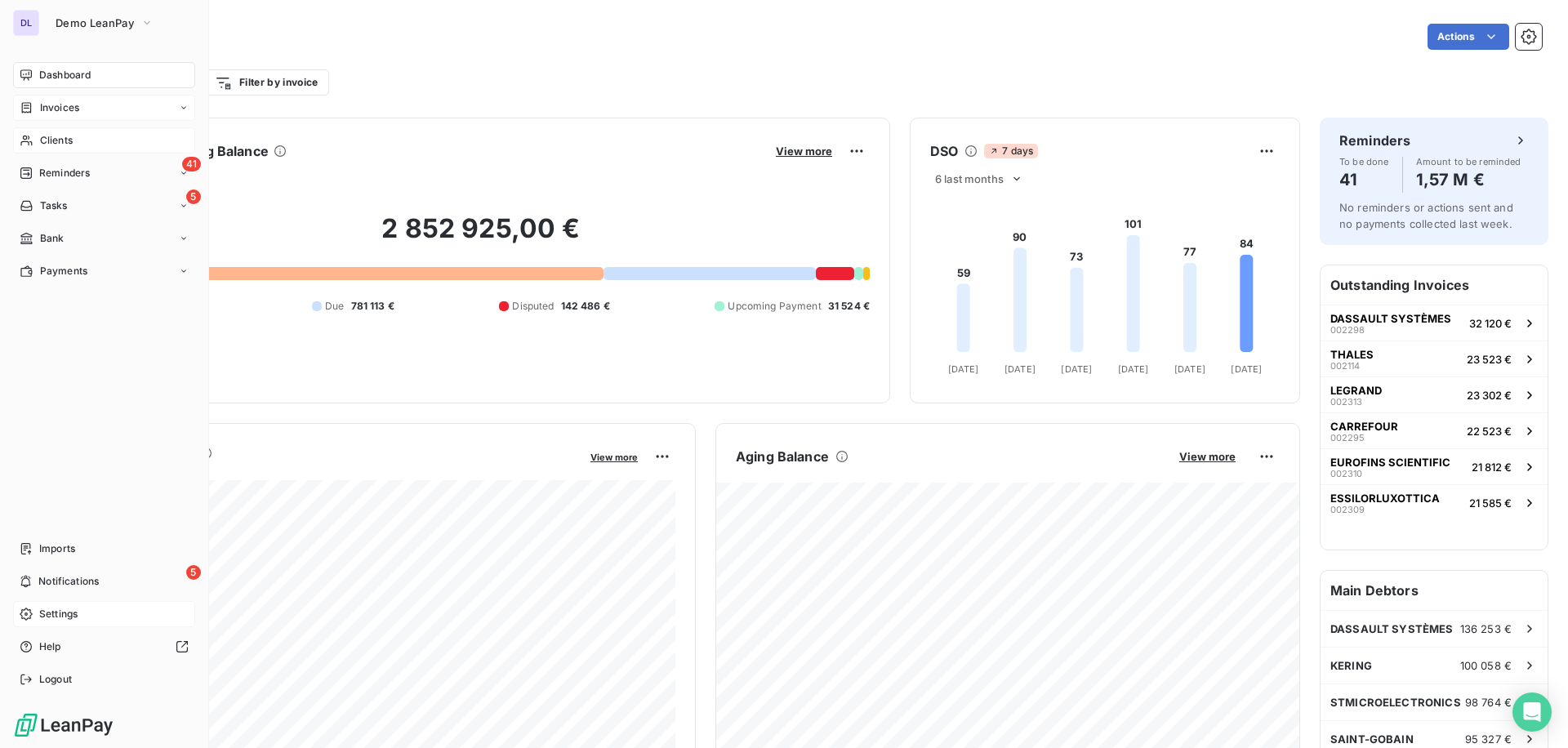
click at [49, 119] on div "Invoices" at bounding box center [104, 107] width 182 height 26
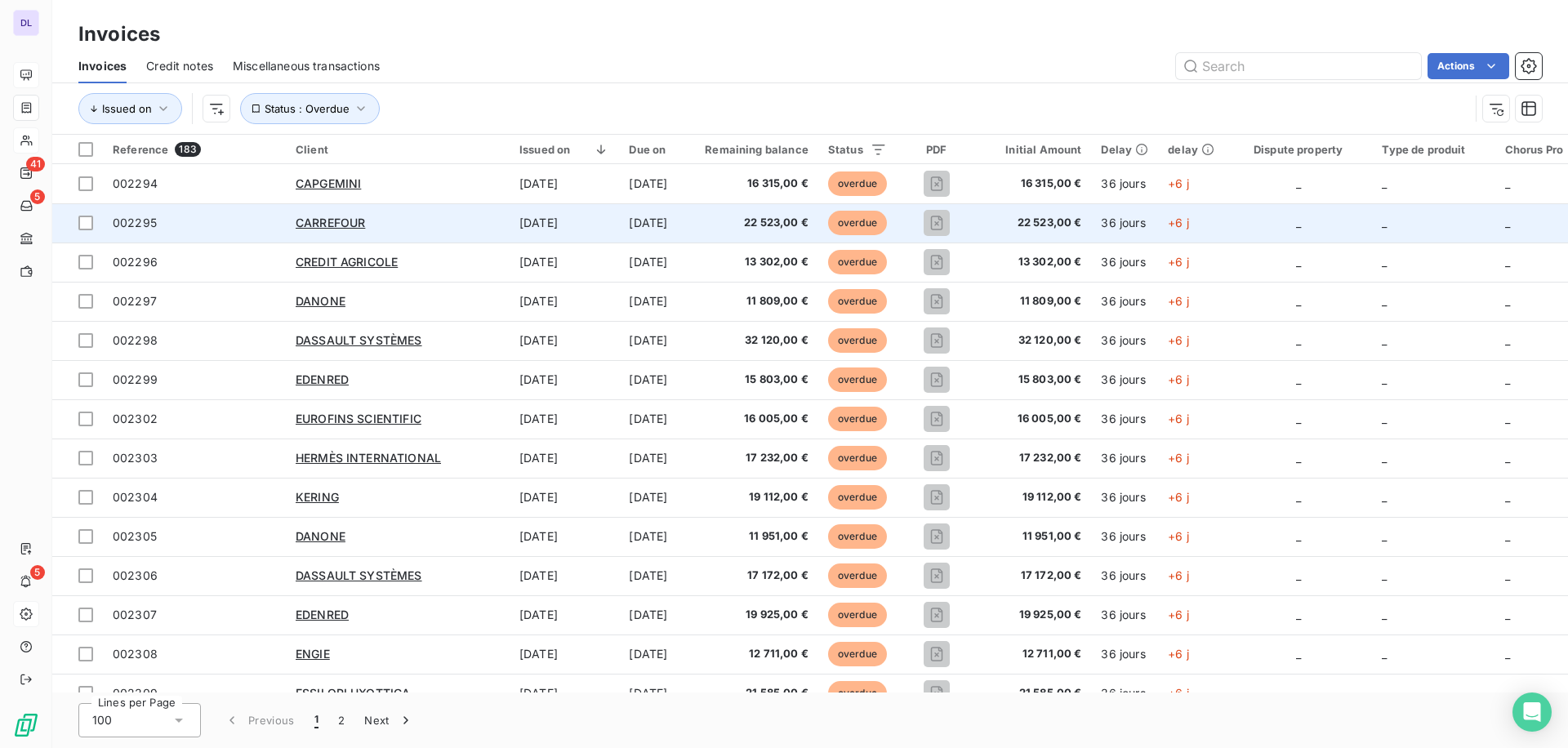
click at [554, 235] on td "[DATE]" at bounding box center [564, 223] width 109 height 39
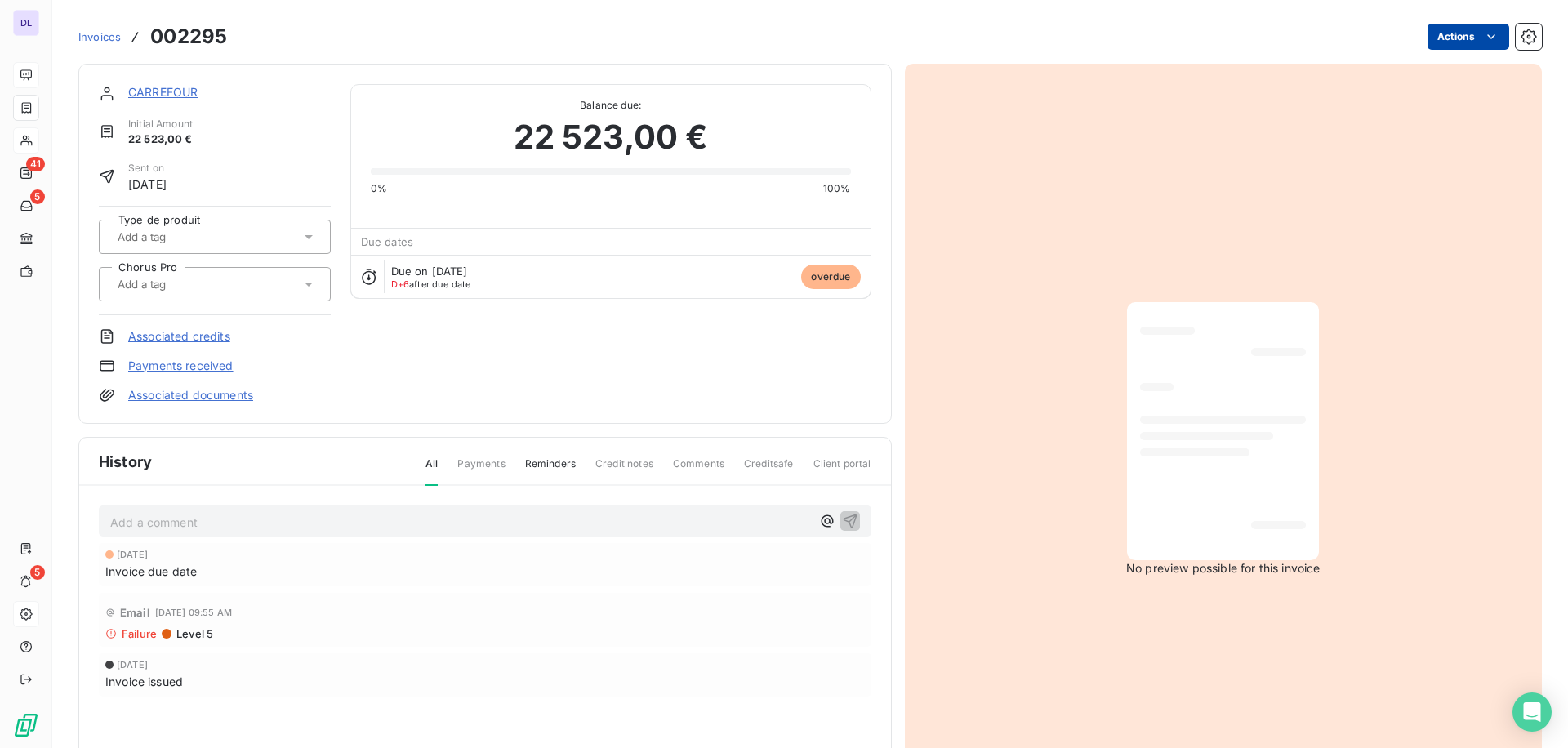
click at [1448, 47] on html "DL 41 5 5 Invoices [DRIVERS_LICENSE_NUMBER] Actions CARREFOUR Initial Amount 22…" at bounding box center [784, 374] width 1568 height 748
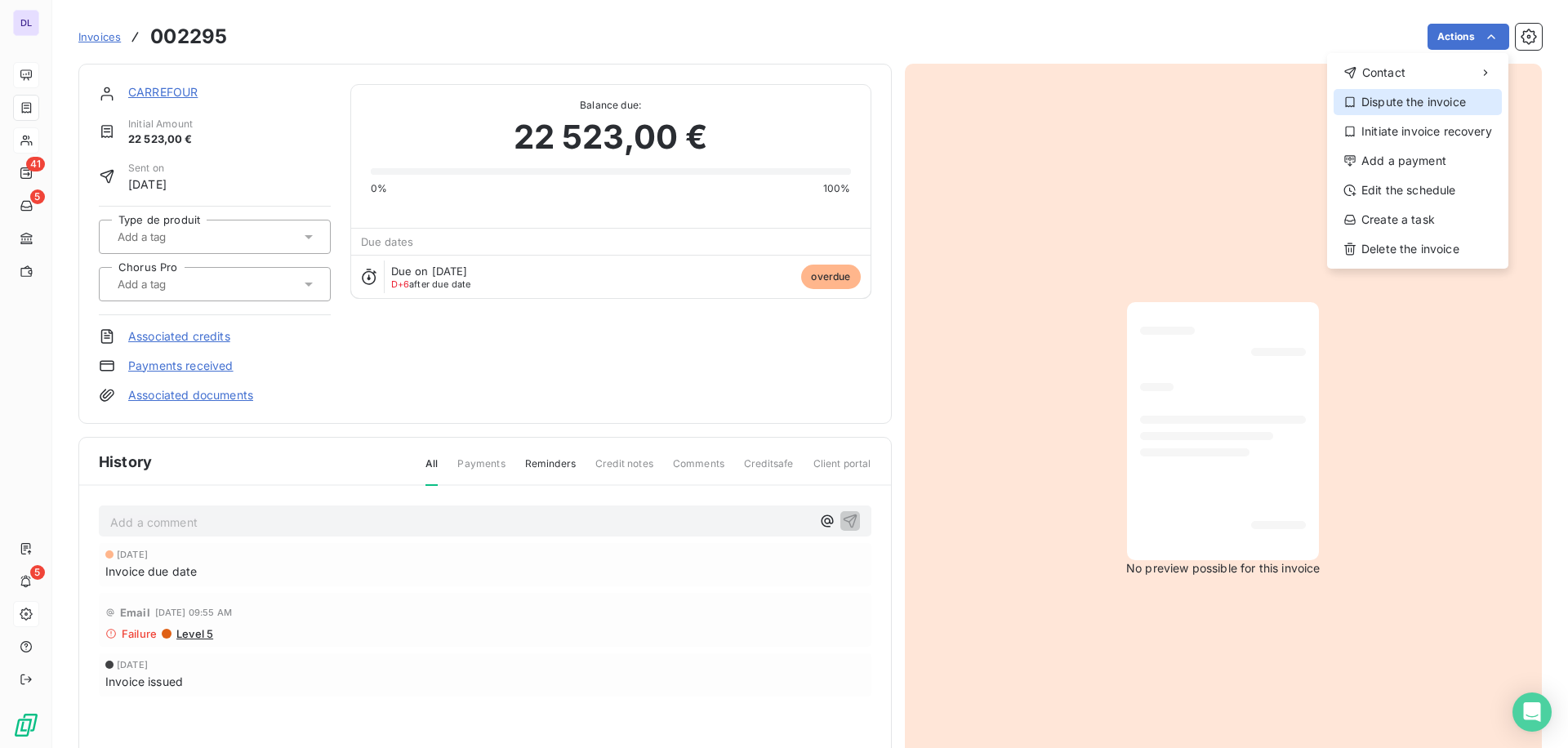
click at [1420, 109] on div "Dispute the invoice" at bounding box center [1418, 101] width 168 height 26
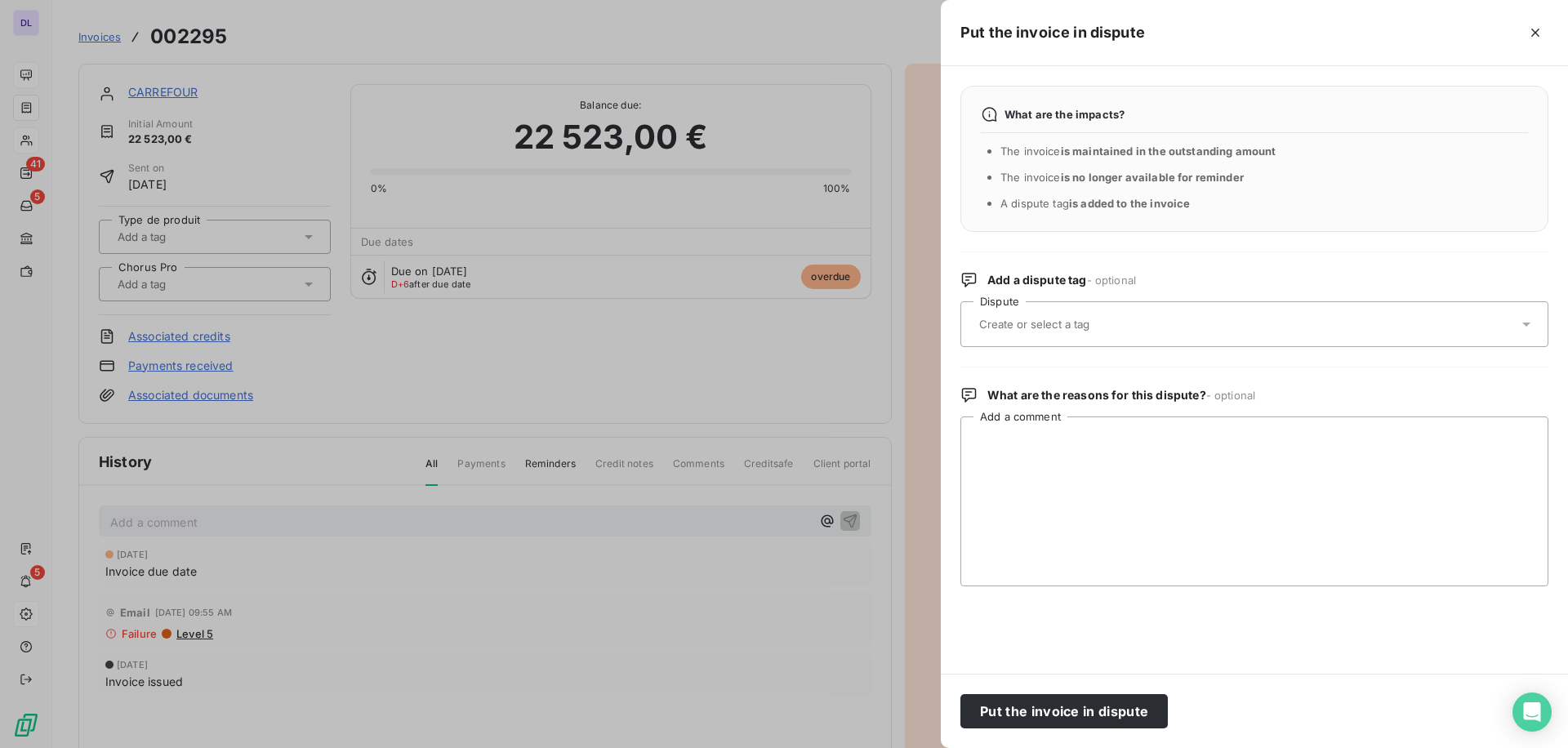
click at [1071, 332] on div at bounding box center [1246, 324] width 544 height 34
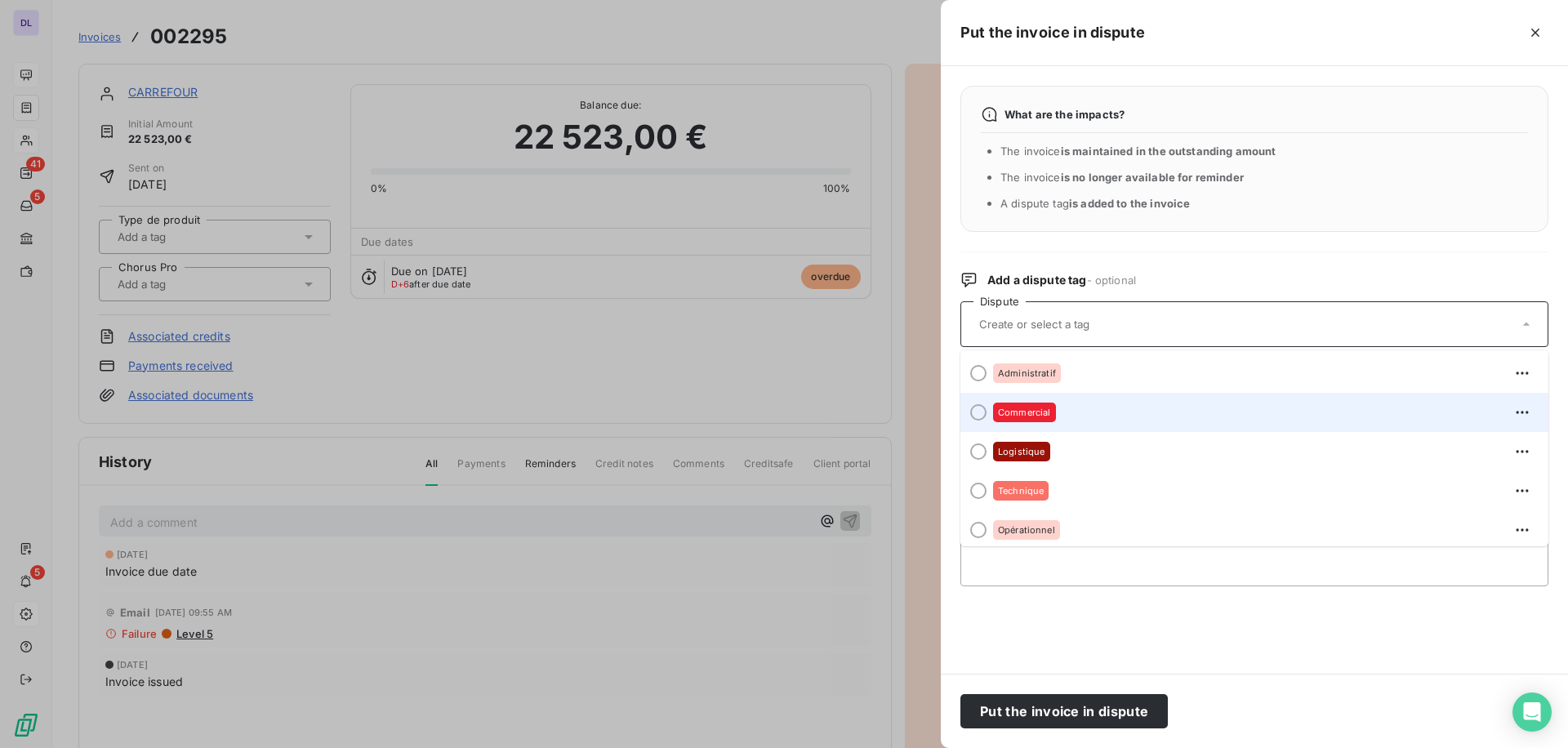
click at [1068, 411] on div "Commercial" at bounding box center [1264, 412] width 542 height 26
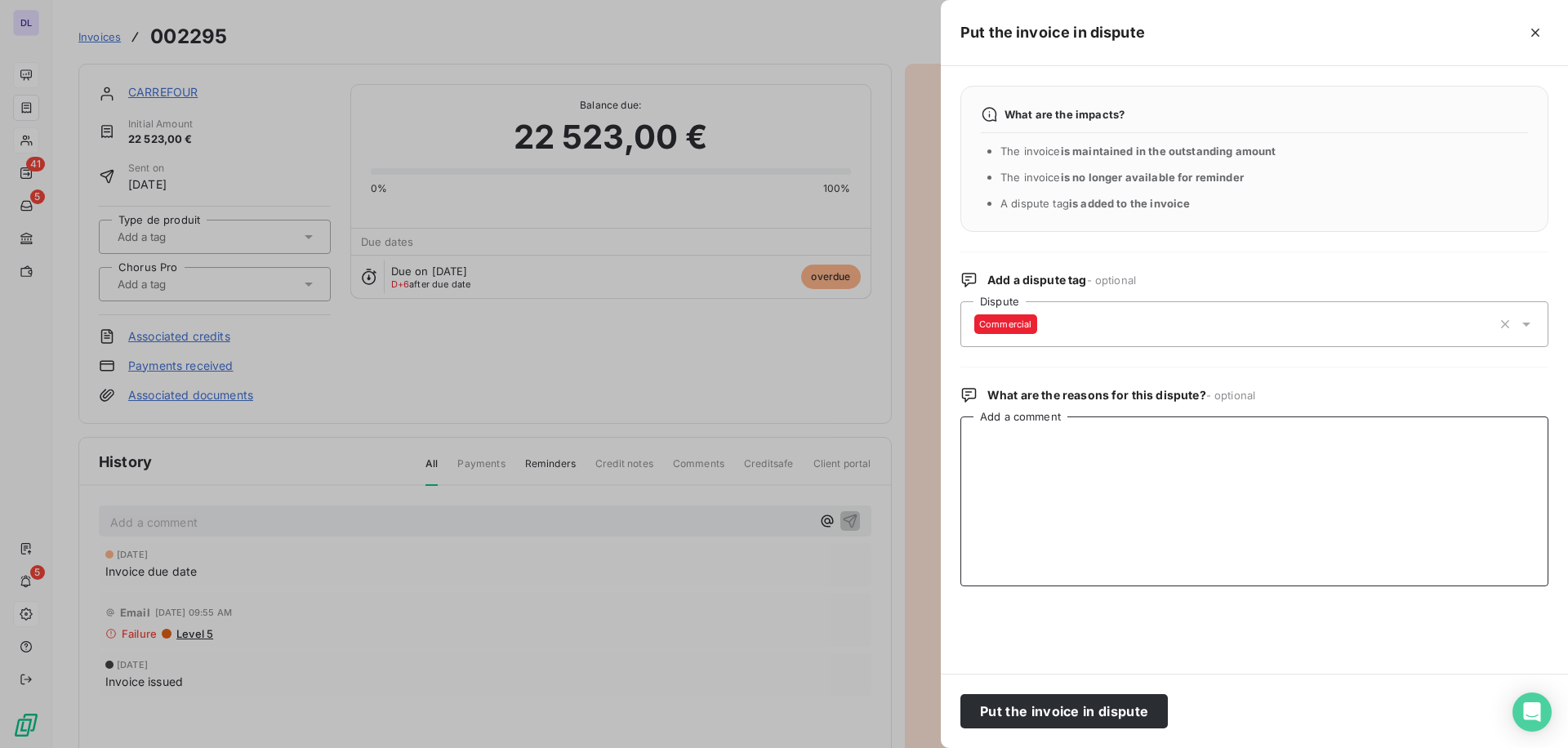
click at [1032, 474] on textarea "Add a comment" at bounding box center [1254, 502] width 588 height 170
click at [1028, 718] on button "Put the invoice in dispute" at bounding box center [1064, 711] width 208 height 34
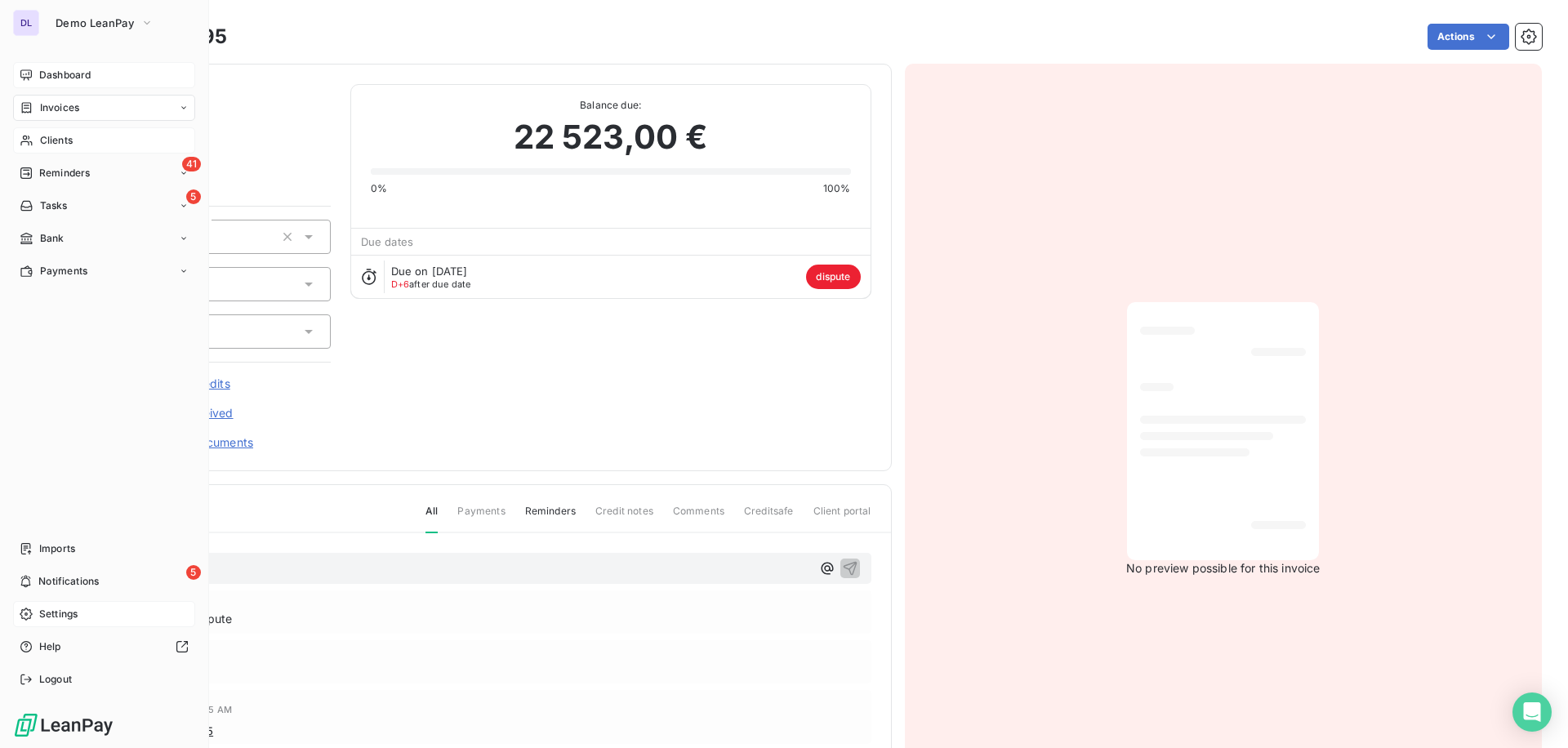
click at [69, 77] on span "Dashboard" at bounding box center [65, 75] width 51 height 14
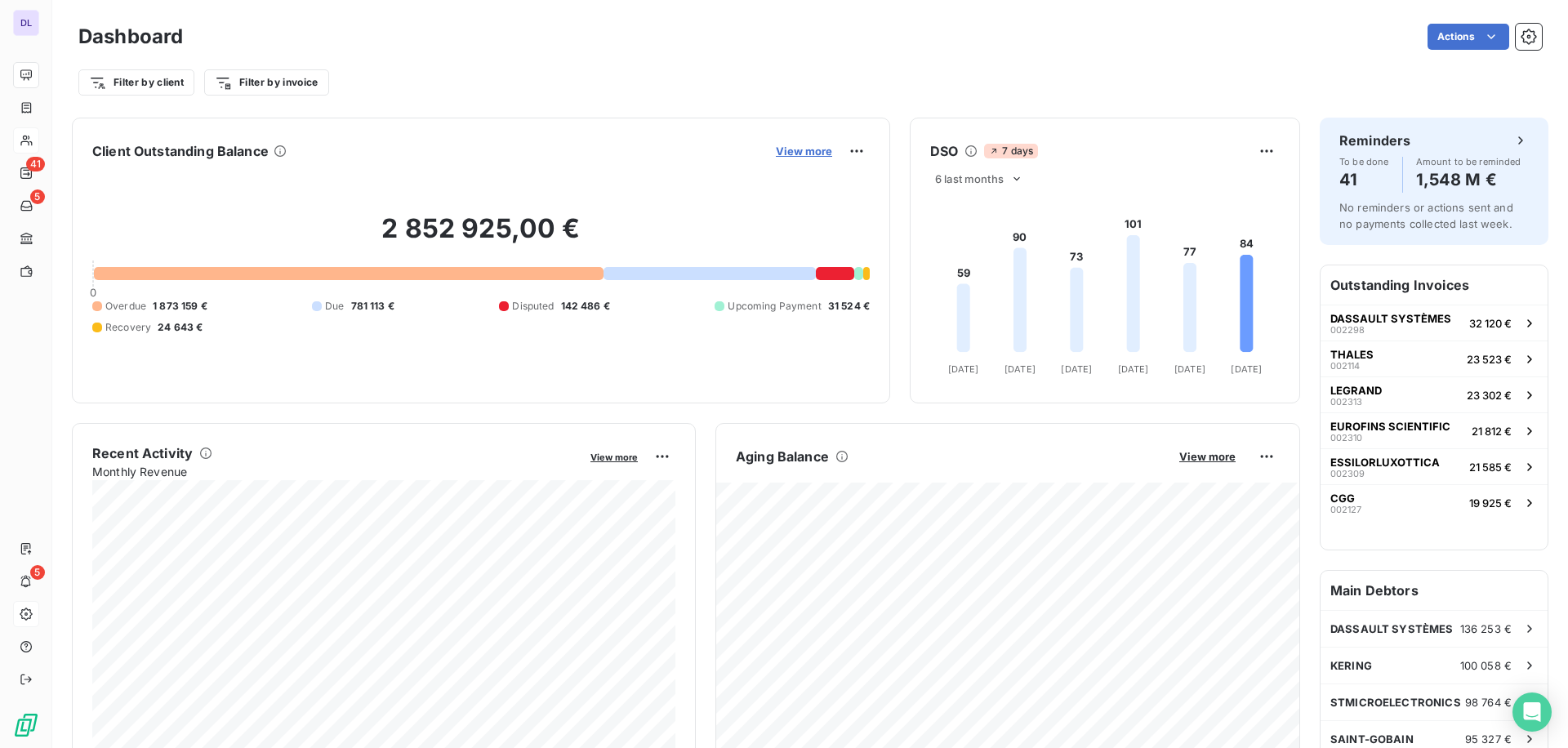
click at [804, 154] on span "View more" at bounding box center [804, 150] width 56 height 13
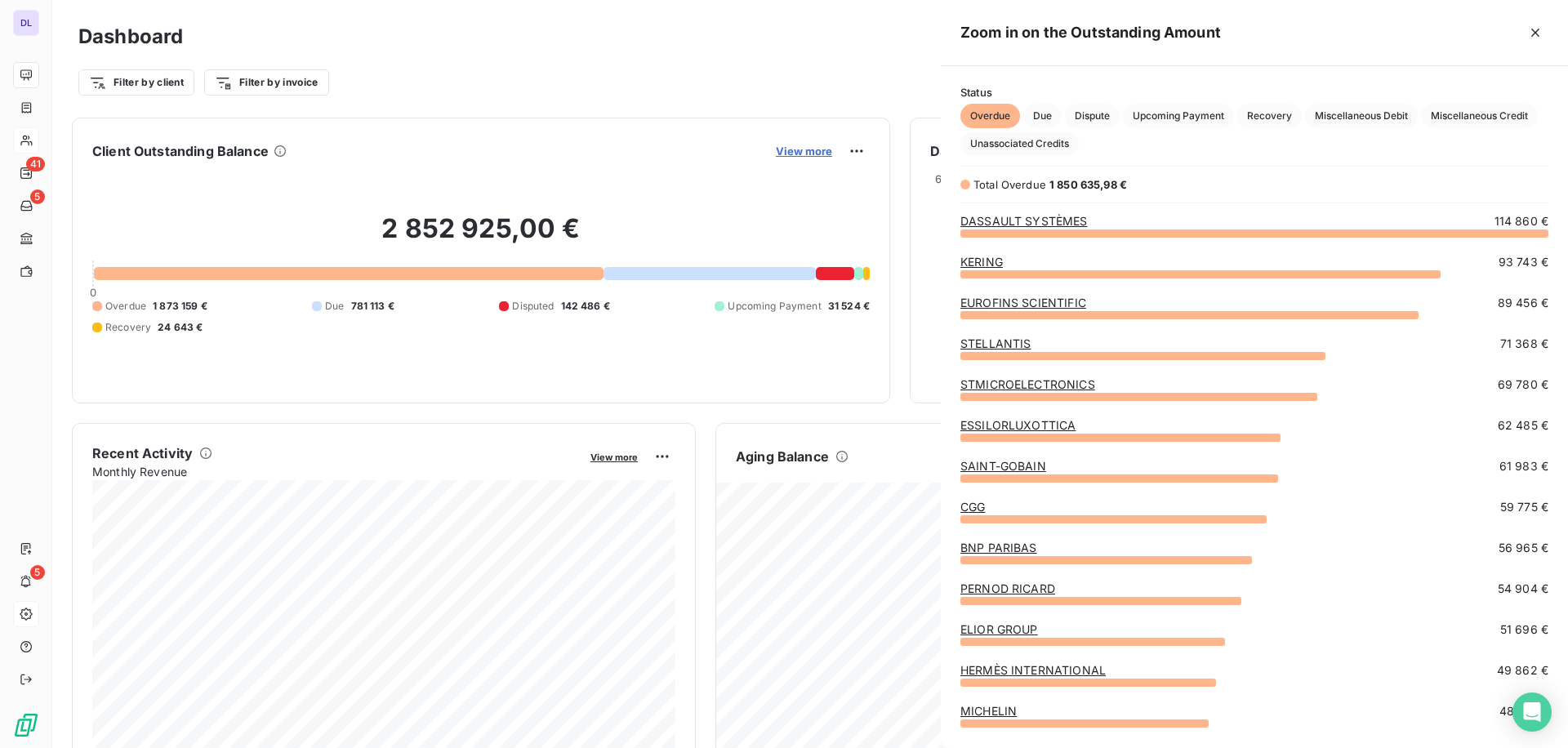
scroll to position [515, 627]
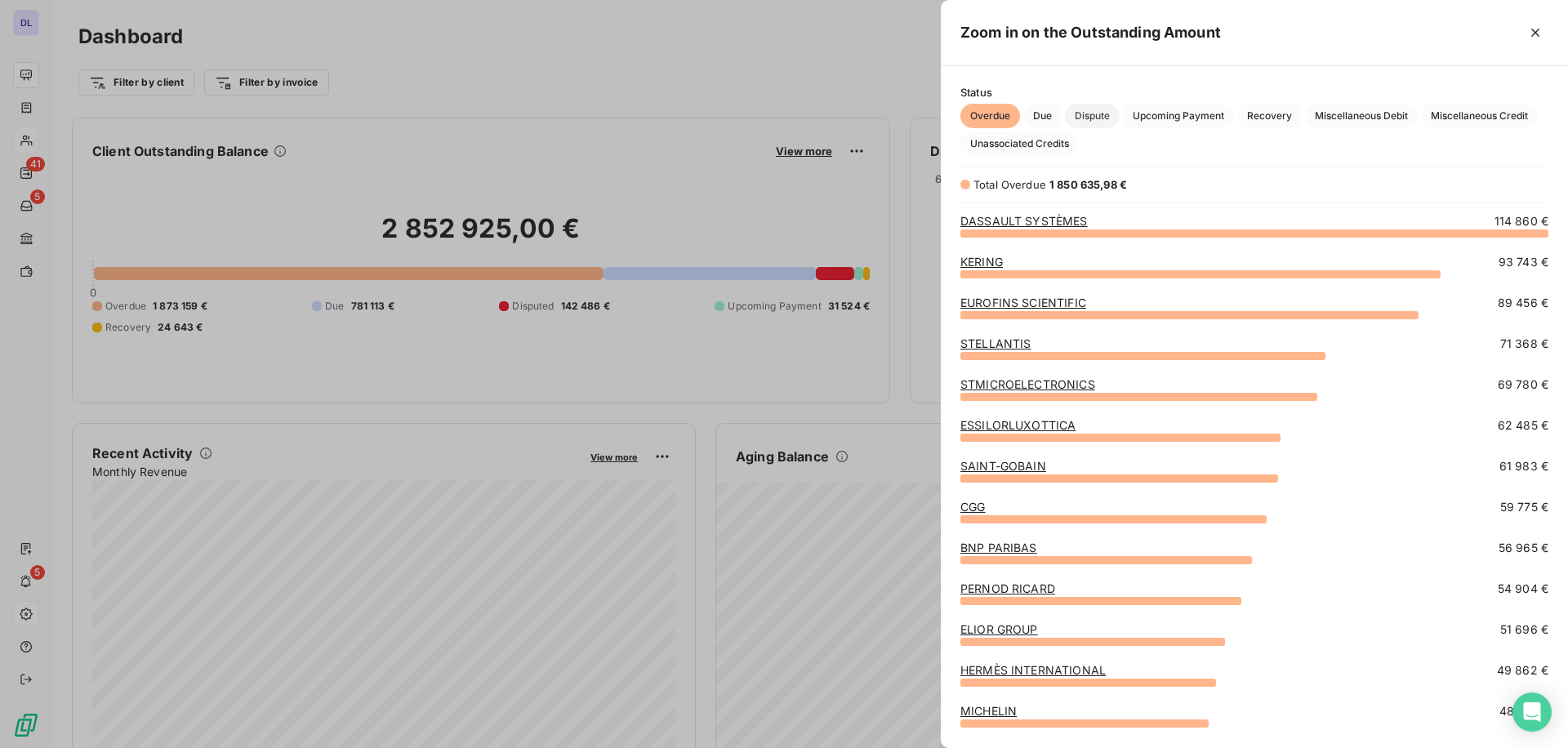
click at [1095, 121] on span "Dispute" at bounding box center [1092, 116] width 55 height 24
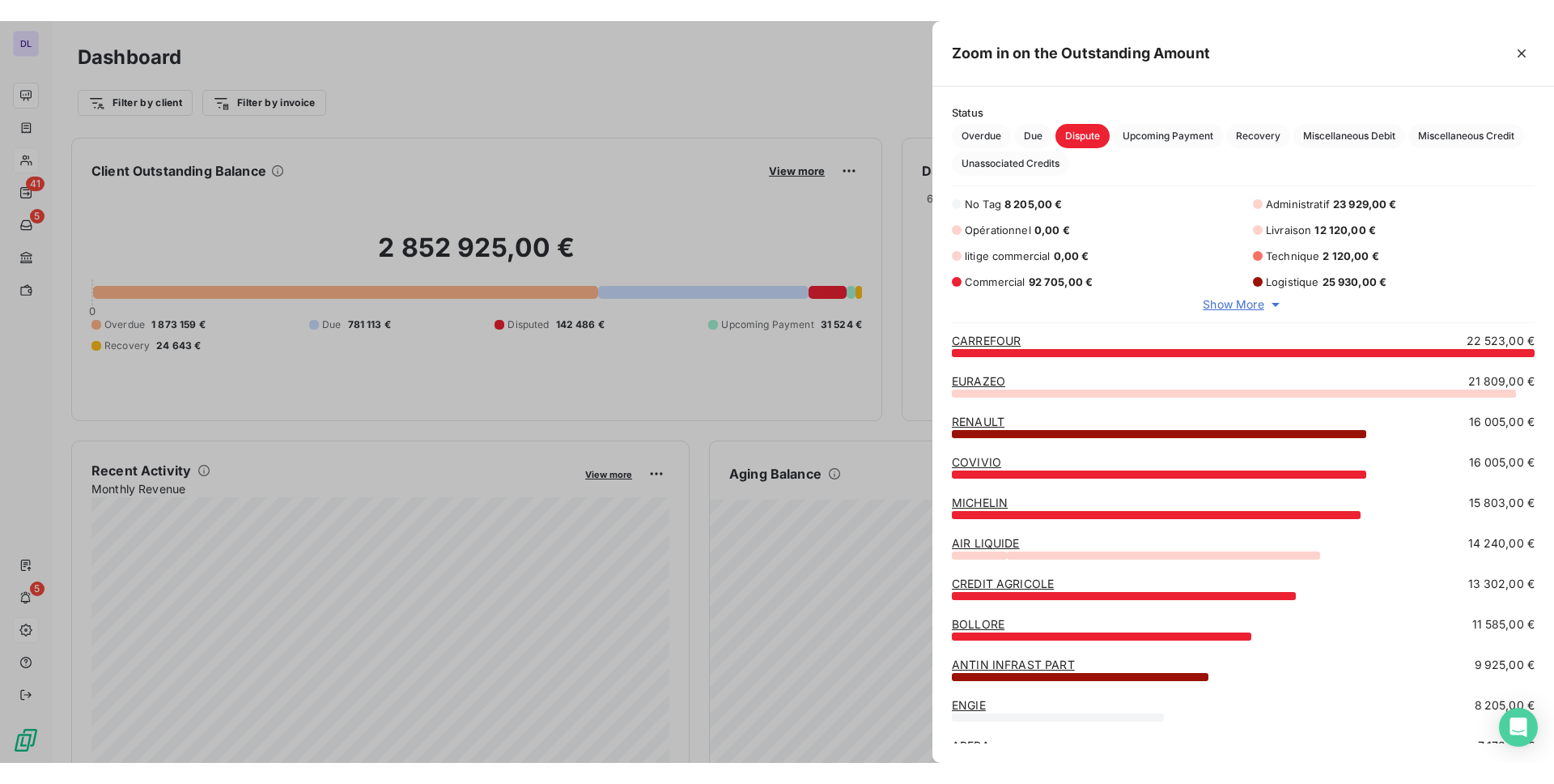
scroll to position [410, 622]
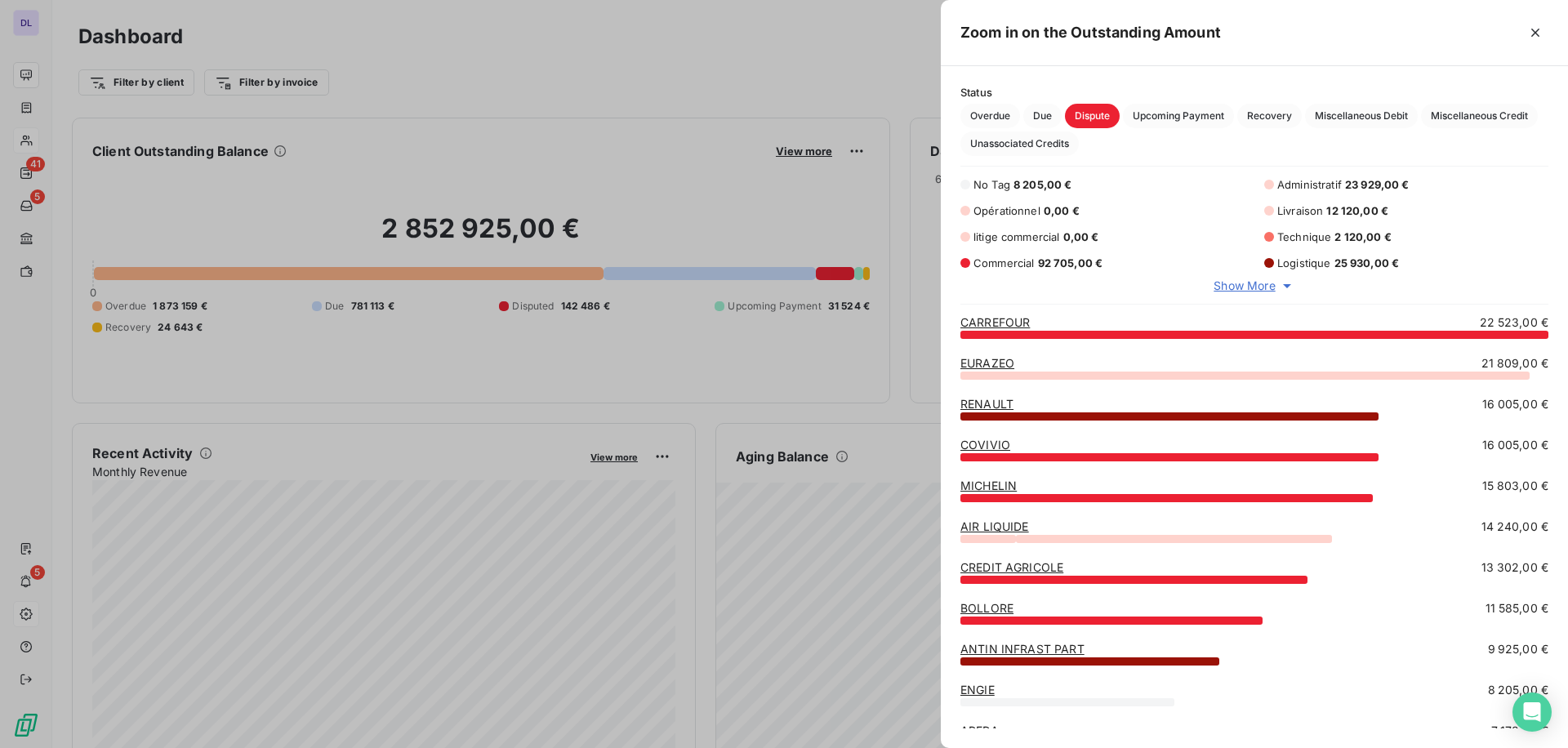
click at [815, 296] on div at bounding box center [784, 374] width 1568 height 748
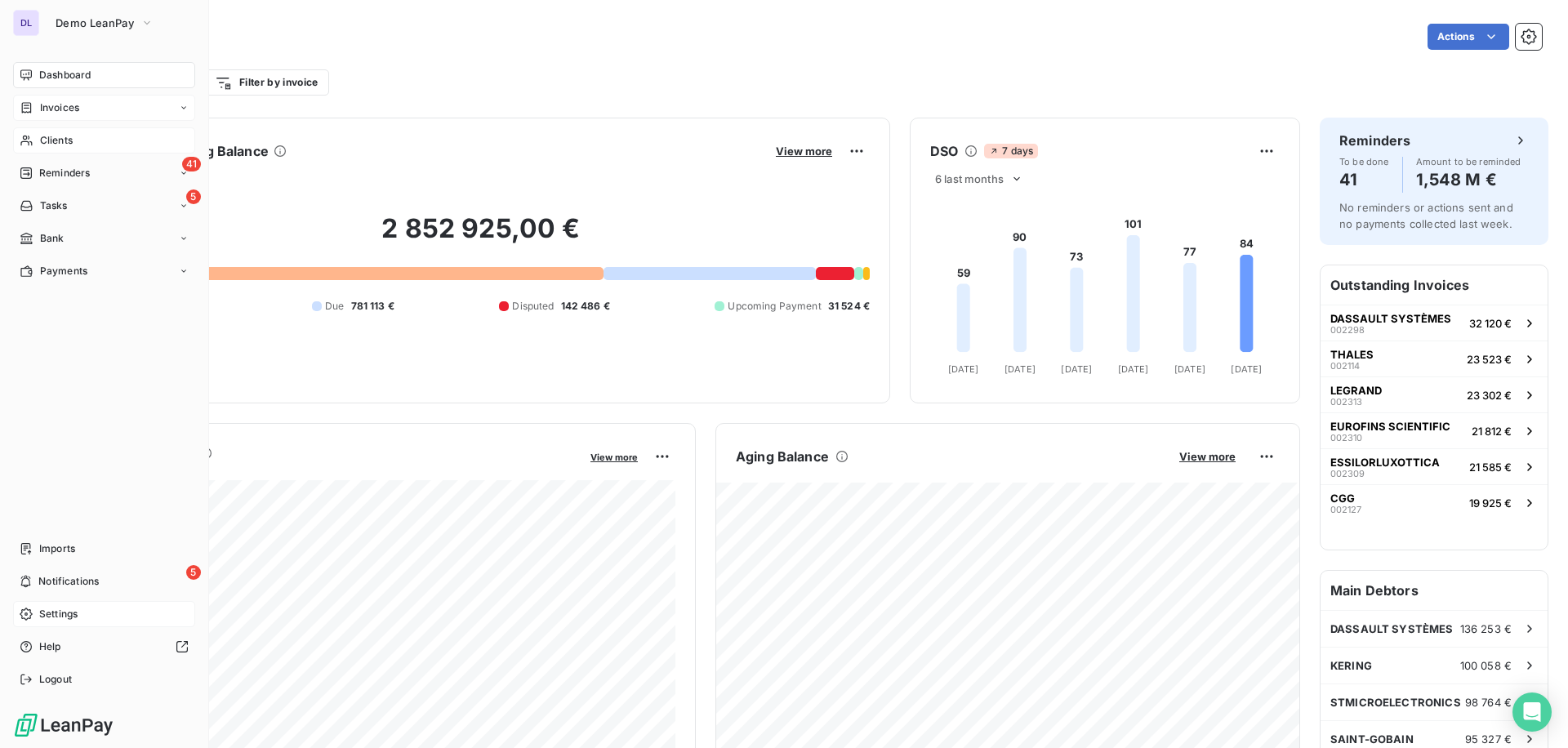
click at [93, 114] on div "Invoices" at bounding box center [104, 107] width 182 height 26
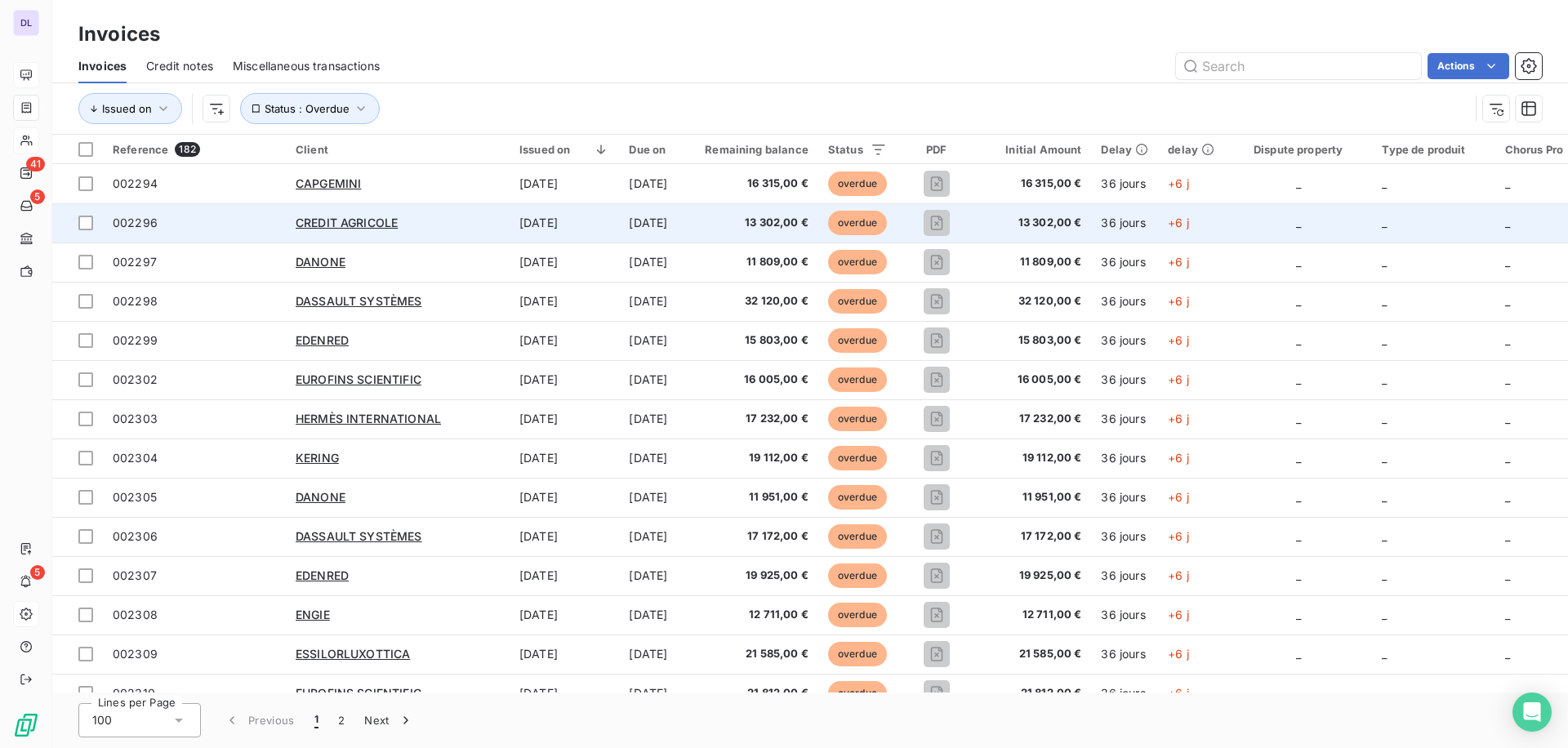
click at [819, 229] on td "overdue" at bounding box center [858, 223] width 79 height 39
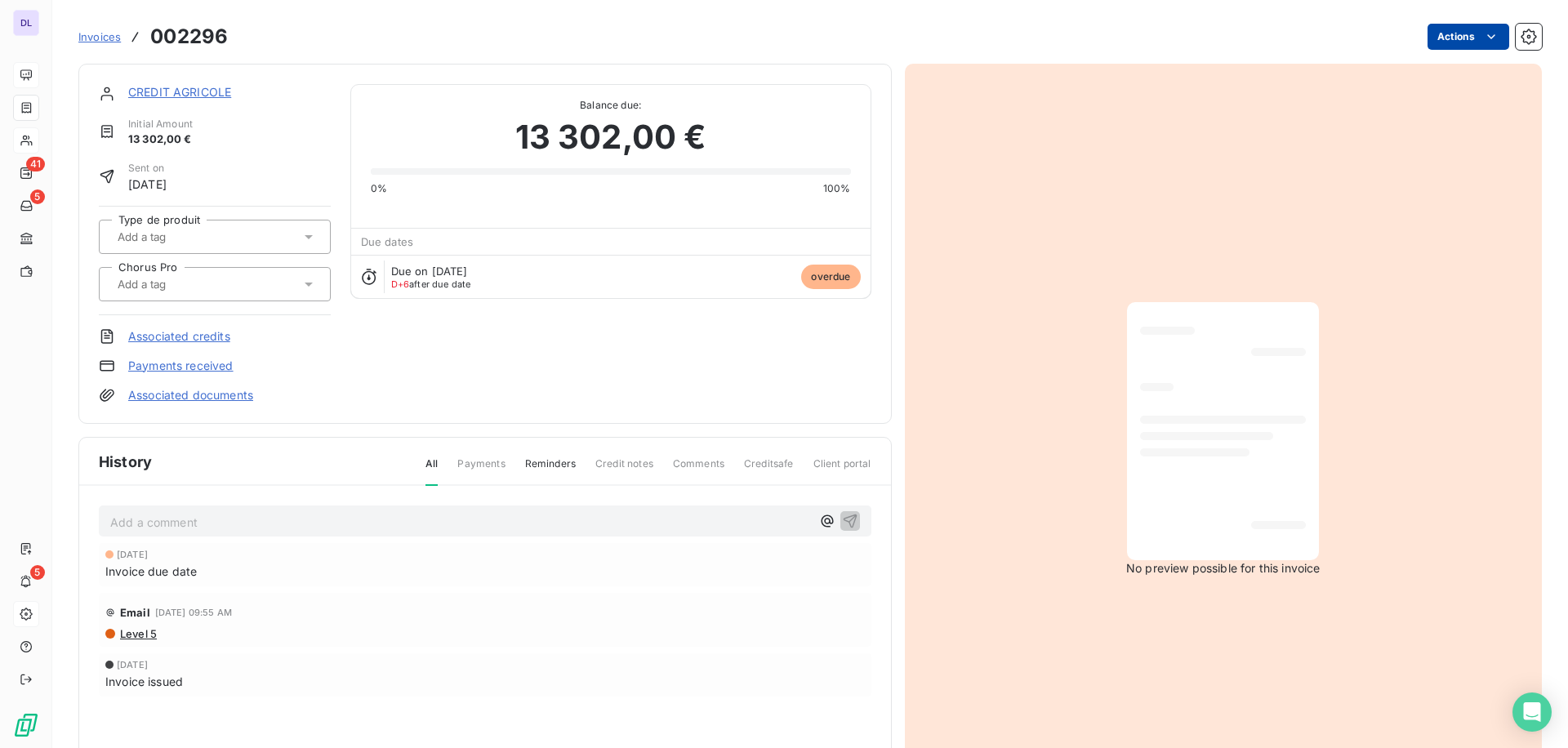
click at [1466, 28] on html "DL 41 5 5 Invoices [DRIVERS_LICENSE_NUMBER] Actions CREDIT AGRICOLE Initial Amo…" at bounding box center [784, 374] width 1568 height 748
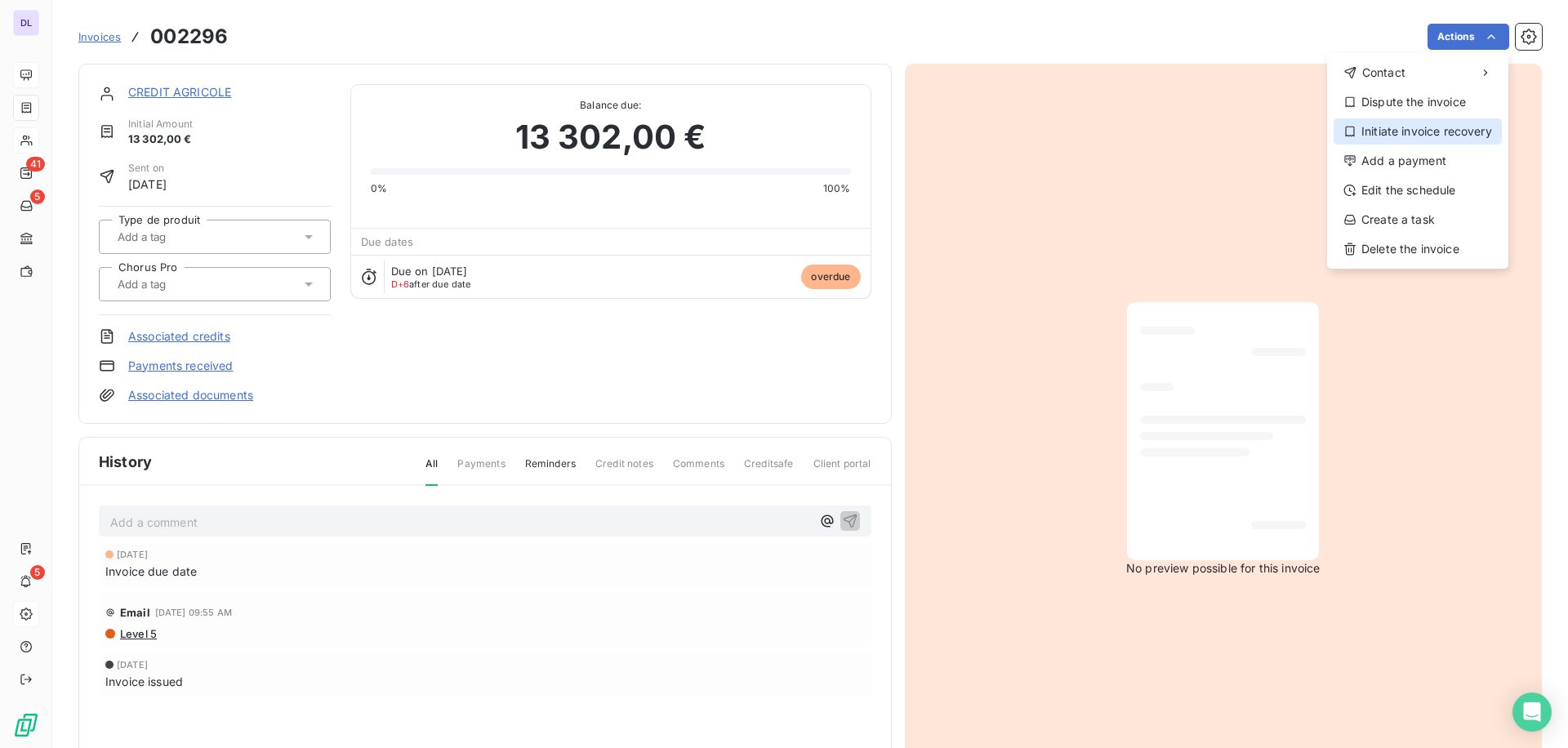
click at [1448, 138] on div "Initiate invoice recovery" at bounding box center [1418, 131] width 168 height 26
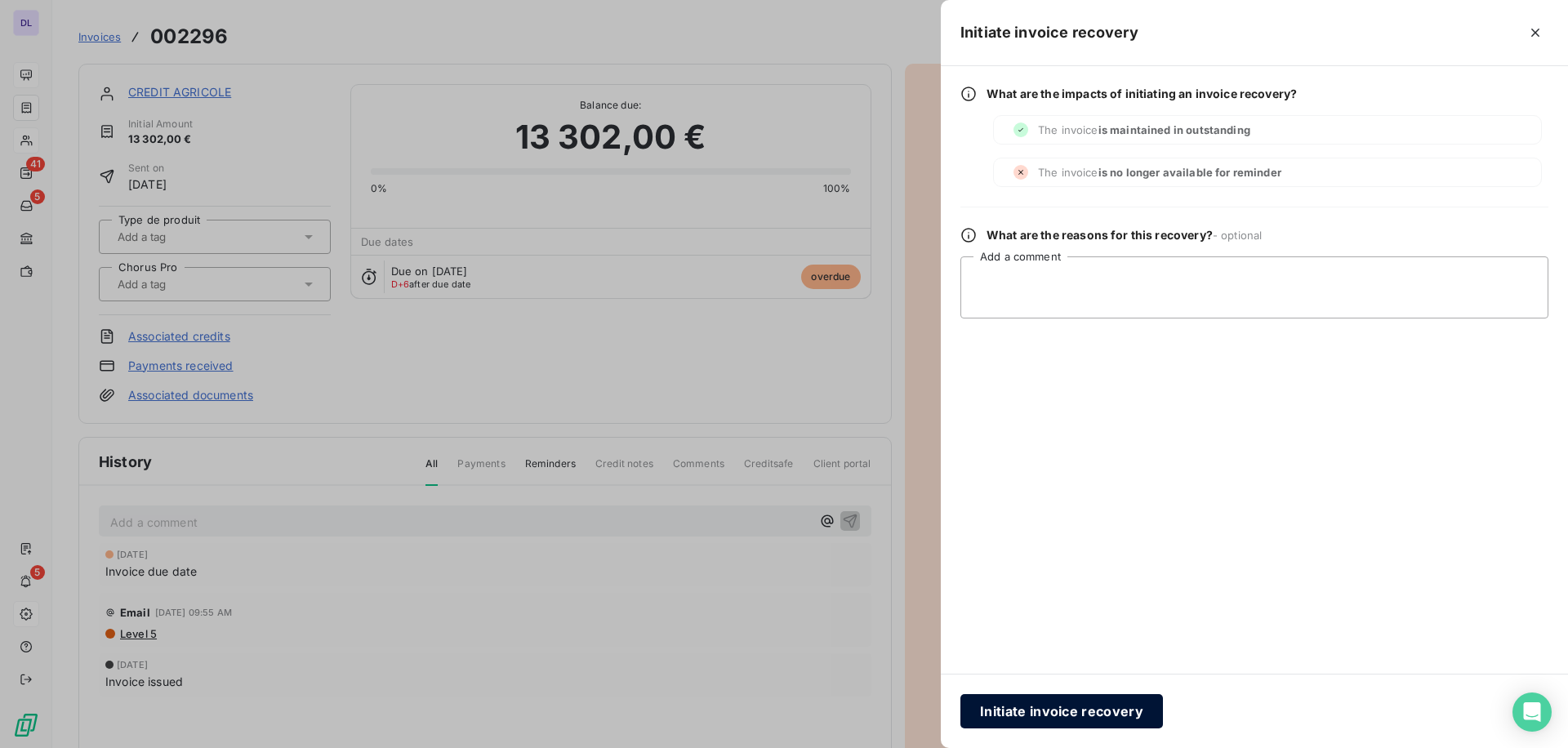
click at [1041, 712] on button "Initiate invoice recovery" at bounding box center [1062, 711] width 202 height 34
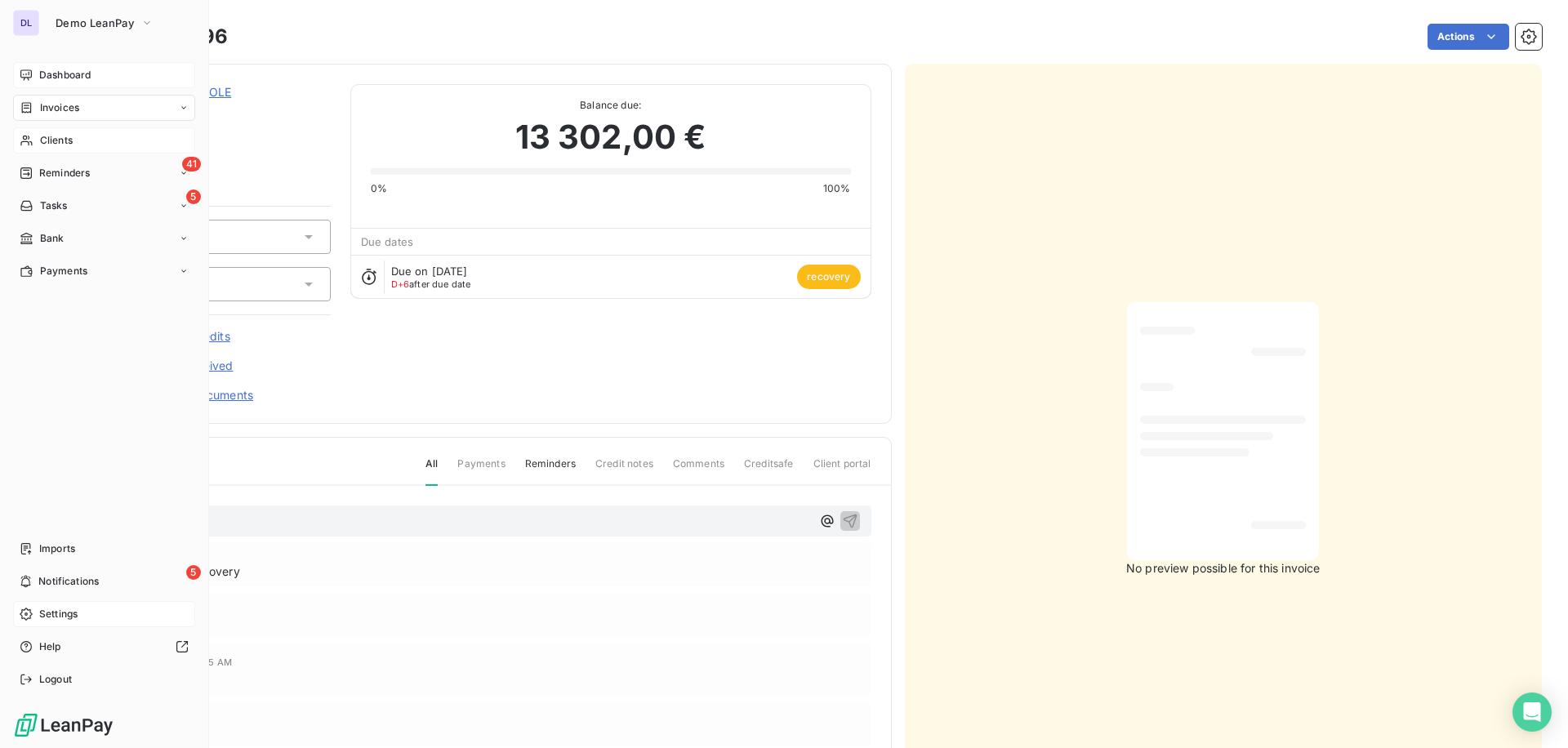
click at [34, 140] on div "Clients" at bounding box center [104, 140] width 182 height 26
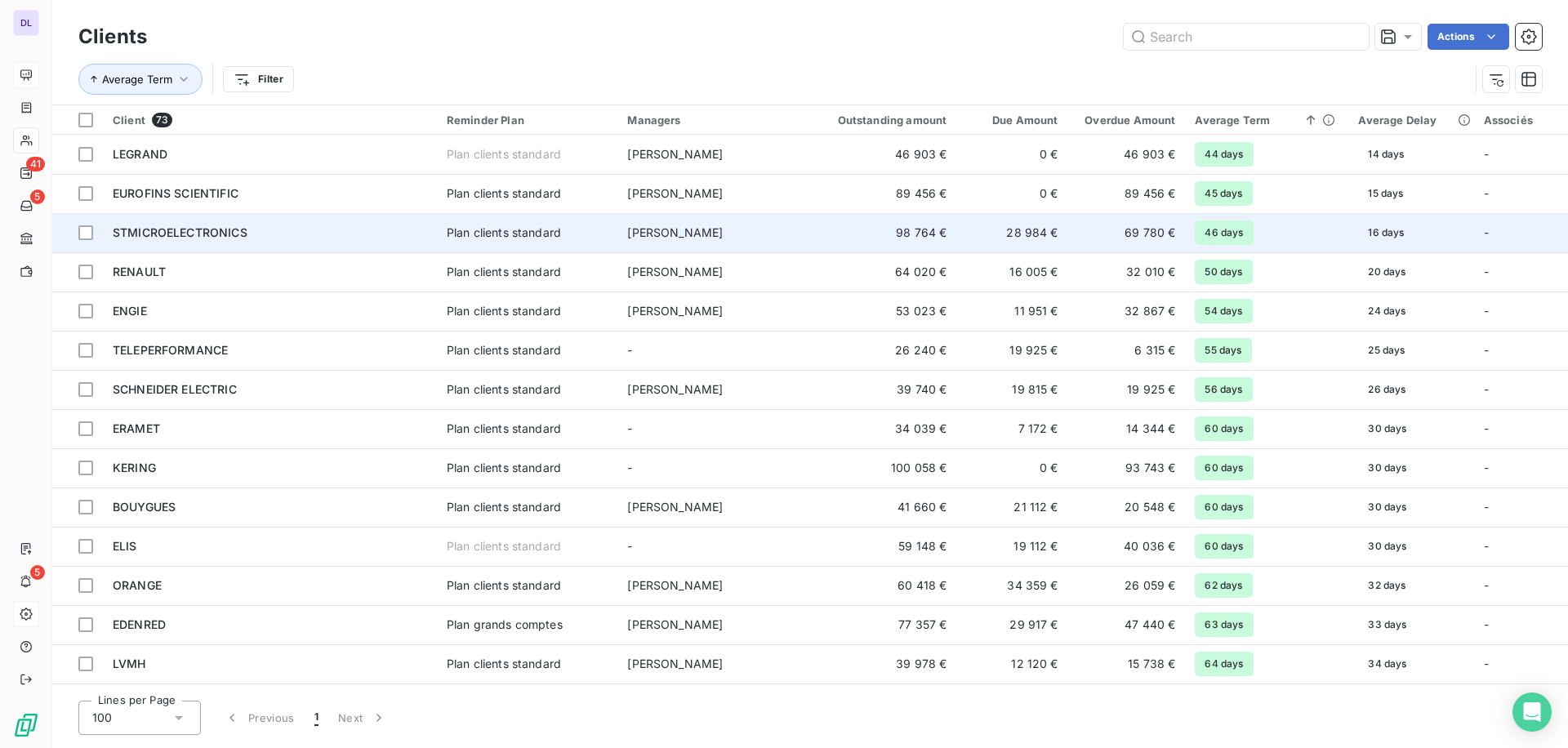
click at [604, 245] on td "Plan clients standard" at bounding box center [527, 233] width 180 height 39
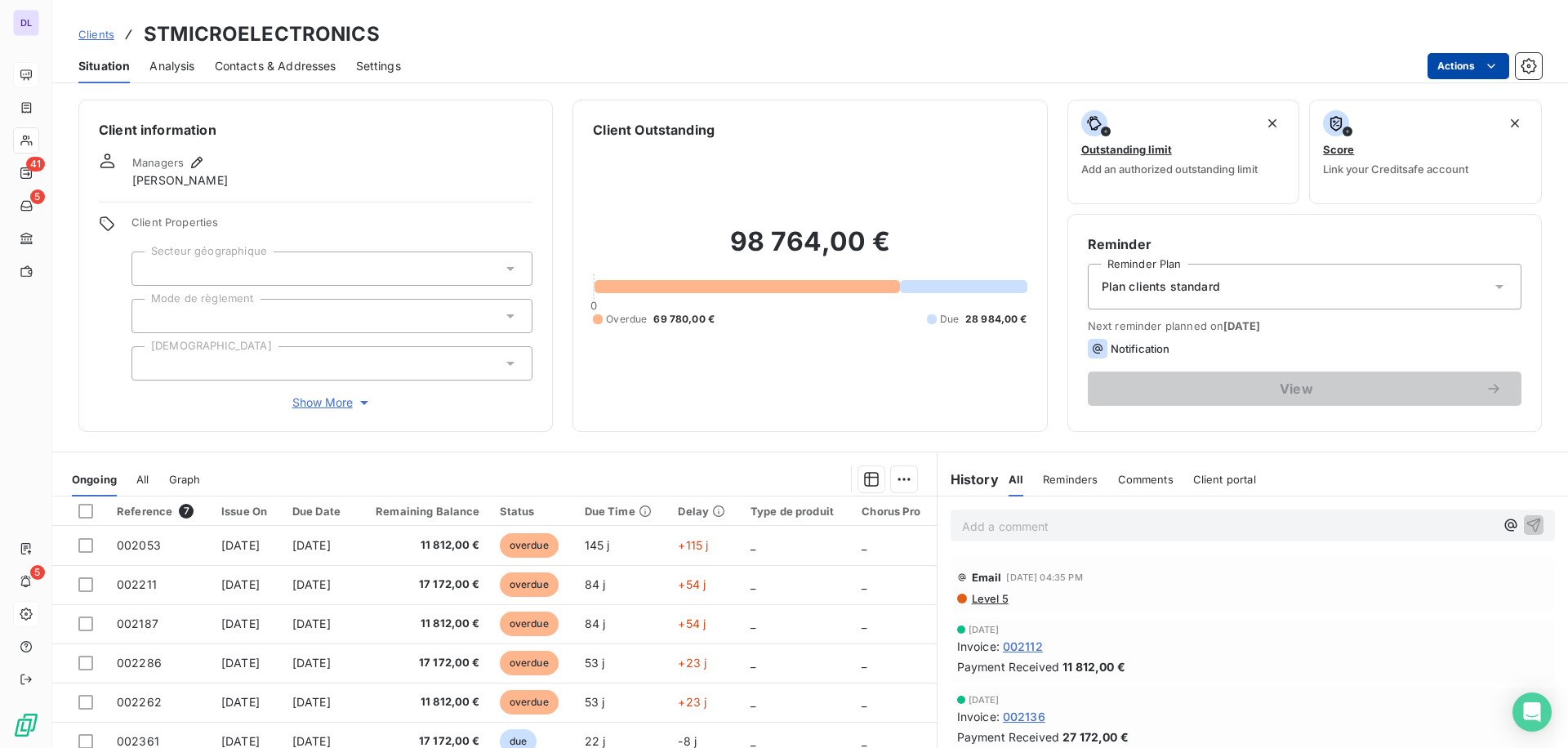
click at [1439, 73] on html "DL 41 5 5 Clients STMICROELECTRONICS Situation Analysis Contacts & Addresses Se…" at bounding box center [784, 374] width 1568 height 748
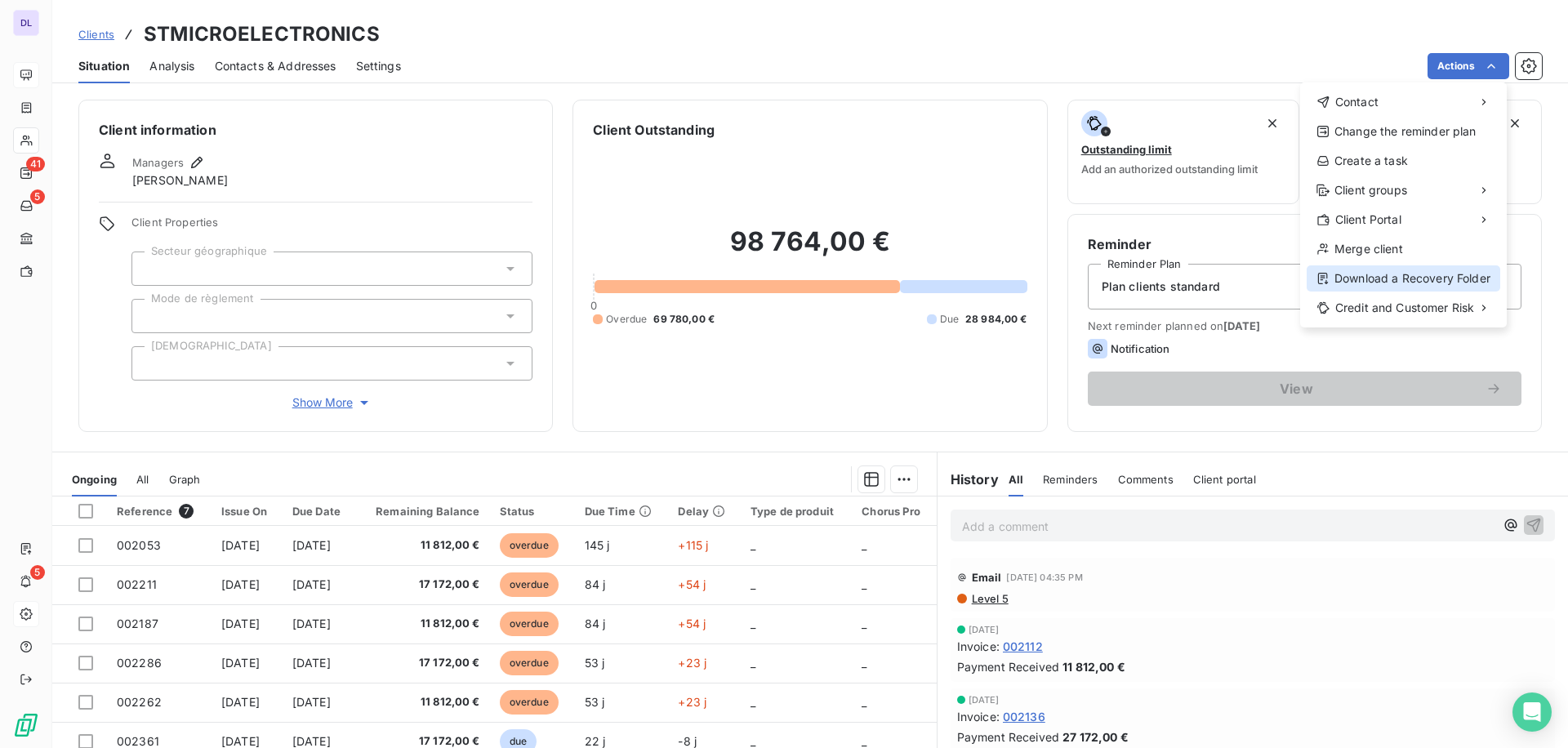
click at [1422, 282] on div "Download a Recovery Folder" at bounding box center [1404, 278] width 194 height 26
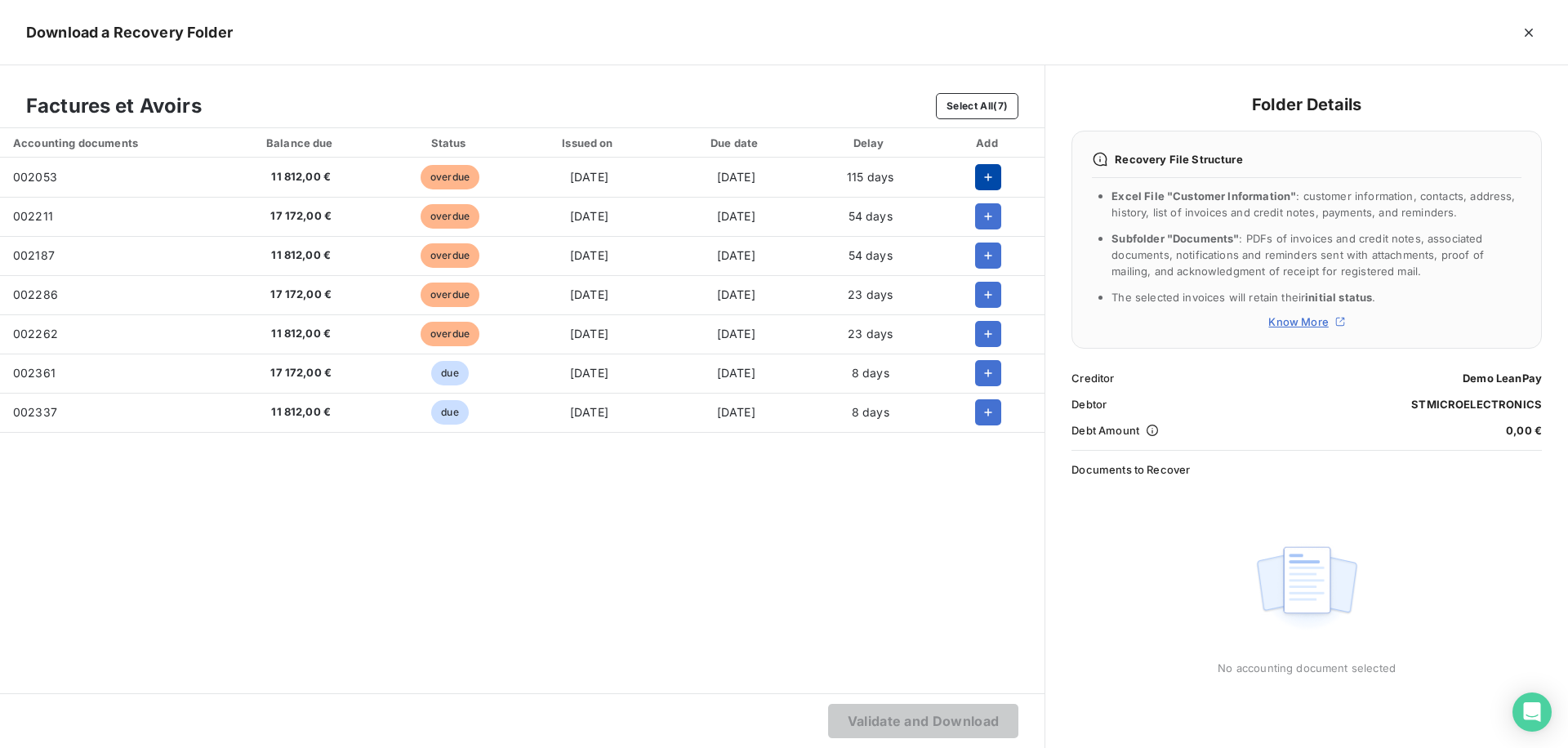
click at [986, 187] on button "button" at bounding box center [988, 176] width 26 height 26
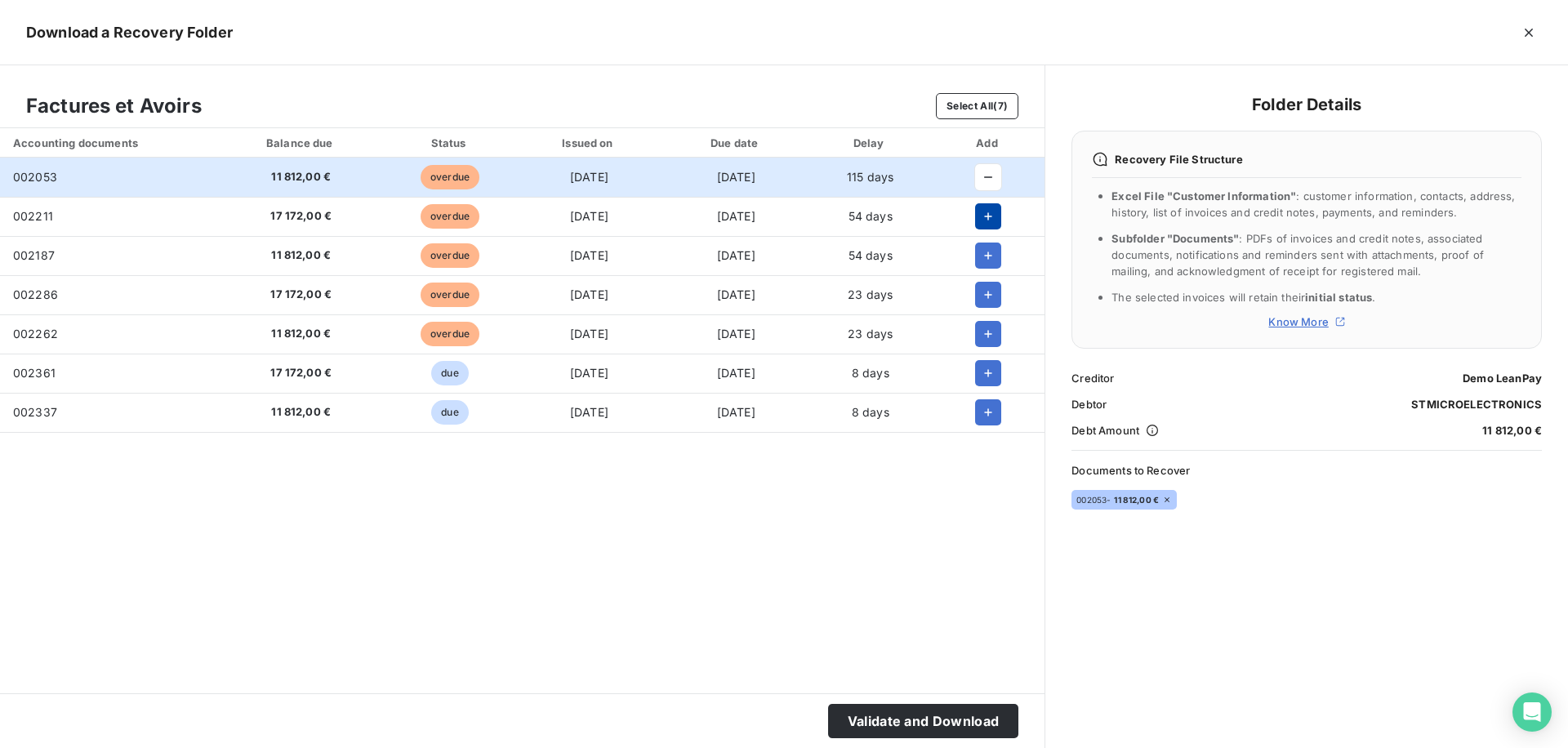
click at [988, 220] on icon "button" at bounding box center [988, 216] width 16 height 16
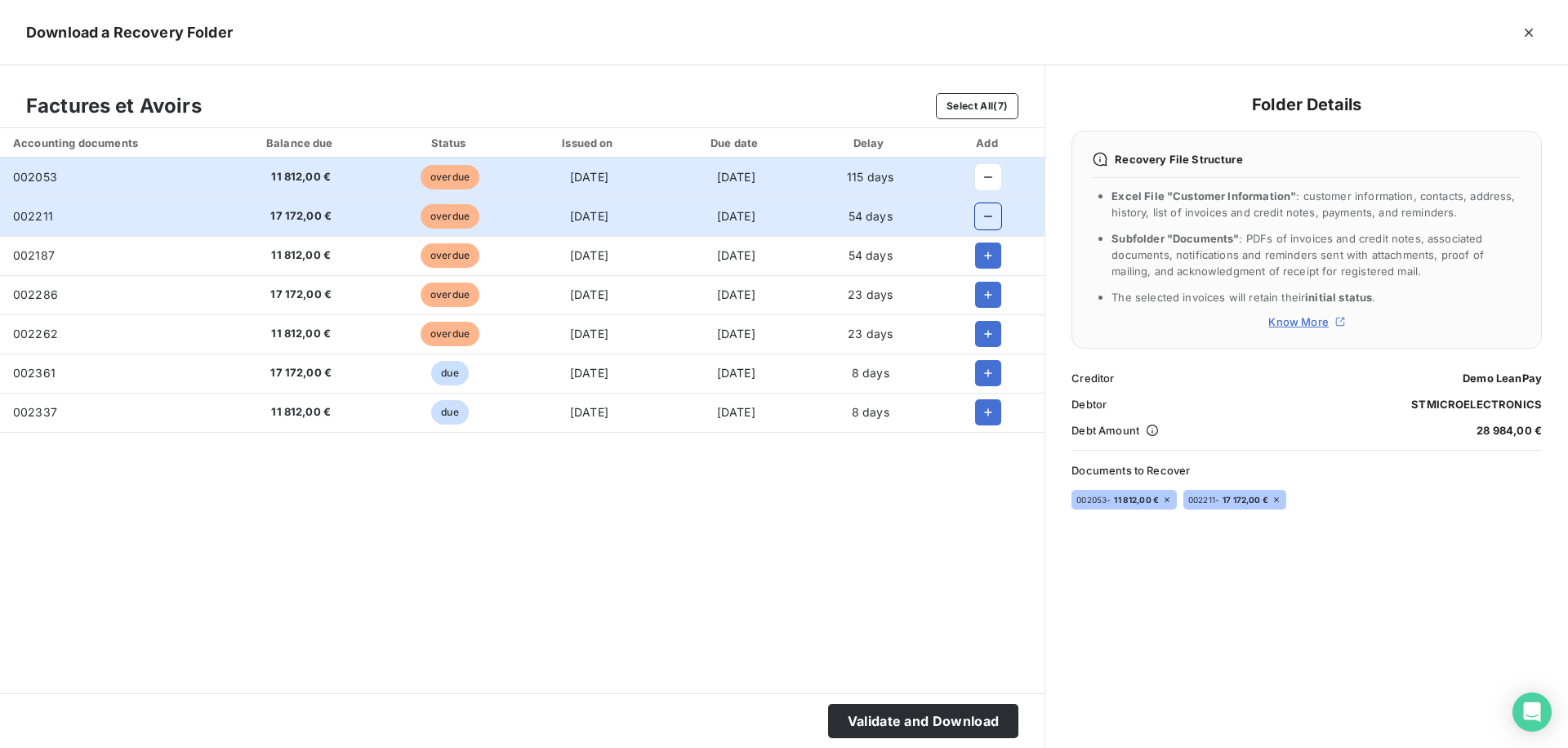
click at [988, 279] on td at bounding box center [989, 295] width 113 height 39
click at [992, 252] on icon "button" at bounding box center [988, 255] width 16 height 16
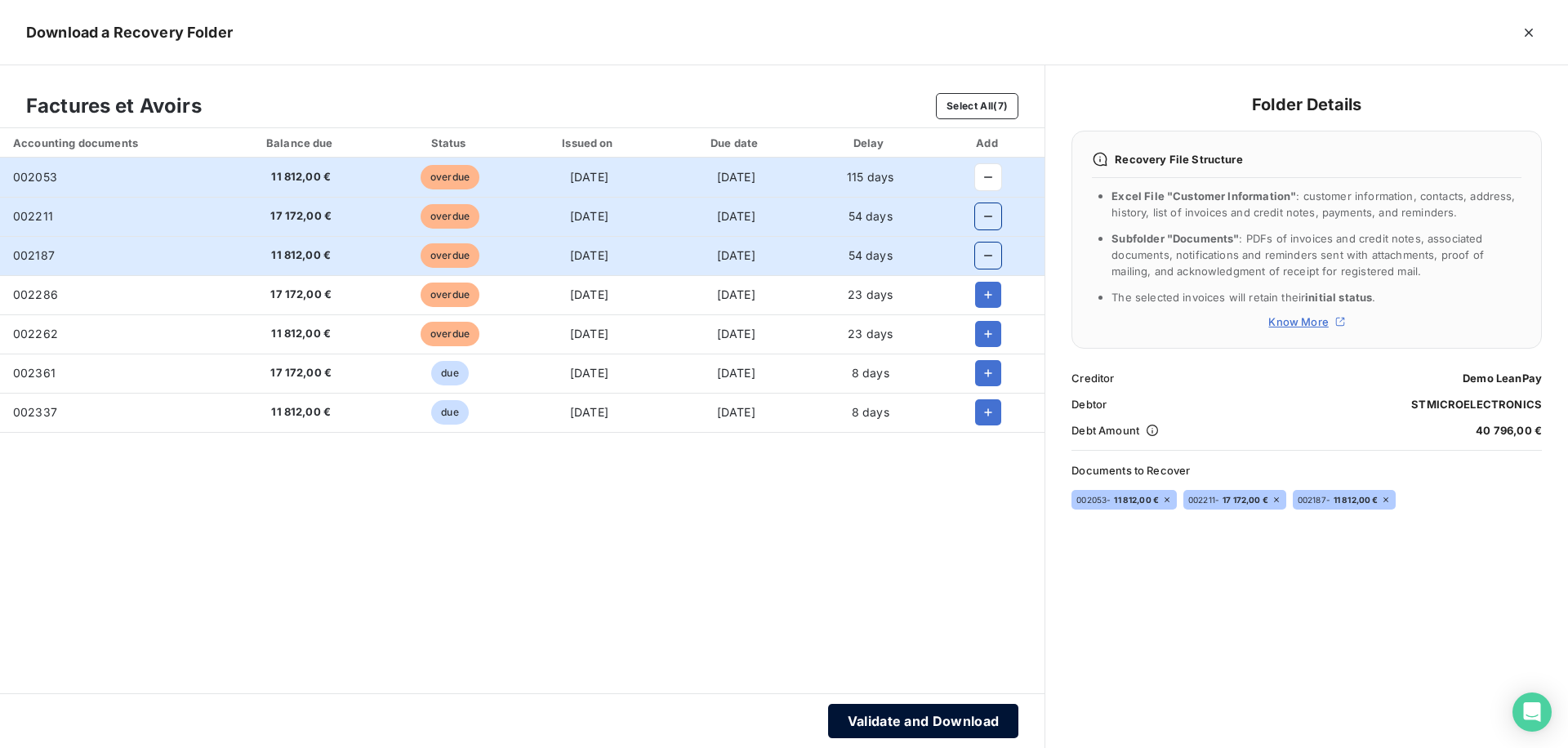
click at [900, 716] on button "Validate and Download" at bounding box center [923, 721] width 191 height 34
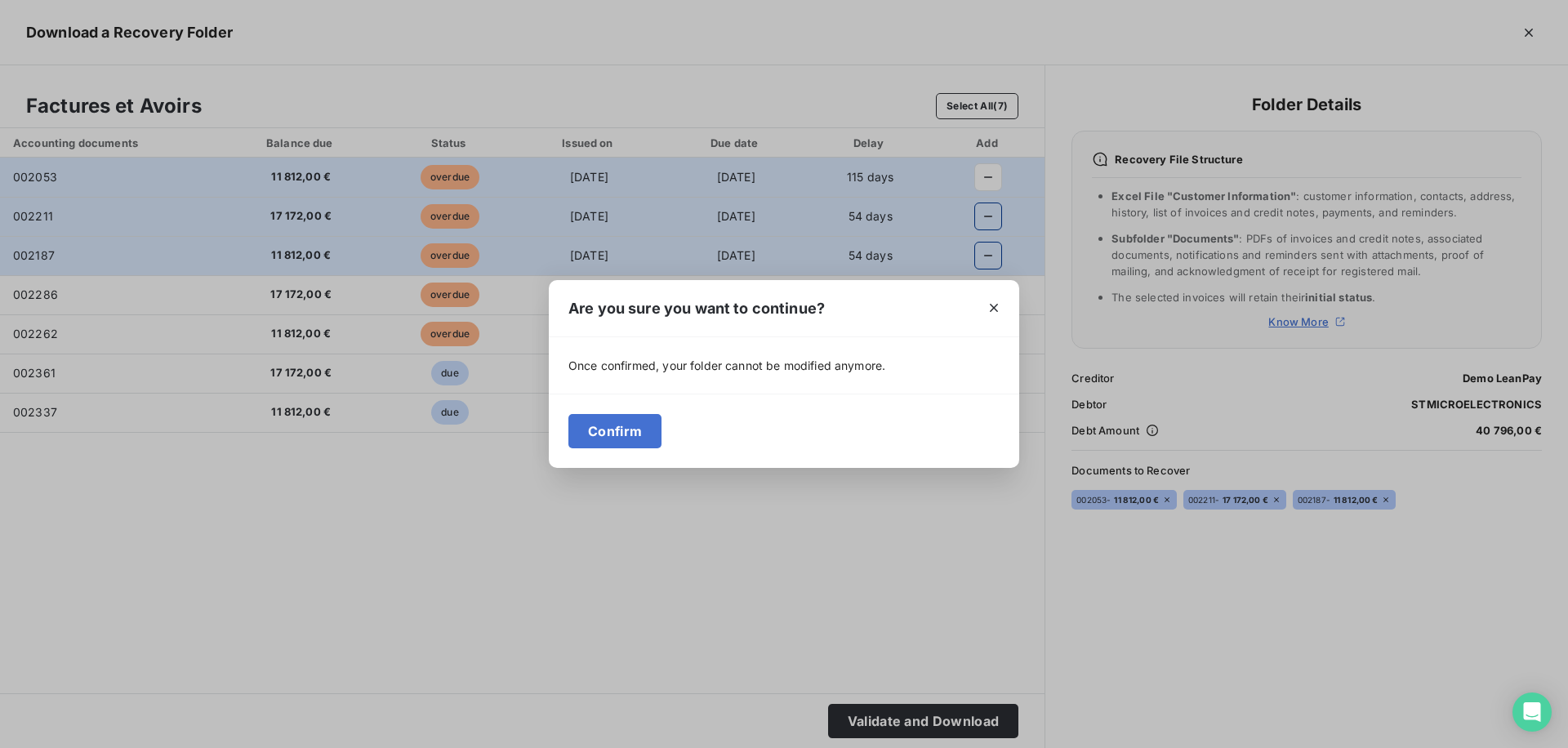
click at [732, 576] on div "Are you sure you want to continue? Once confirmed, your folder cannot be modifi…" at bounding box center [784, 374] width 1568 height 748
click at [1000, 319] on button "button" at bounding box center [994, 307] width 26 height 26
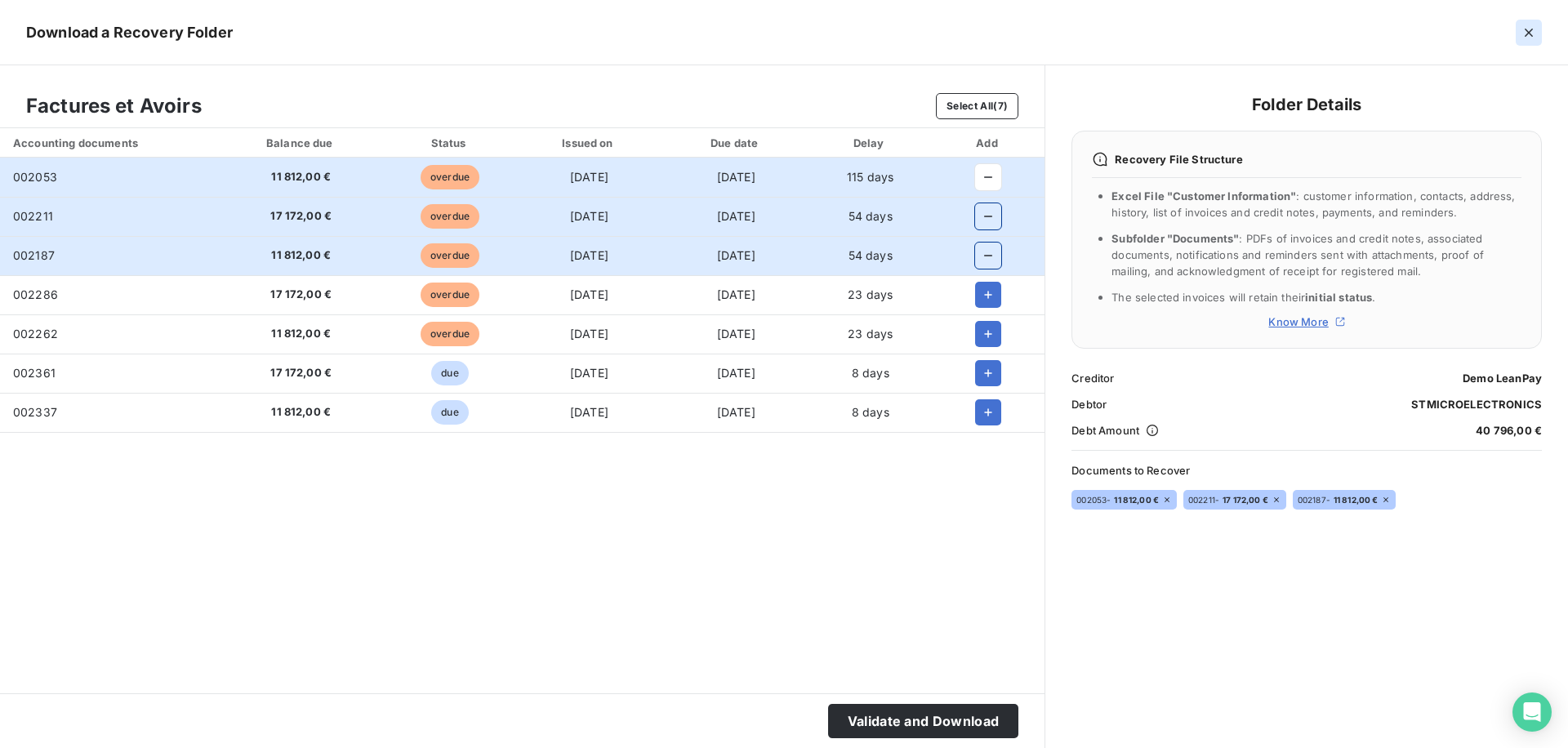
click at [1525, 35] on icon "button" at bounding box center [1529, 32] width 8 height 8
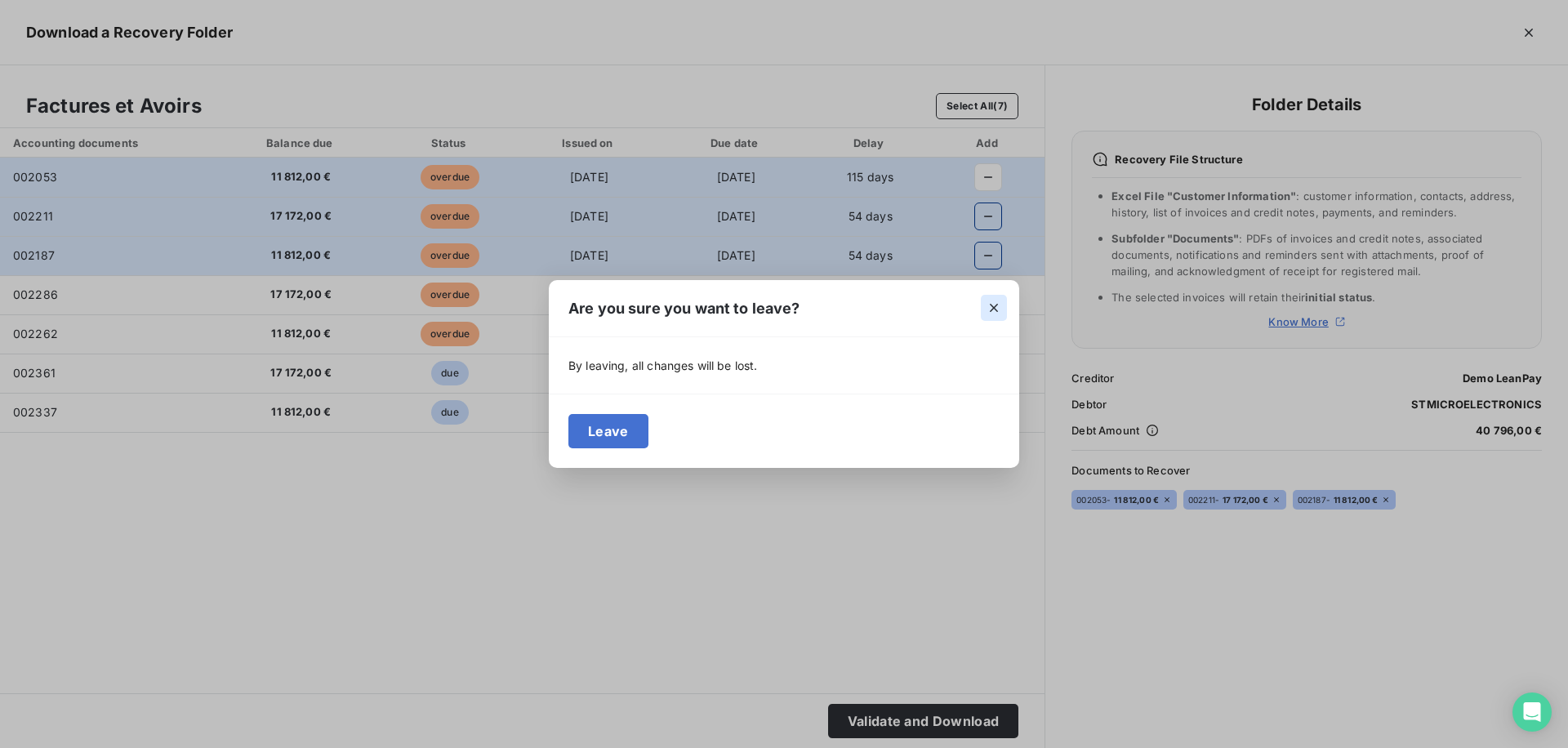
click at [991, 309] on icon "button" at bounding box center [994, 308] width 16 height 16
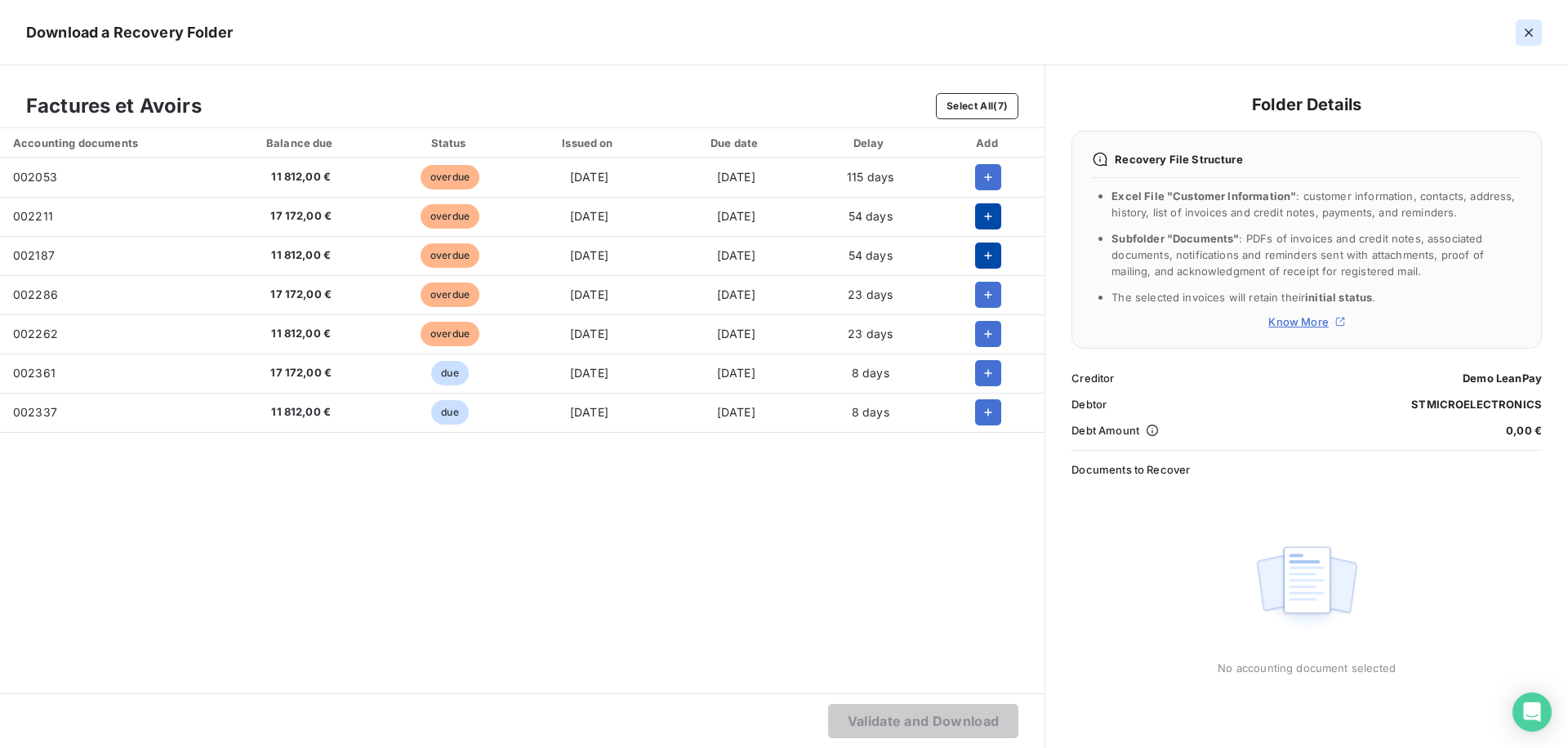
click at [1523, 32] on icon "button" at bounding box center [1529, 32] width 16 height 16
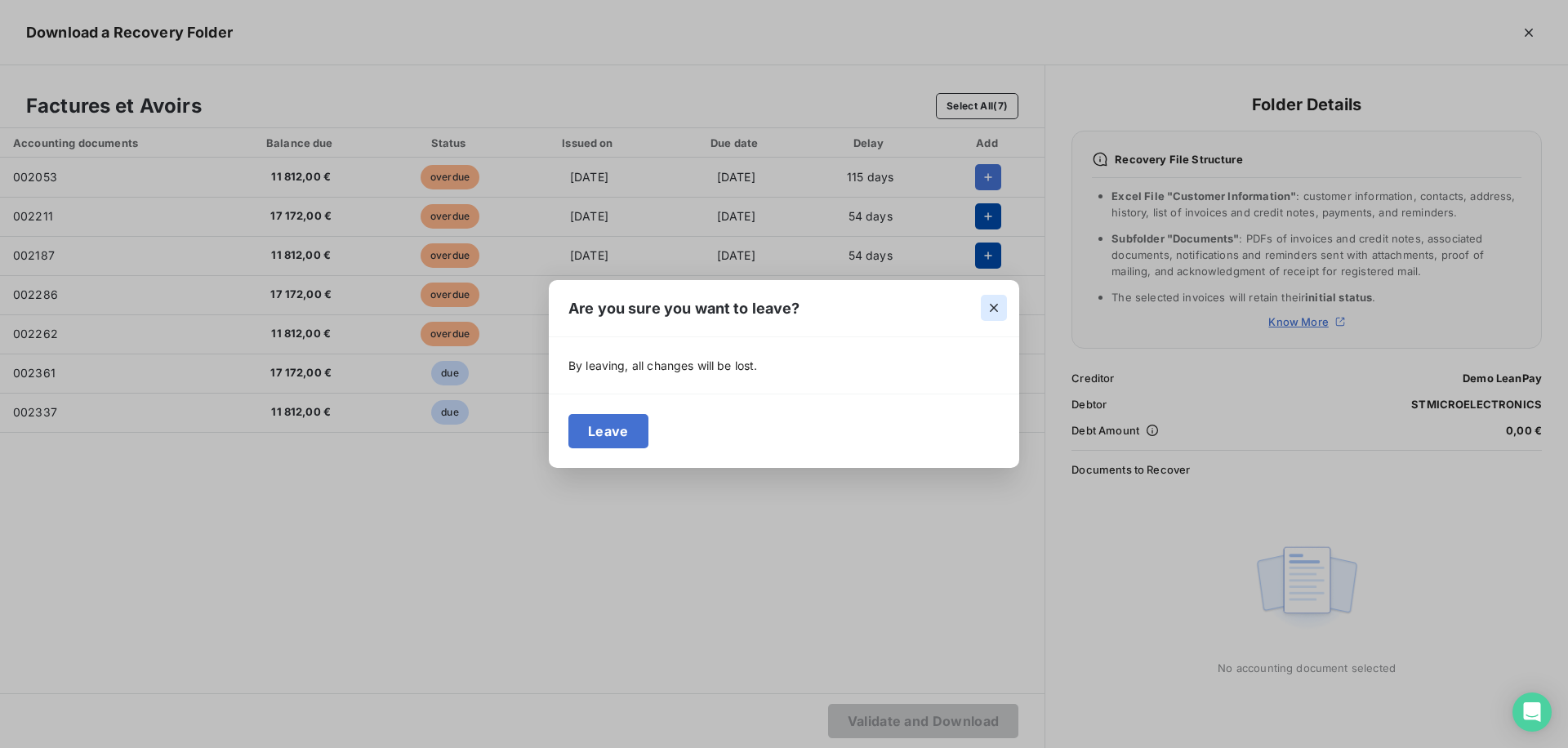
click at [996, 298] on button "button" at bounding box center [994, 307] width 26 height 26
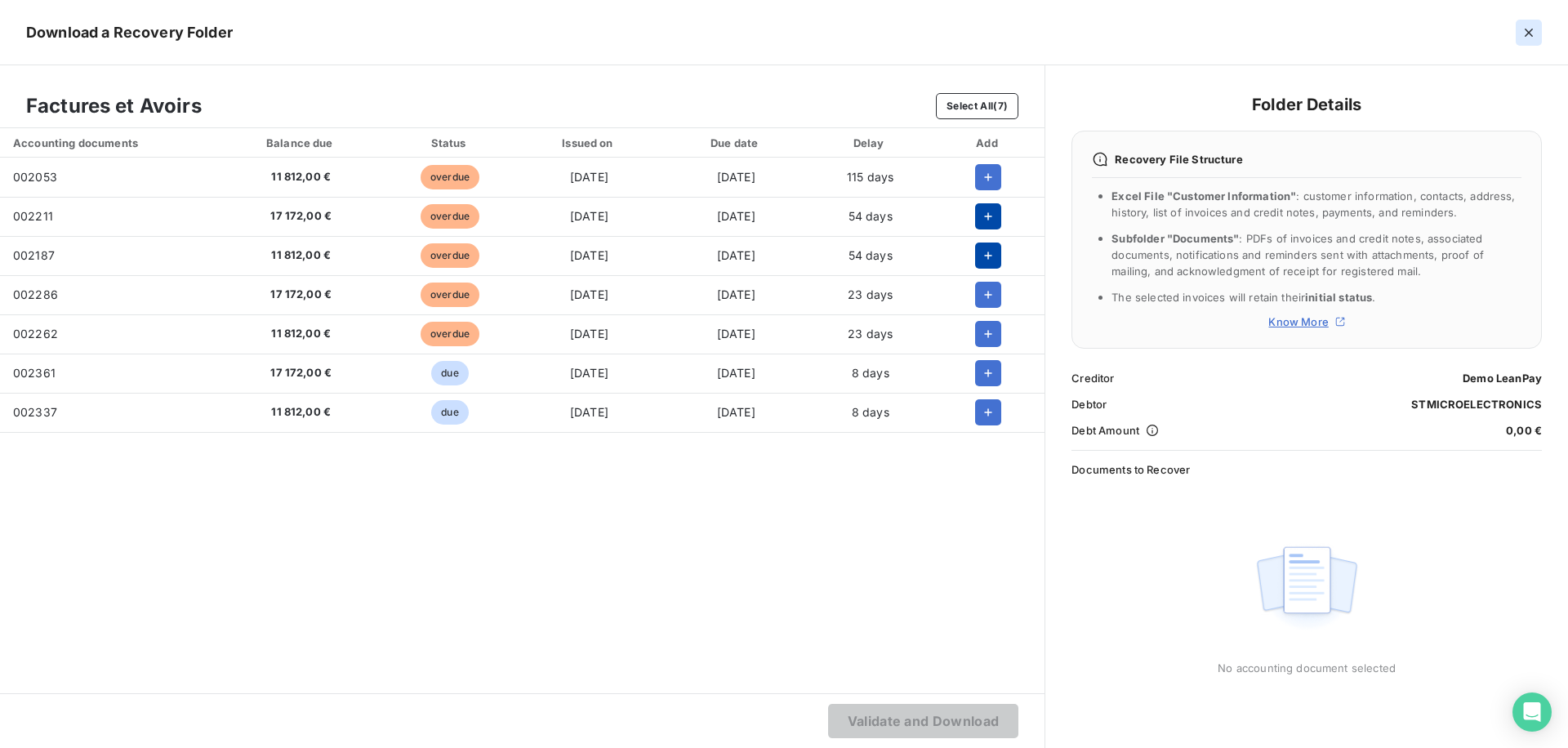
click at [1521, 32] on icon "button" at bounding box center [1529, 32] width 16 height 16
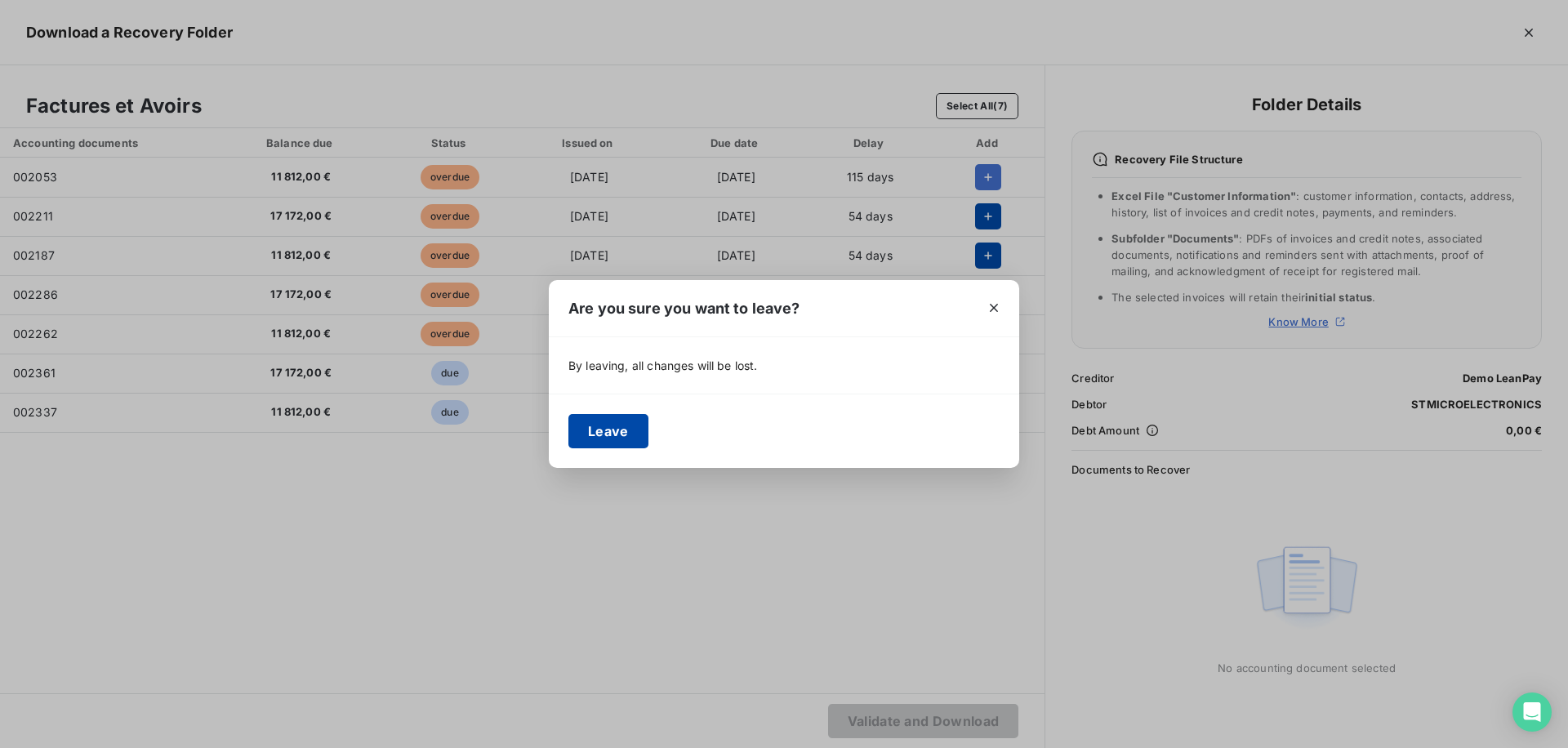
click at [621, 434] on button "Leave" at bounding box center [608, 431] width 80 height 34
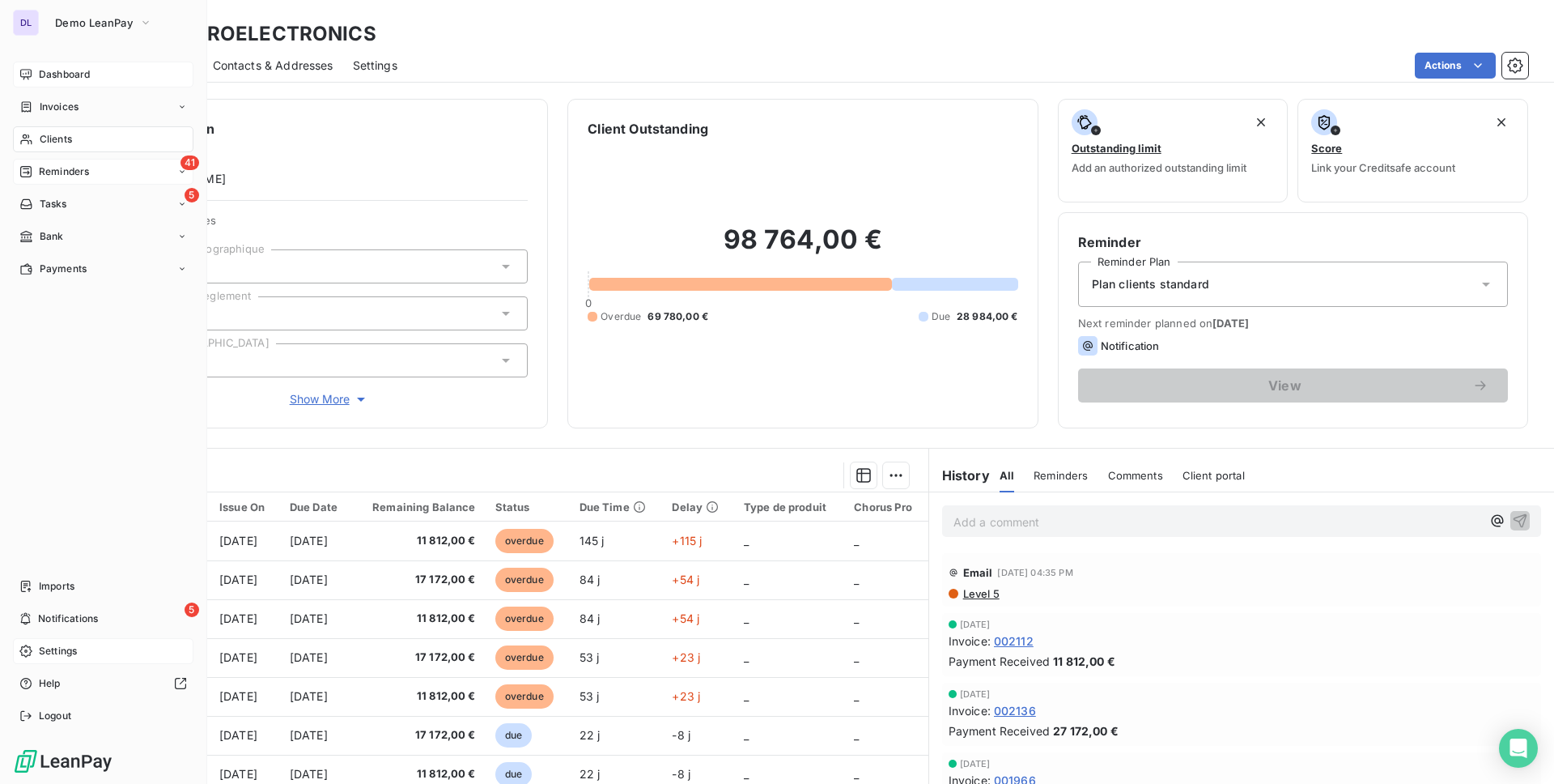
click at [92, 182] on div "41 Reminders" at bounding box center [103, 171] width 180 height 26
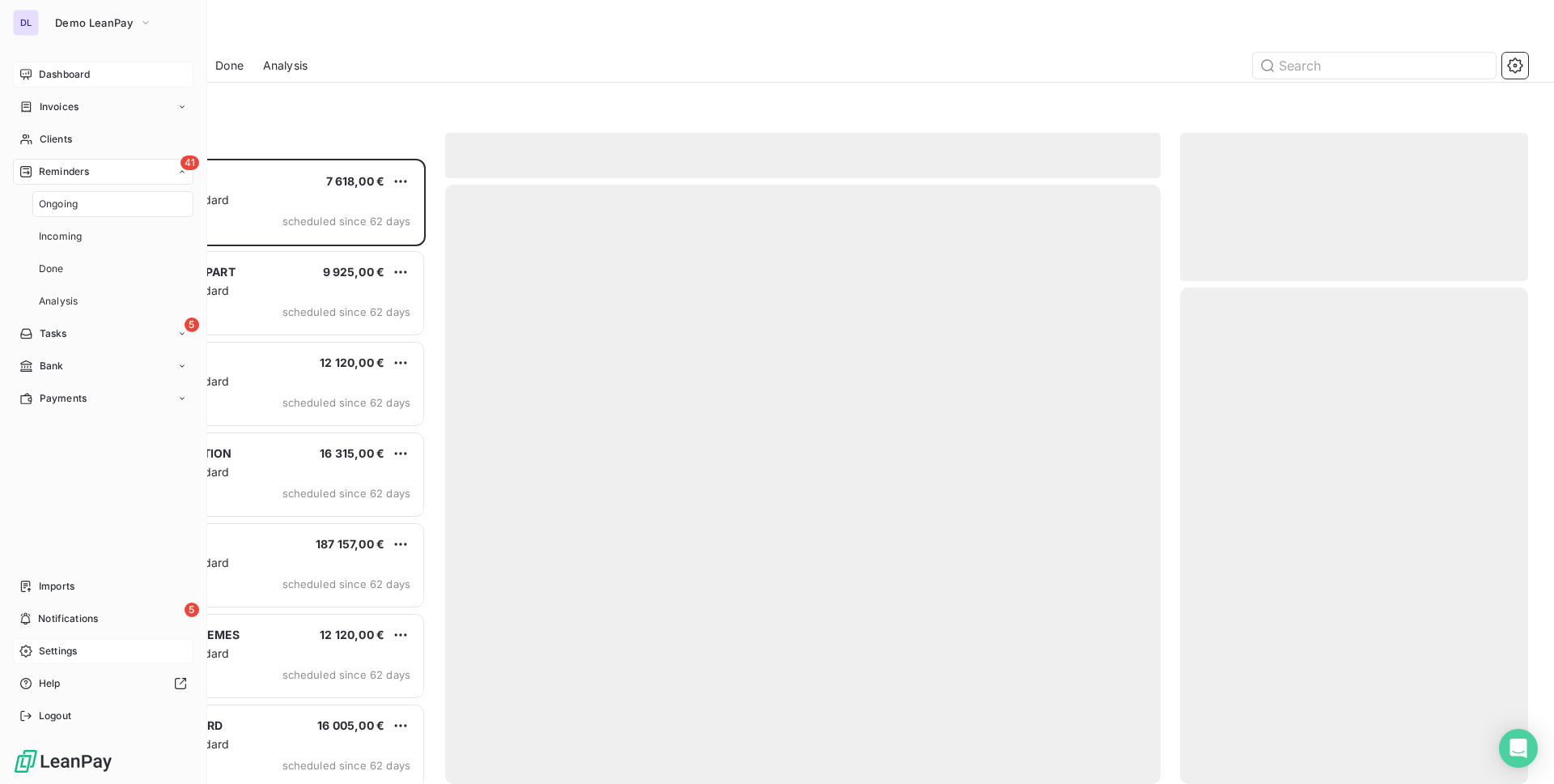
scroll to position [625, 348]
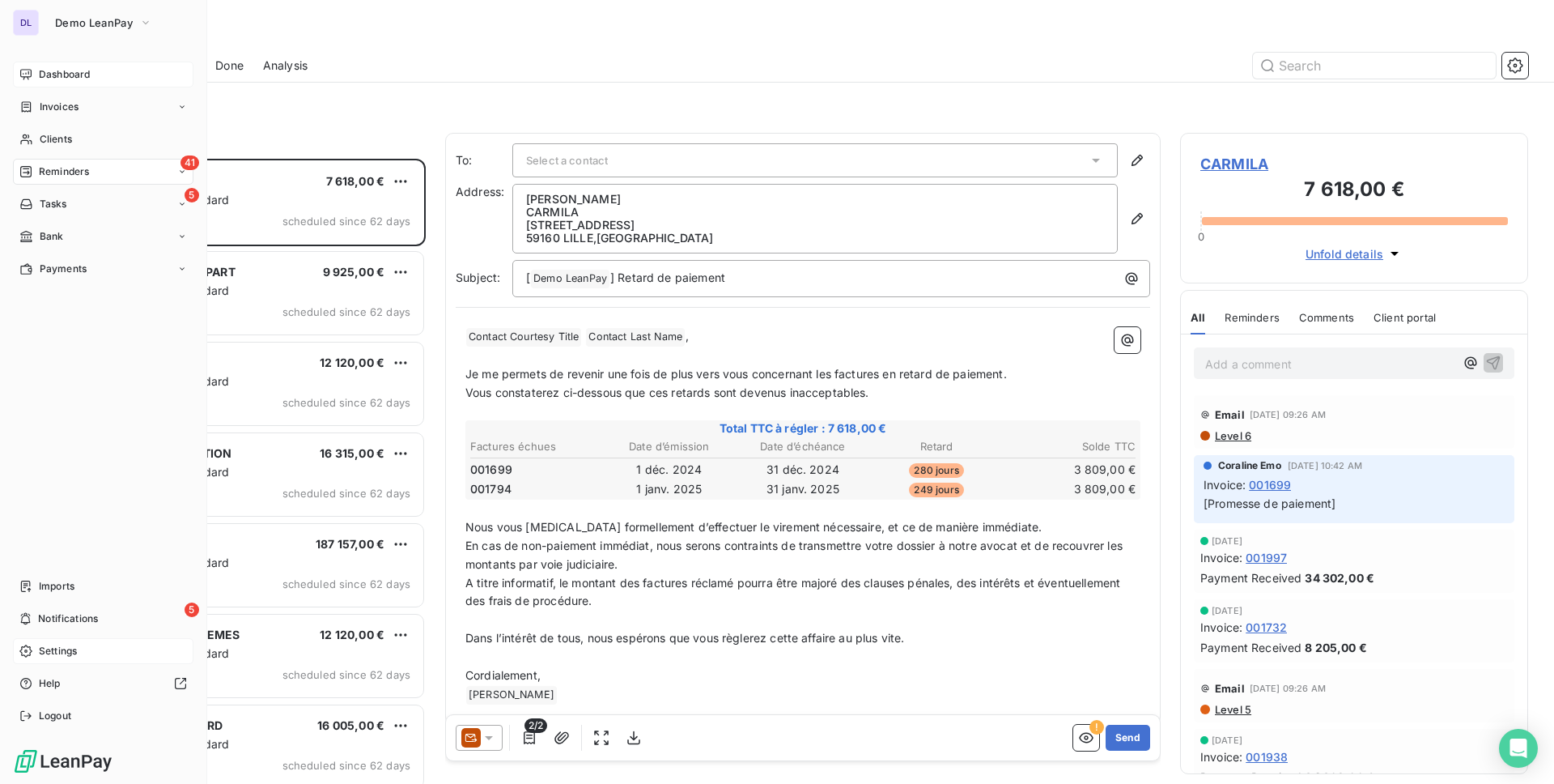
click at [101, 650] on div "Settings" at bounding box center [103, 650] width 180 height 26
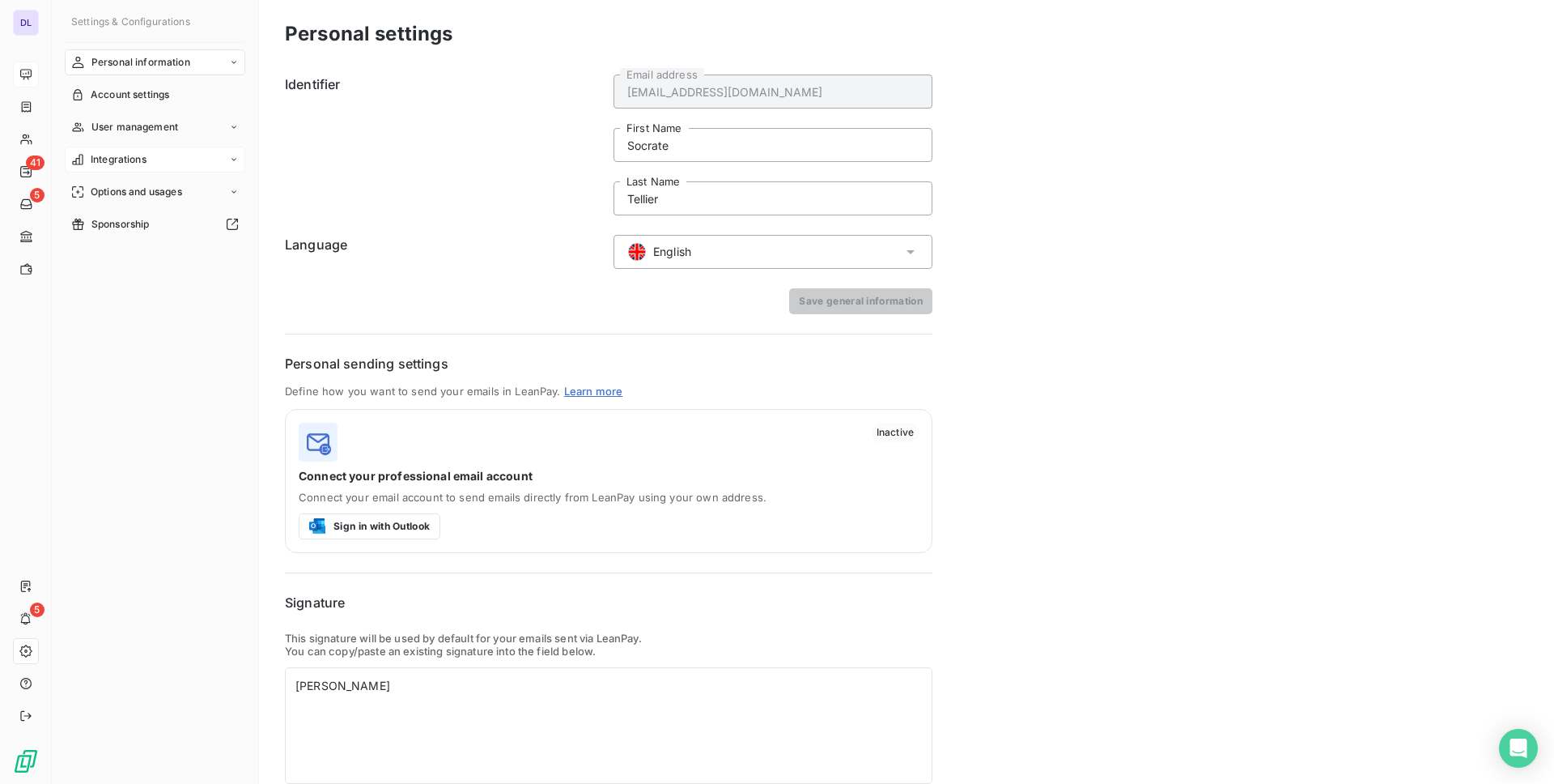
click at [155, 163] on div "Integrations" at bounding box center [155, 159] width 180 height 26
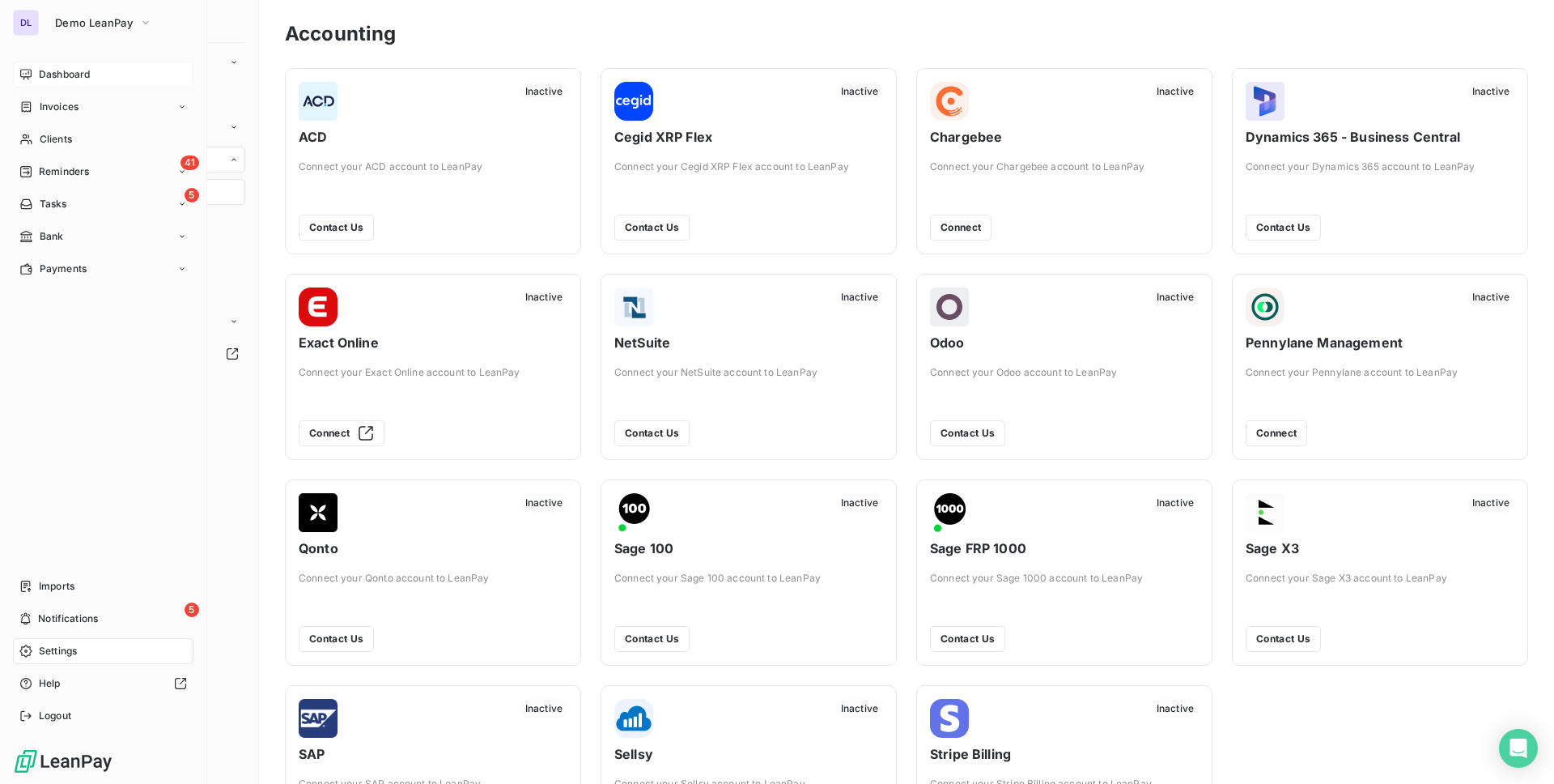
click at [58, 76] on span "Dashboard" at bounding box center [64, 75] width 51 height 14
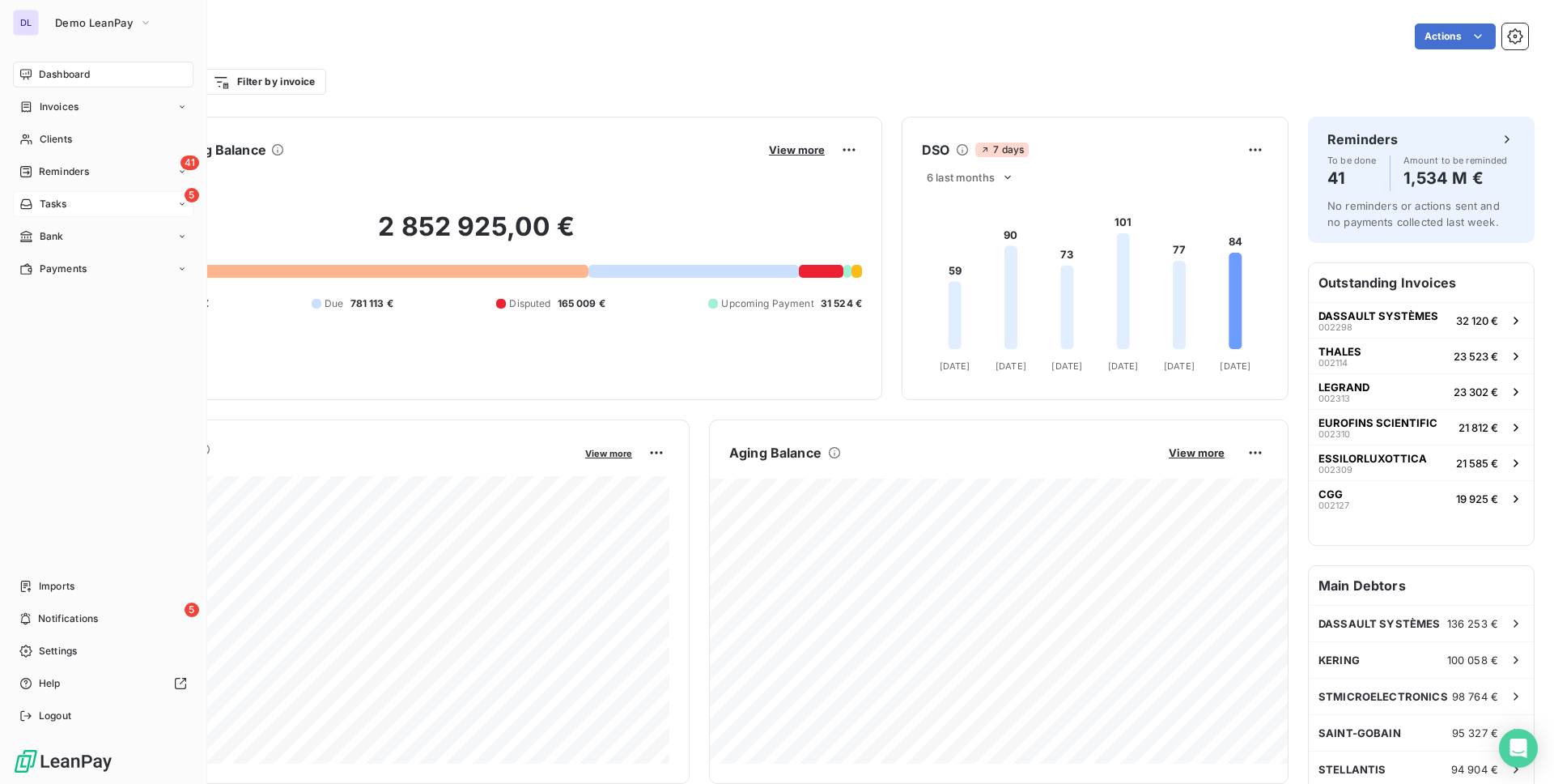
click at [83, 191] on div "5 Tasks" at bounding box center [103, 203] width 180 height 26
click at [96, 170] on div "41 Reminders" at bounding box center [103, 171] width 180 height 26
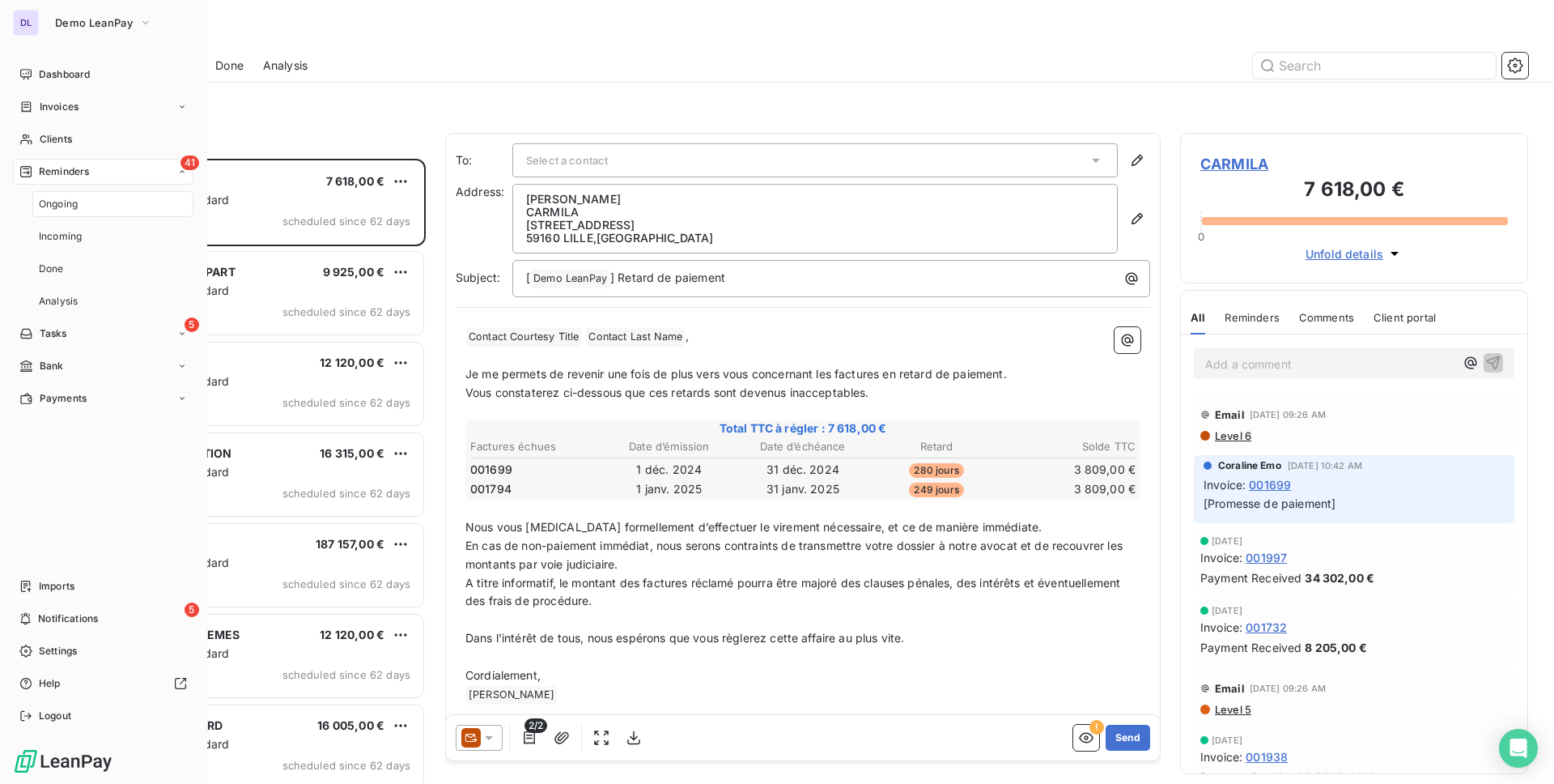
scroll to position [625, 348]
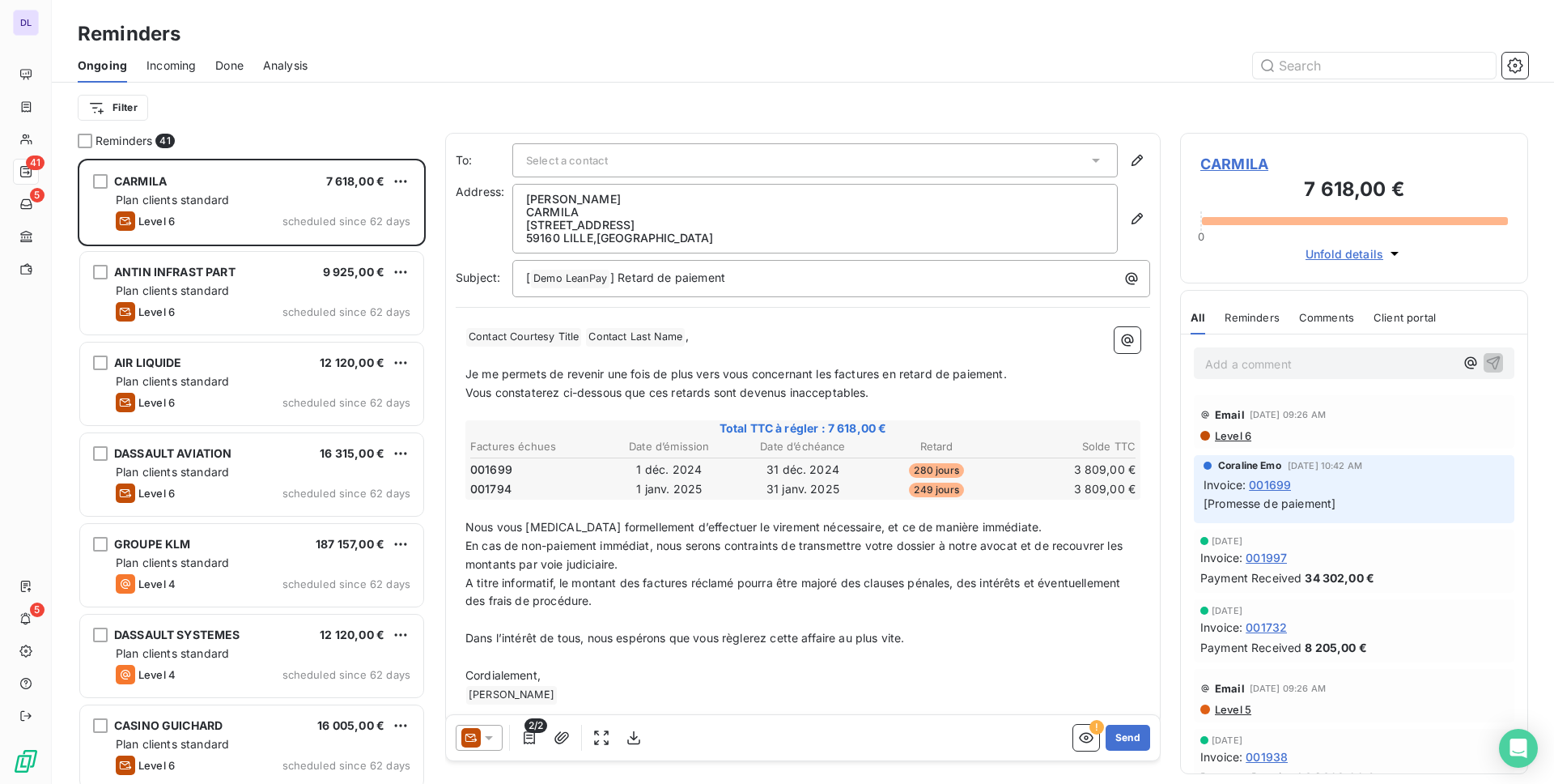
click at [1513, 51] on div "Ongoing Incoming Done Analysis" at bounding box center [803, 66] width 1502 height 34
click at [1515, 59] on icon "button" at bounding box center [1516, 66] width 16 height 16
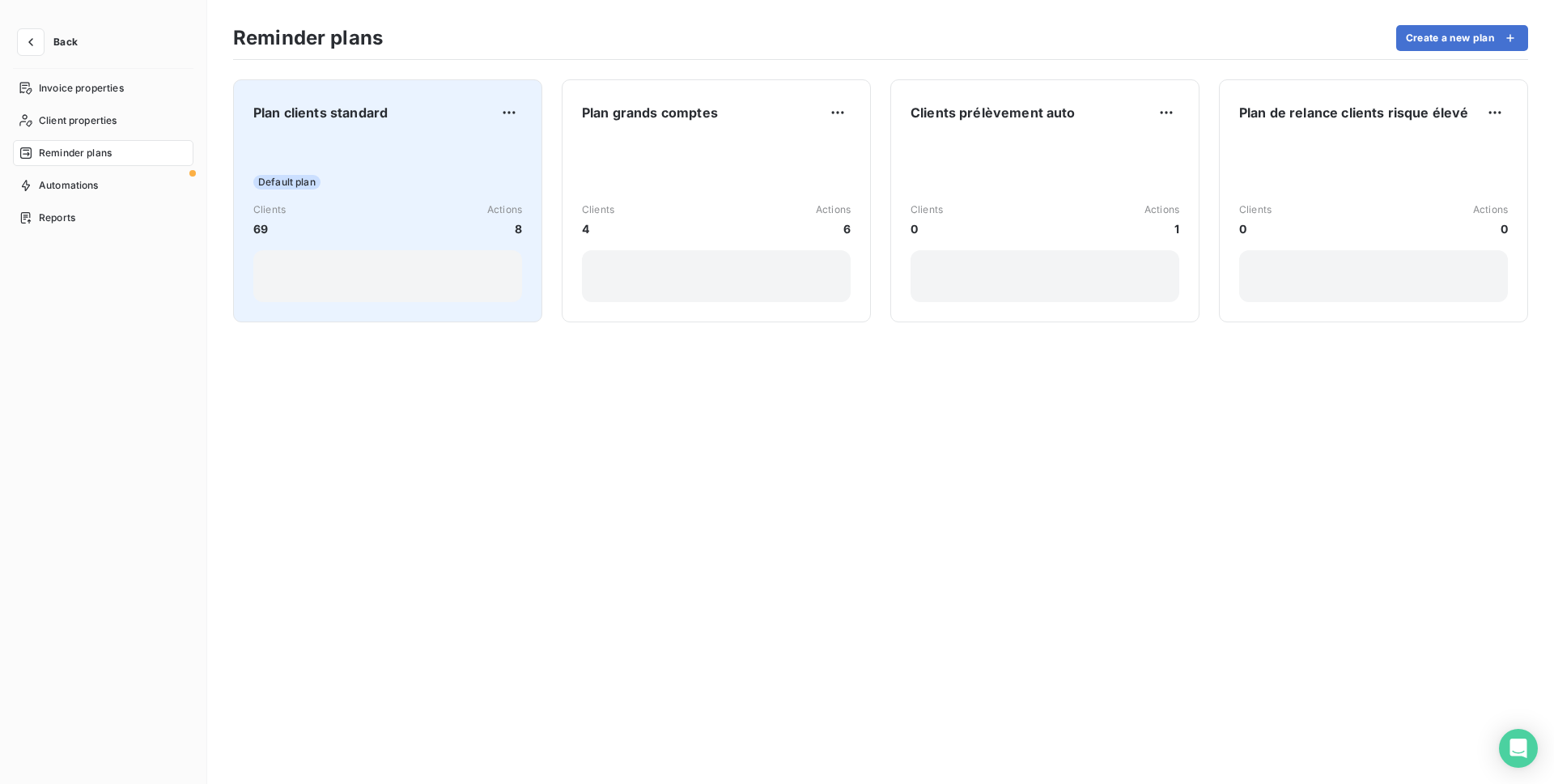
click at [450, 213] on div "Clients 69 Actions 8" at bounding box center [387, 219] width 269 height 35
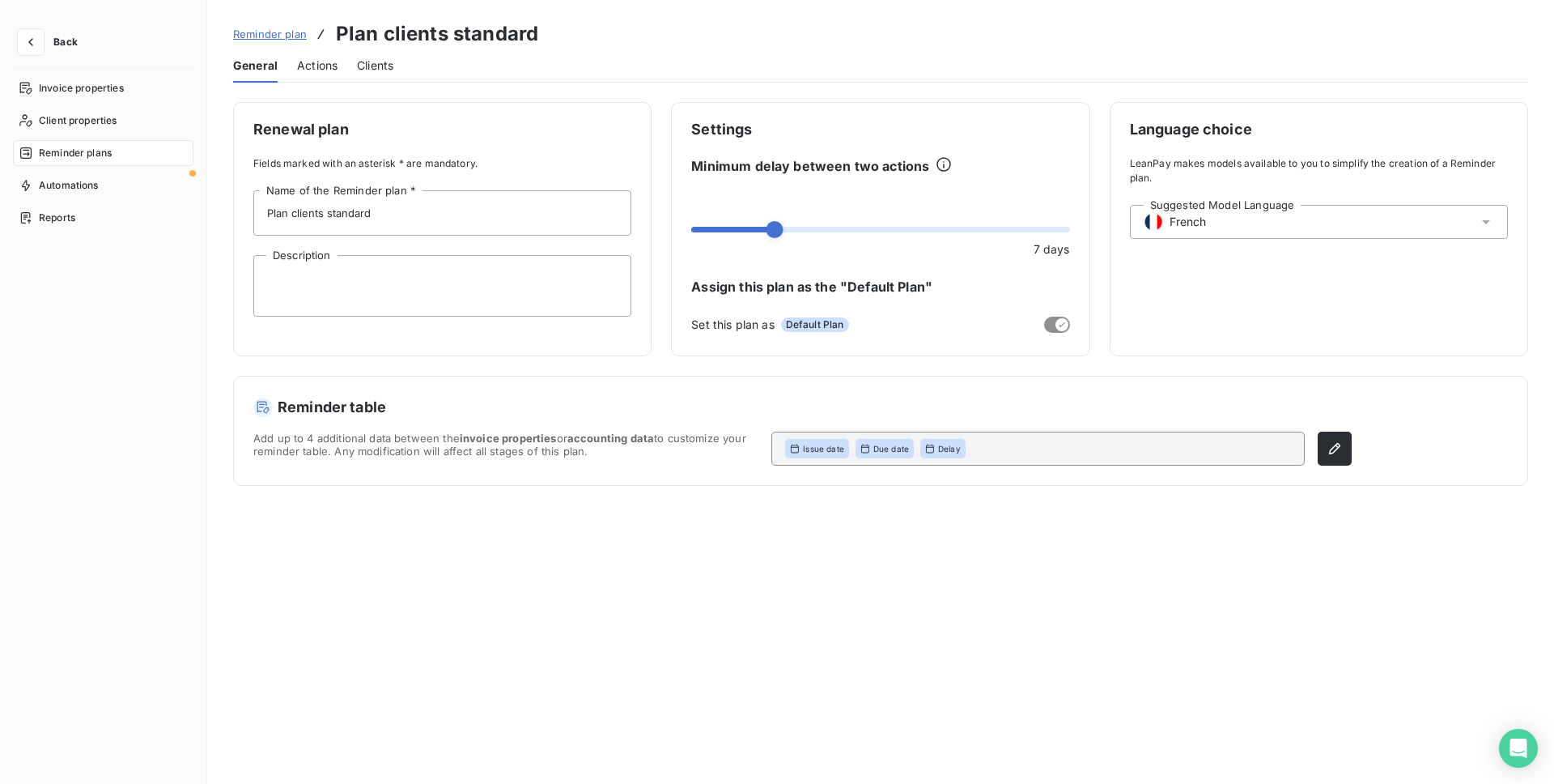
click at [1261, 216] on div "Suggested Model Language French" at bounding box center [1320, 222] width 378 height 34
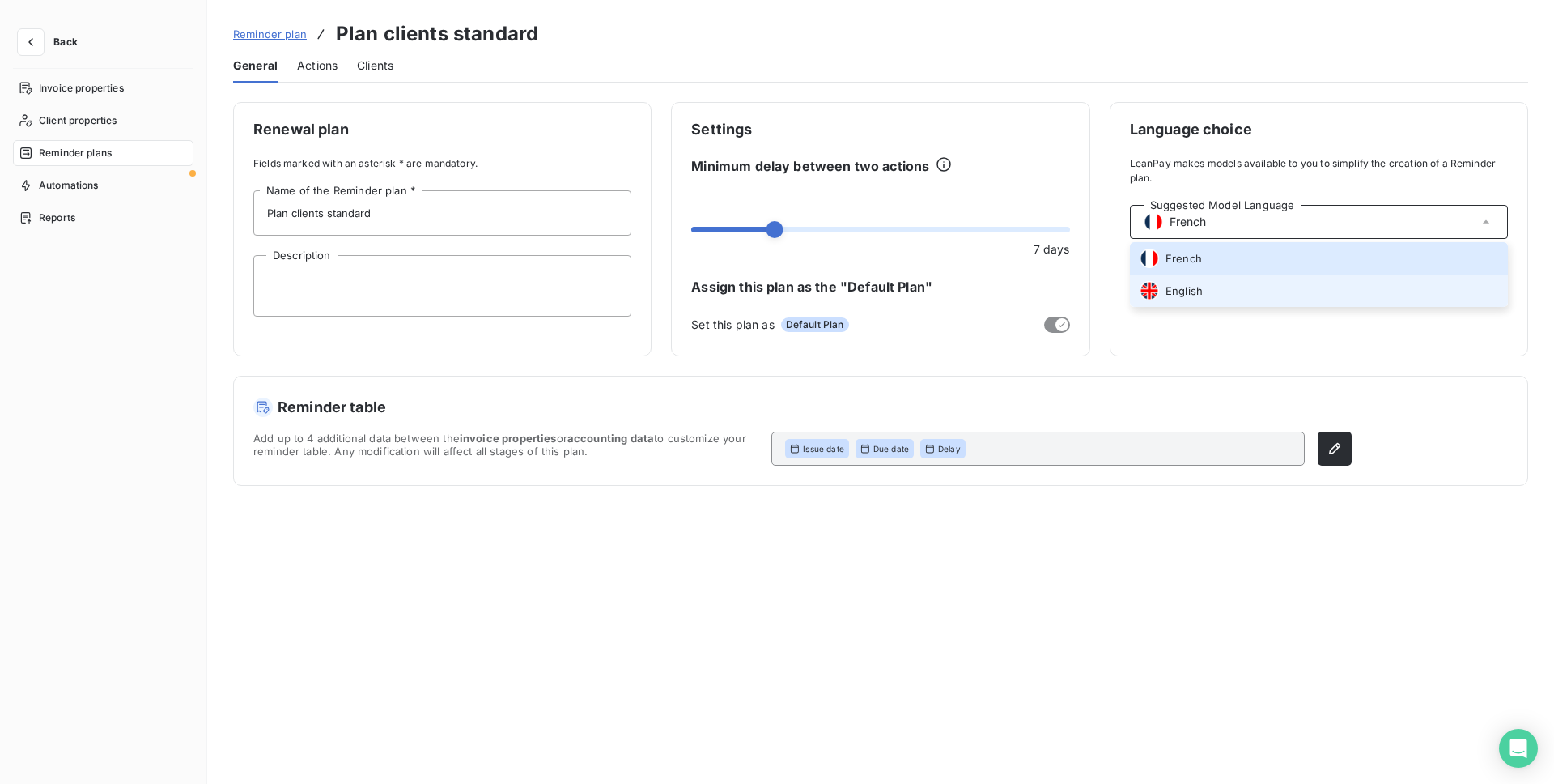
click at [1242, 285] on li "English" at bounding box center [1320, 290] width 378 height 32
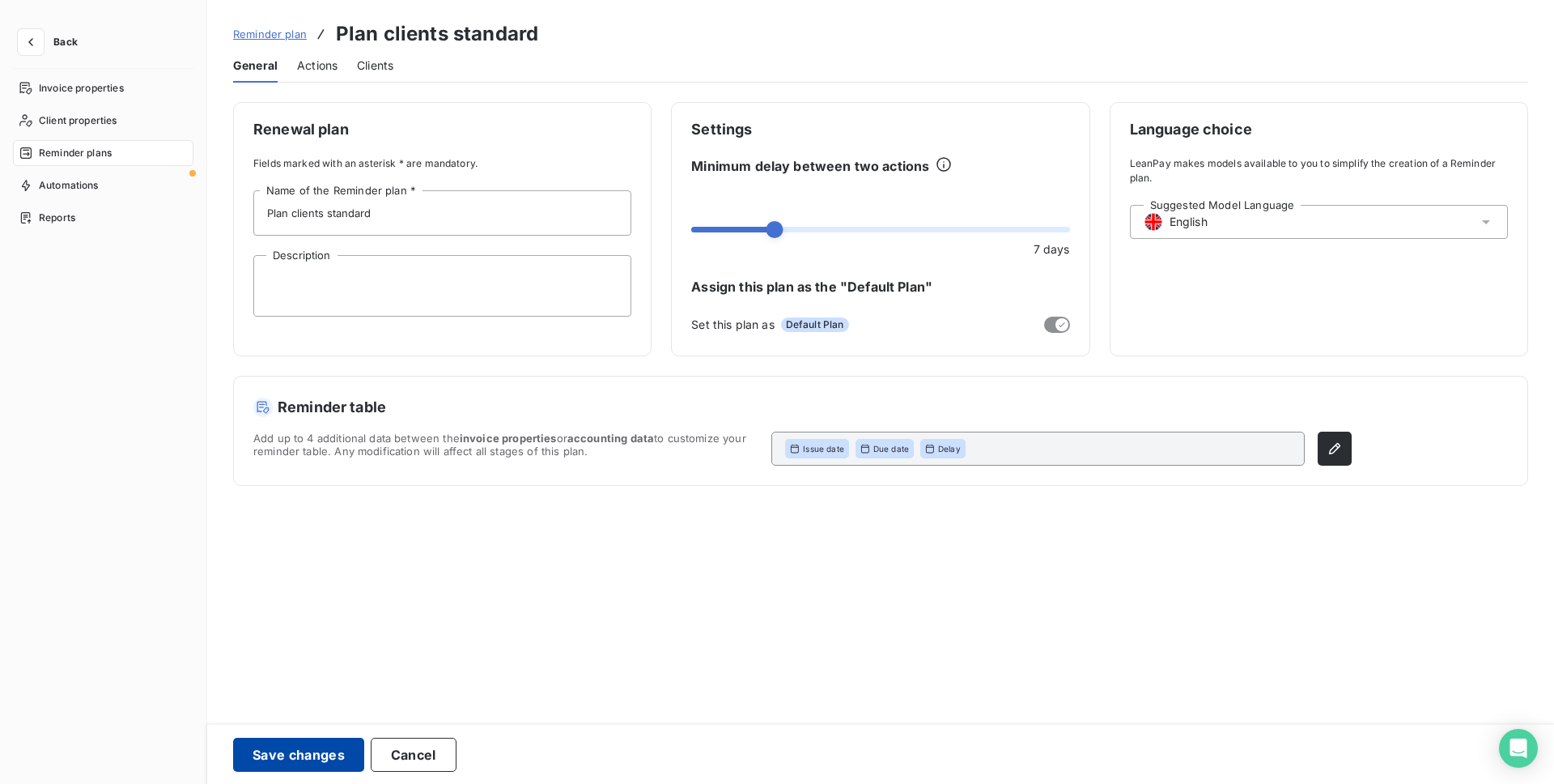
click at [316, 759] on button "Save changes" at bounding box center [299, 755] width 131 height 34
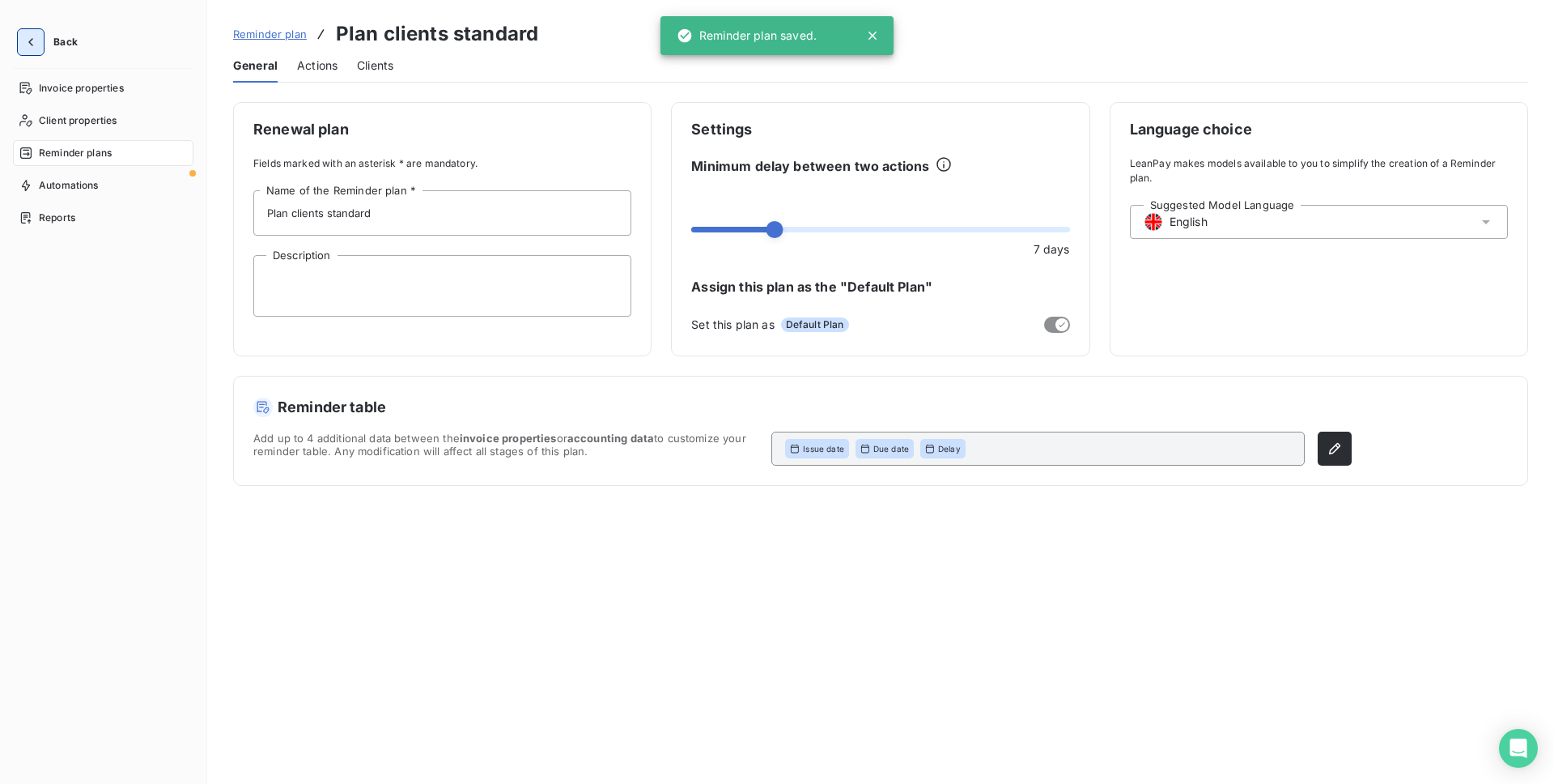
click at [32, 47] on icon "button" at bounding box center [31, 42] width 16 height 16
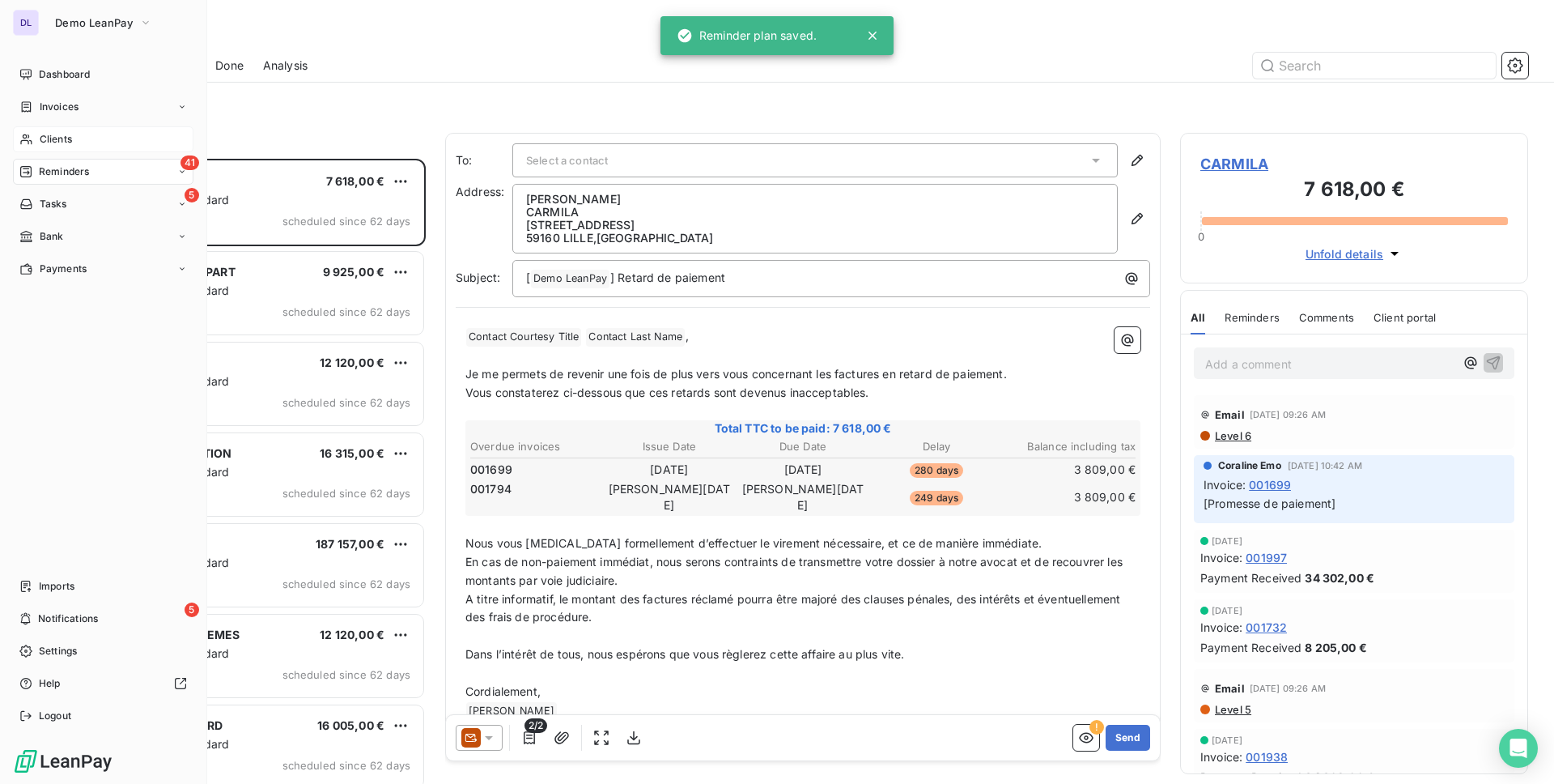
scroll to position [625, 348]
click at [43, 73] on span "Dashboard" at bounding box center [64, 75] width 51 height 14
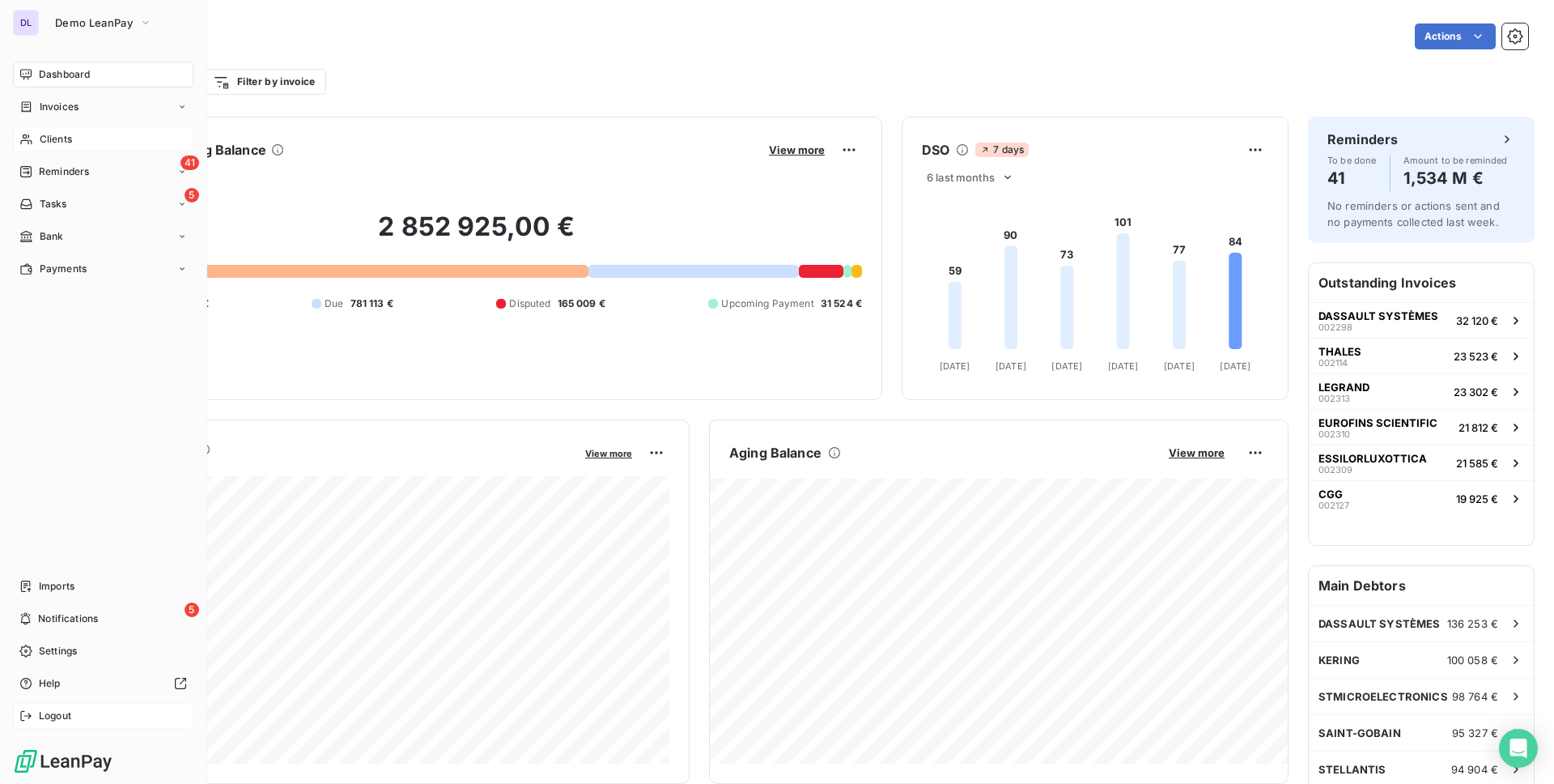
click at [93, 717] on div "Logout" at bounding box center [103, 715] width 180 height 26
